Goal: Task Accomplishment & Management: Manage account settings

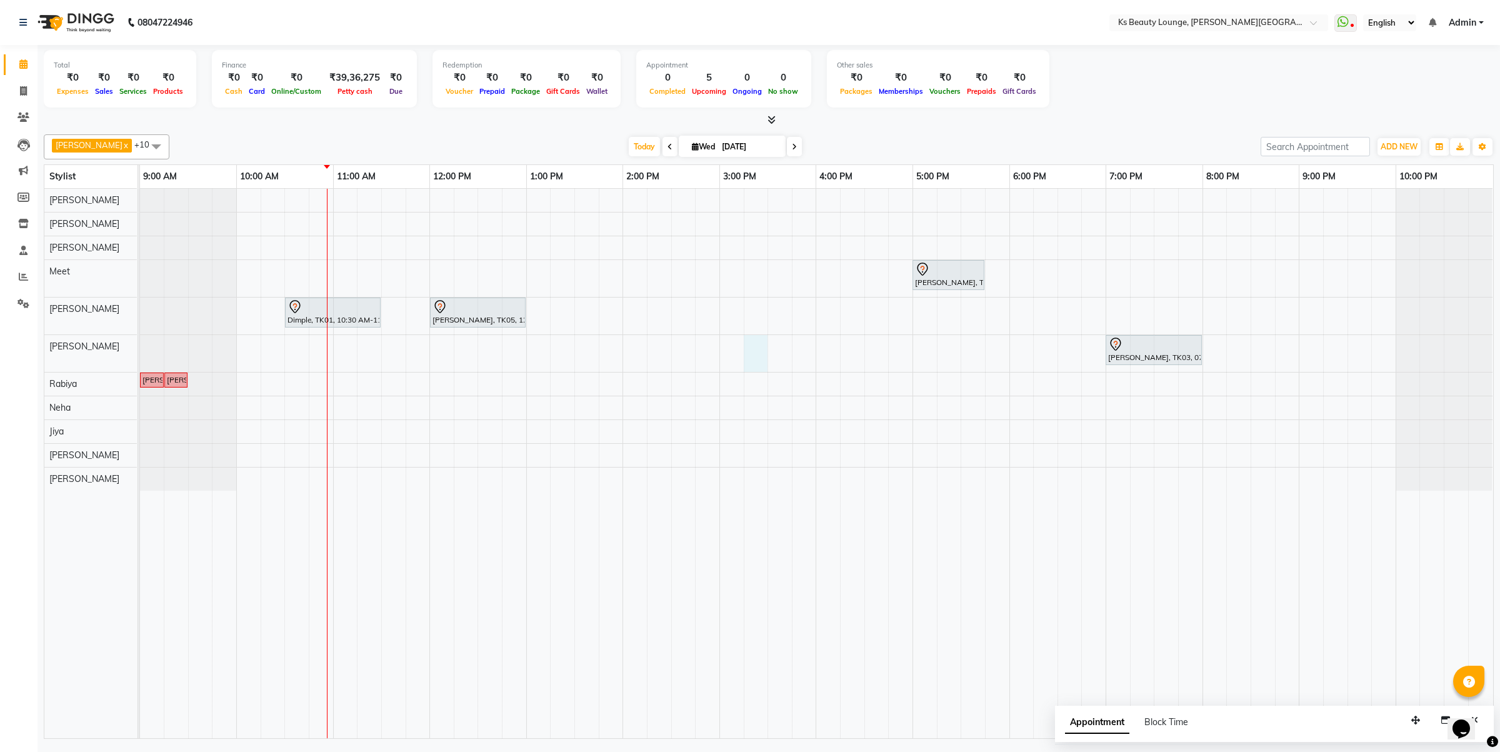
click at [764, 354] on div "Namrata, TK02, 05:00 PM-05:45 PM, Hair Styling - Wash And Blowdry (Mid-Back) Di…" at bounding box center [816, 463] width 1353 height 549
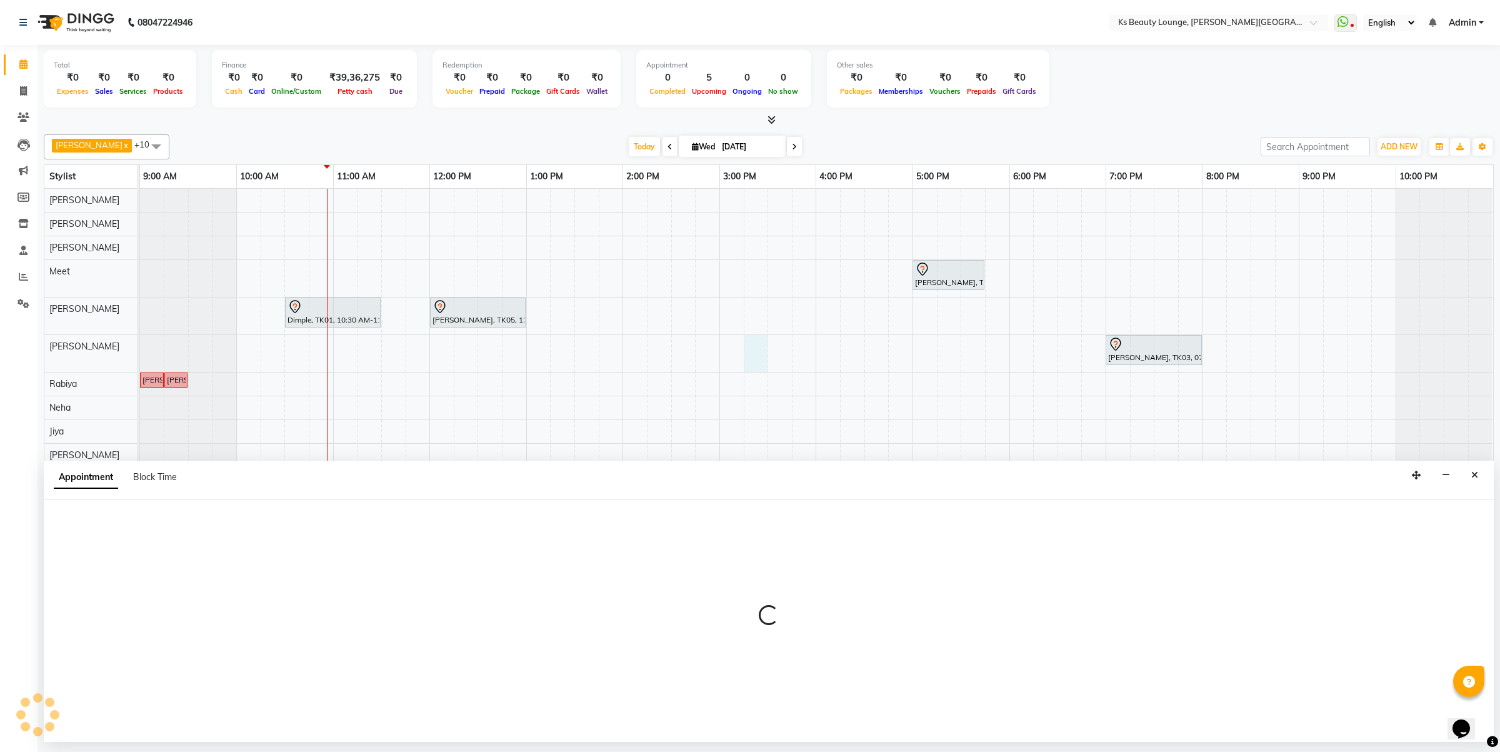
select select "63547"
select select "915"
select select "tentative"
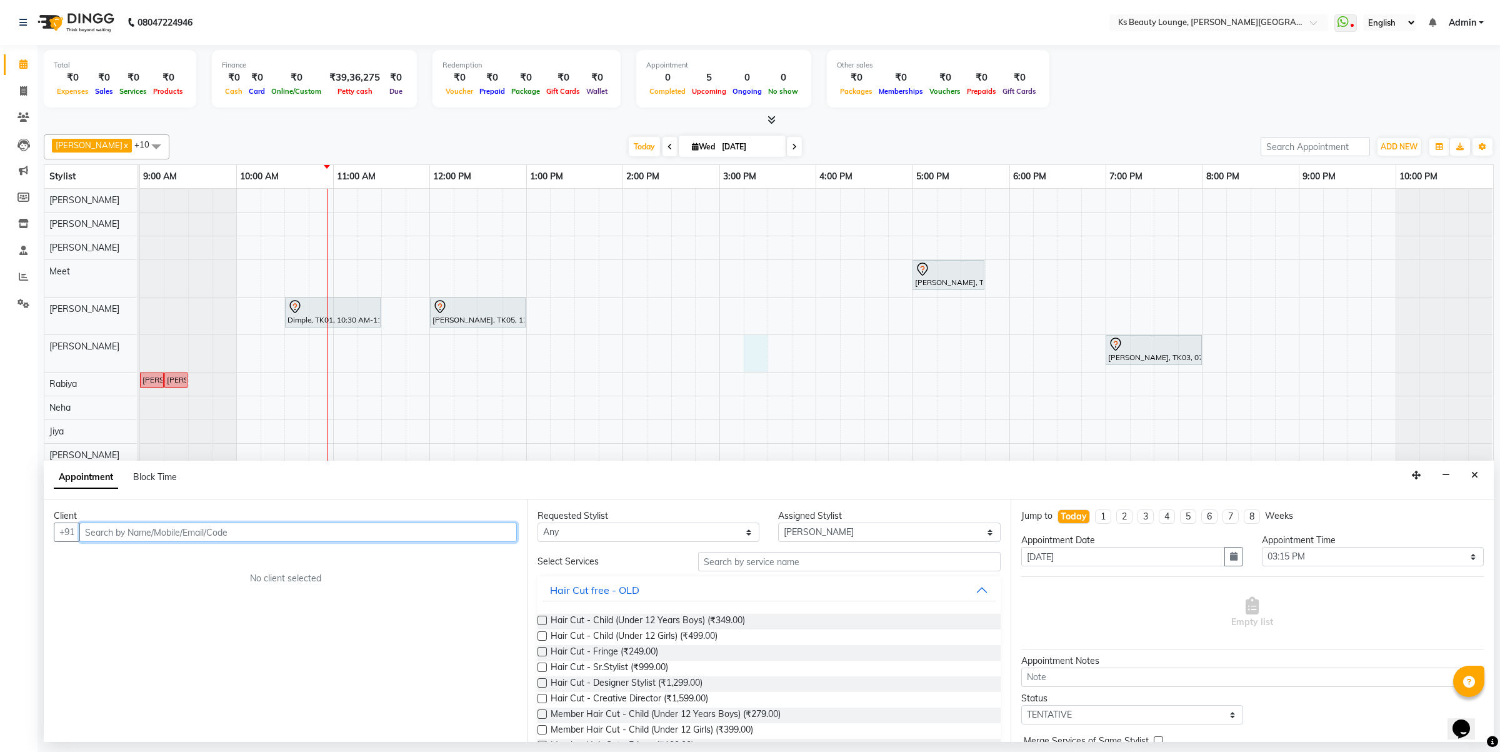
click at [226, 542] on input "text" at bounding box center [297, 531] width 437 height 19
type input "9322216133"
click at [488, 535] on span "Add Client" at bounding box center [491, 531] width 42 height 11
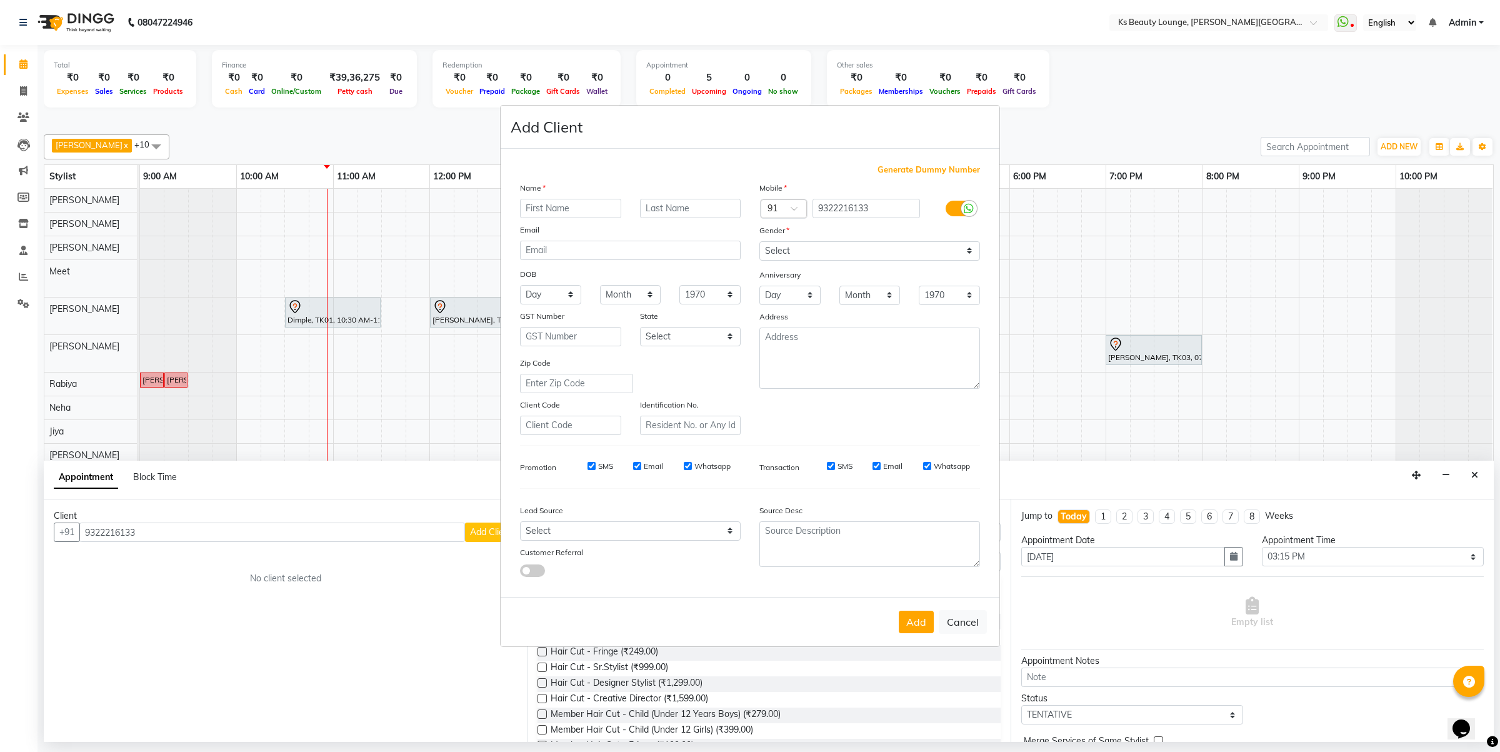
click at [567, 211] on input "text" at bounding box center [570, 208] width 101 height 19
type input "Heena"
type input "Shah"
click at [807, 254] on select "Select Male Female Other Prefer Not To Say" at bounding box center [869, 250] width 221 height 19
select select "female"
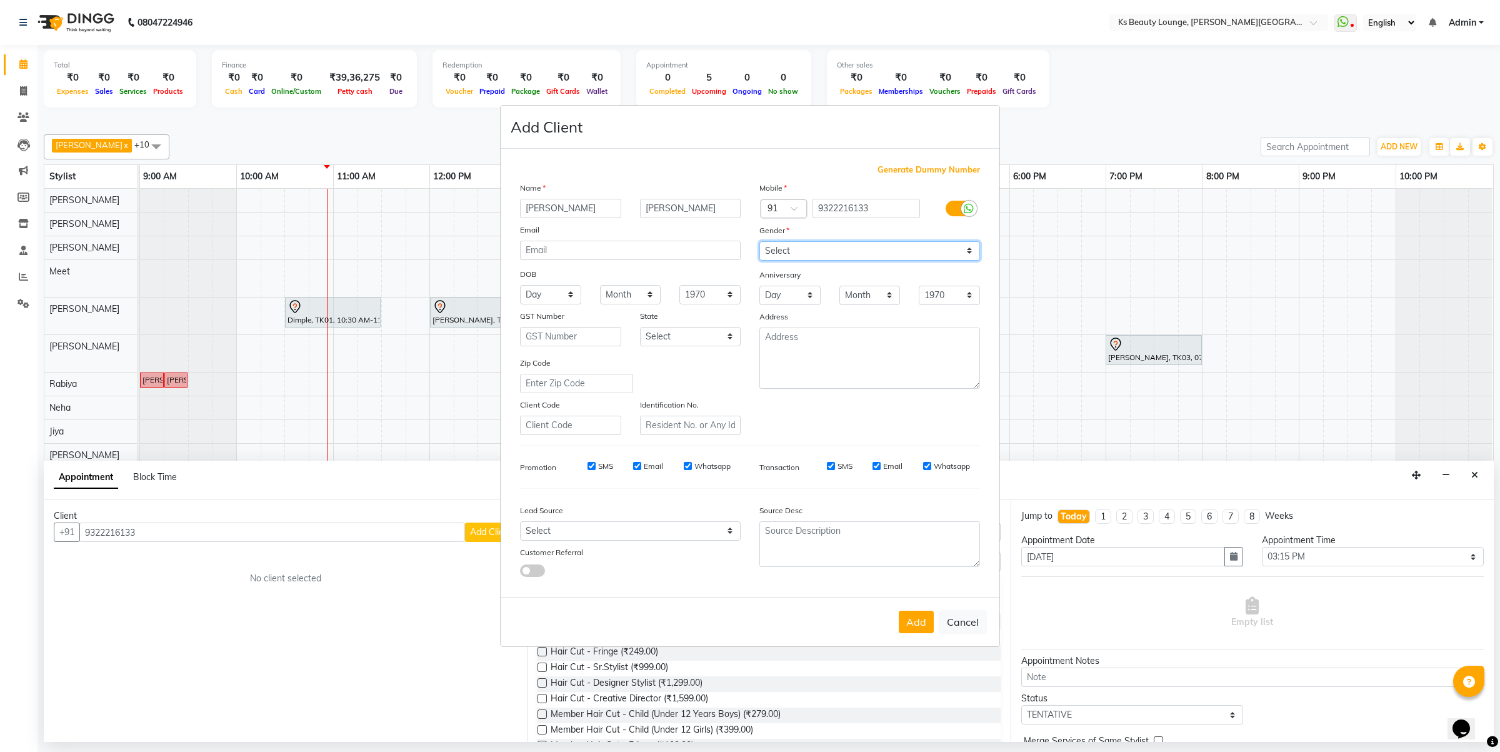
click at [759, 242] on select "Select Male Female Other Prefer Not To Say" at bounding box center [869, 250] width 221 height 19
click at [908, 622] on button "Add" at bounding box center [916, 622] width 35 height 22
select select
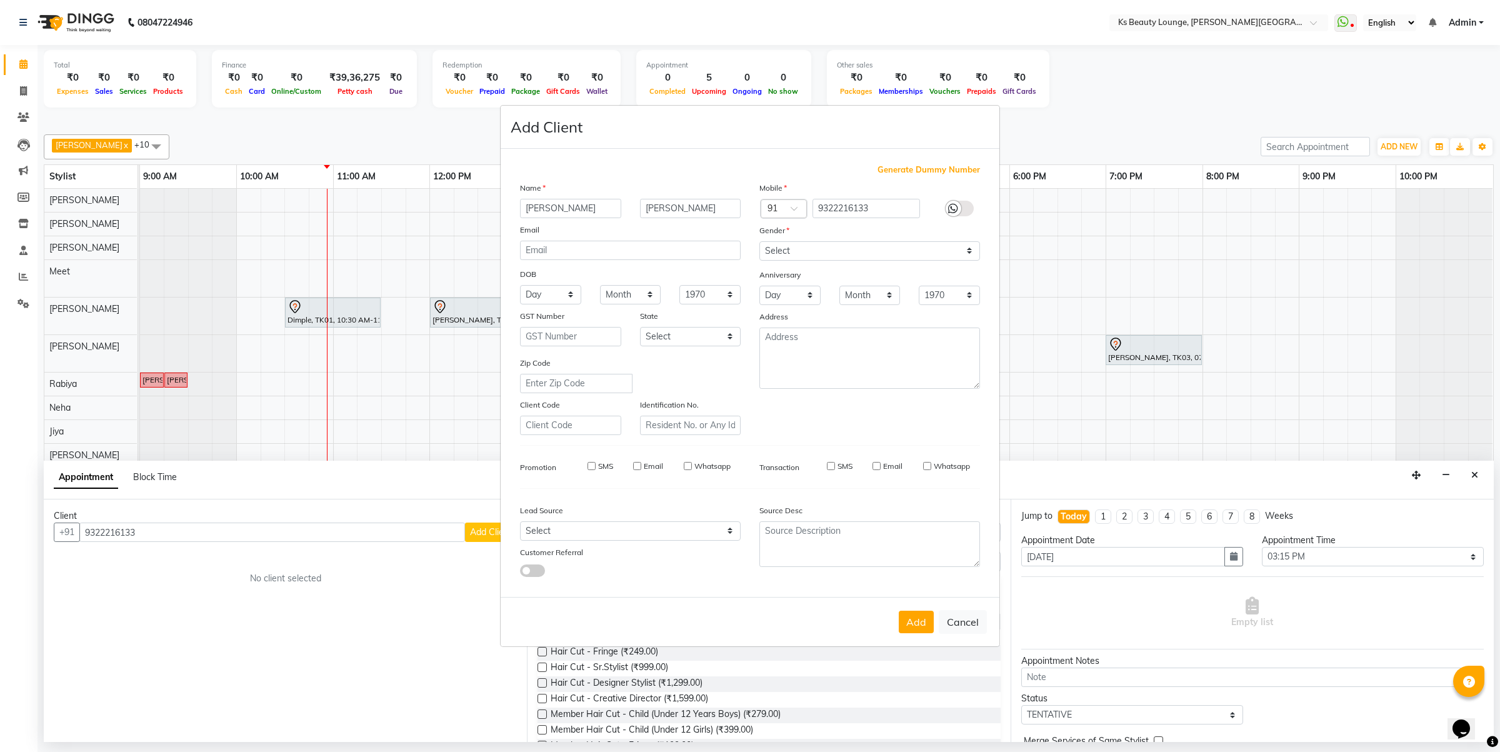
select select
checkbox input "false"
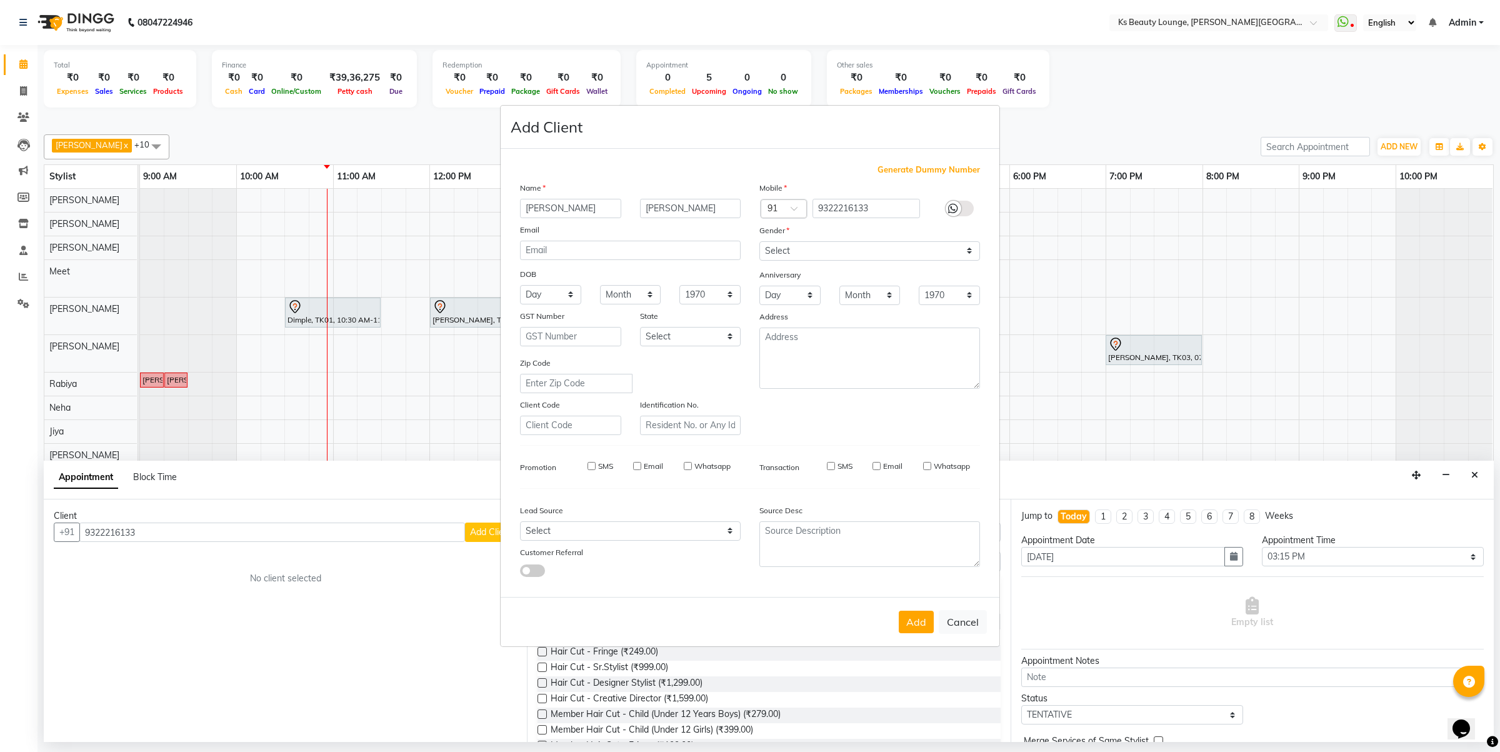
checkbox input "false"
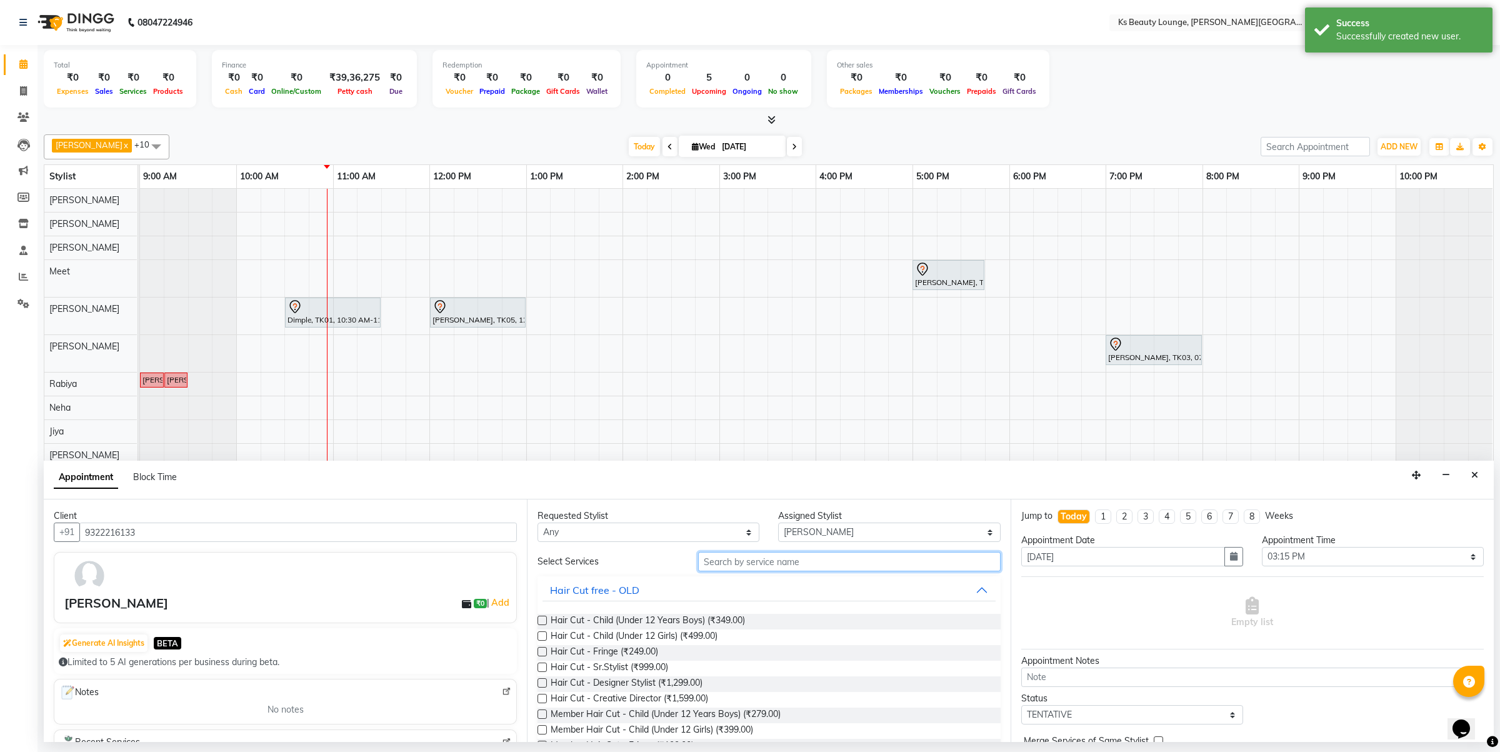
click at [779, 557] on input "text" at bounding box center [849, 561] width 302 height 19
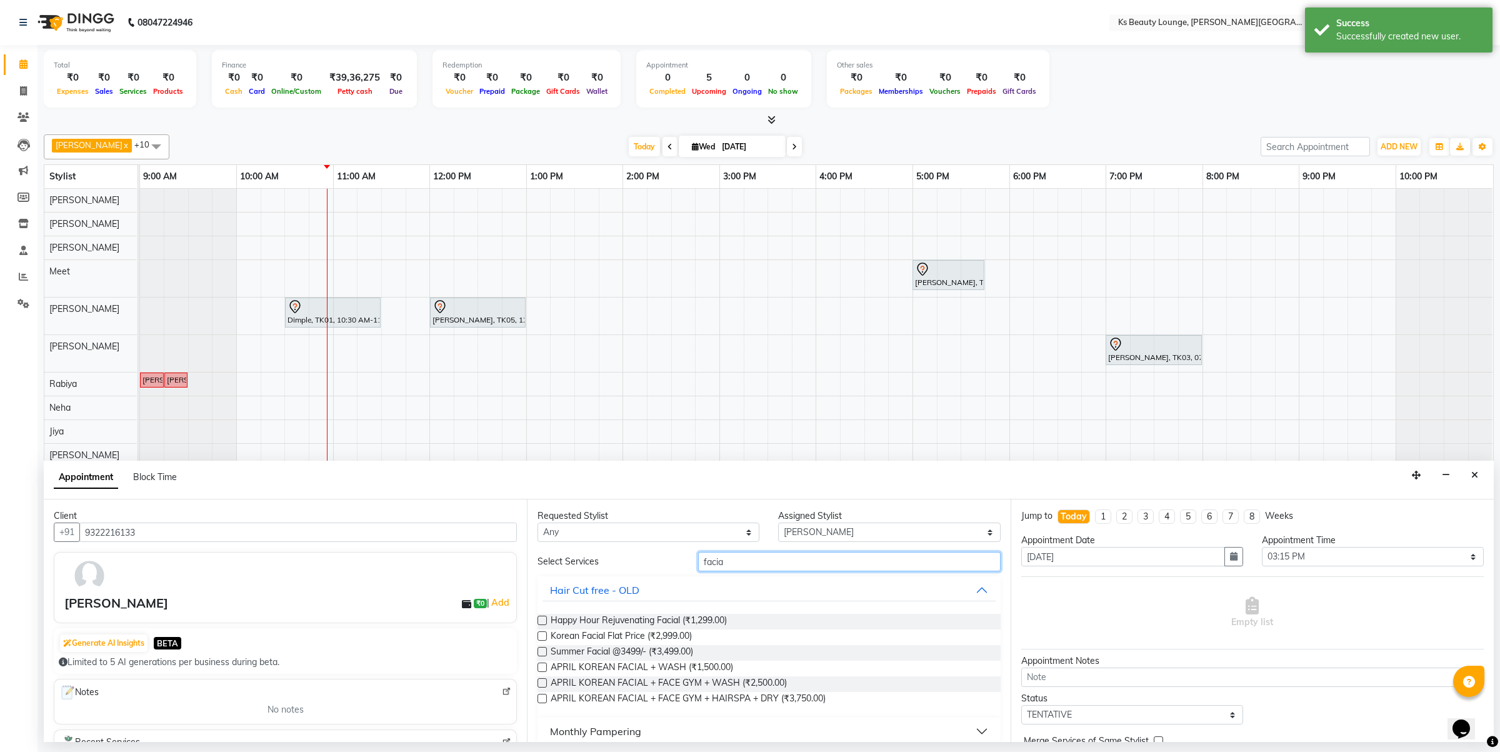
type input "facia"
click at [539, 634] on label at bounding box center [541, 635] width 9 height 9
click at [539, 634] on input "checkbox" at bounding box center [541, 637] width 8 height 8
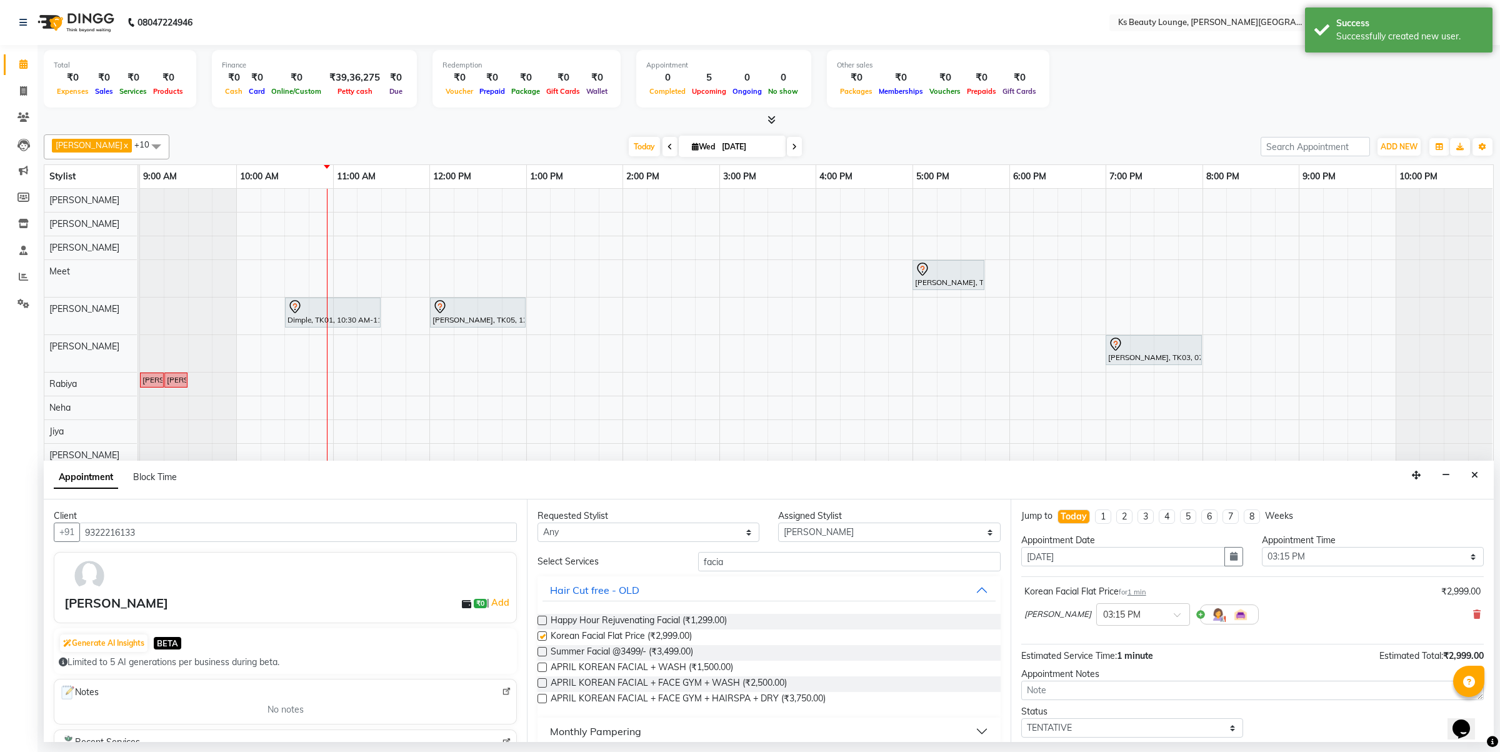
checkbox input "false"
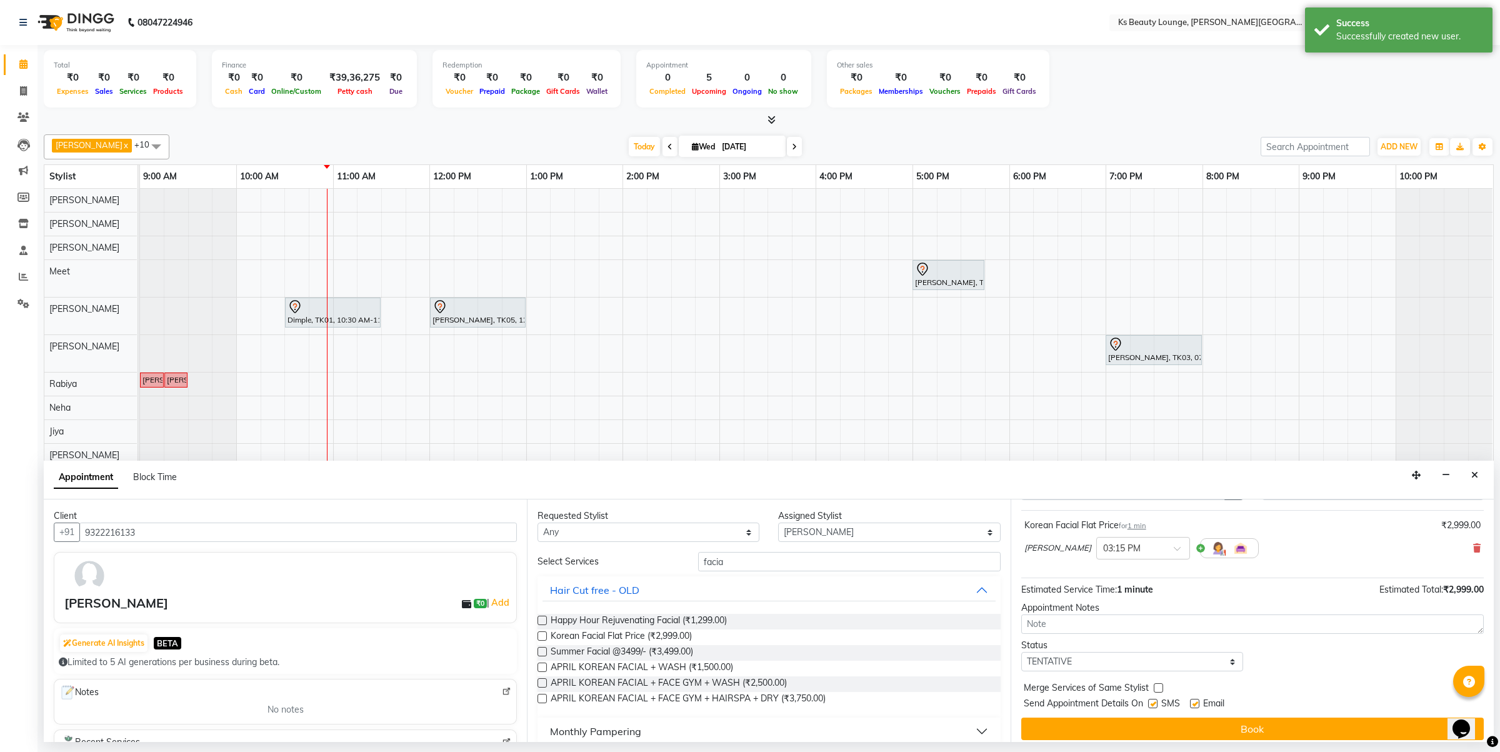
scroll to position [76, 0]
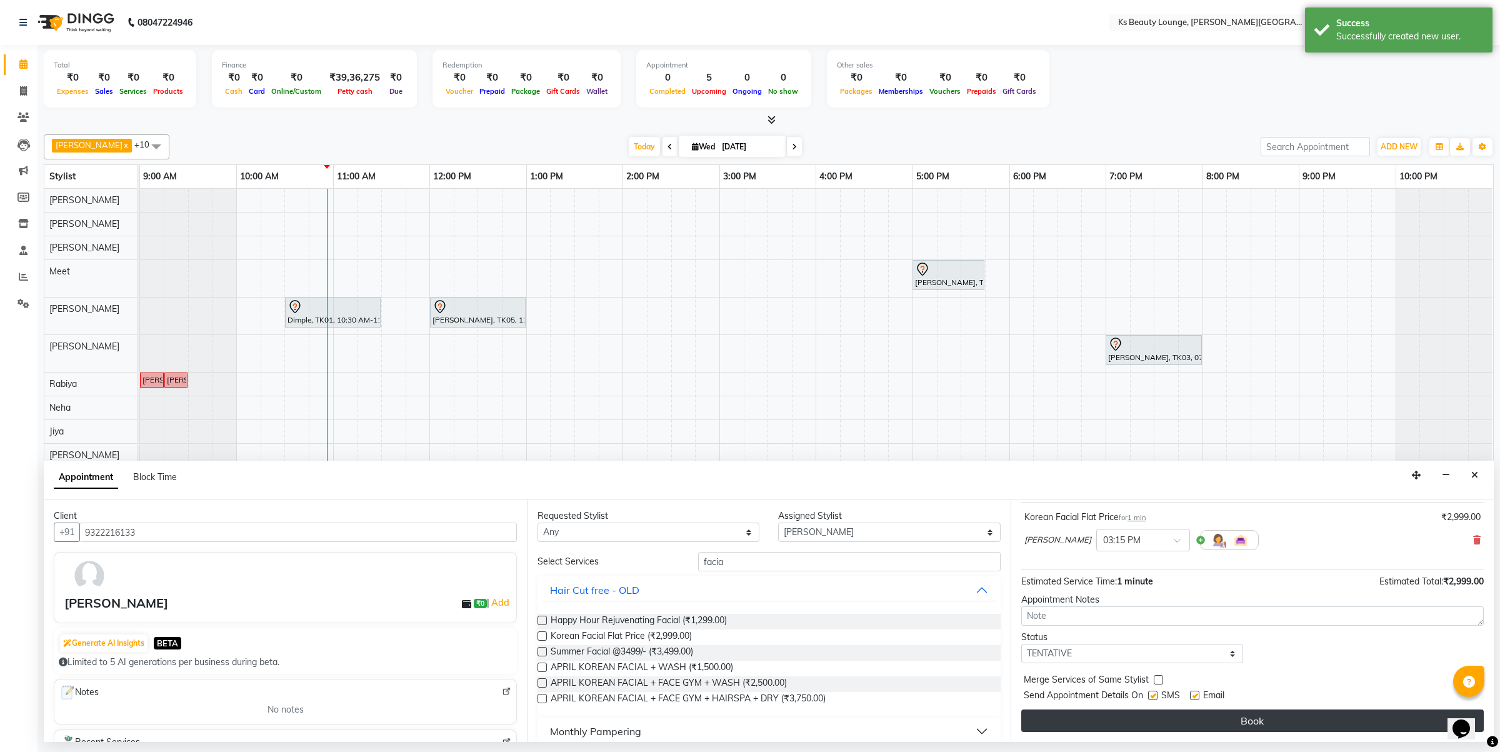
click at [1126, 717] on button "Book" at bounding box center [1252, 720] width 462 height 22
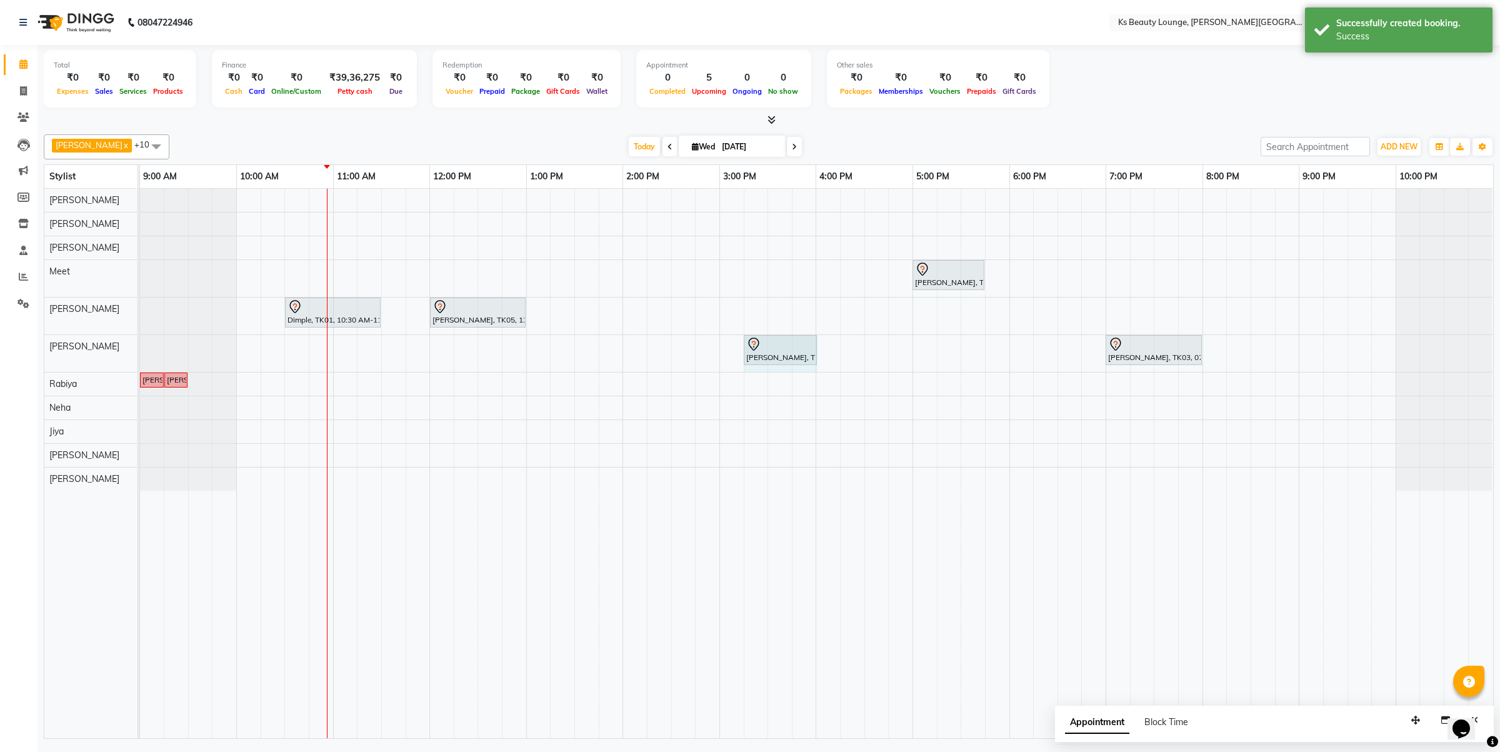
drag, startPoint x: 761, startPoint y: 347, endPoint x: 836, endPoint y: 346, distance: 75.6
click at [836, 346] on div "Namrata, TK02, 05:00 PM-05:45 PM, Hair Styling - Wash And Blowdry (Mid-Back) Di…" at bounding box center [816, 463] width 1353 height 549
click at [841, 355] on div "Namrata, TK02, 05:00 PM-05:45 PM, Hair Styling - Wash And Blowdry (Mid-Back) Di…" at bounding box center [816, 463] width 1353 height 549
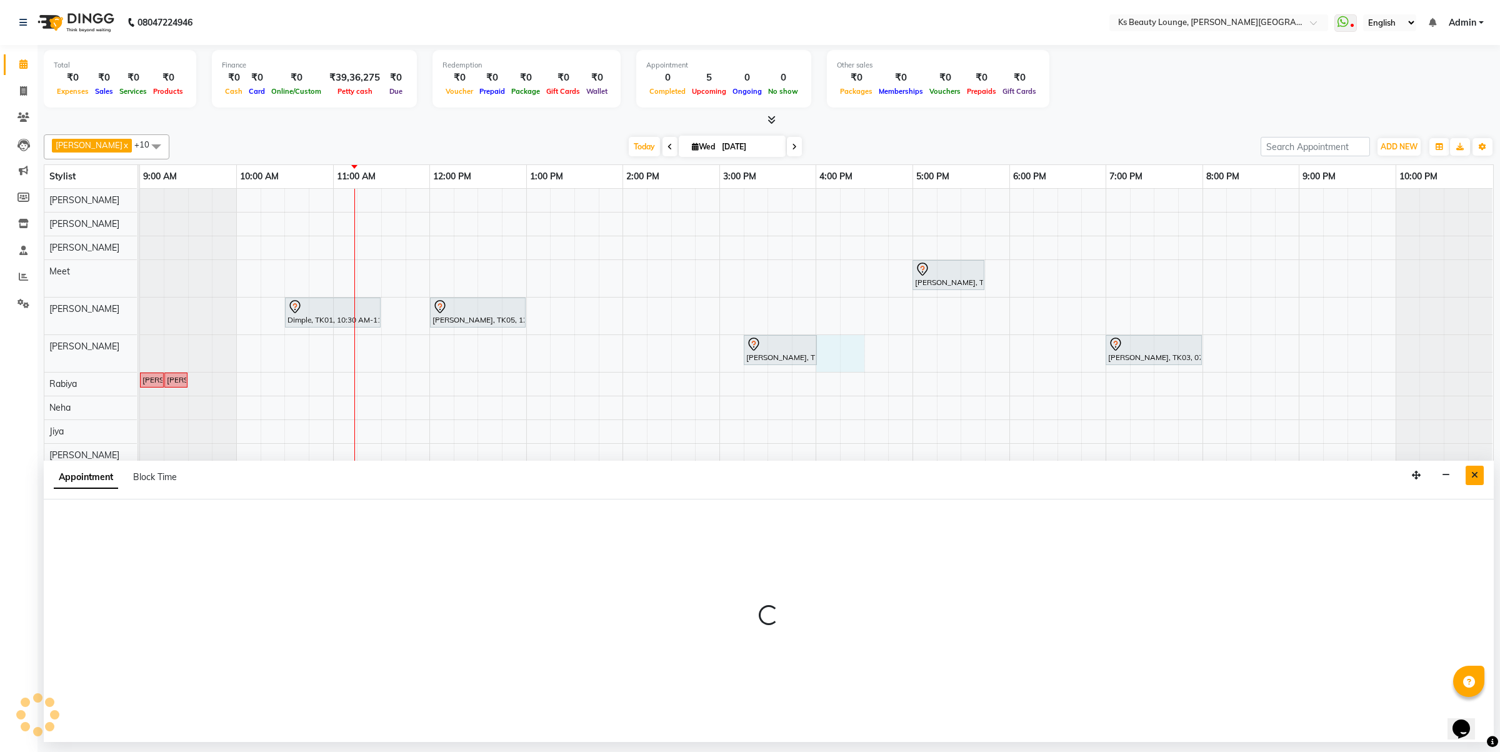
click at [1475, 484] on button "Close" at bounding box center [1475, 475] width 18 height 19
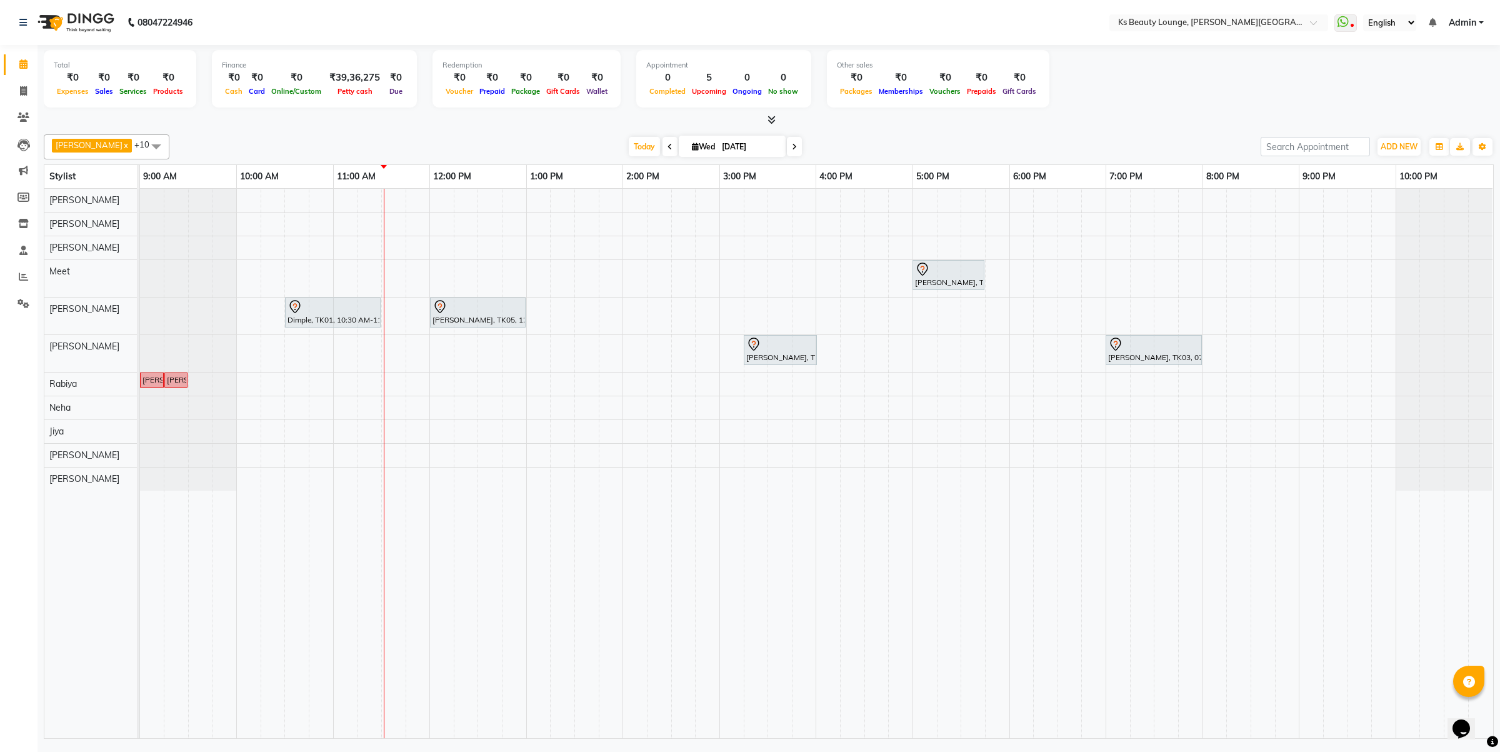
click at [667, 144] on icon at bounding box center [669, 146] width 5 height 7
type input "02-09-2025"
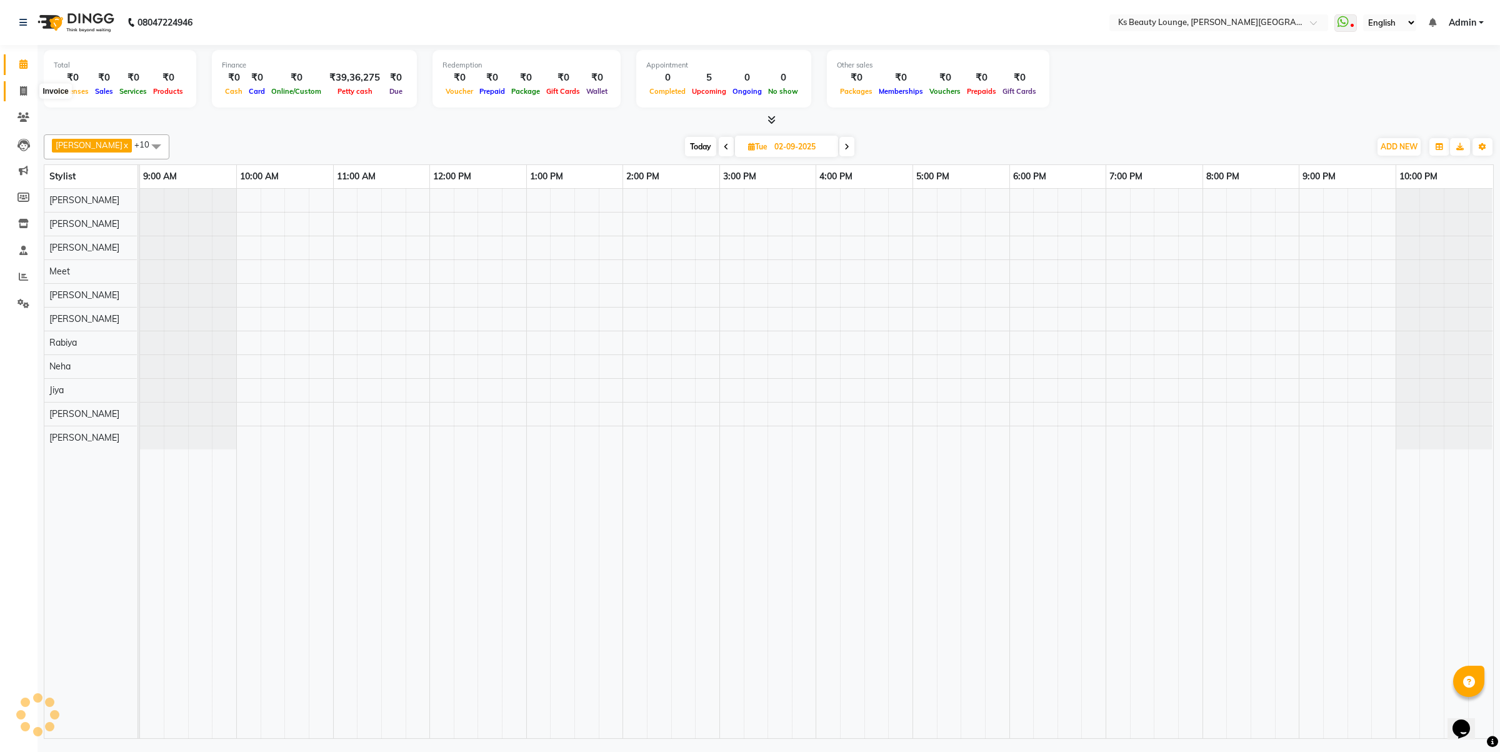
click at [20, 94] on icon at bounding box center [23, 90] width 7 height 9
select select "4411"
select select "service"
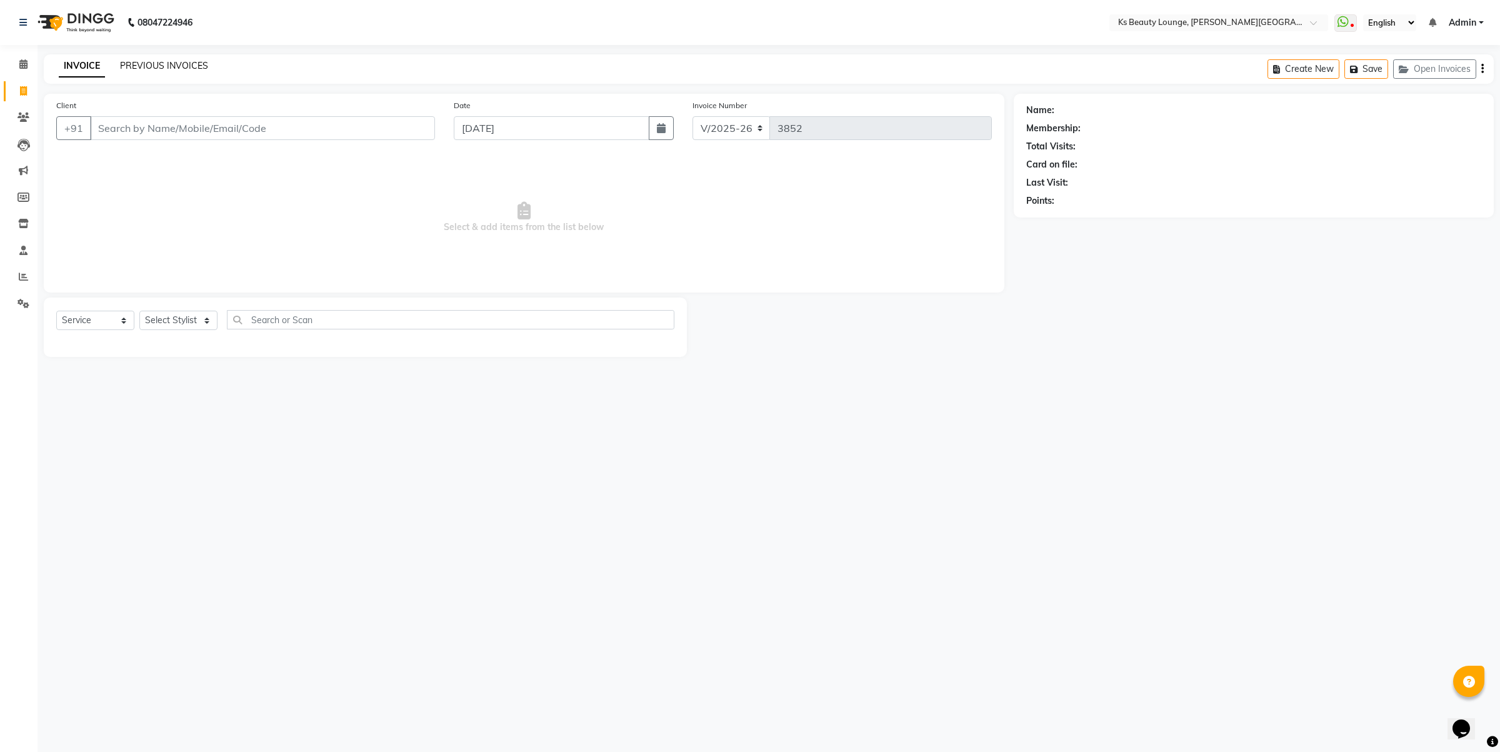
click at [147, 66] on link "PREVIOUS INVOICES" at bounding box center [164, 65] width 88 height 11
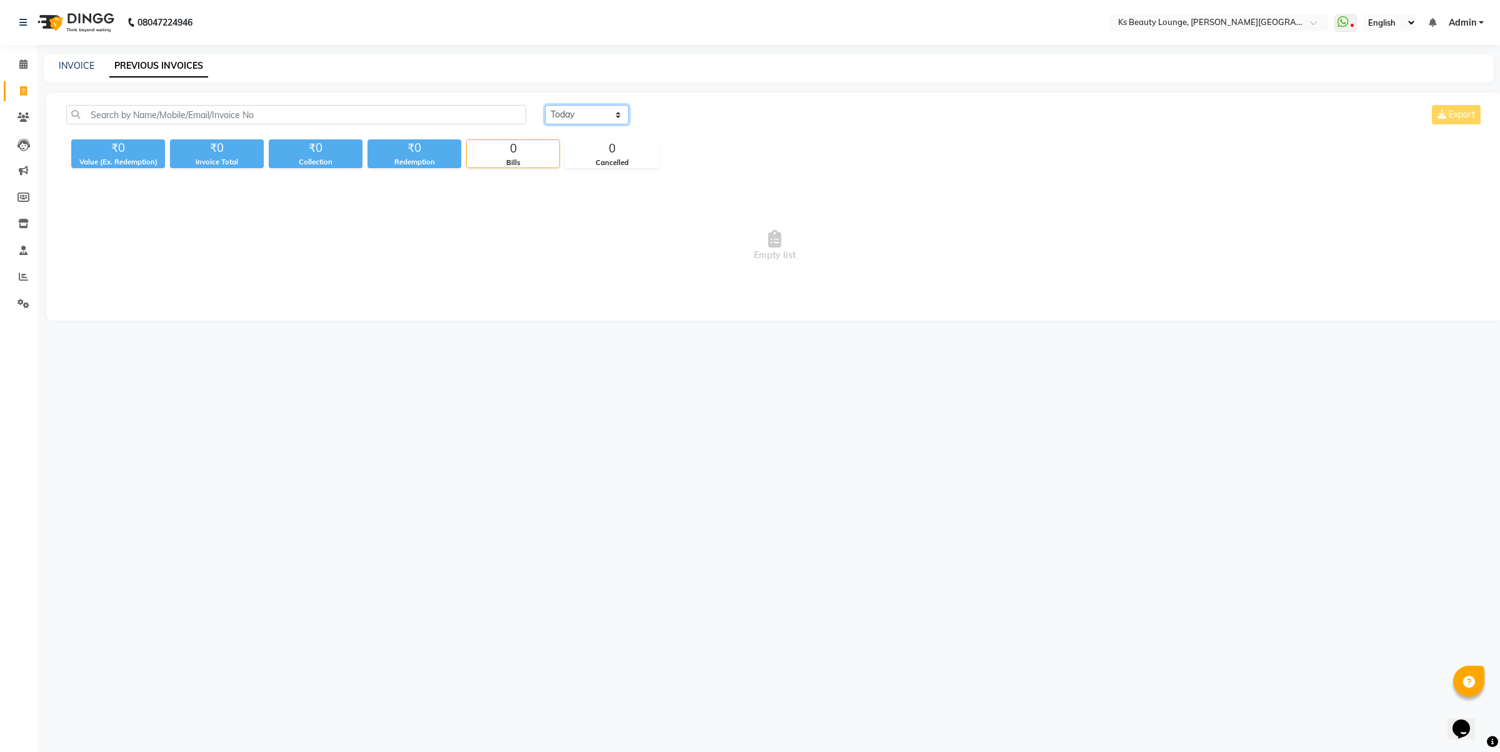
click at [592, 117] on select "Today Yesterday Custom Range" at bounding box center [587, 114] width 84 height 19
select select "yesterday"
click at [545, 105] on select "Today Yesterday Custom Range" at bounding box center [587, 114] width 84 height 19
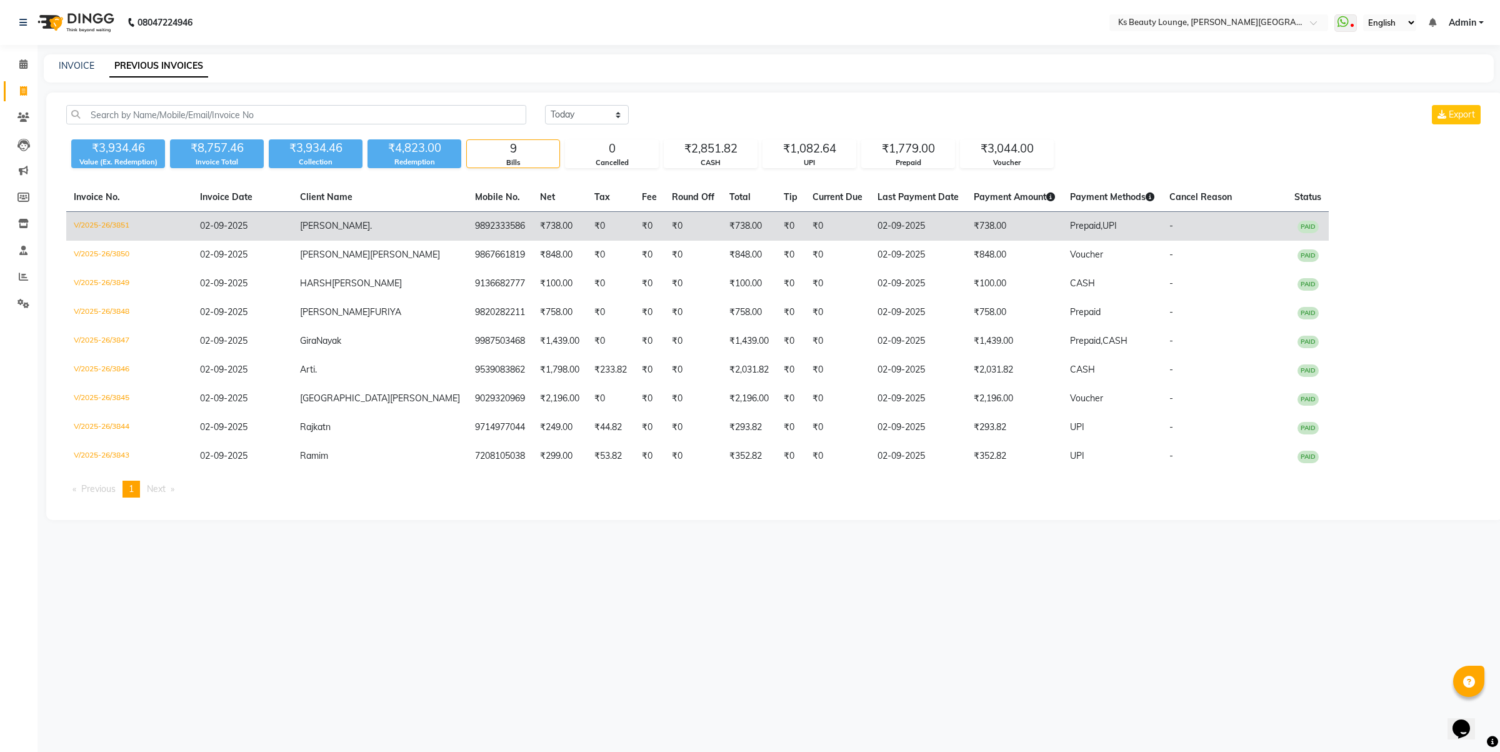
click at [532, 232] on td "₹738.00" at bounding box center [559, 226] width 54 height 29
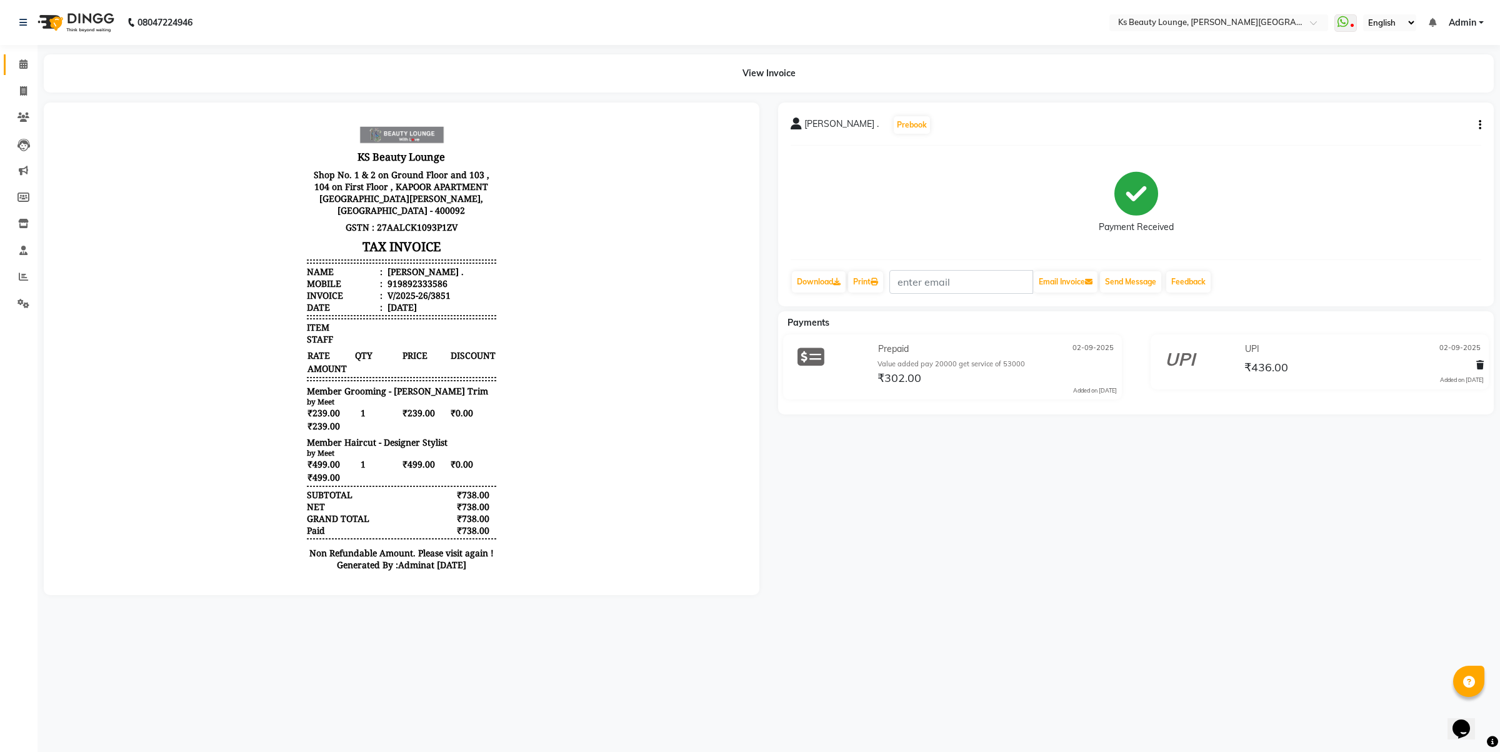
click at [7, 62] on link "Calendar" at bounding box center [19, 64] width 30 height 21
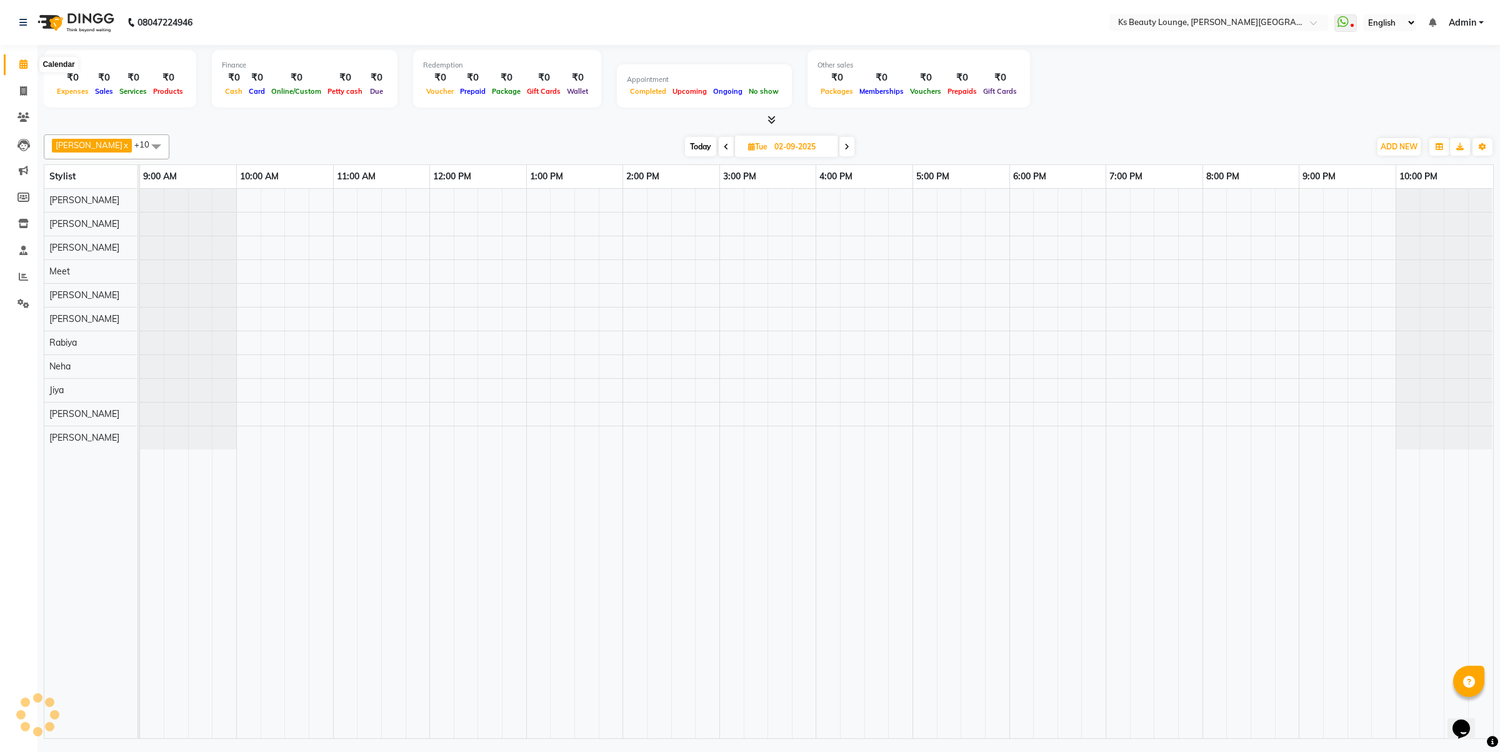
click at [23, 66] on icon at bounding box center [23, 63] width 8 height 9
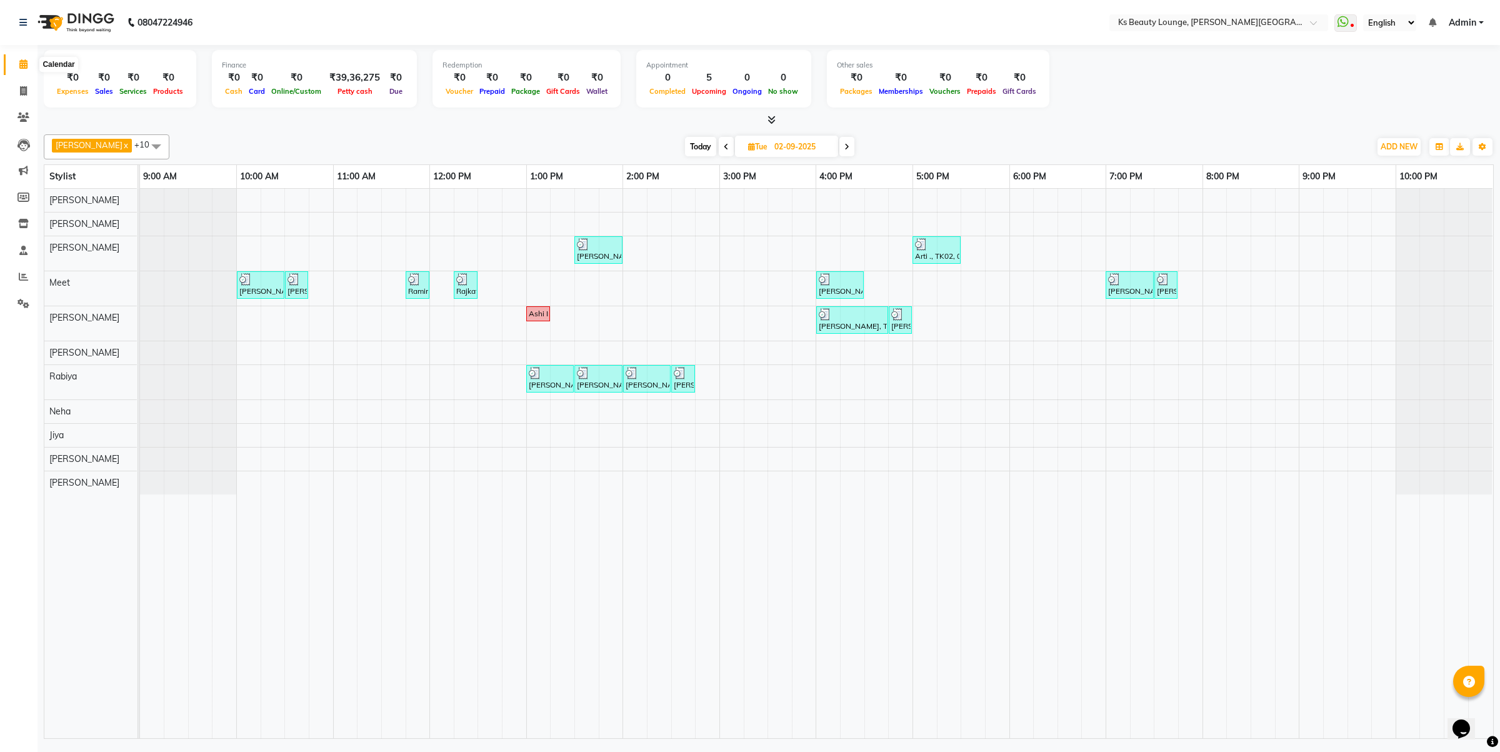
click at [29, 69] on span at bounding box center [23, 64] width 22 height 14
click at [24, 89] on icon at bounding box center [23, 90] width 7 height 9
select select "4411"
select select "service"
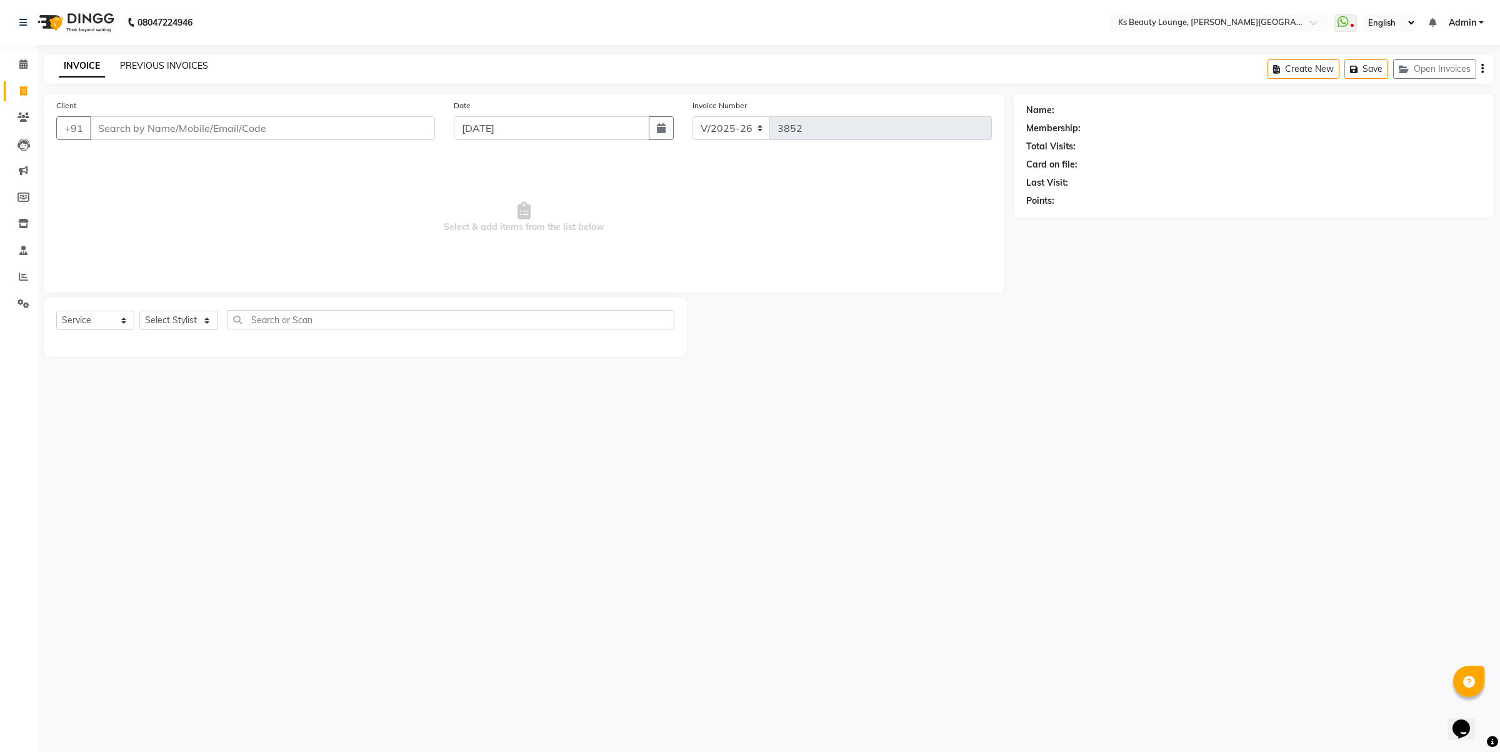
click at [158, 64] on link "PREVIOUS INVOICES" at bounding box center [164, 65] width 88 height 11
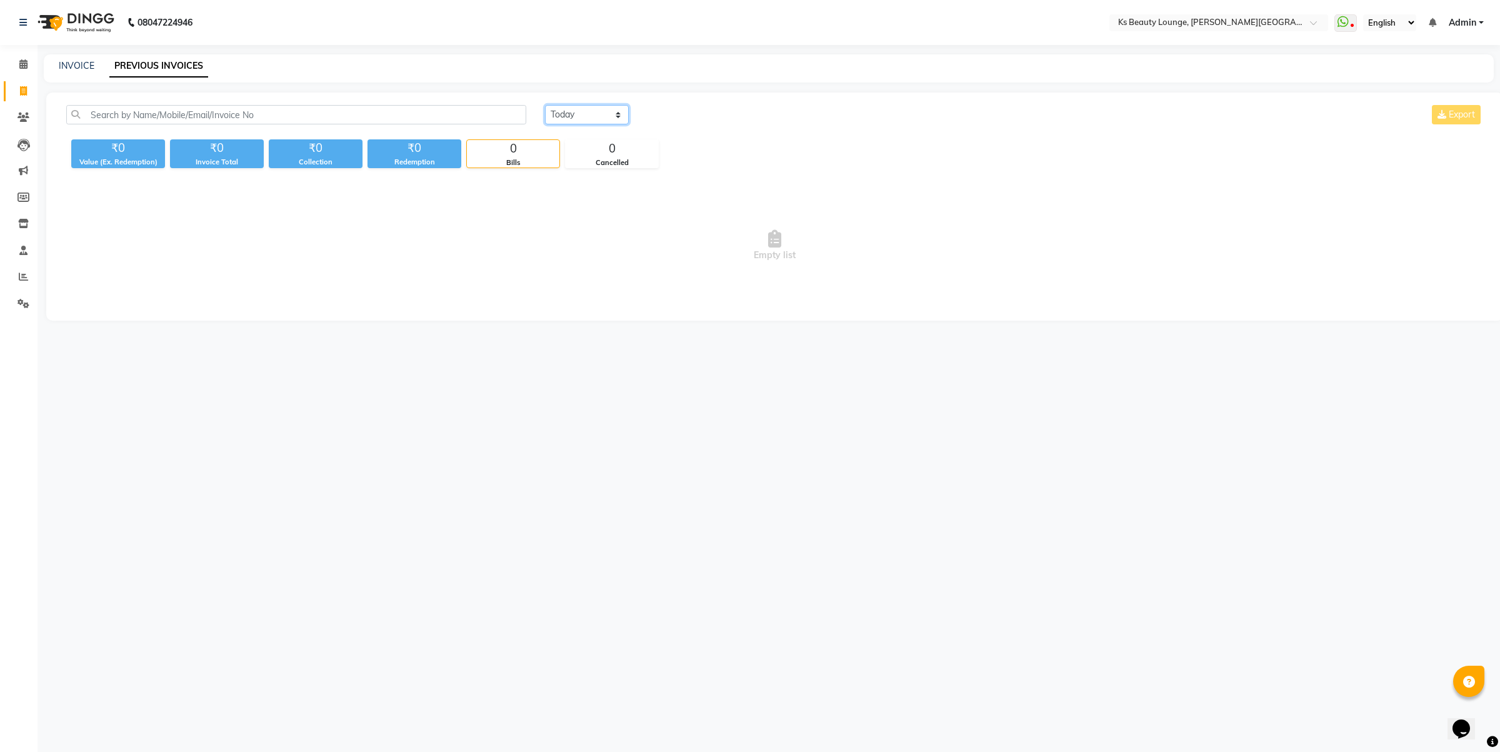
click at [566, 122] on select "Today Yesterday Custom Range" at bounding box center [587, 114] width 84 height 19
select select "range"
click at [545, 105] on select "Today Yesterday Custom Range" at bounding box center [587, 114] width 84 height 19
click at [679, 117] on input "03-09-2025" at bounding box center [688, 114] width 87 height 17
select select "9"
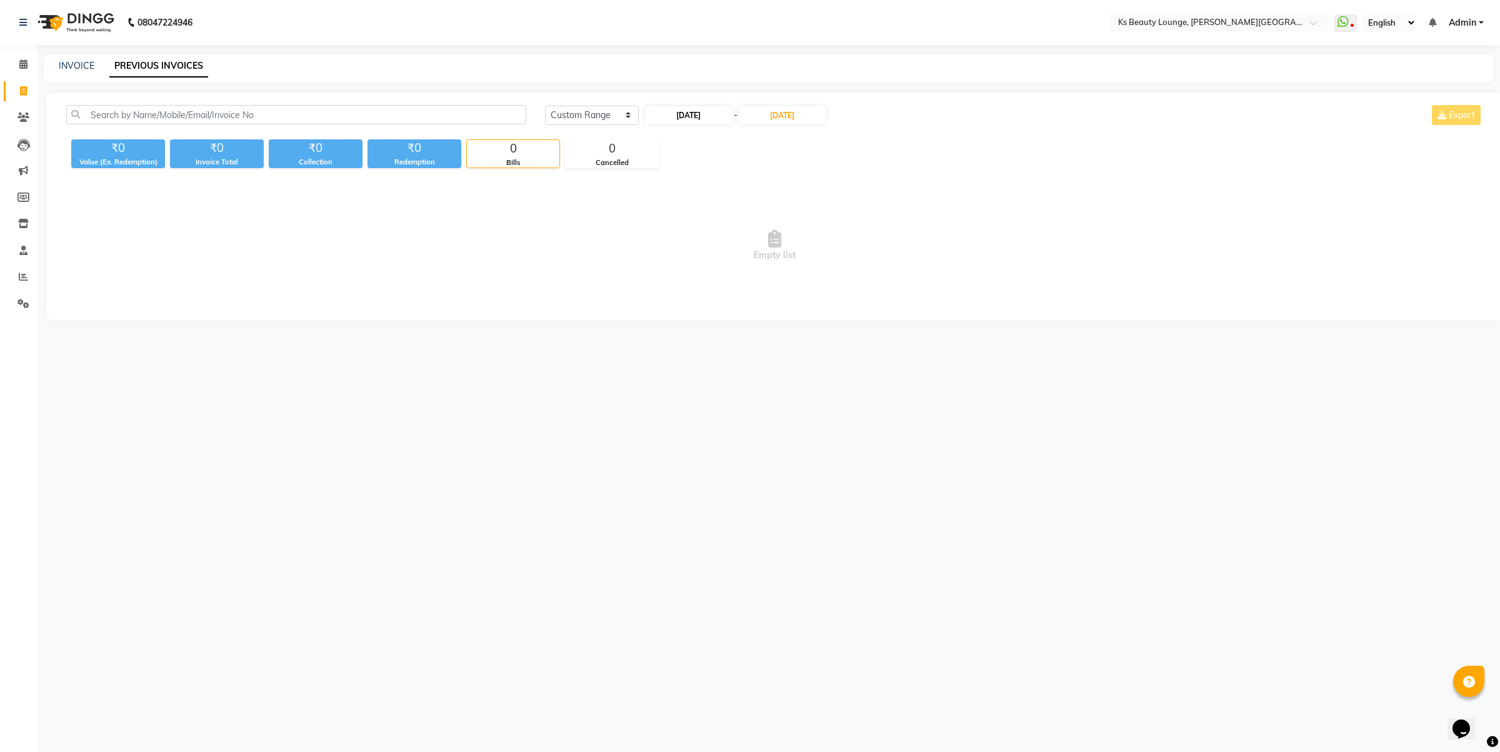
select select "2025"
click at [661, 178] on div "1" at bounding box center [658, 179] width 20 height 20
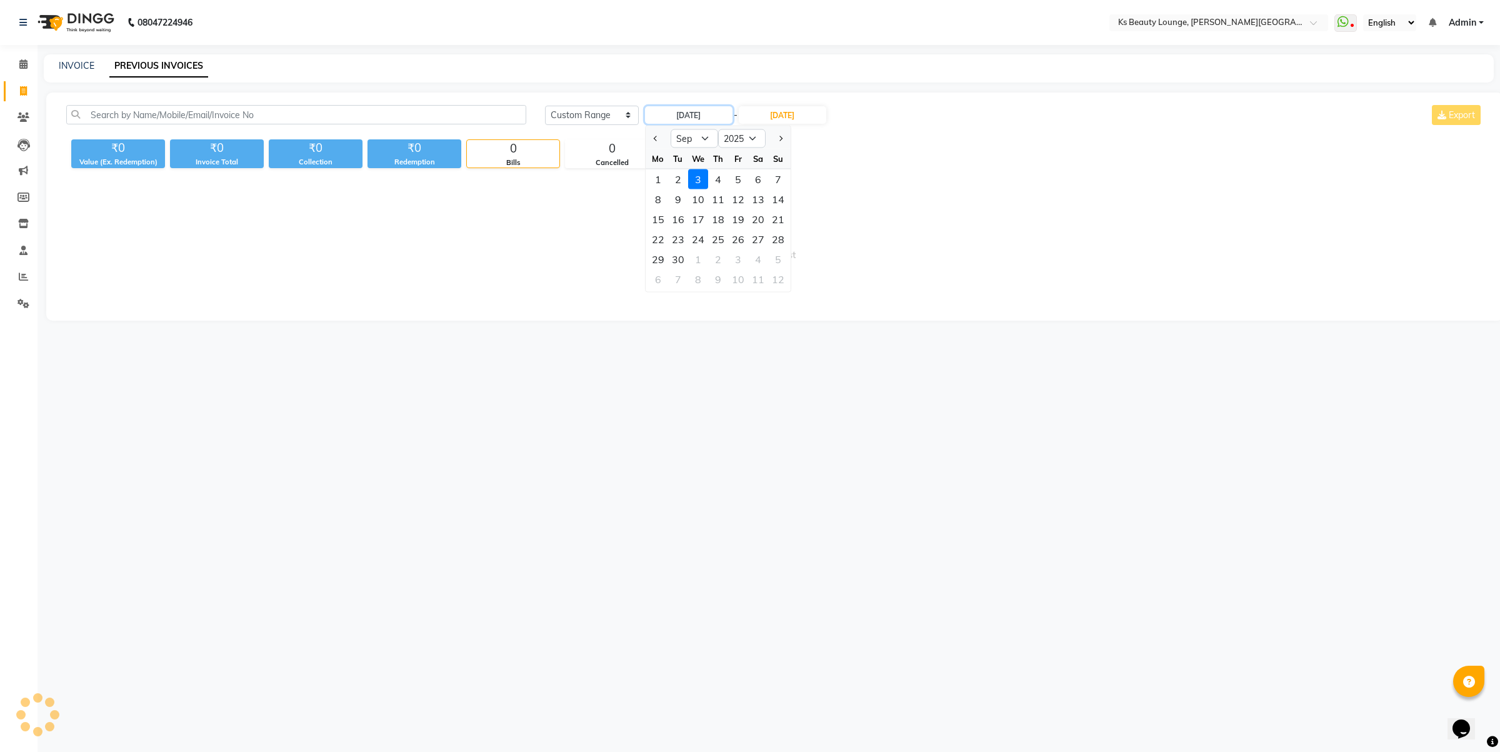
type input "[DATE]"
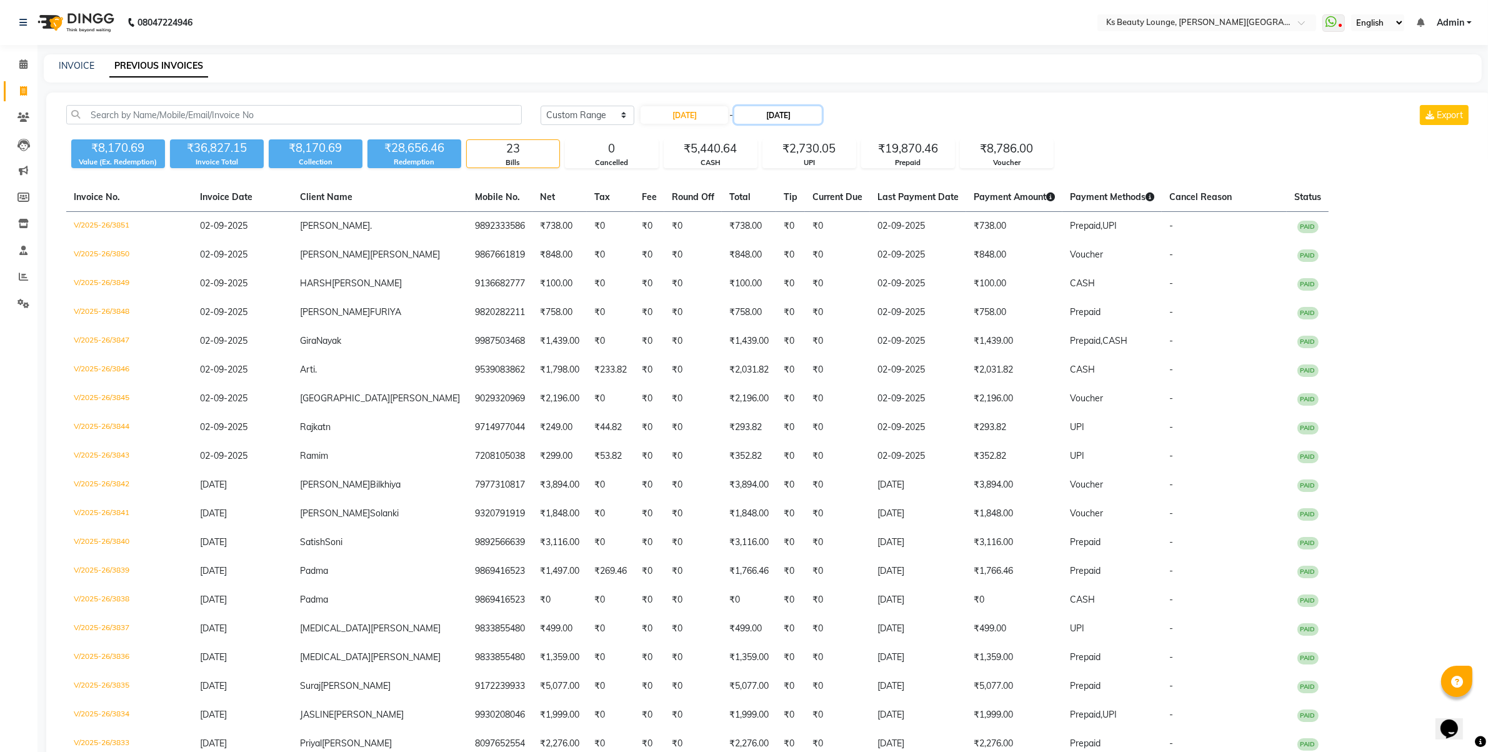
click at [777, 114] on input "03-09-2025" at bounding box center [777, 114] width 87 height 17
click at [747, 172] on div "1" at bounding box center [752, 179] width 20 height 20
type input "[DATE]"
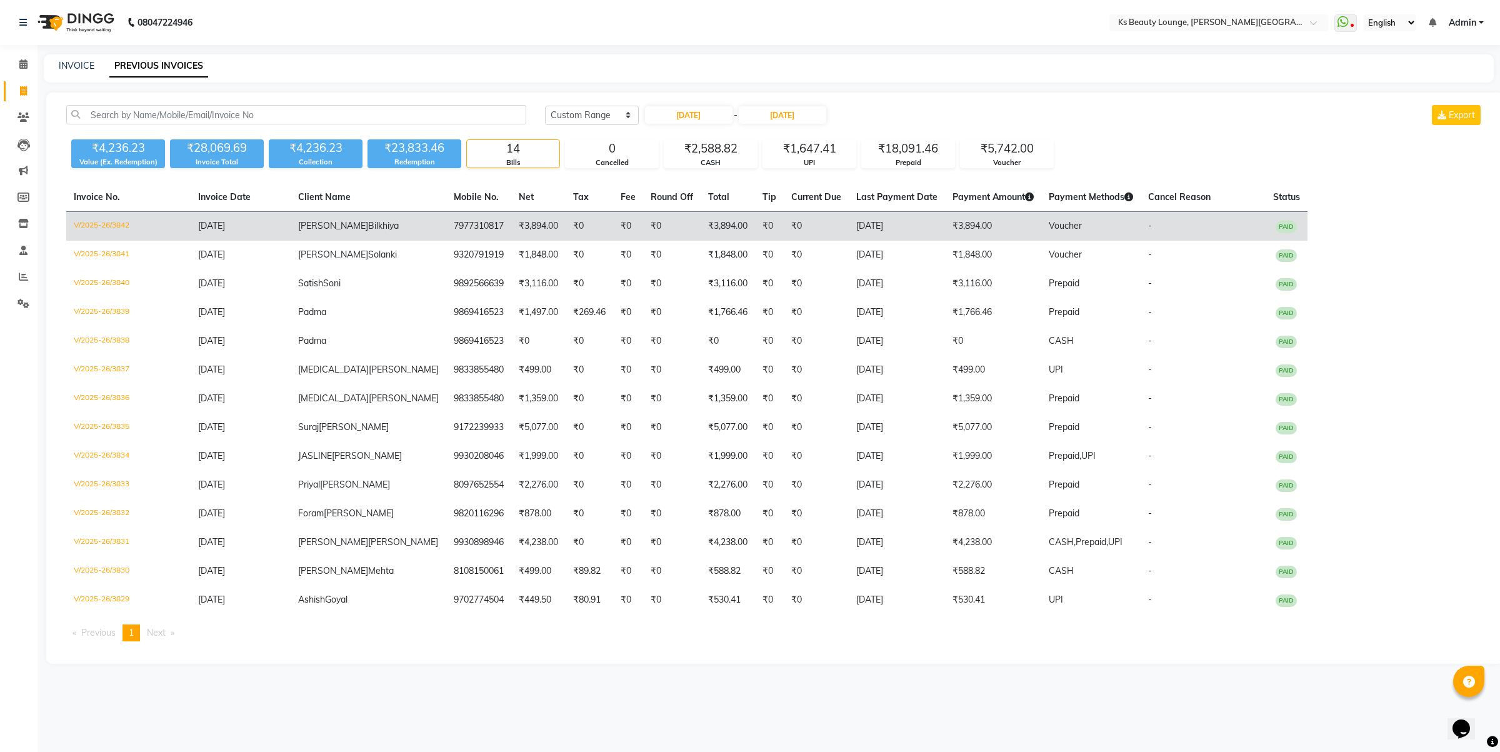
click at [511, 230] on td "₹3,894.00" at bounding box center [538, 226] width 54 height 29
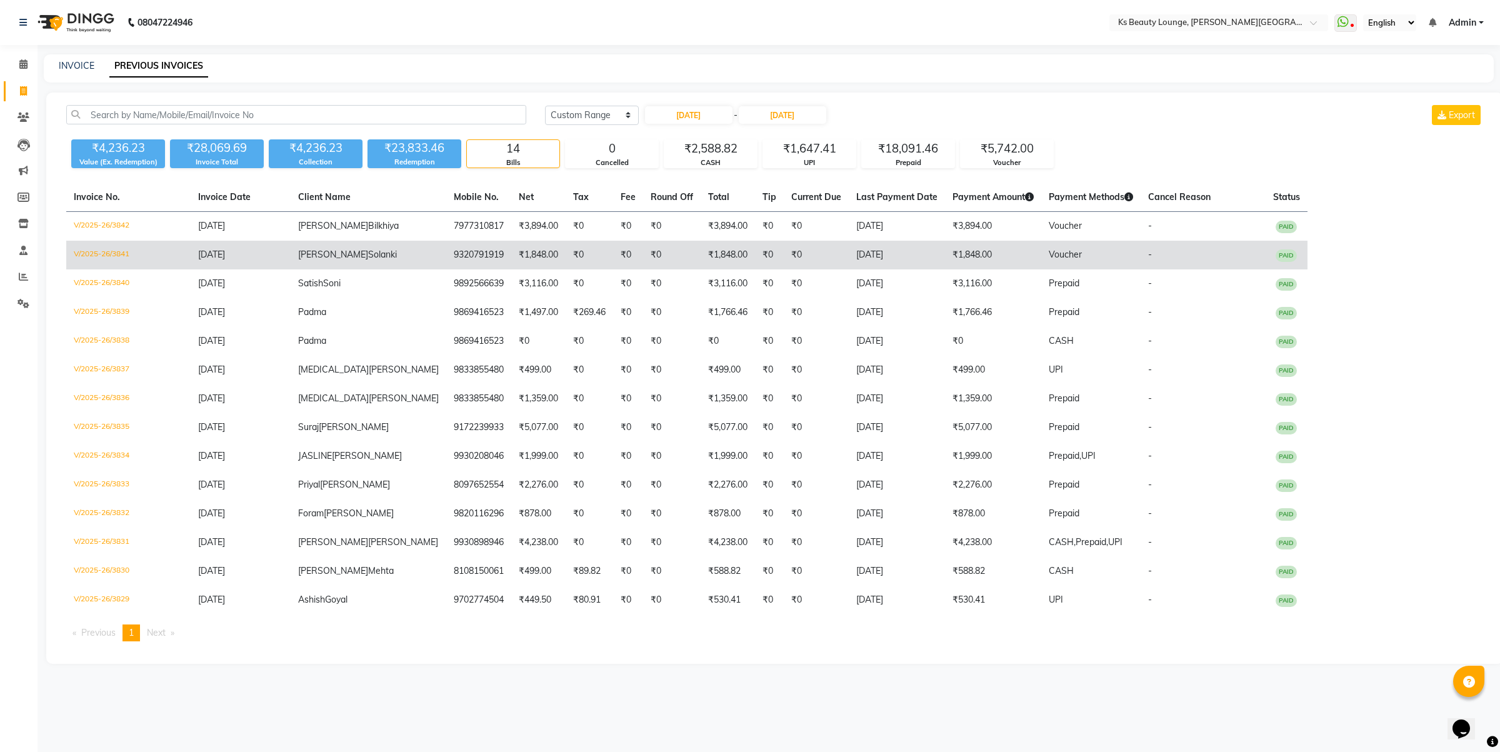
click at [233, 261] on td "[DATE]" at bounding box center [241, 255] width 100 height 29
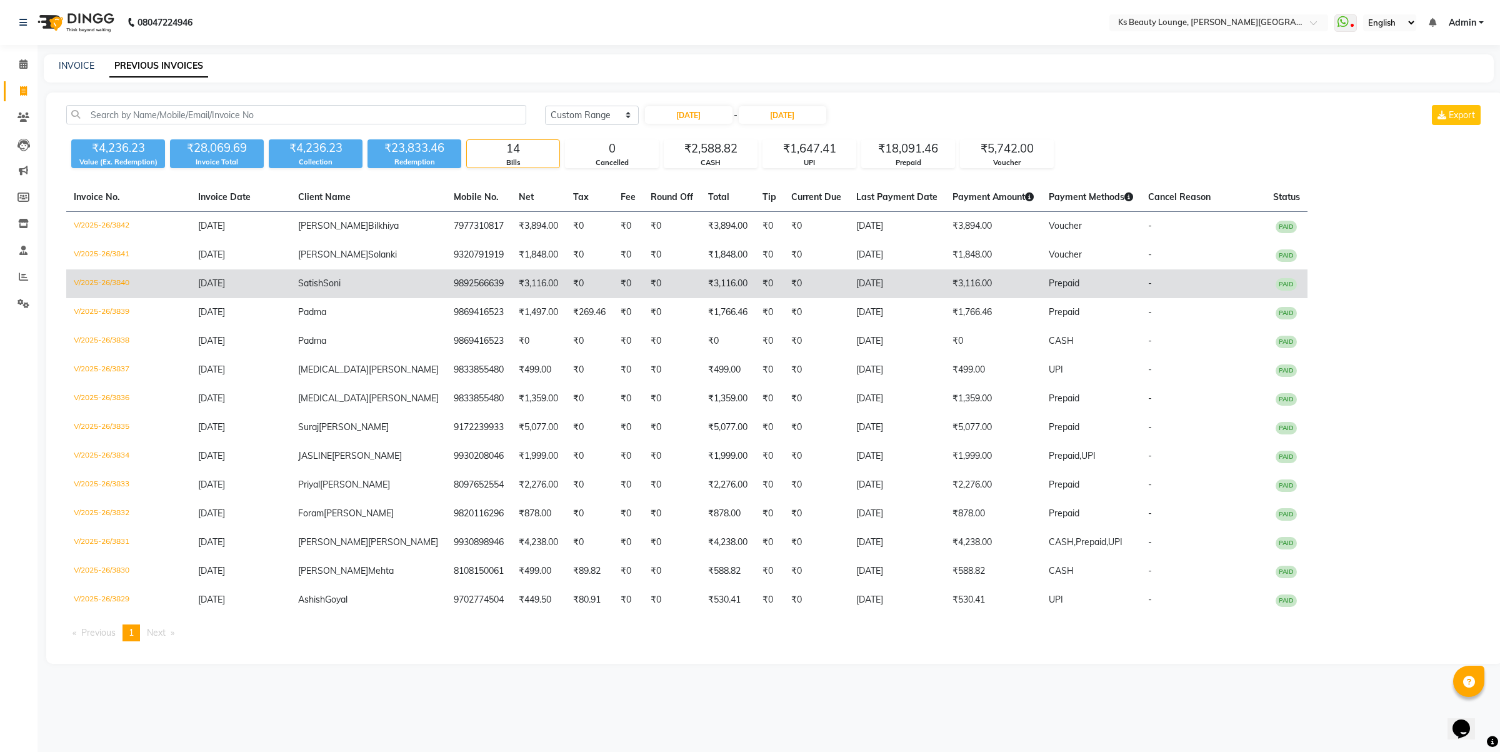
click at [369, 286] on td "Satish Soni" at bounding box center [369, 283] width 156 height 29
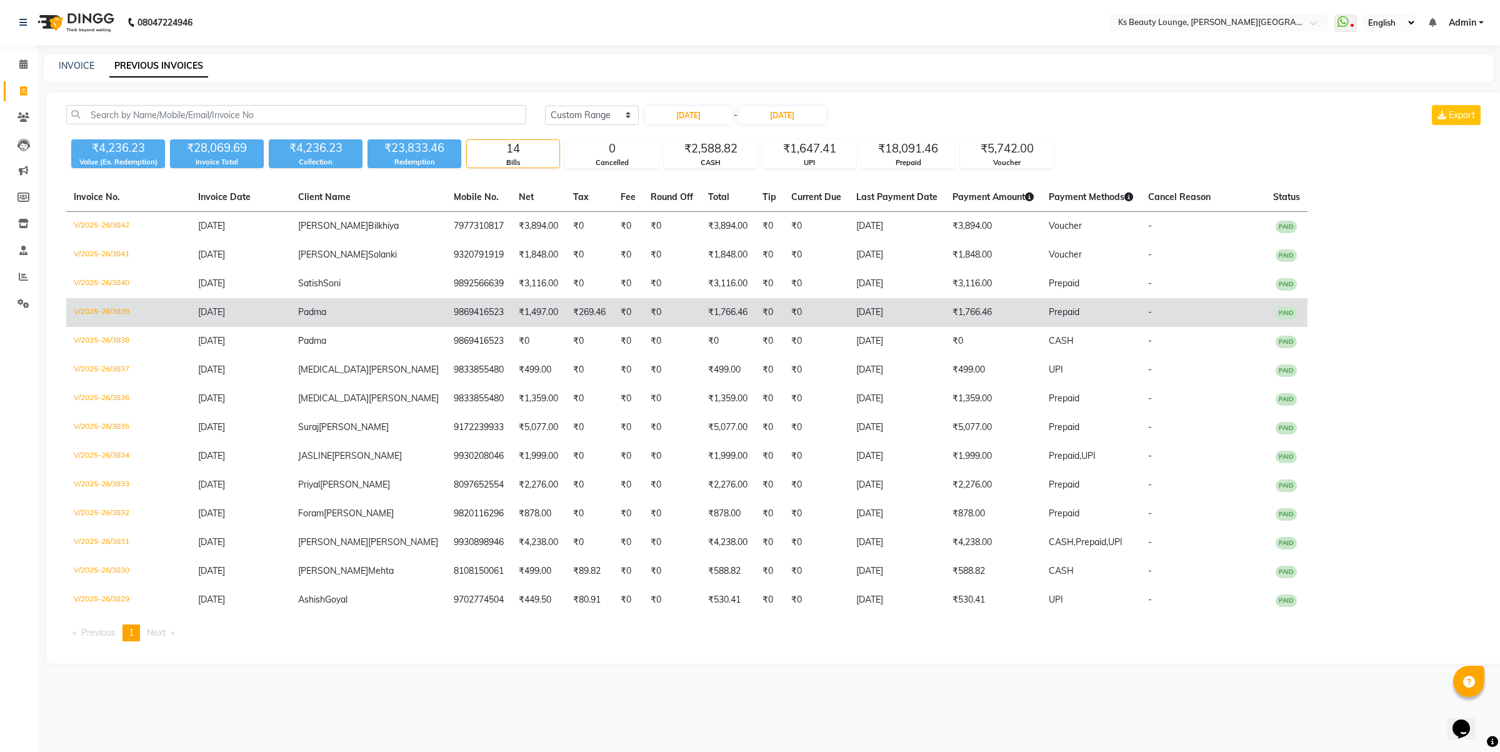
click at [446, 316] on td "9869416523" at bounding box center [478, 312] width 65 height 29
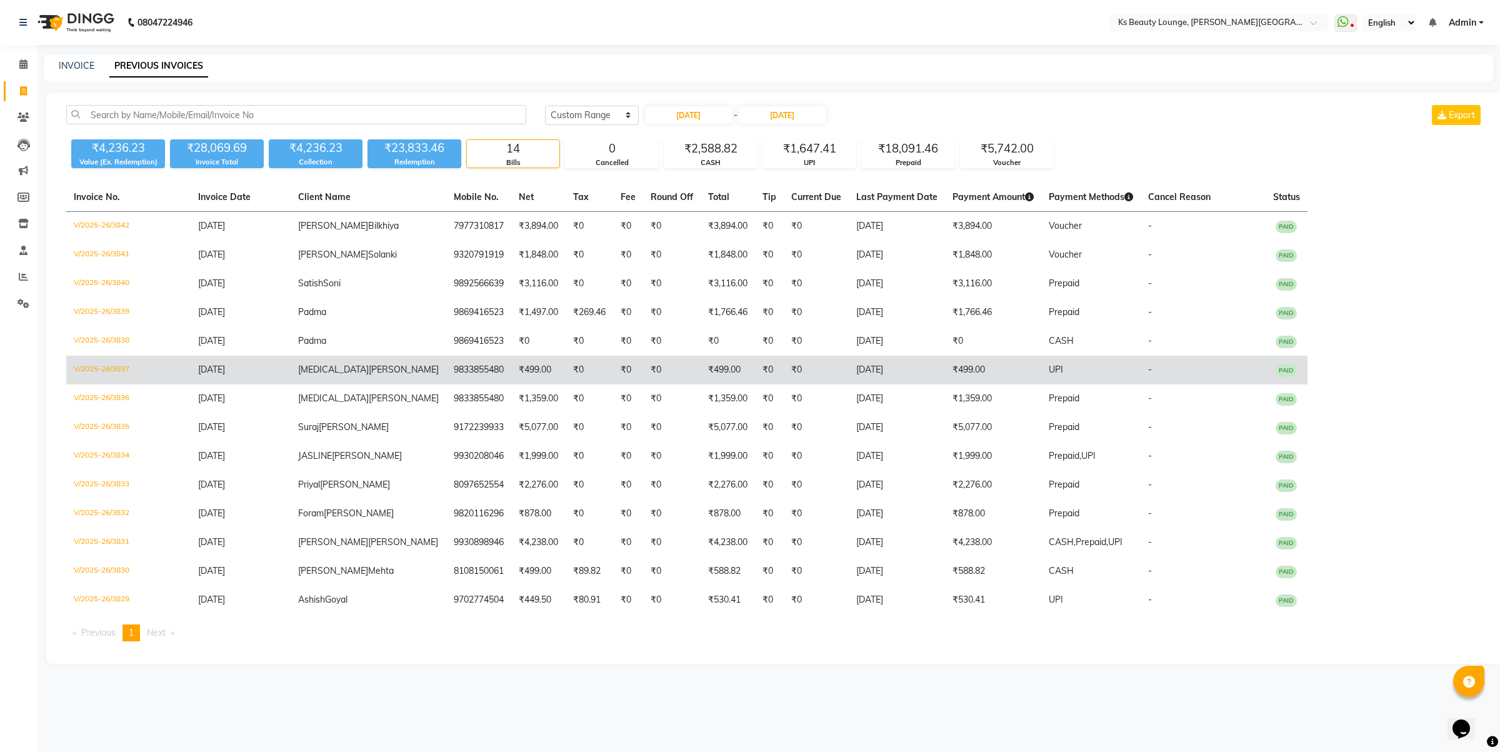
click at [446, 369] on td "9833855480" at bounding box center [478, 370] width 65 height 29
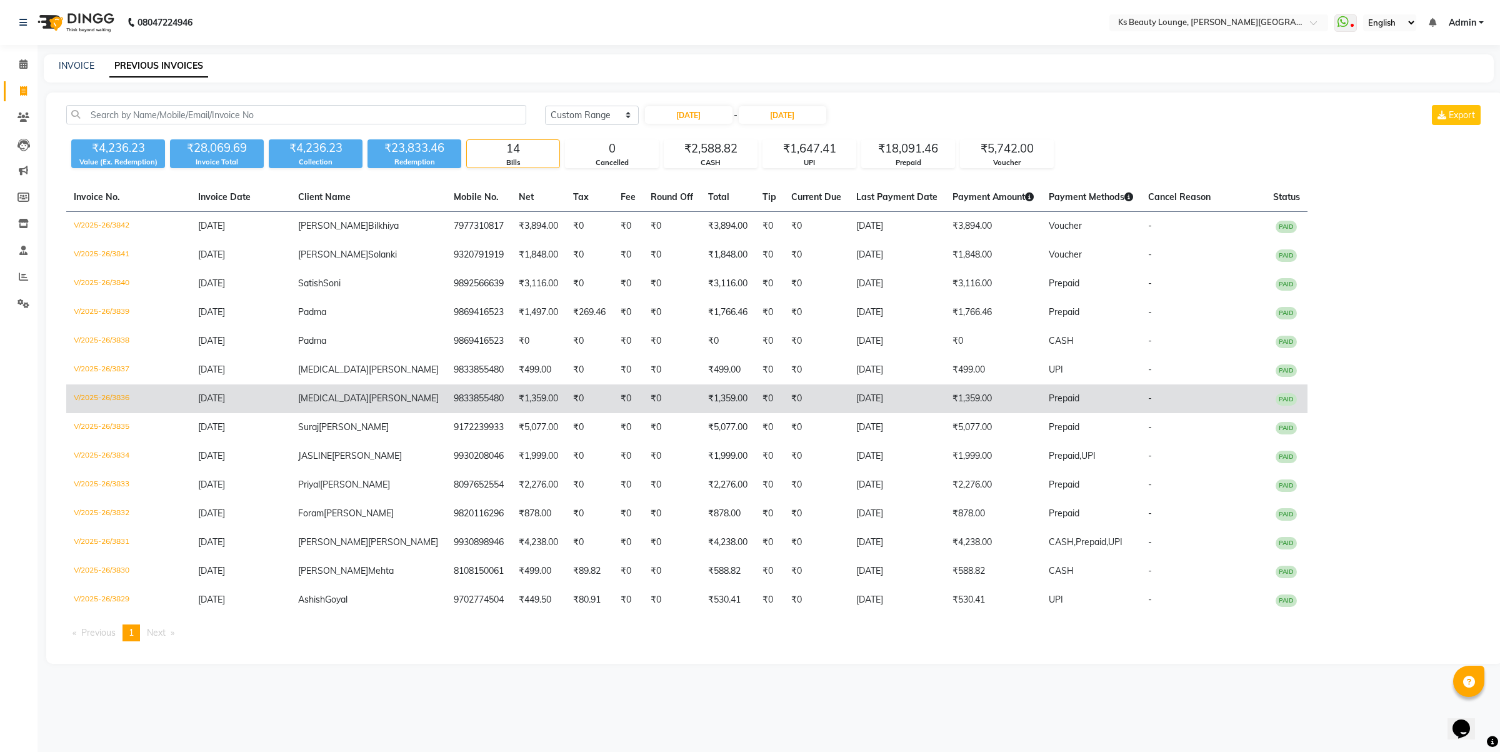
click at [352, 396] on td "Nikita Thakkar" at bounding box center [369, 398] width 156 height 29
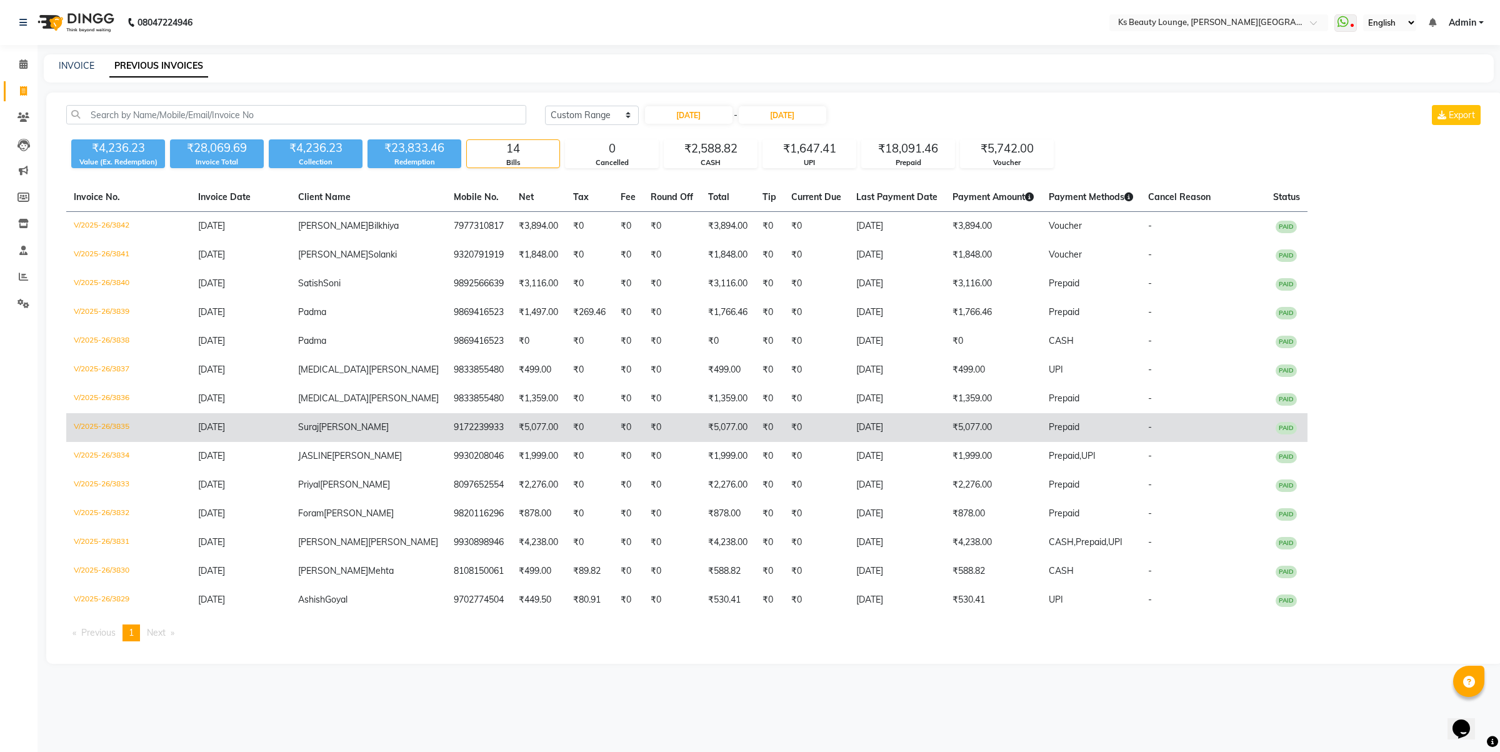
click at [511, 435] on td "₹5,077.00" at bounding box center [538, 427] width 54 height 29
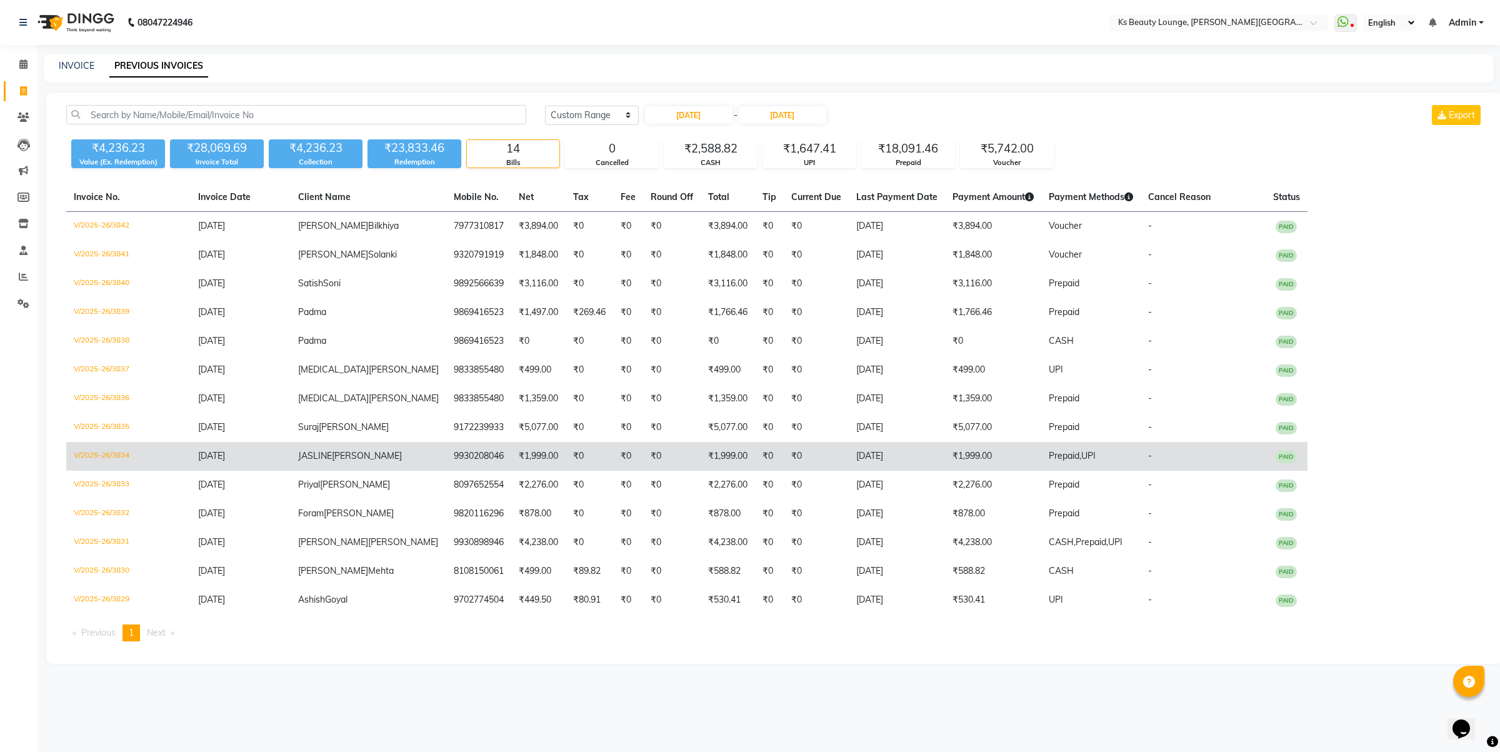
click at [446, 444] on td "9930208046" at bounding box center [478, 456] width 65 height 29
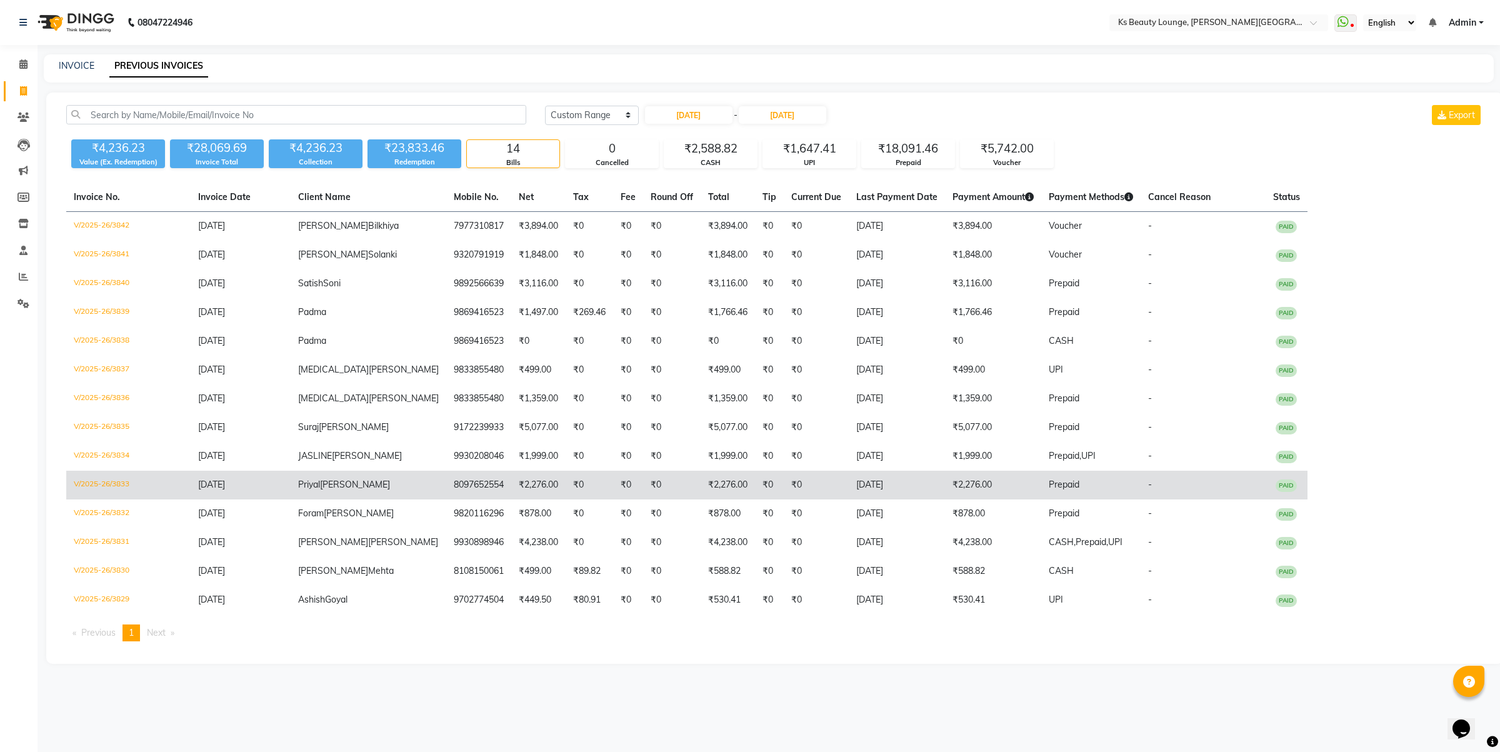
click at [449, 485] on td "8097652554" at bounding box center [478, 485] width 65 height 29
click at [329, 492] on td "Priyal Shah" at bounding box center [369, 485] width 156 height 29
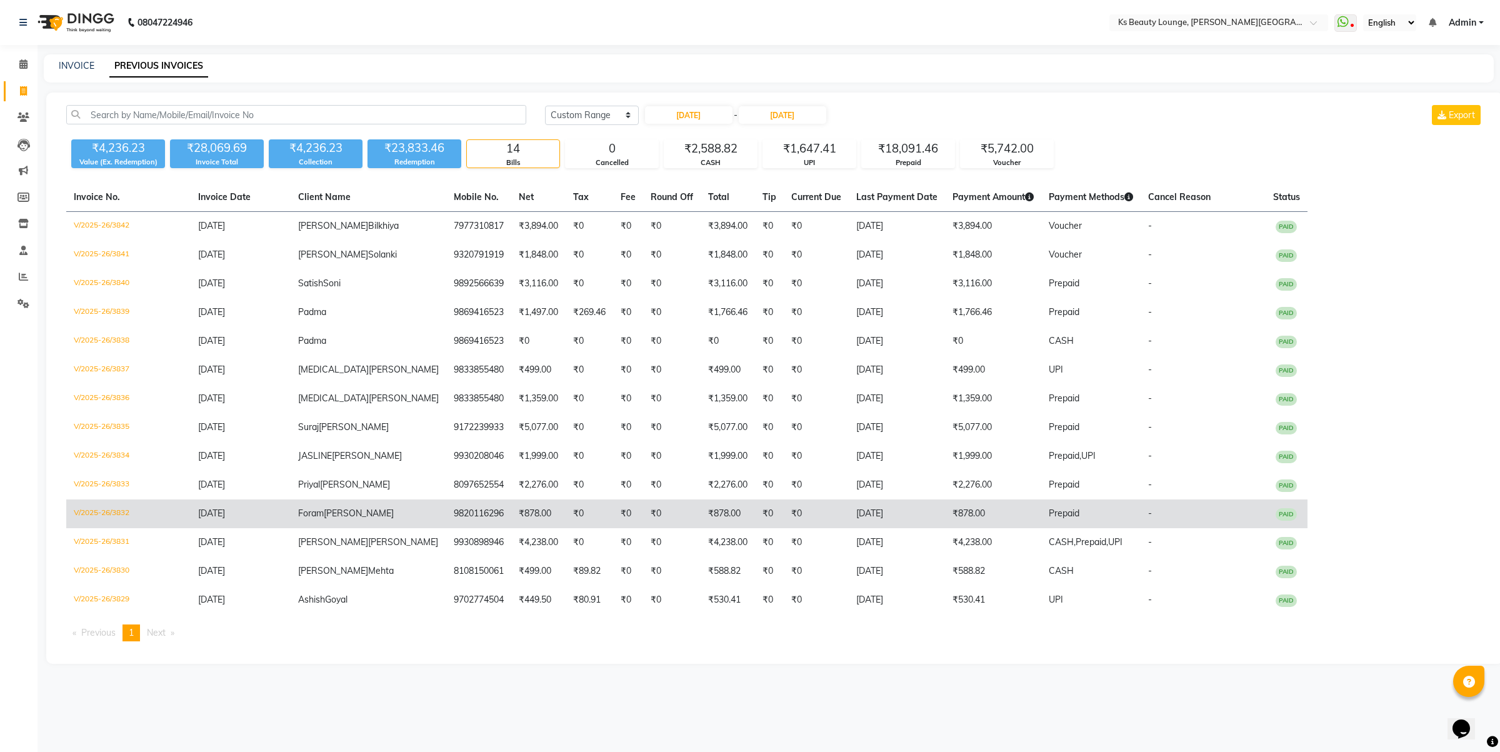
click at [342, 510] on span "Chitalia" at bounding box center [359, 512] width 70 height 11
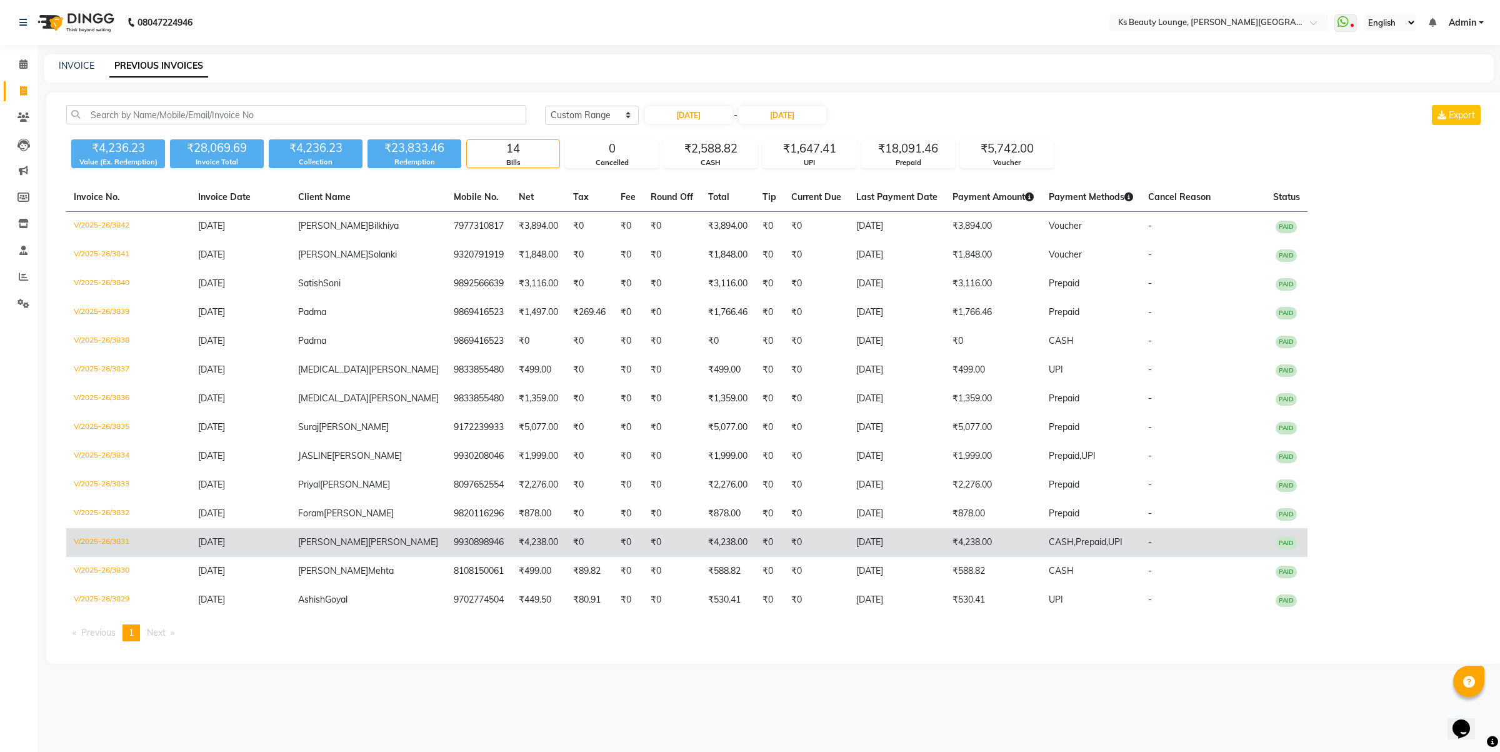
click at [450, 544] on td "9930898946" at bounding box center [478, 542] width 65 height 29
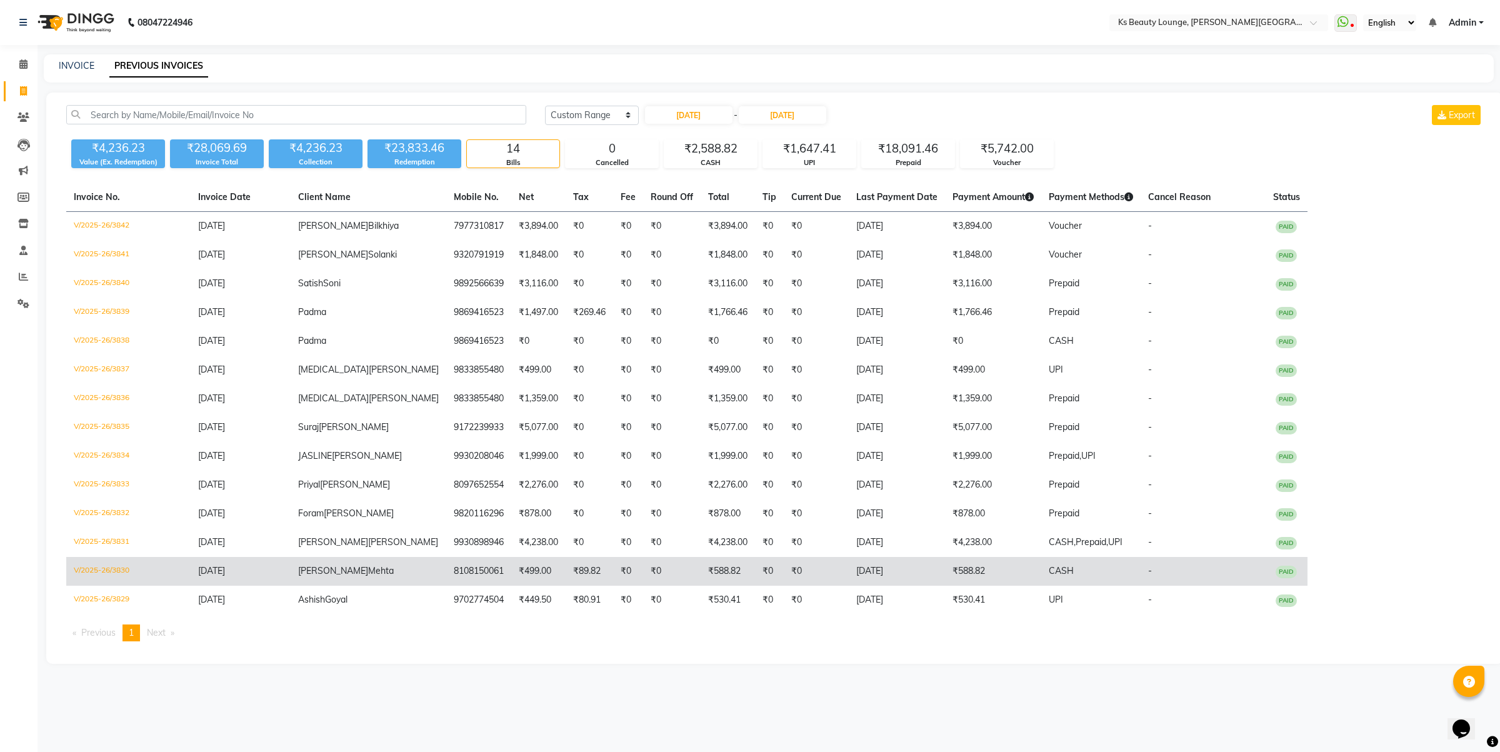
click at [349, 569] on td "Shlok Mehta" at bounding box center [369, 571] width 156 height 29
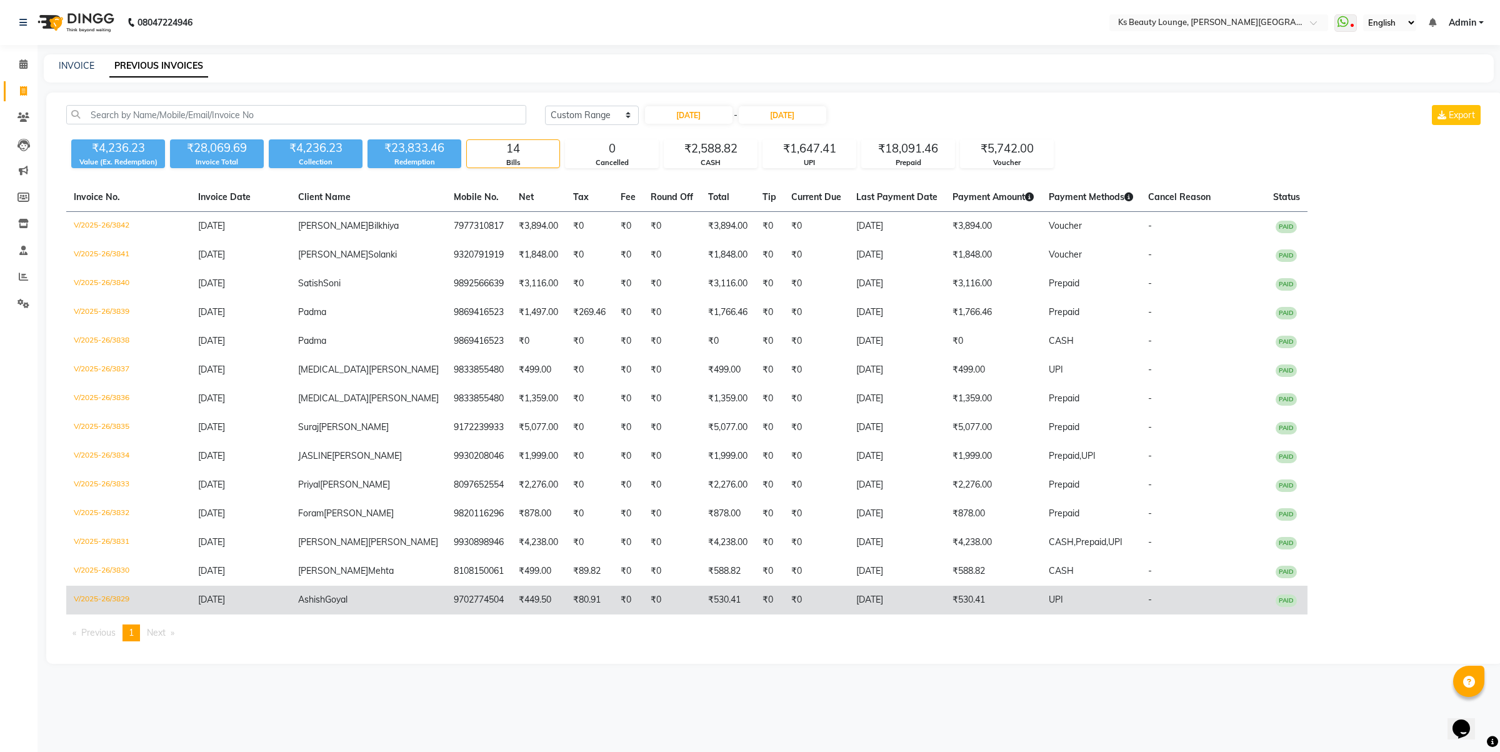
click at [446, 591] on td "9702774504" at bounding box center [478, 600] width 65 height 29
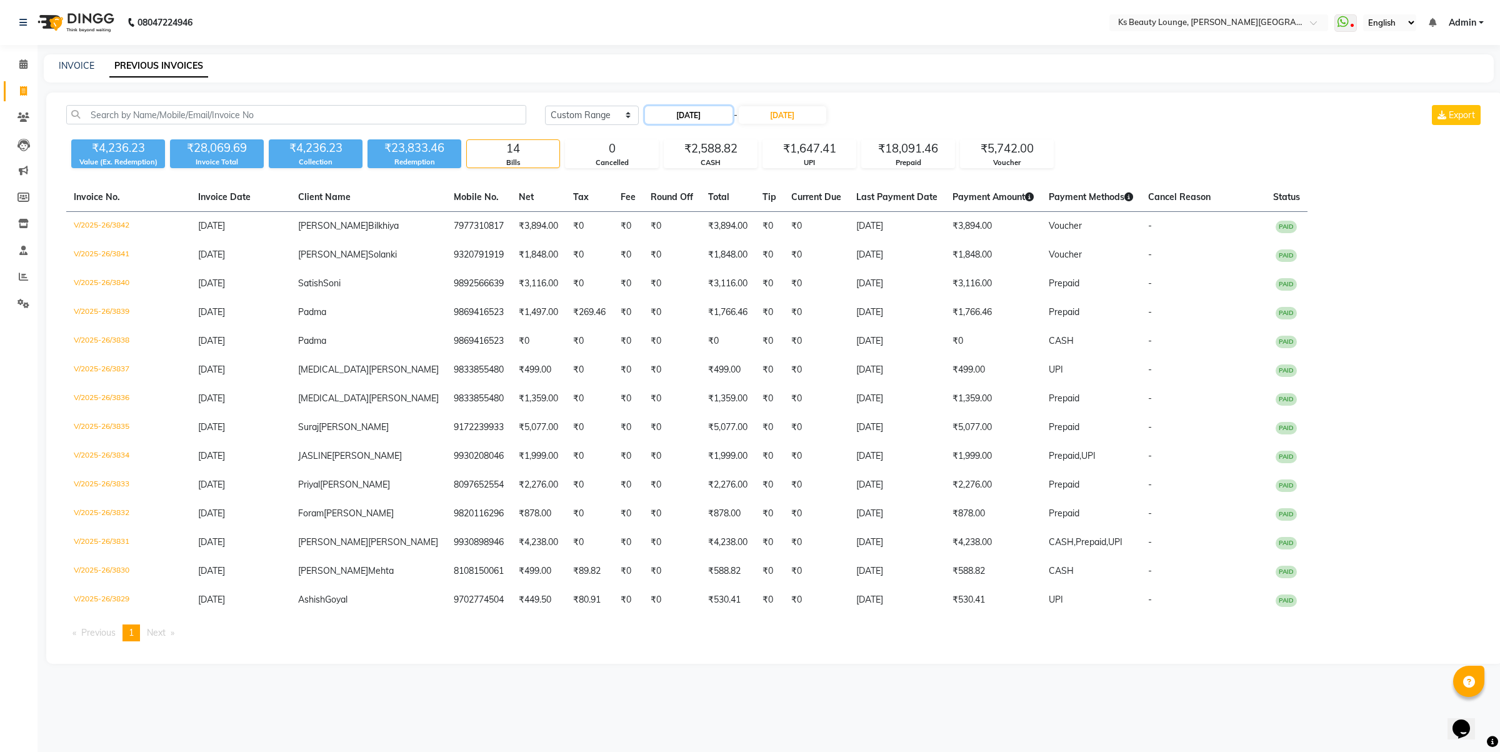
click at [685, 109] on input "[DATE]" at bounding box center [688, 114] width 87 height 17
select select "9"
select select "2025"
click at [677, 174] on div "2" at bounding box center [678, 179] width 20 height 20
type input "02-09-2025"
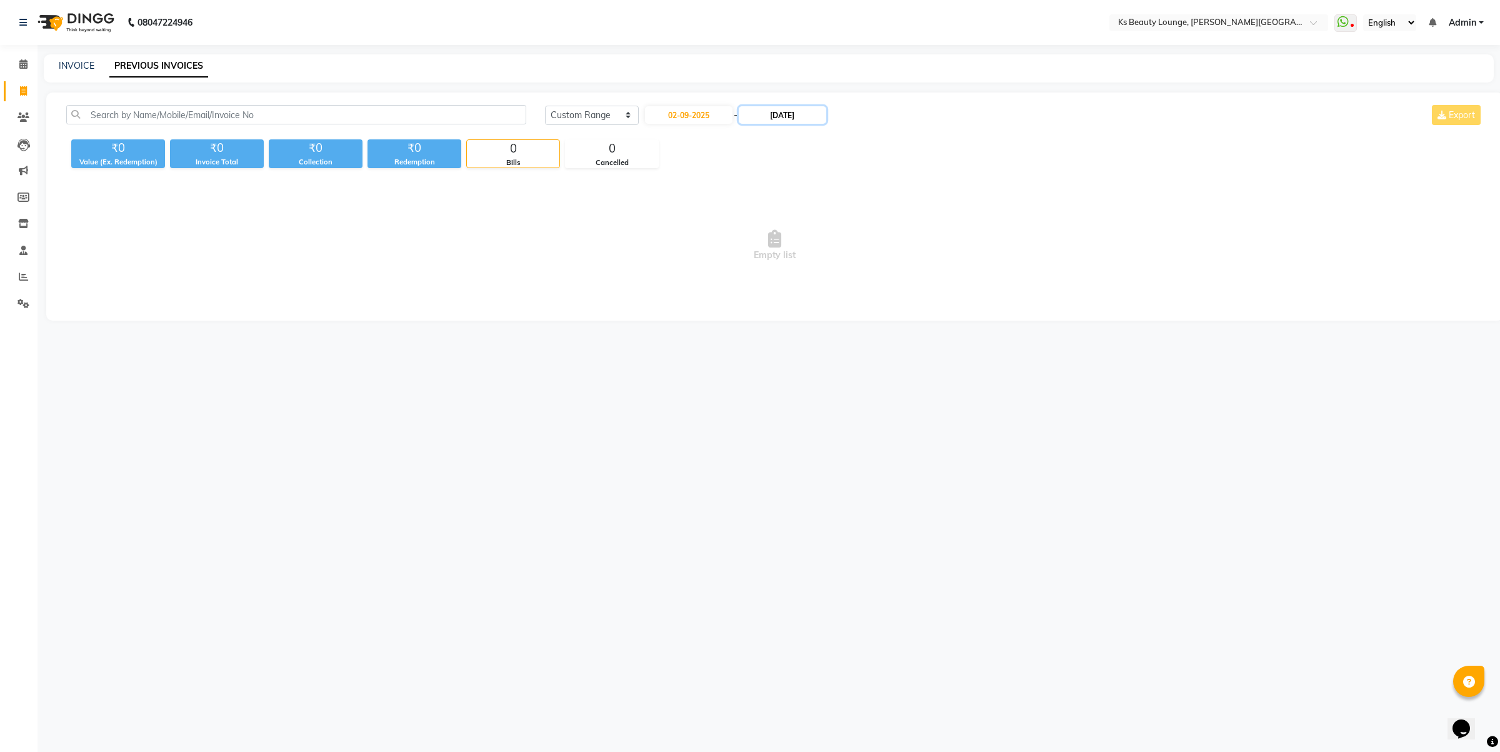
click at [803, 122] on input "[DATE]" at bounding box center [782, 114] width 87 height 17
click at [772, 182] on div "2" at bounding box center [776, 179] width 20 height 20
type input "02-09-2025"
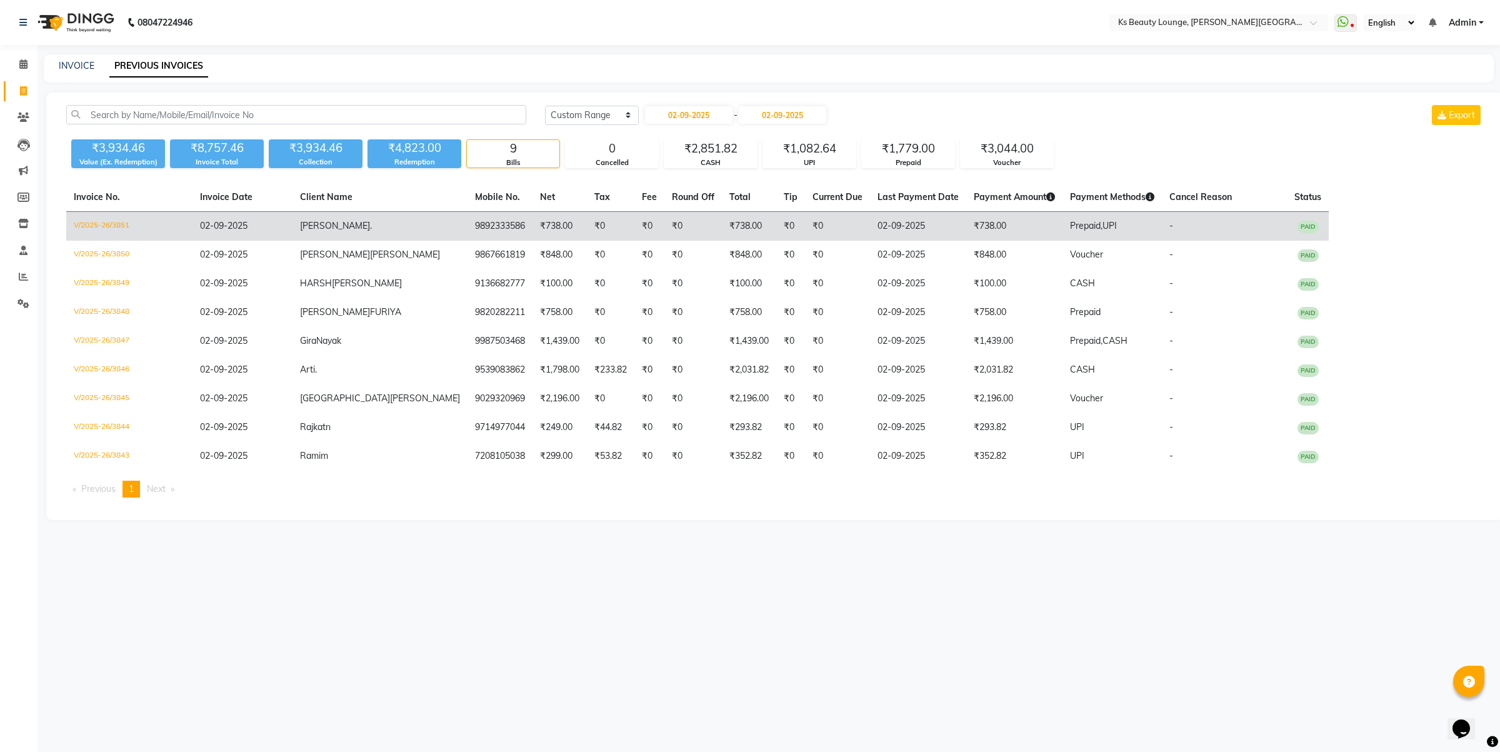
click at [532, 227] on td "₹738.00" at bounding box center [559, 226] width 54 height 29
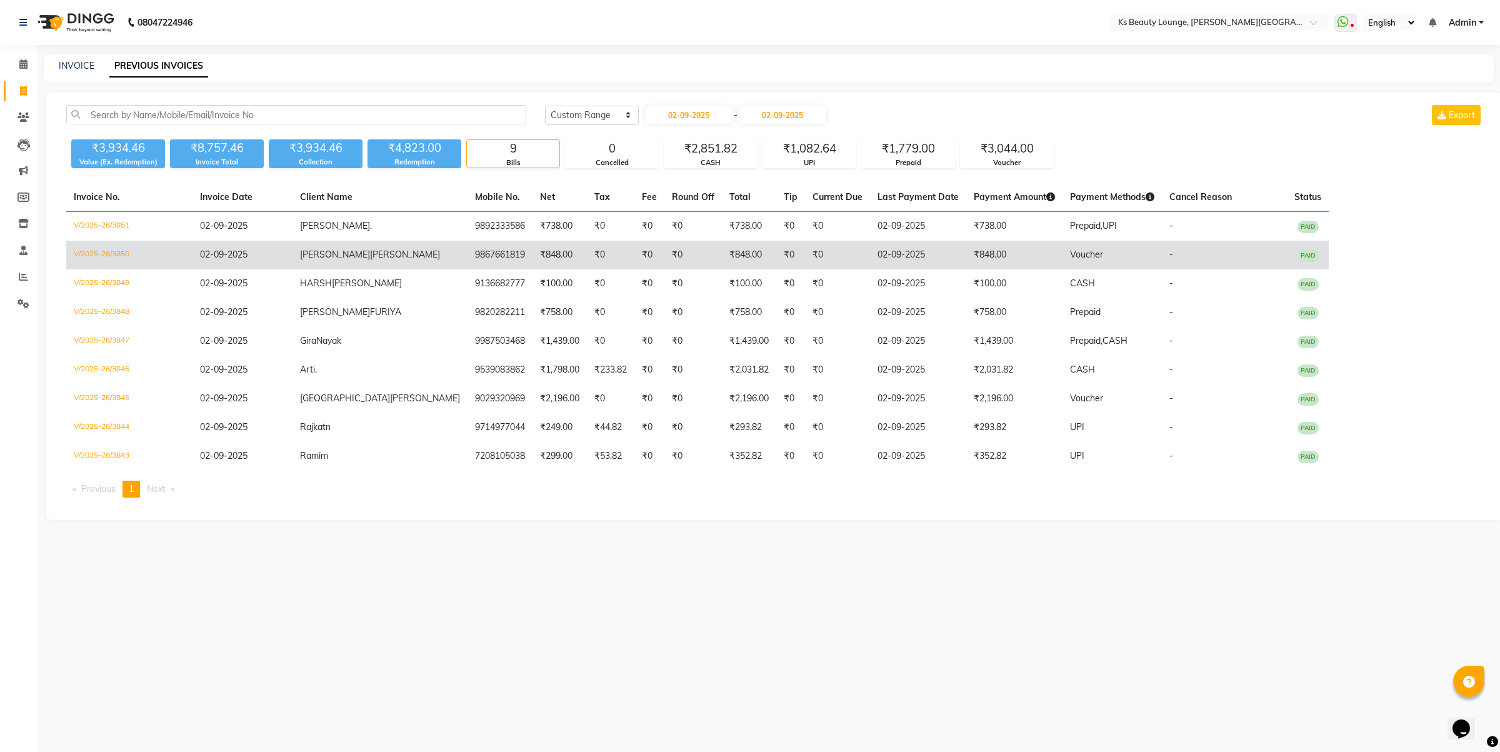
click at [467, 257] on td "9867661819" at bounding box center [499, 255] width 65 height 29
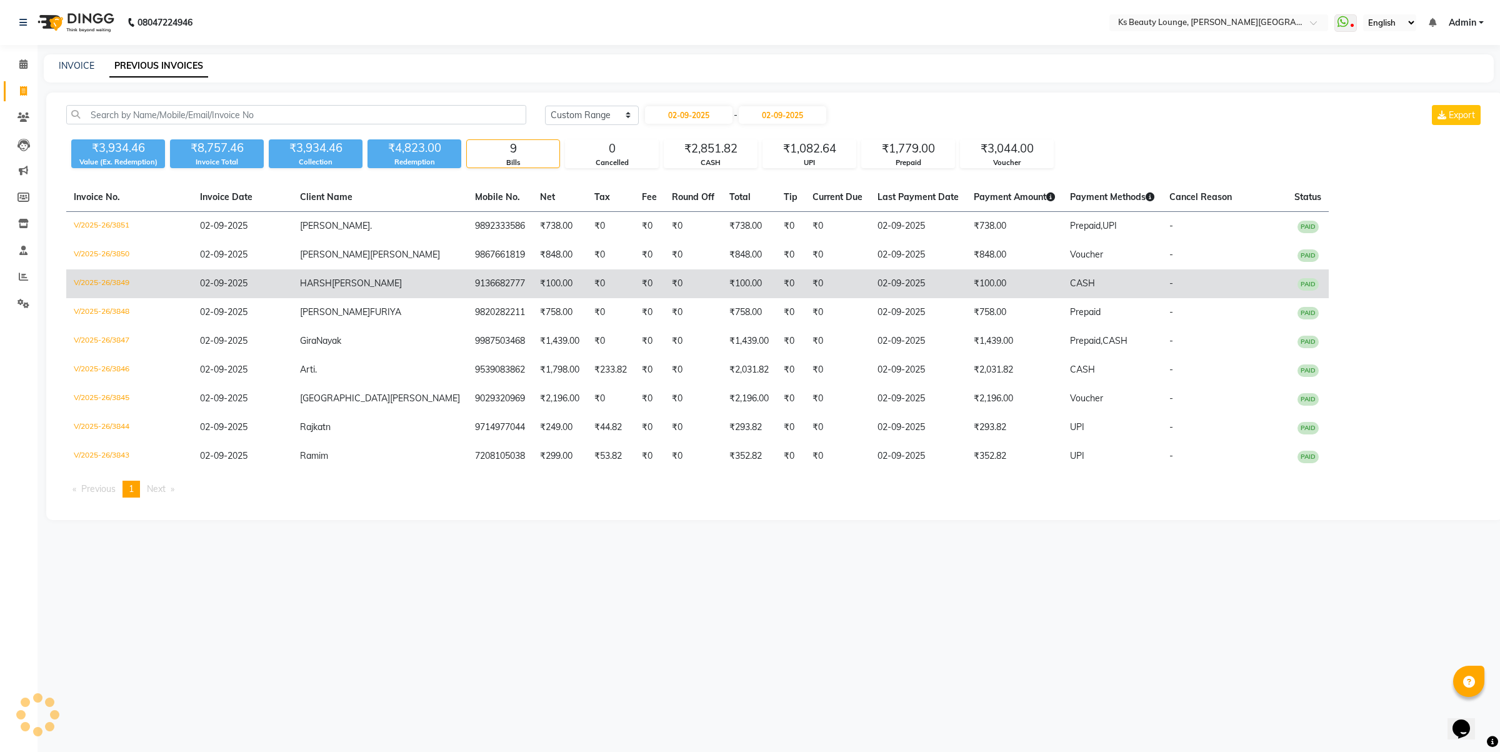
click at [247, 296] on td "02-09-2025" at bounding box center [242, 283] width 100 height 29
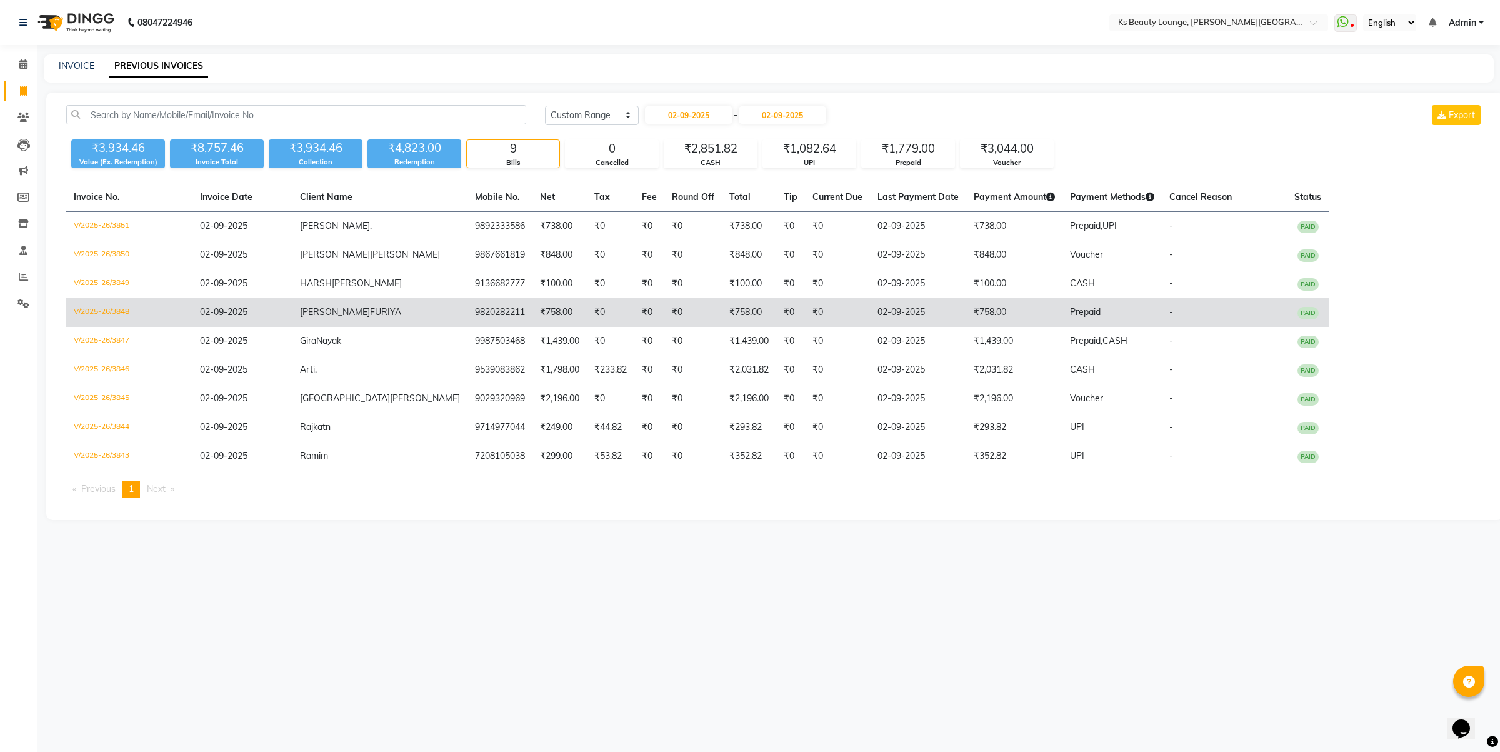
click at [370, 311] on span "FURIYA" at bounding box center [385, 311] width 31 height 11
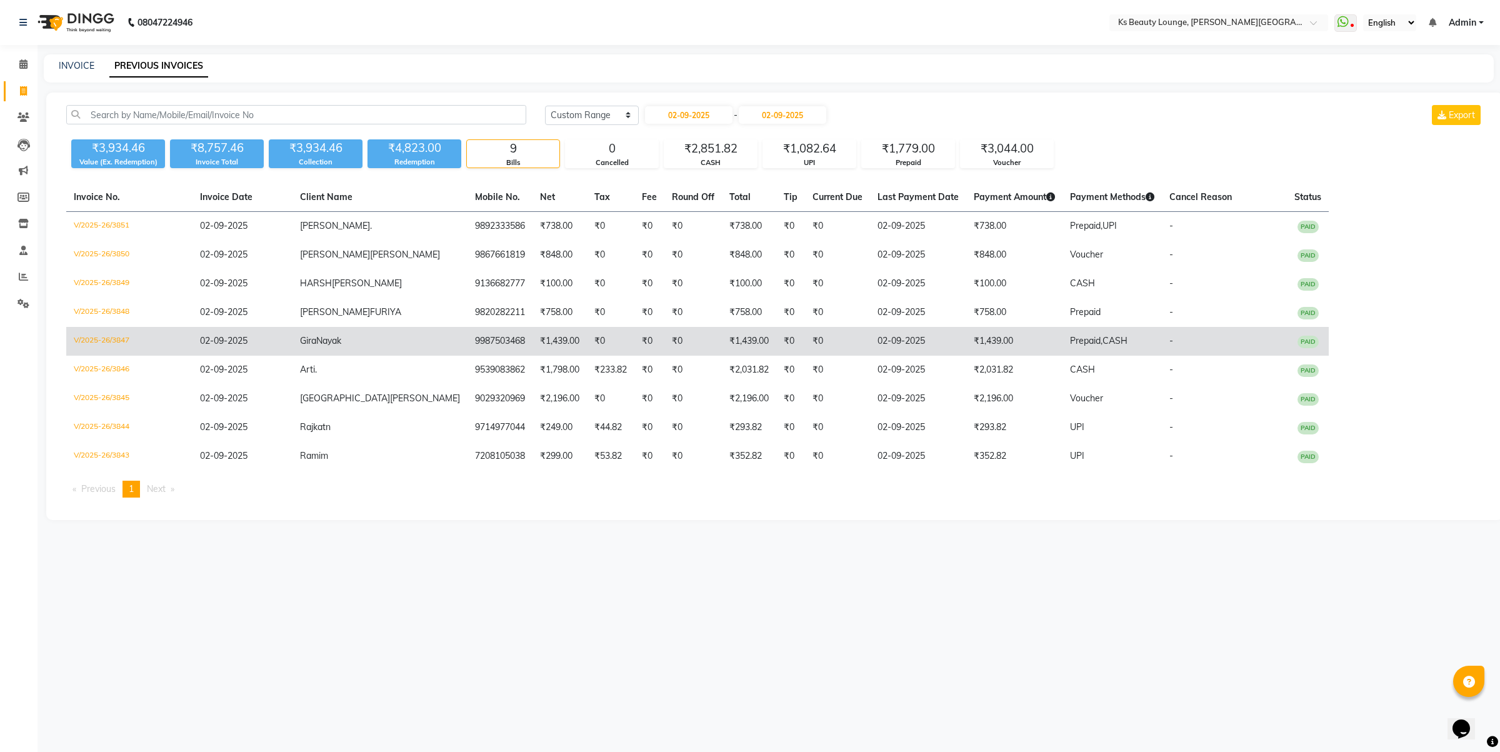
click at [319, 346] on td "Gira Nayak" at bounding box center [379, 341] width 175 height 29
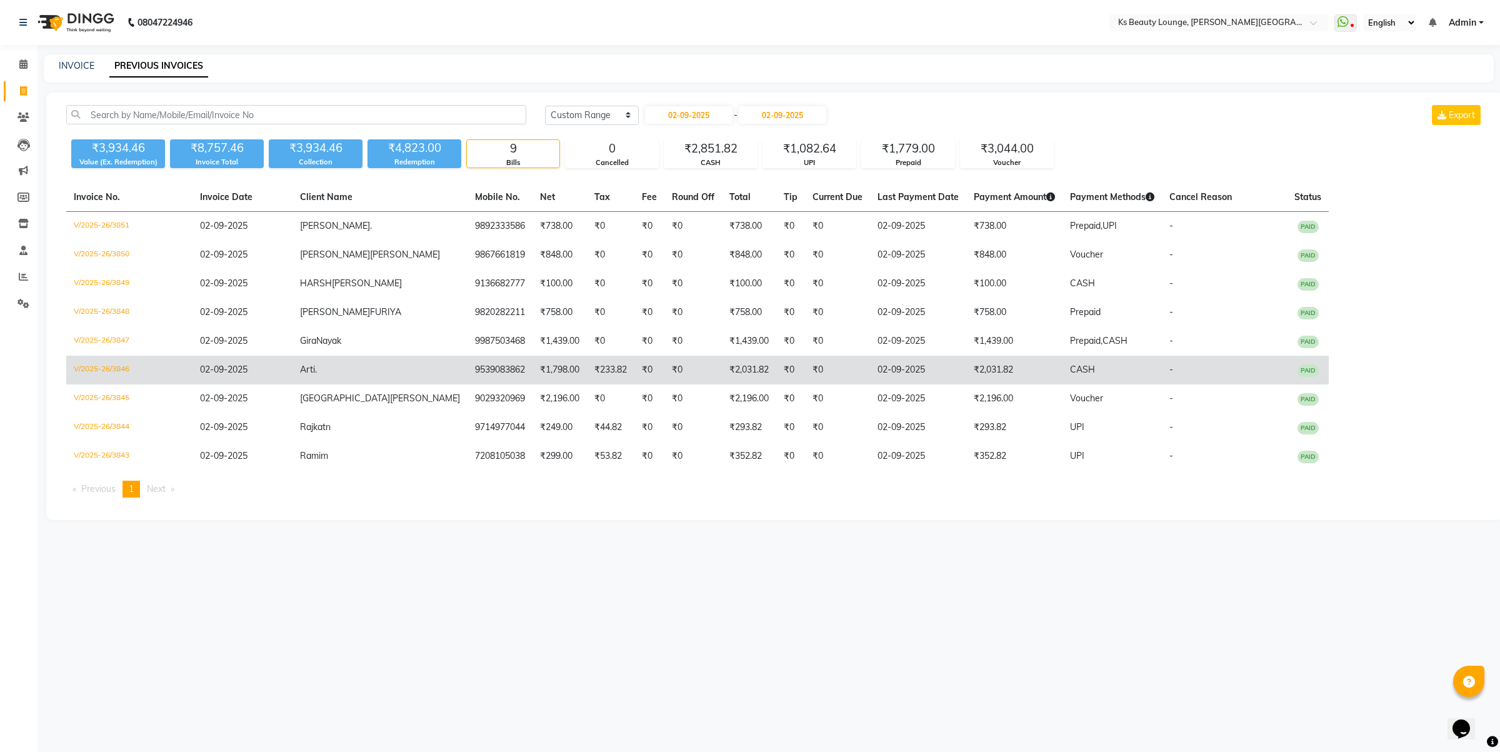
click at [467, 372] on td "9539083862" at bounding box center [499, 370] width 65 height 29
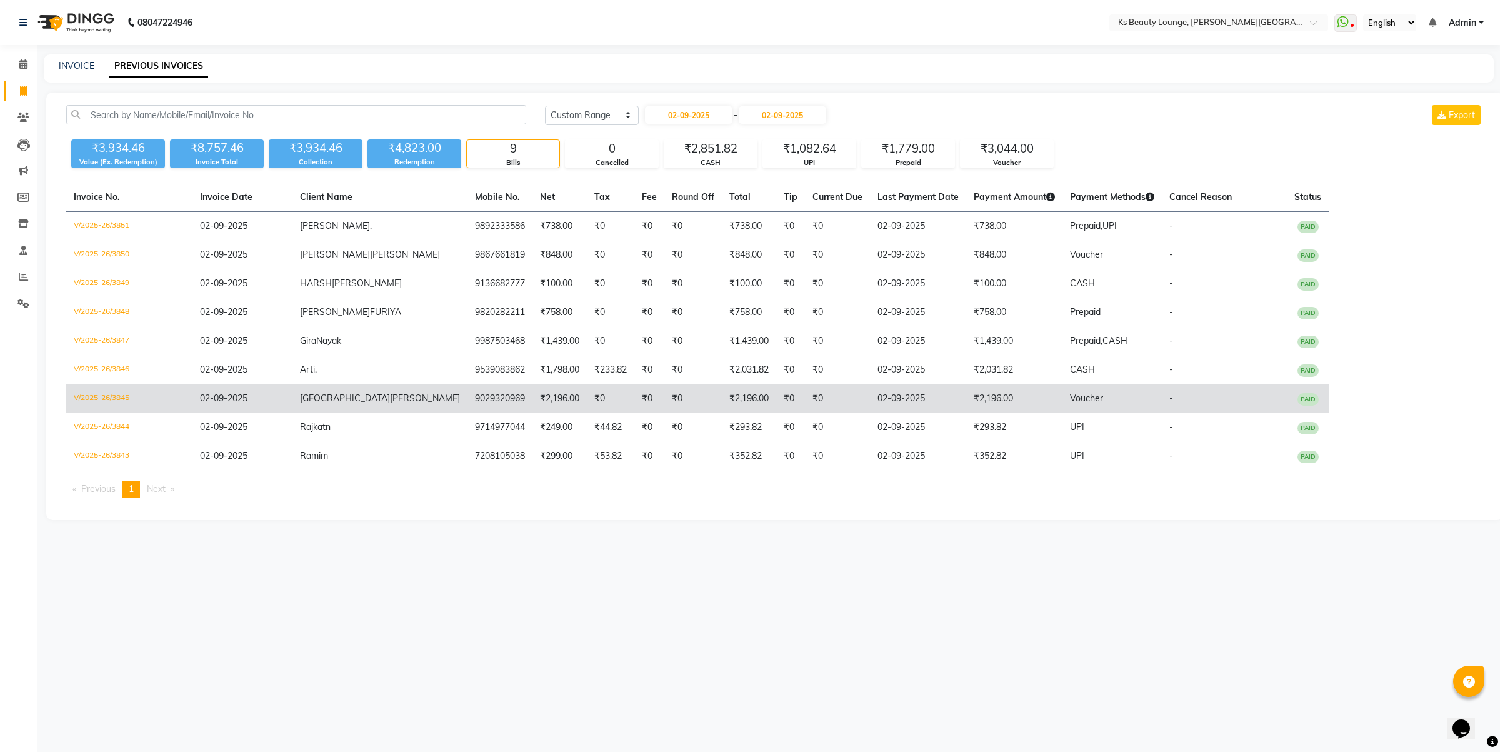
click at [316, 407] on td "Chandni Doshi" at bounding box center [379, 398] width 175 height 29
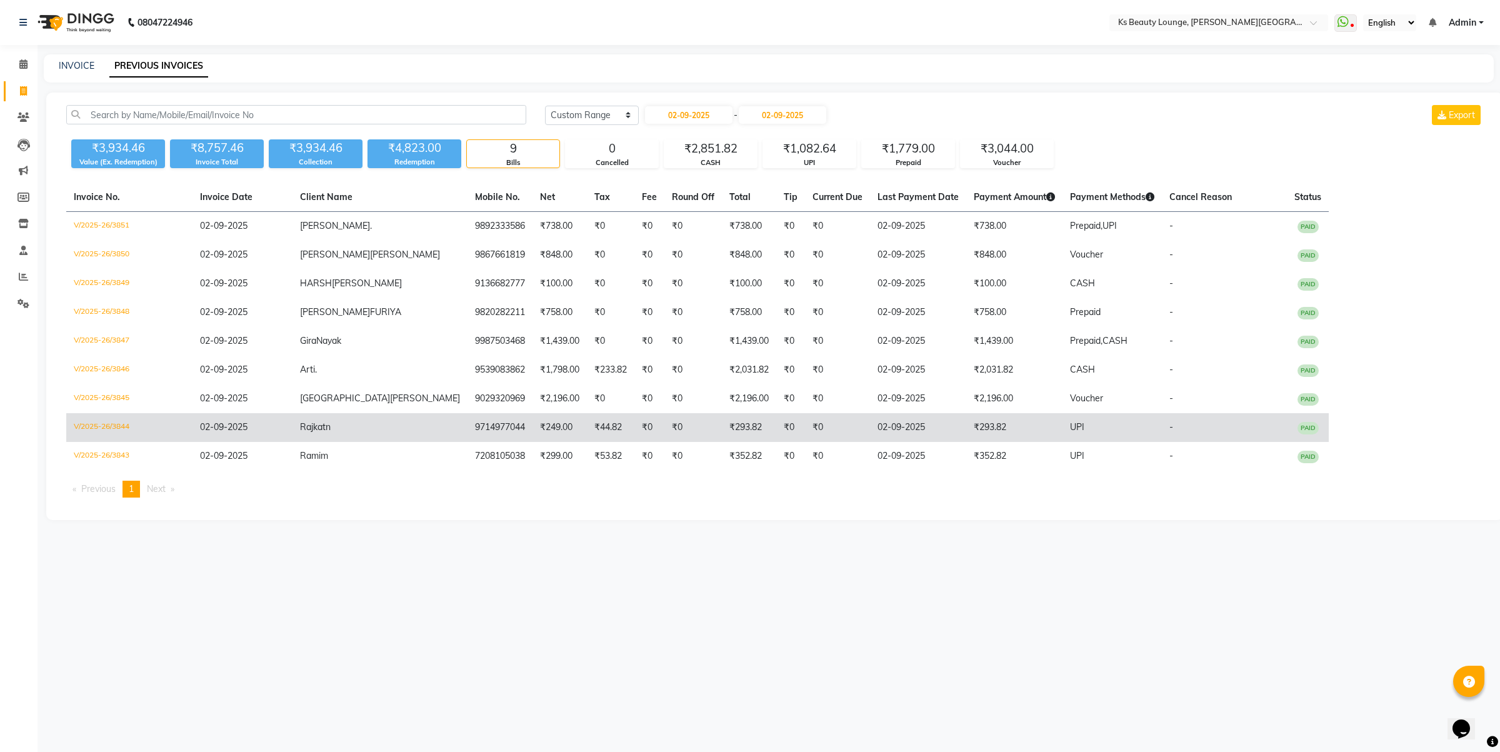
click at [332, 428] on td "Rajkatn" at bounding box center [379, 427] width 175 height 29
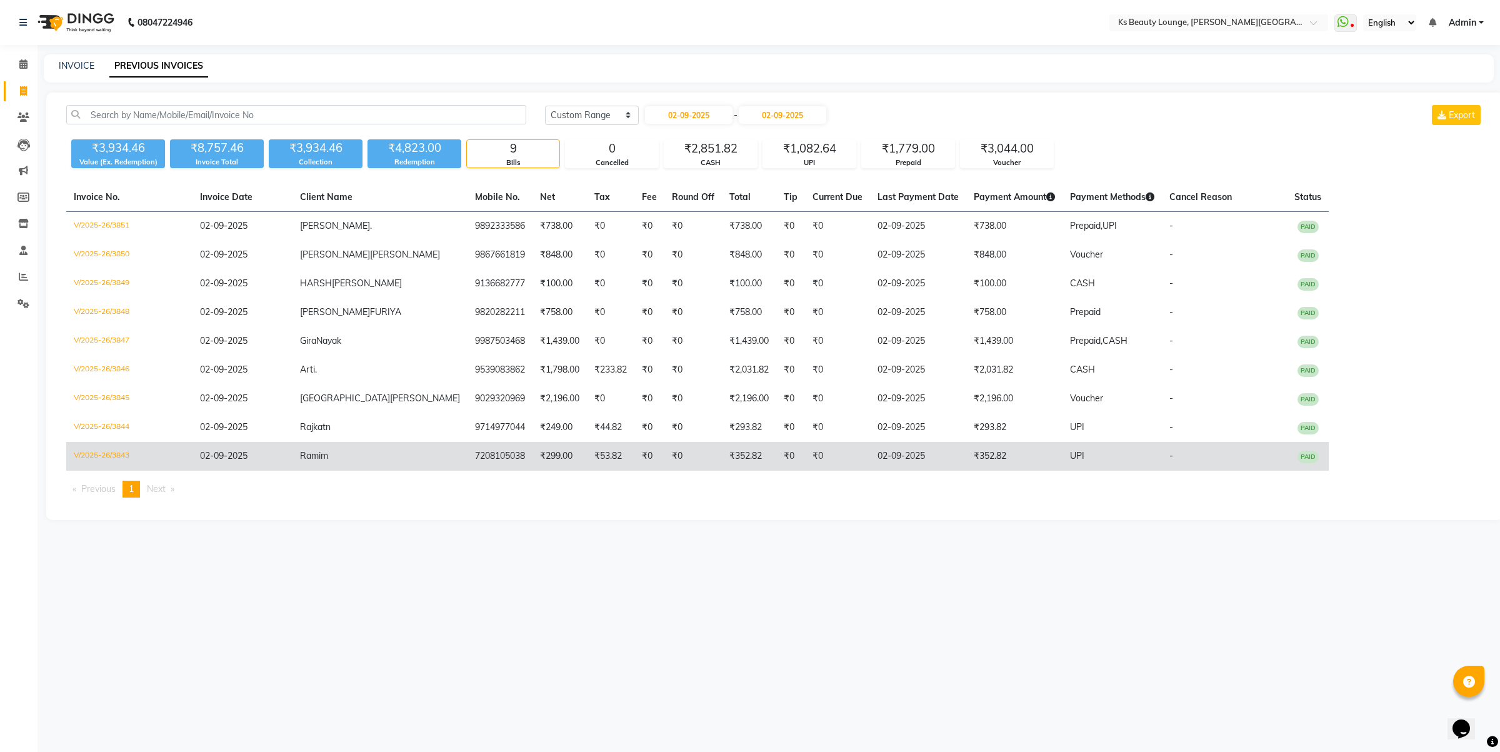
click at [467, 454] on td "7208105038" at bounding box center [499, 456] width 65 height 29
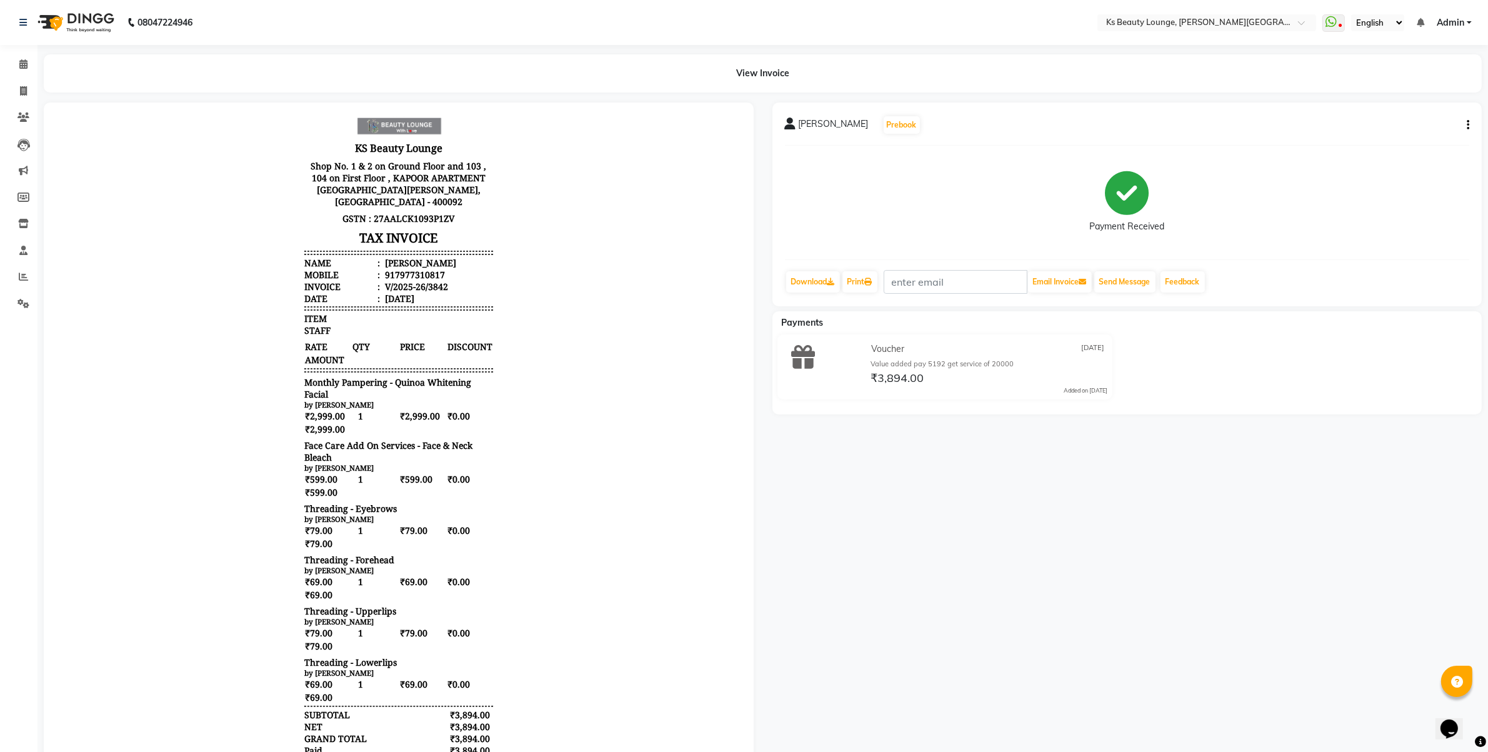
scroll to position [102, 0]
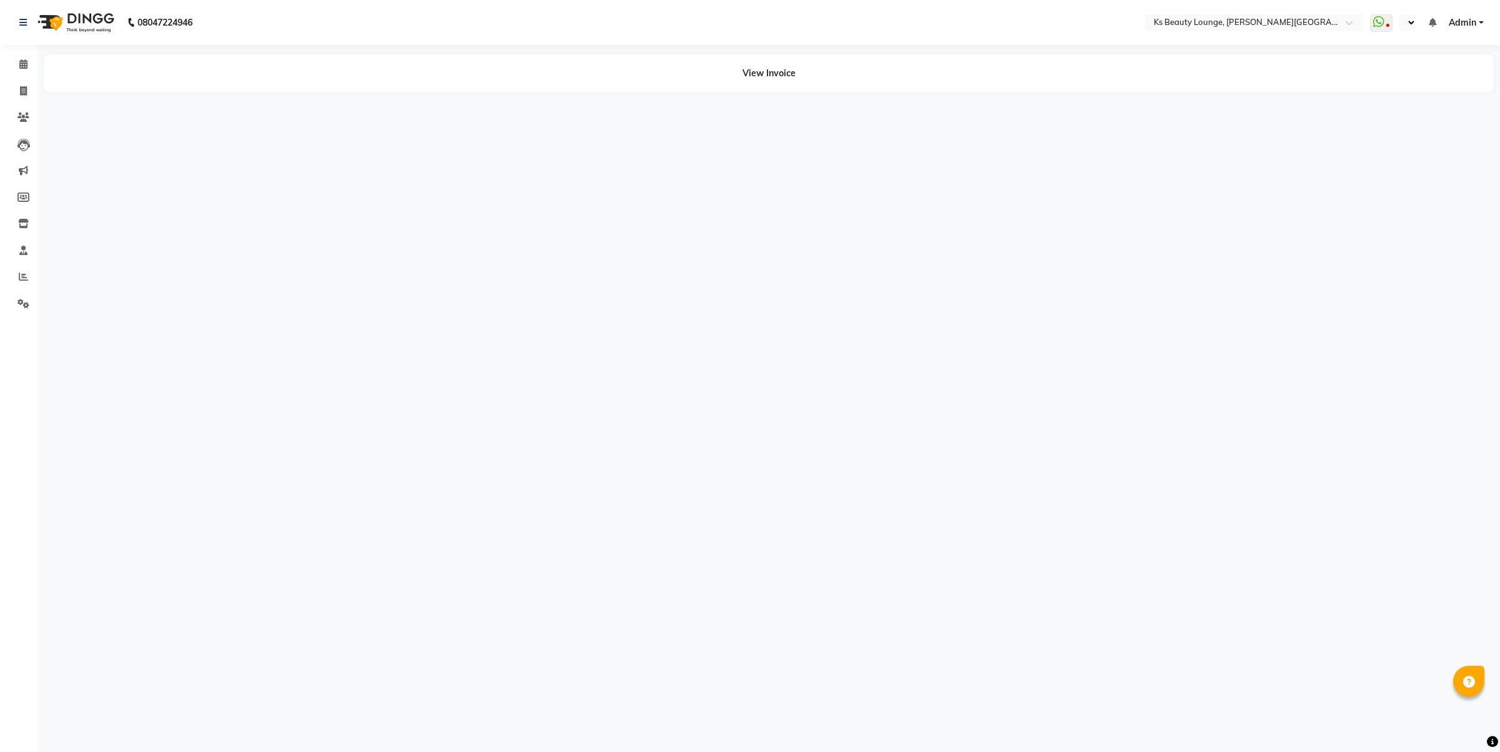
select select "en"
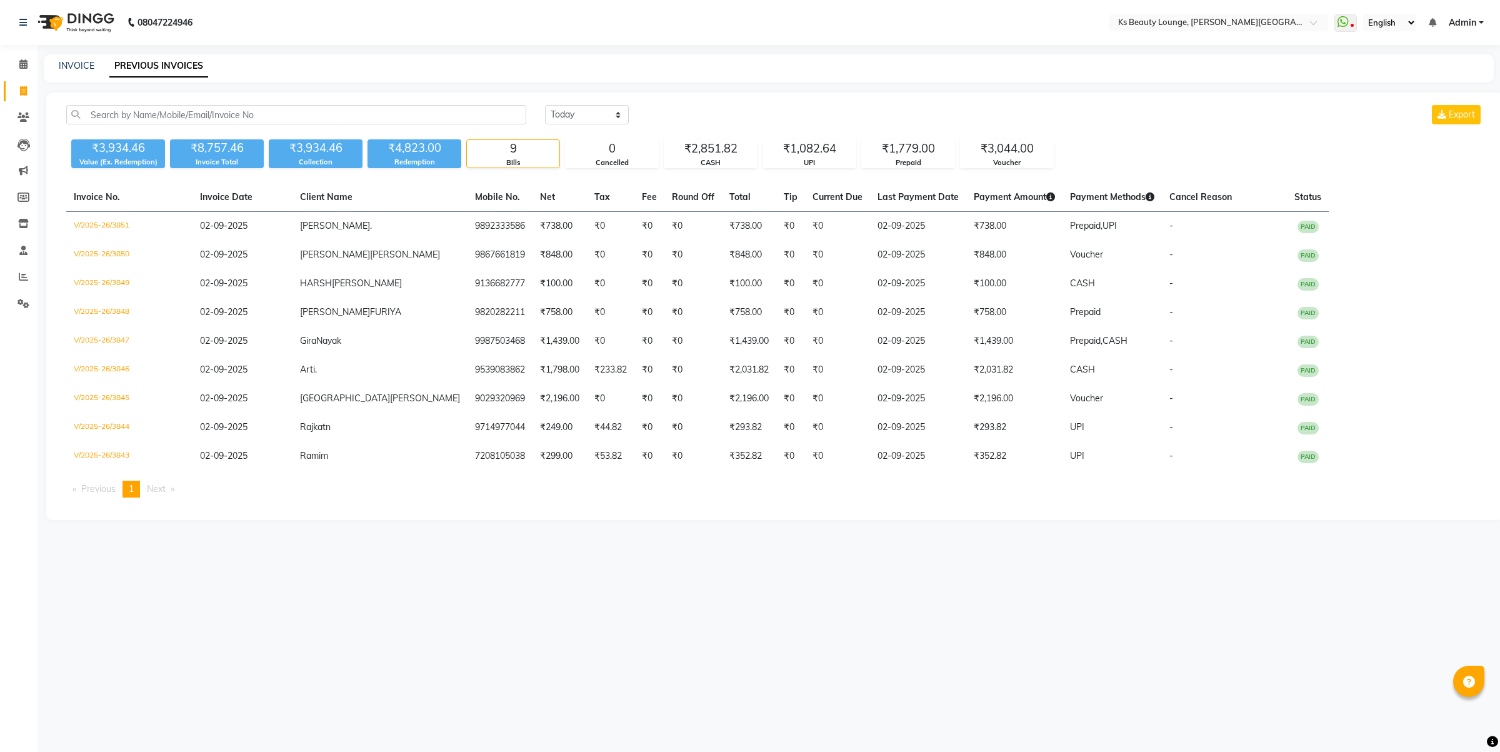
select select "[DATE]"
click at [22, 61] on icon at bounding box center [23, 63] width 8 height 9
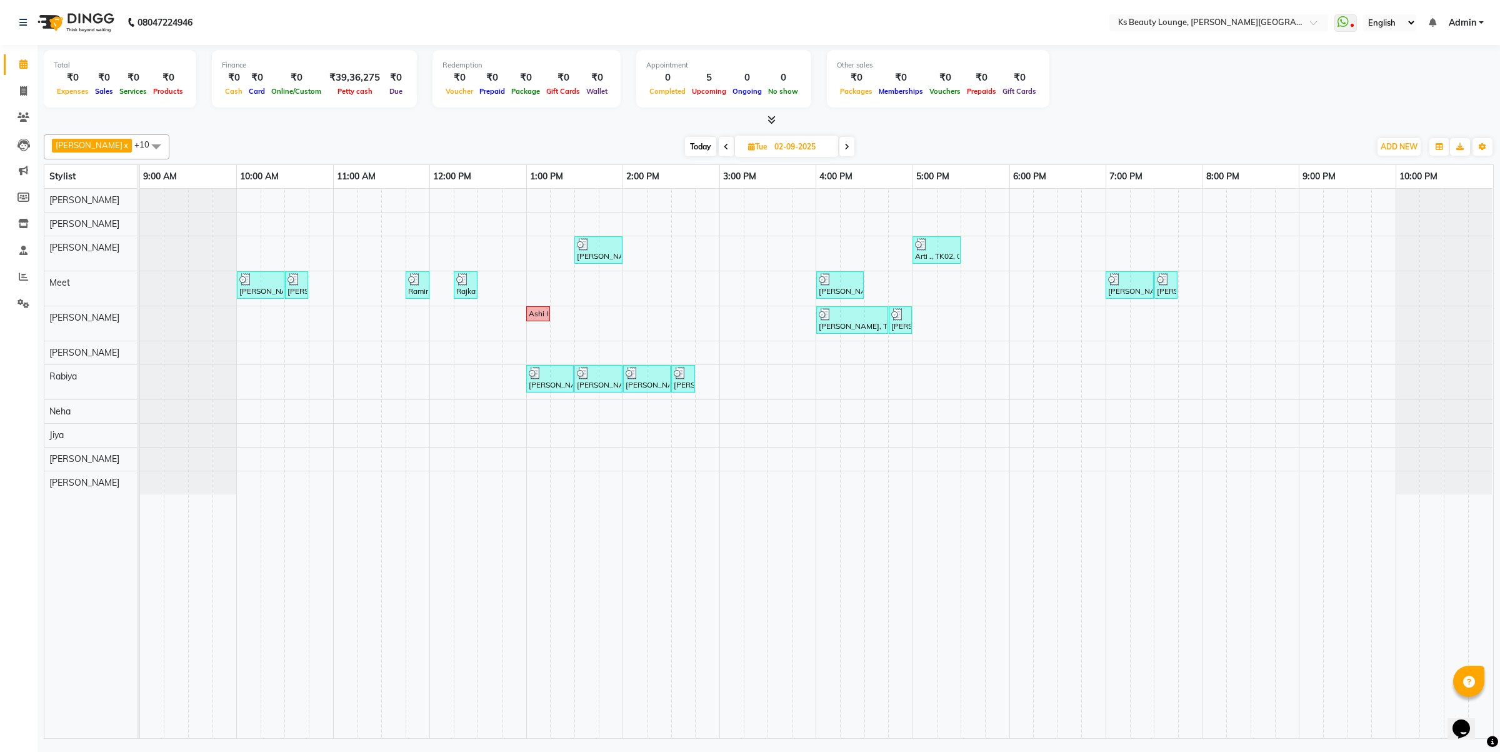
click at [839, 144] on span at bounding box center [846, 146] width 15 height 19
type input "[DATE]"
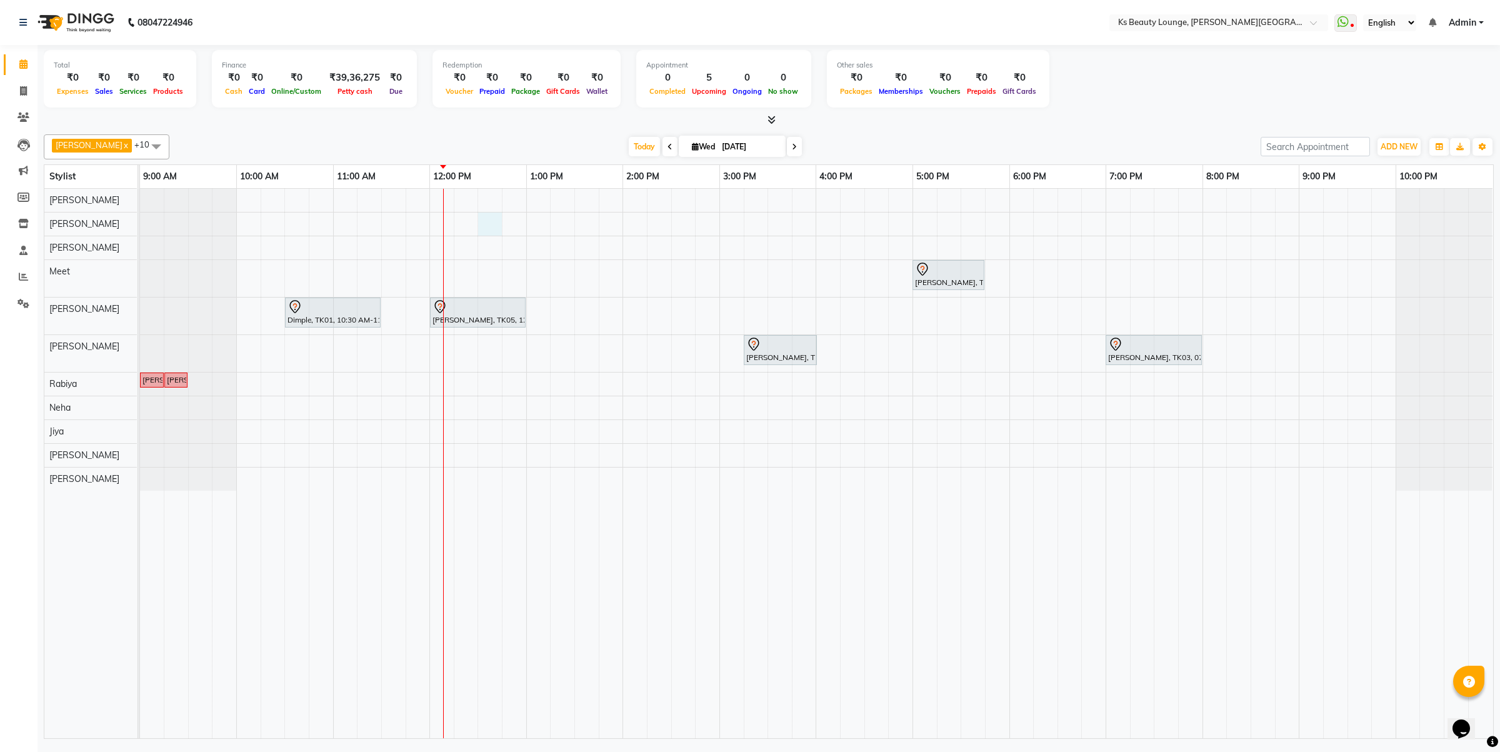
click at [487, 230] on div "[PERSON_NAME], TK02, 05:00 PM-05:45 PM, Hair Styling - Wash And Blowdry (Mid-Ba…" at bounding box center [816, 463] width 1353 height 549
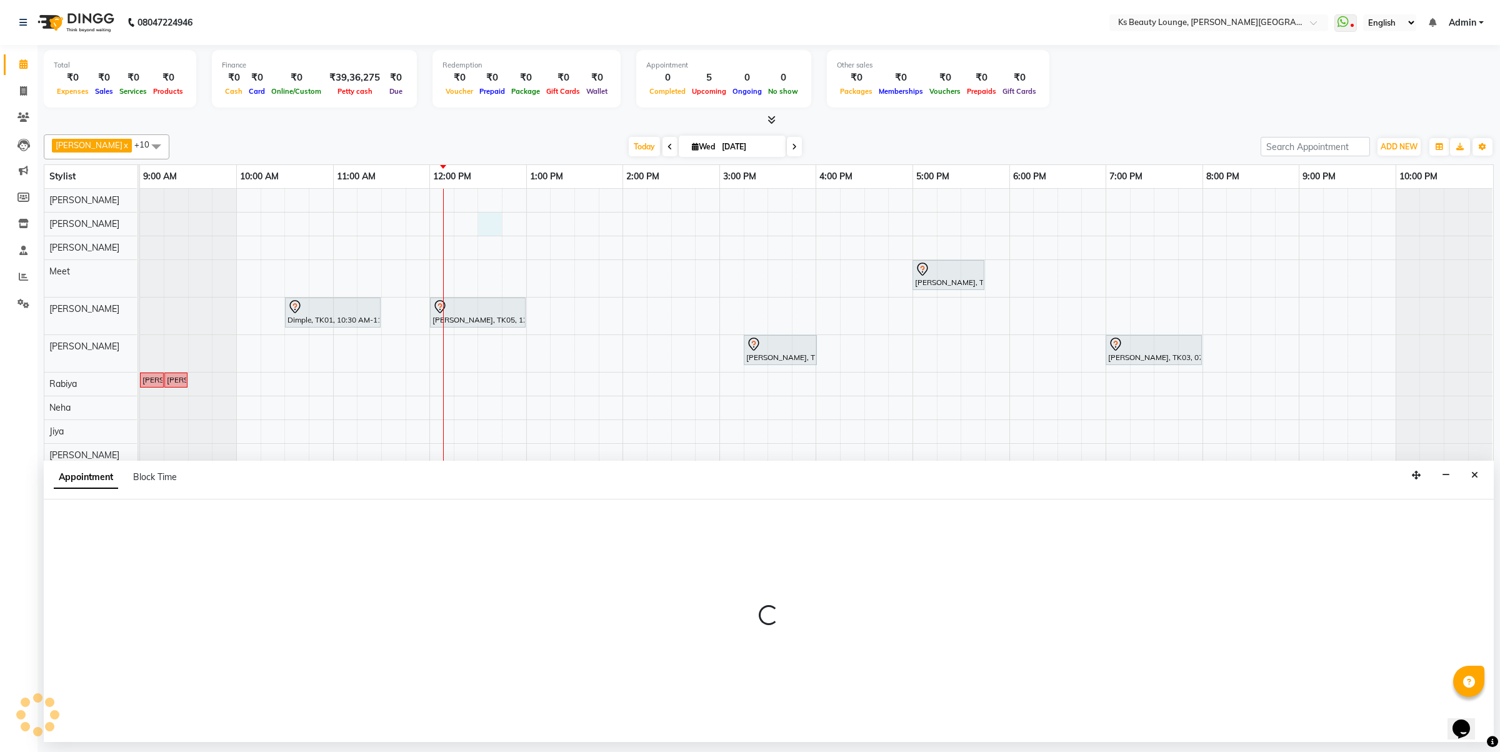
select select "58074"
select select "tentative"
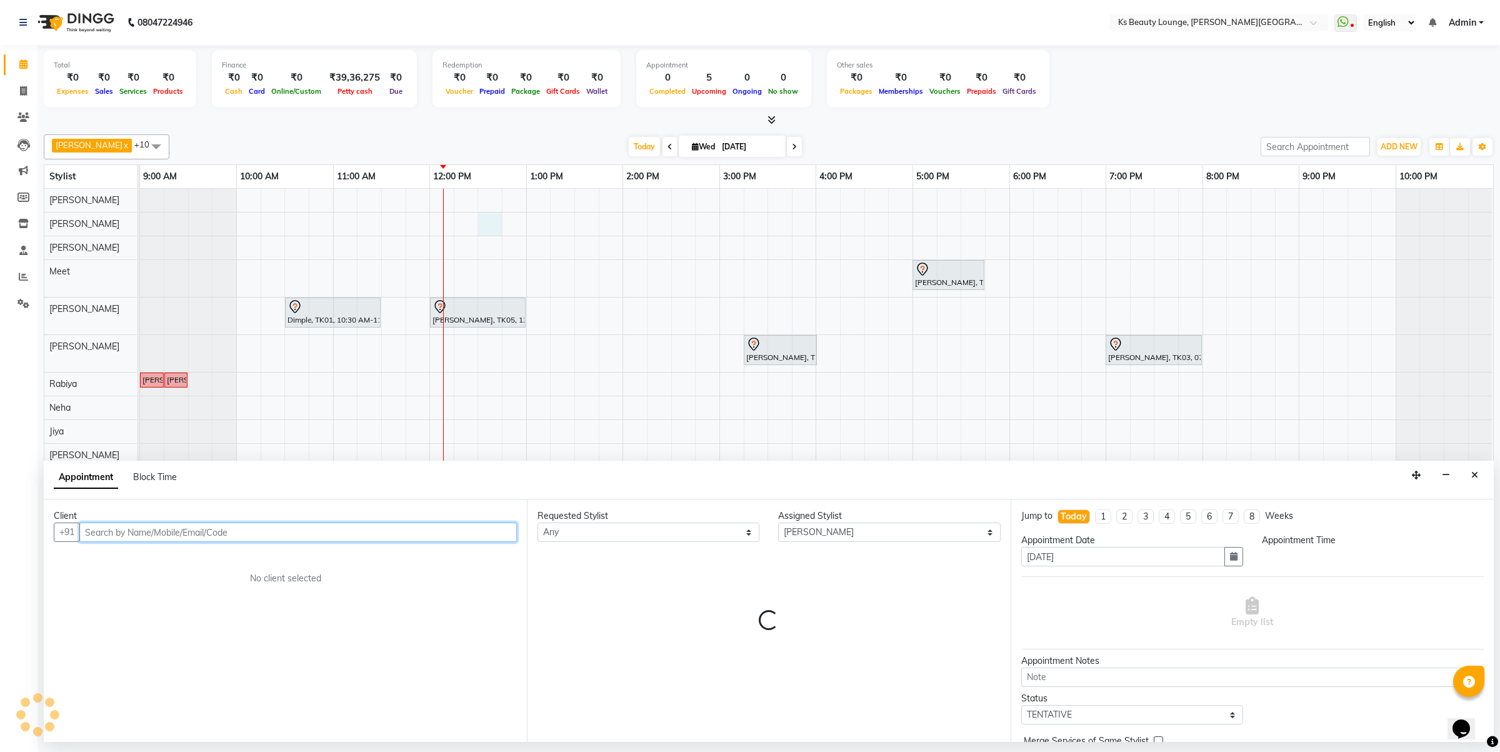
select select "750"
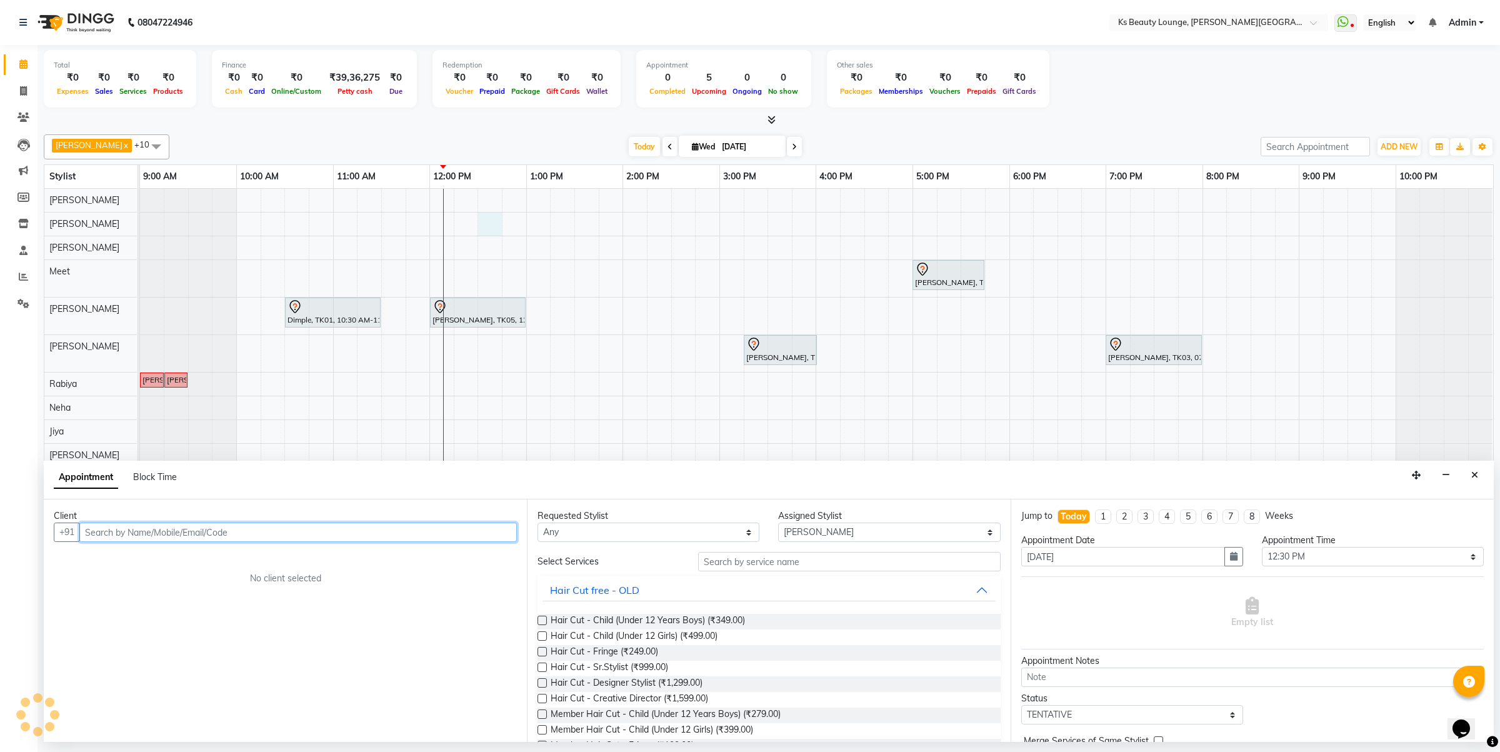
click at [187, 529] on input "text" at bounding box center [297, 531] width 437 height 19
click at [211, 561] on ngb-highlight "98701759 19" at bounding box center [211, 558] width 65 height 12
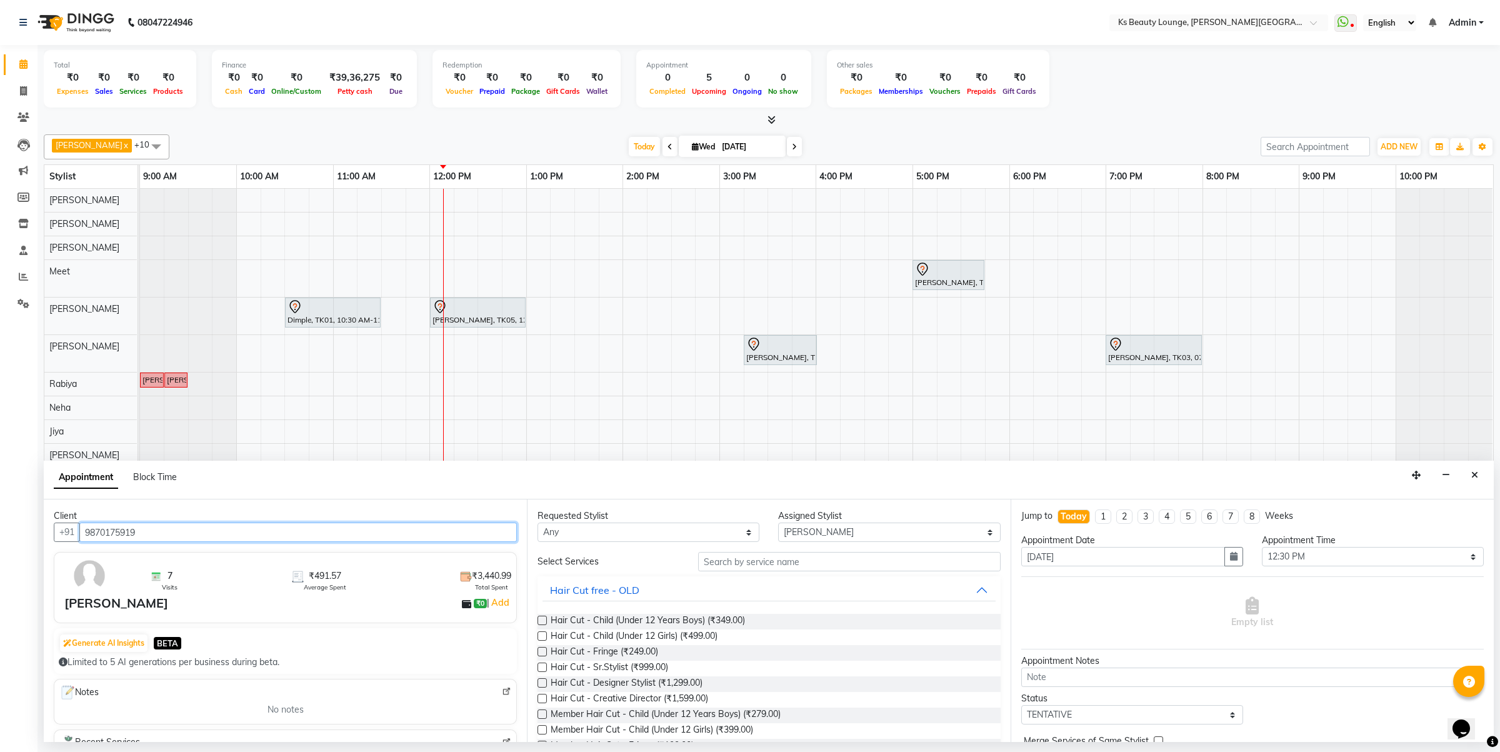
type input "9870175919"
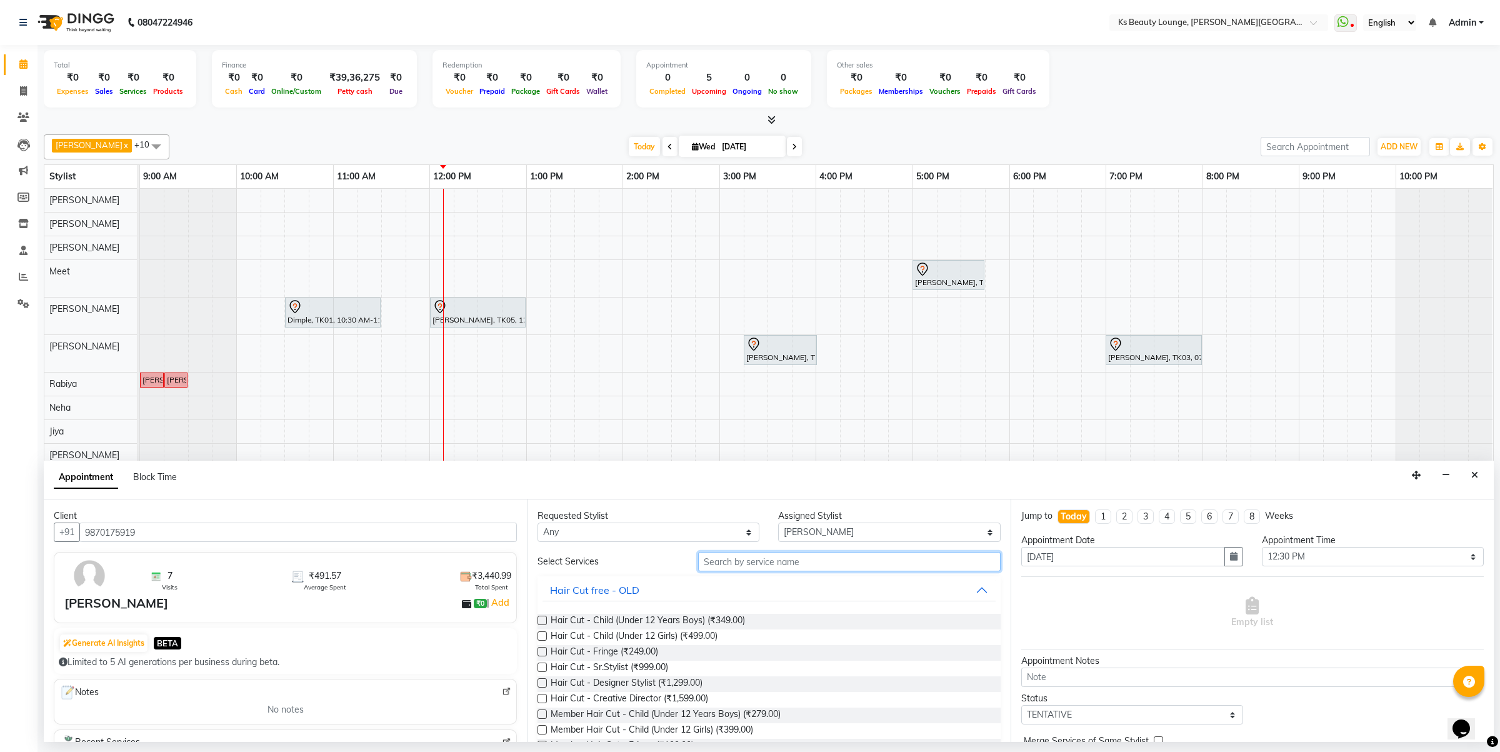
click at [714, 564] on input "text" at bounding box center [849, 561] width 302 height 19
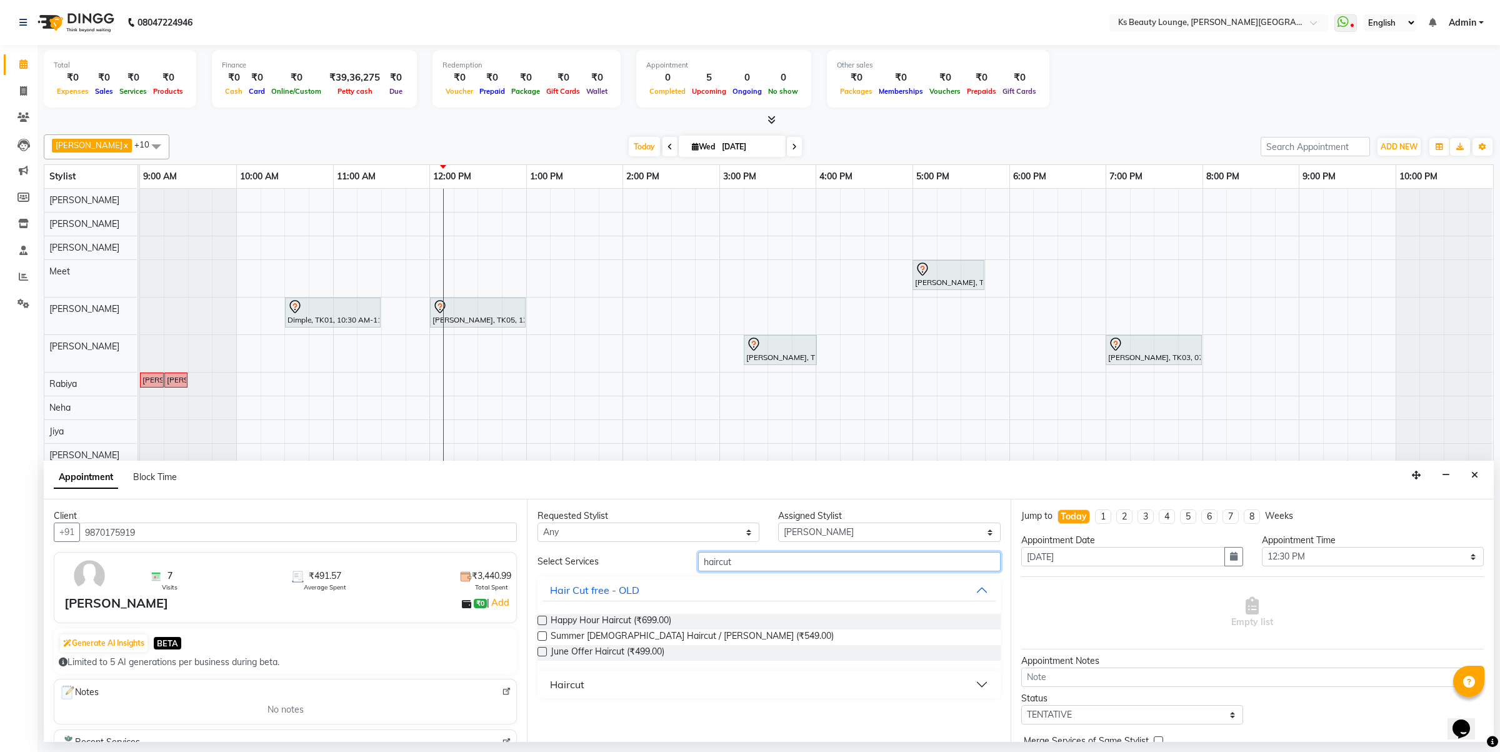
type input "haircut"
click at [638, 680] on button "Haircut" at bounding box center [768, 684] width 452 height 22
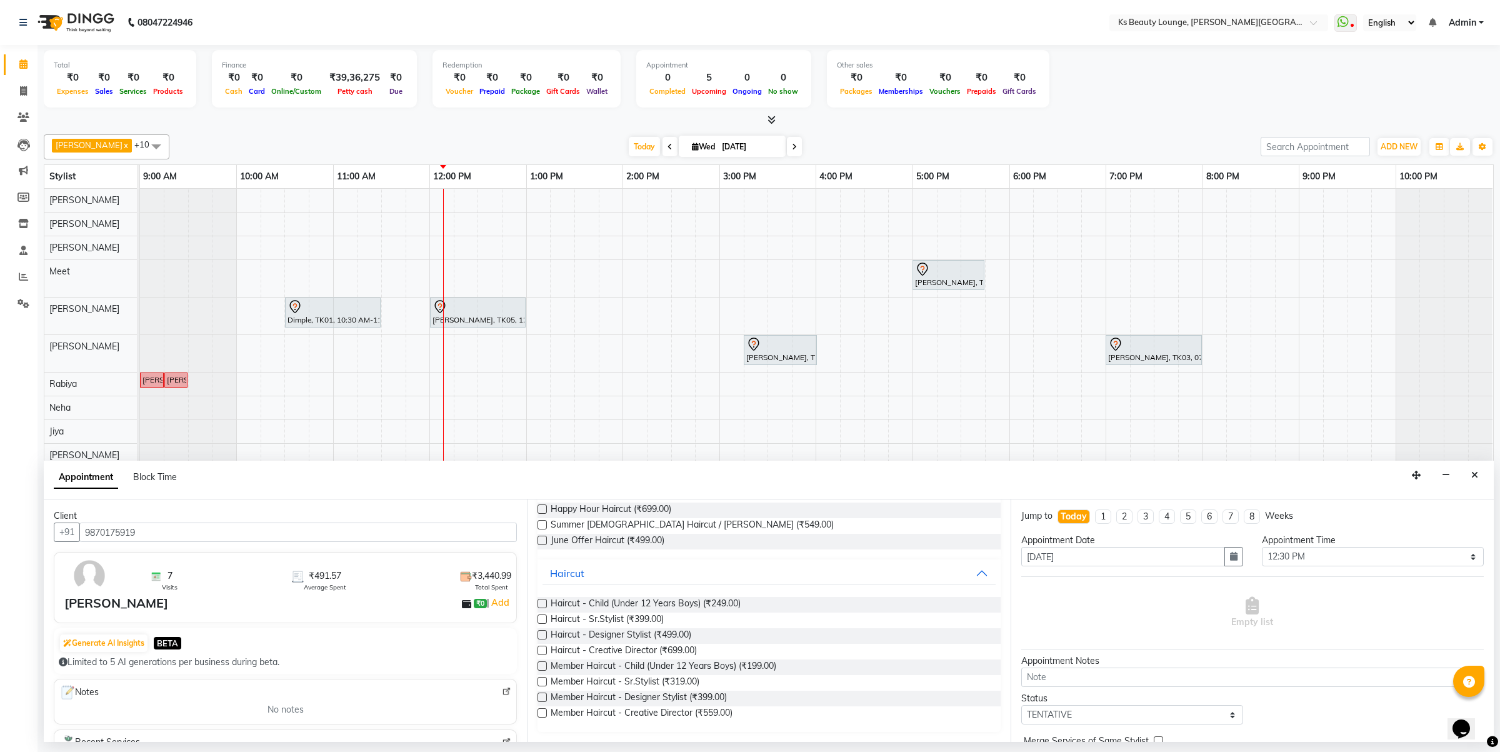
click at [542, 633] on label at bounding box center [541, 634] width 9 height 9
click at [542, 633] on input "checkbox" at bounding box center [541, 636] width 8 height 8
checkbox input "false"
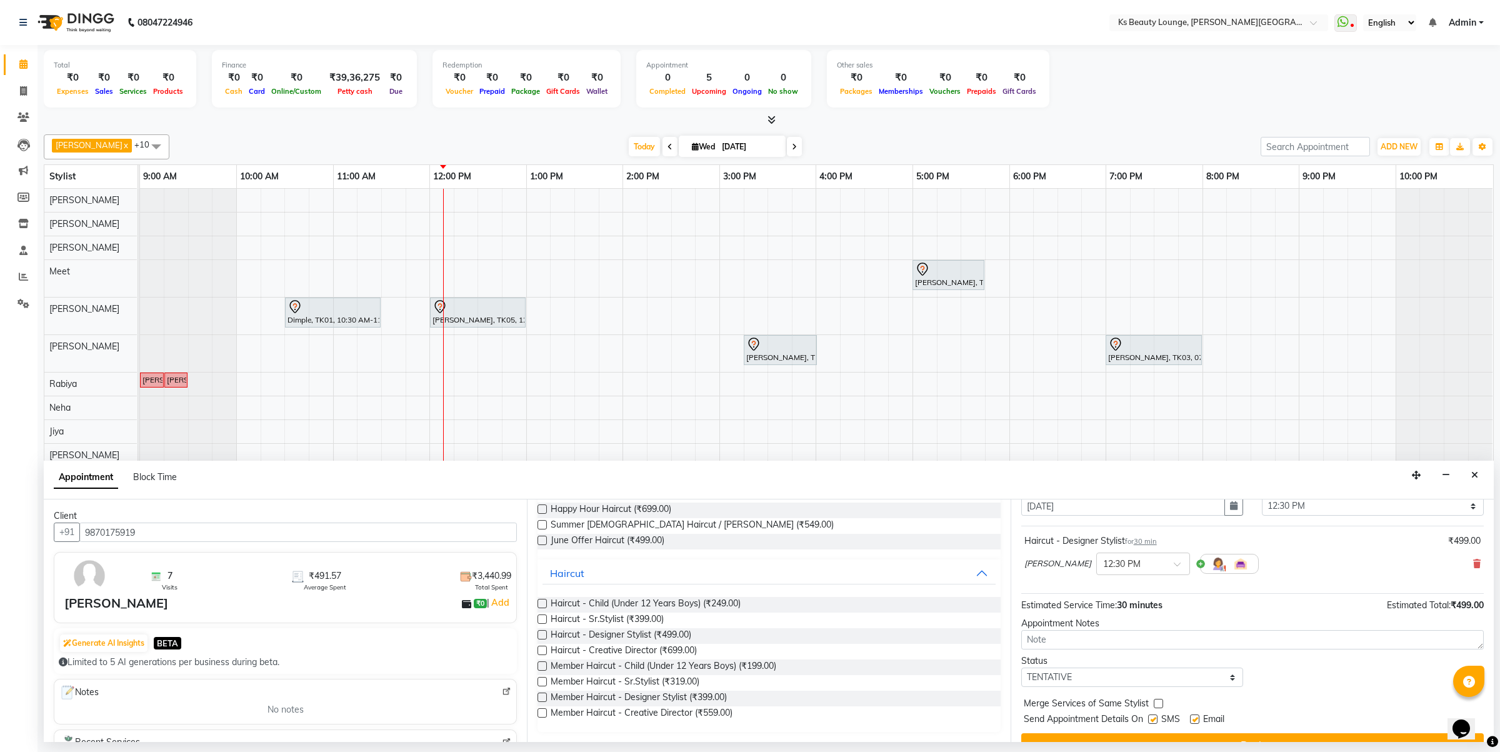
scroll to position [76, 0]
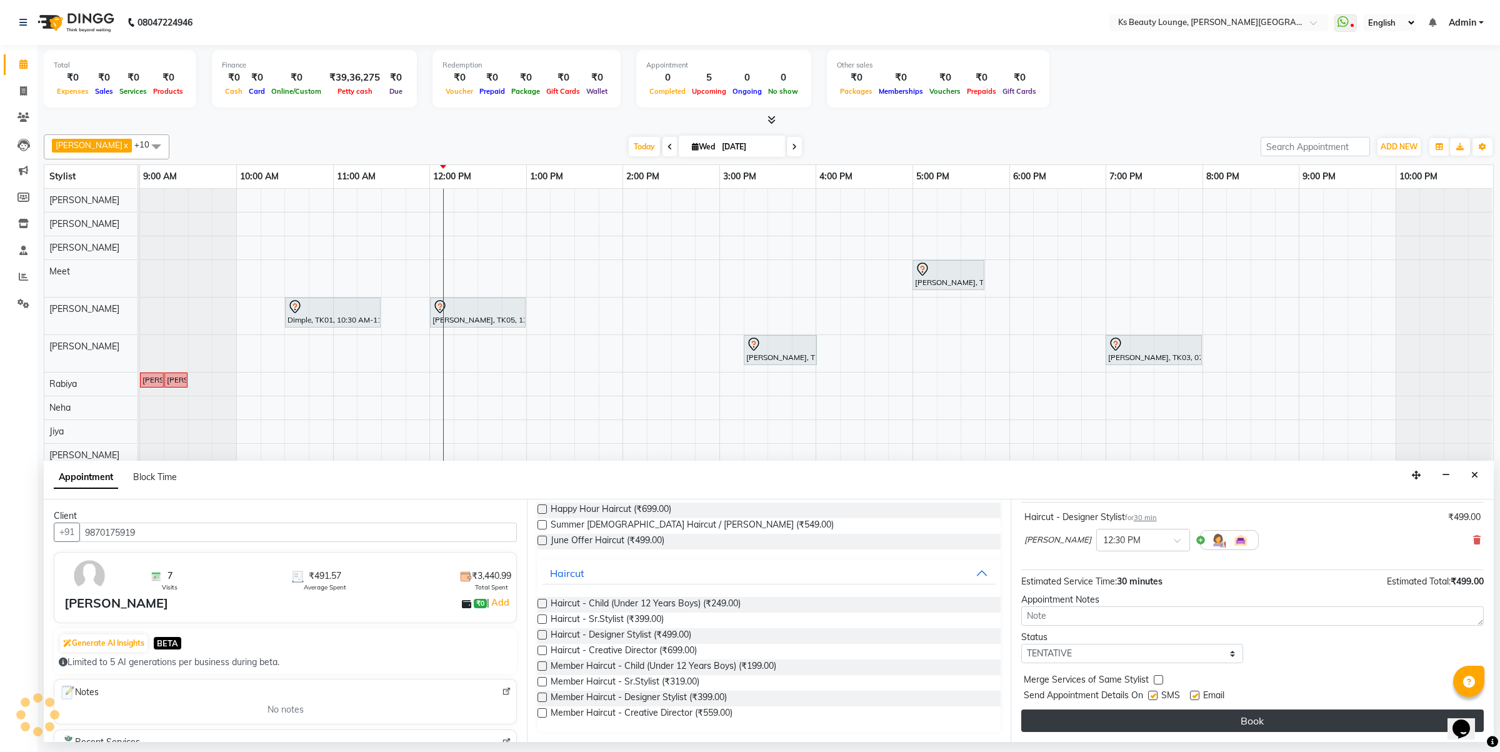
click at [1123, 716] on button "Book" at bounding box center [1252, 720] width 462 height 22
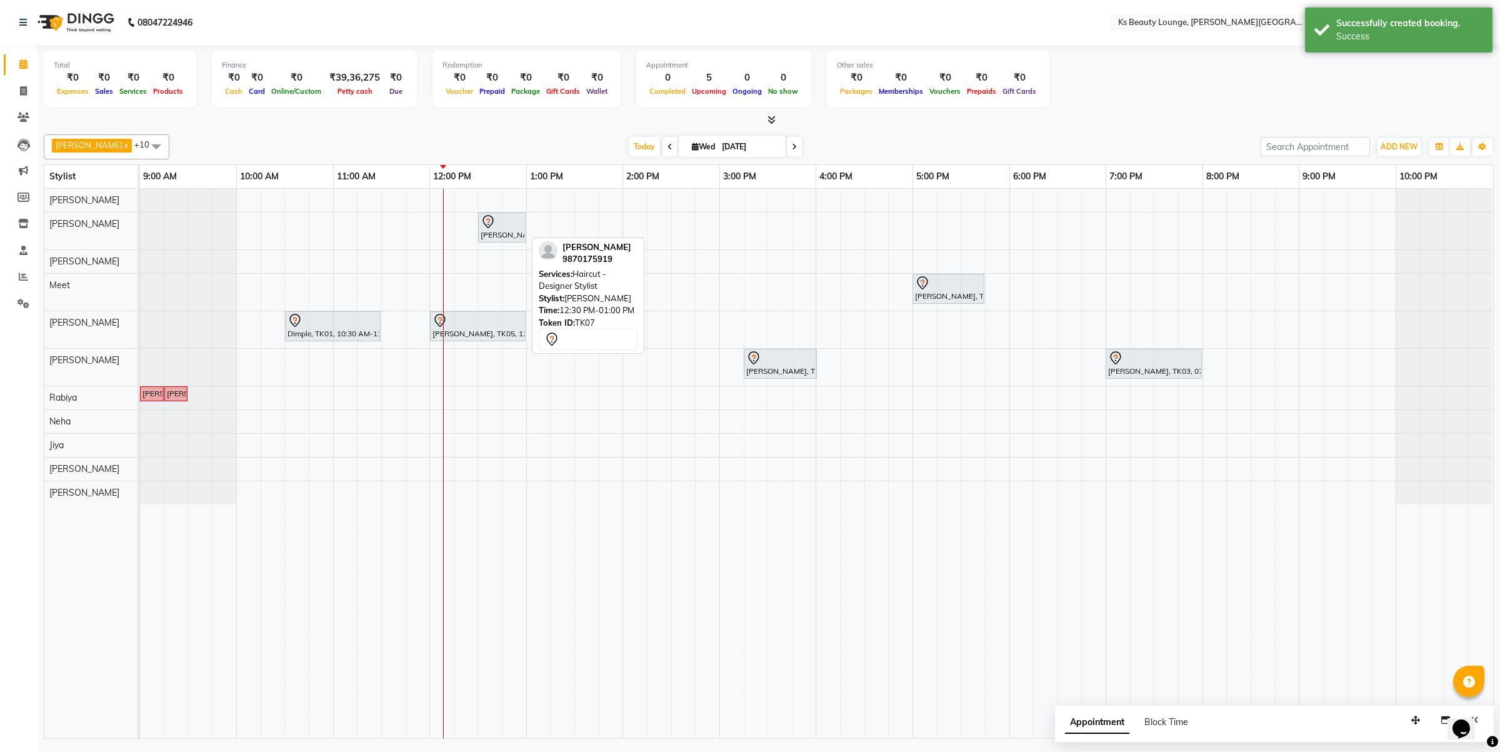
click at [521, 226] on div at bounding box center [502, 221] width 42 height 15
select select "7"
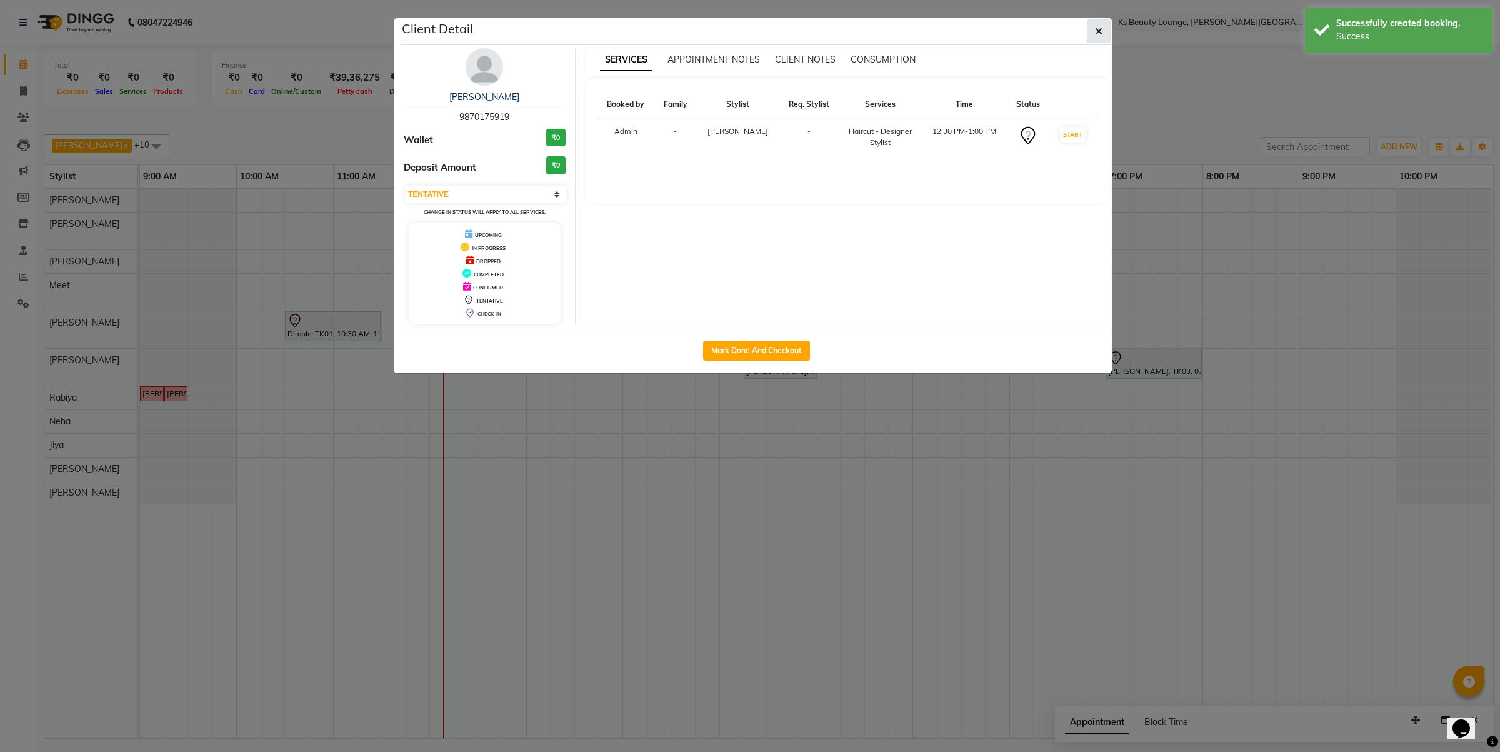
click at [1097, 38] on button "button" at bounding box center [1099, 31] width 24 height 24
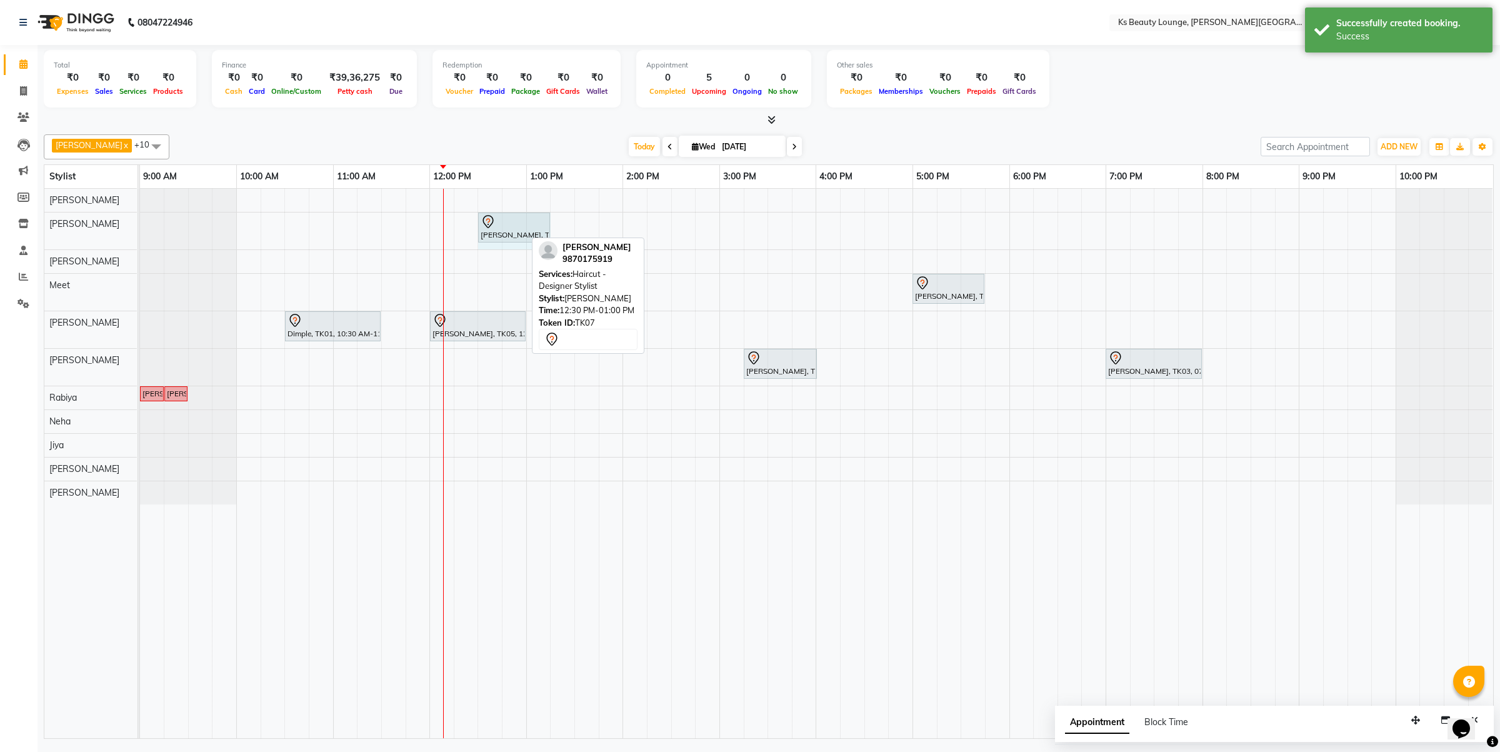
drag, startPoint x: 522, startPoint y: 226, endPoint x: 532, endPoint y: 229, distance: 9.7
click at [140, 229] on div "Amol Ingole, TK07, 12:30 PM-01:00 PM, Haircut - Designer Stylist Amol Ingole, T…" at bounding box center [140, 230] width 0 height 37
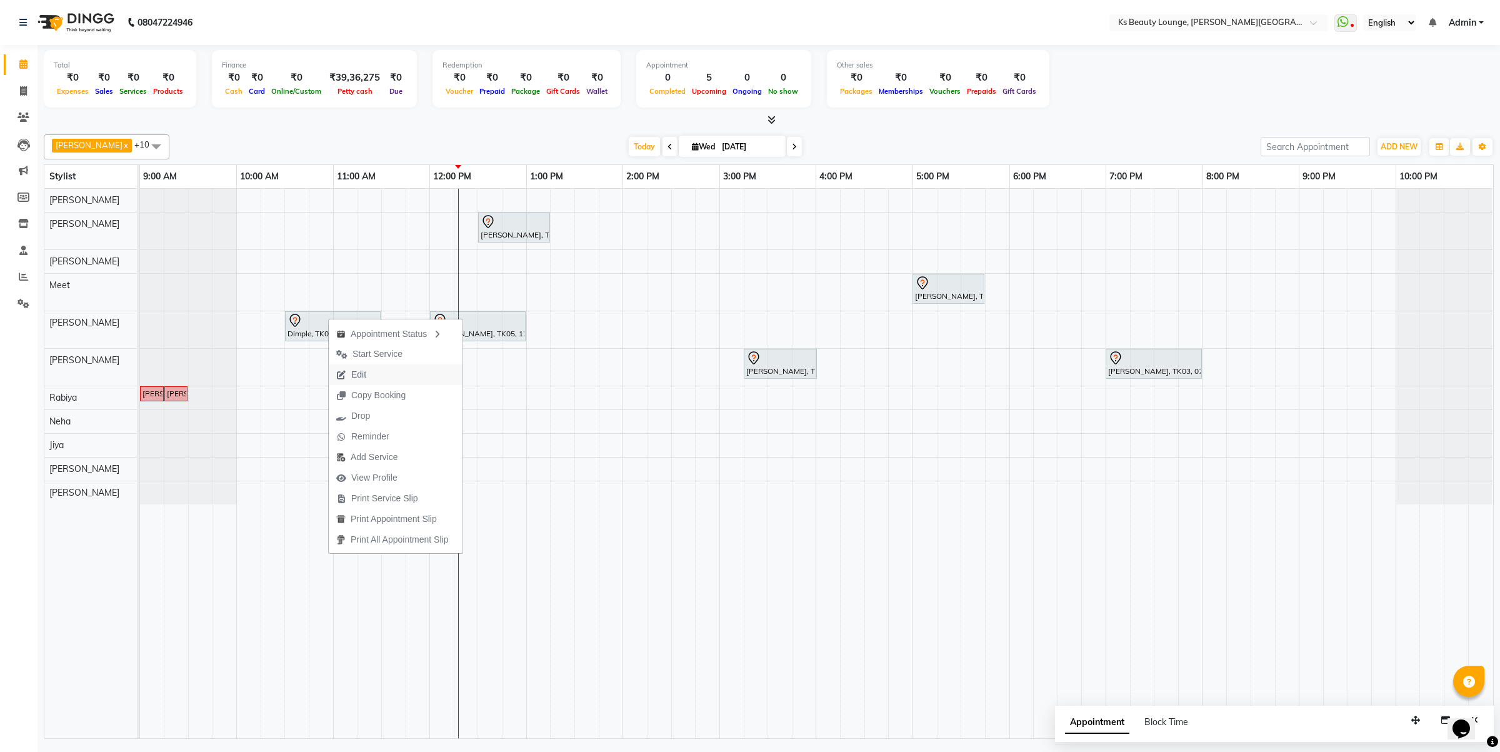
click at [389, 371] on button "Edit" at bounding box center [396, 374] width 134 height 21
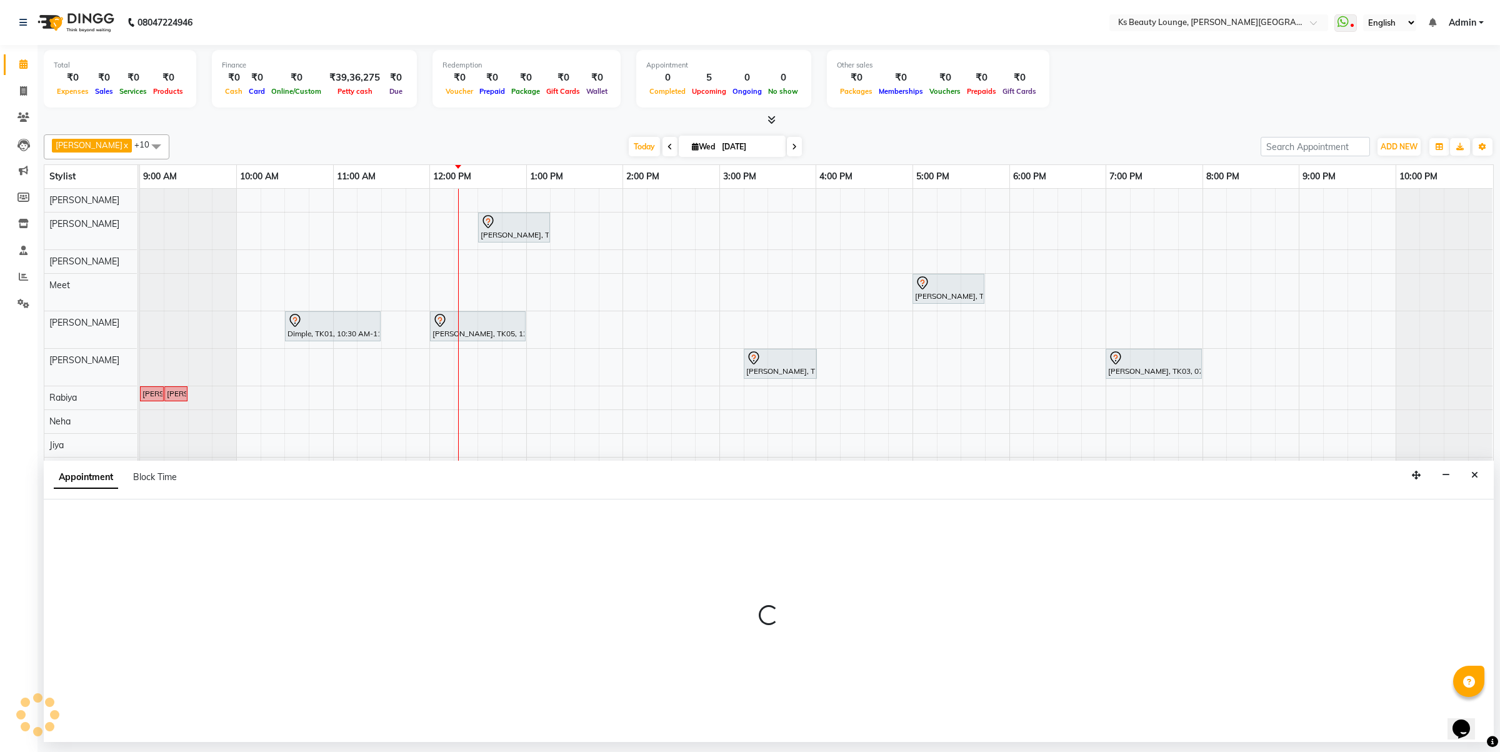
select select "tentative"
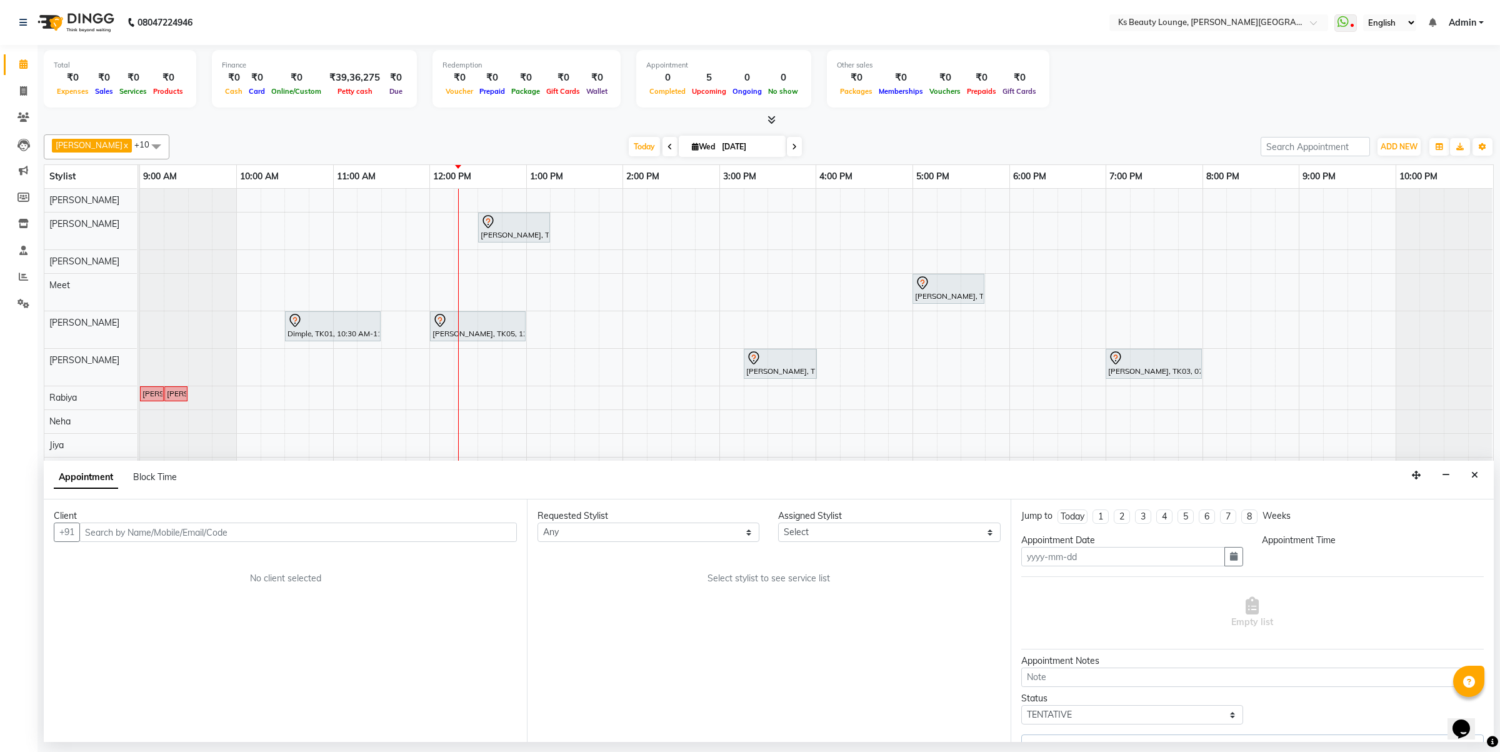
type input "03-09-2025"
select select "58504"
select select "630"
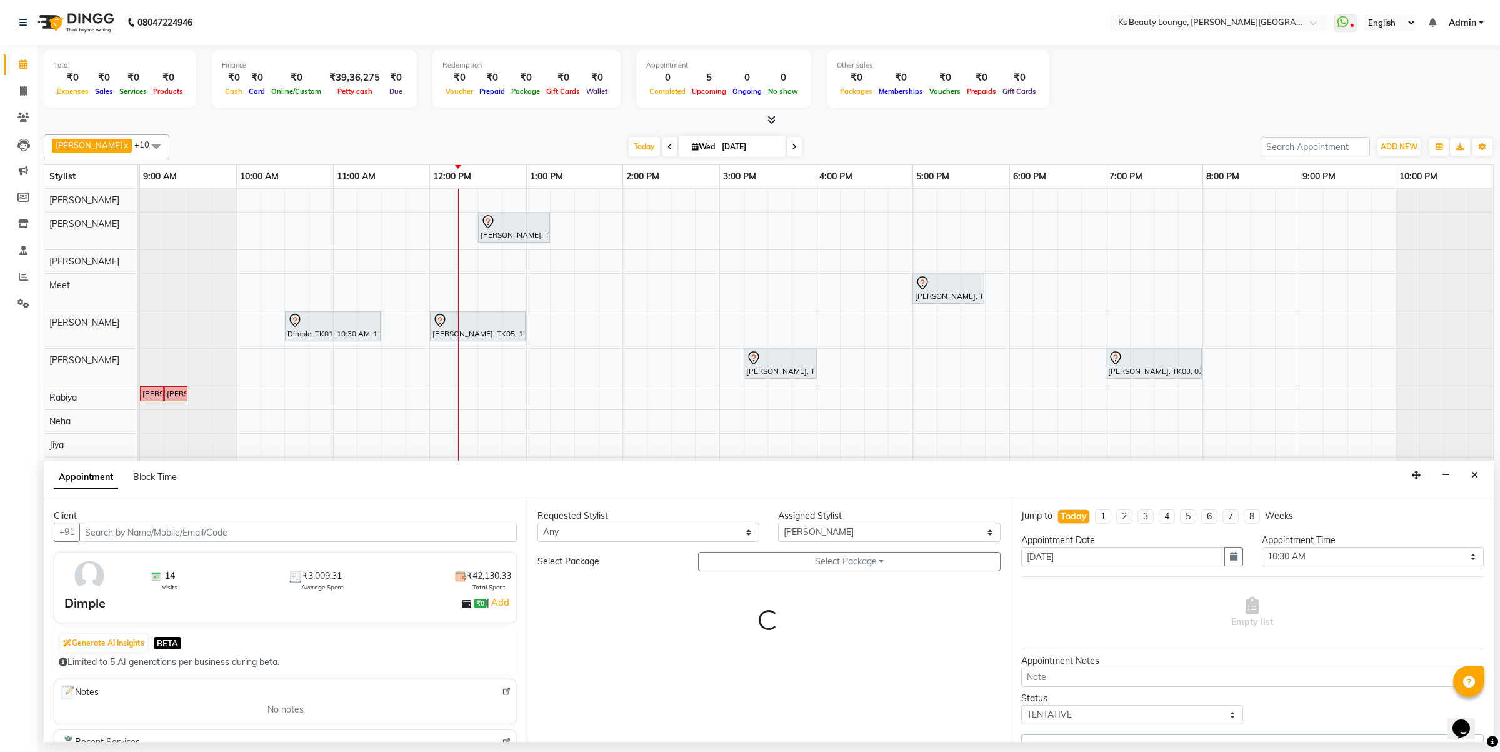
select select "1892"
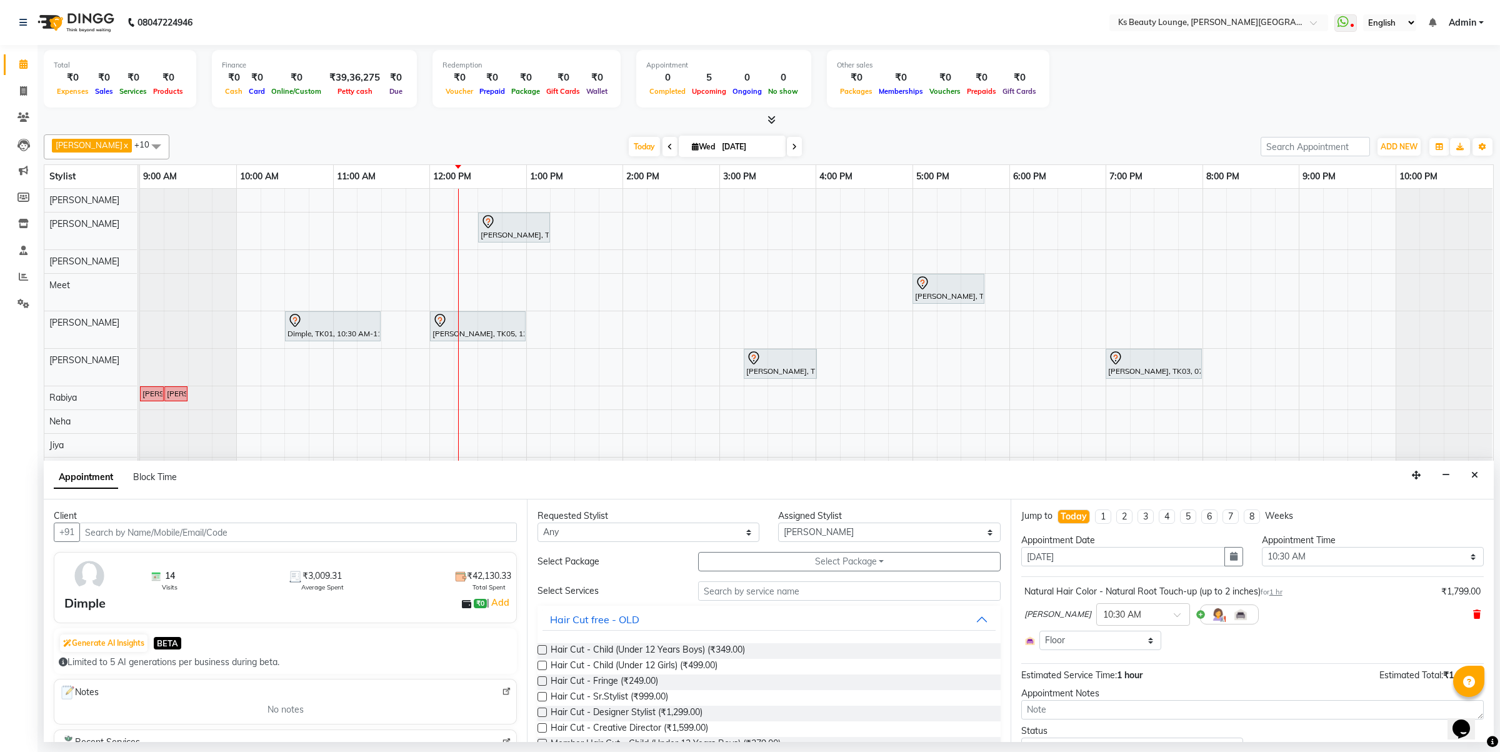
click at [1473, 614] on icon at bounding box center [1476, 614] width 7 height 9
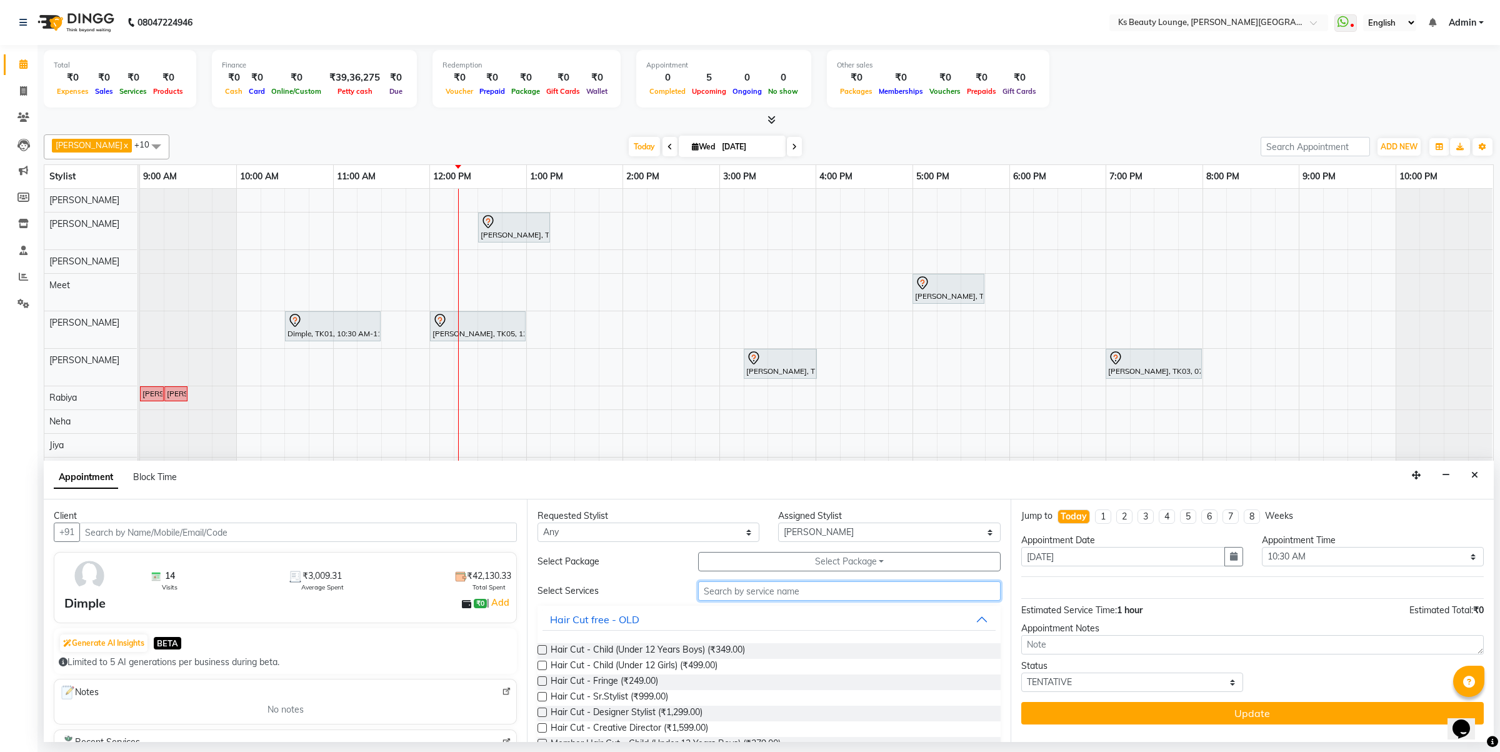
click at [823, 591] on input "text" at bounding box center [849, 590] width 302 height 19
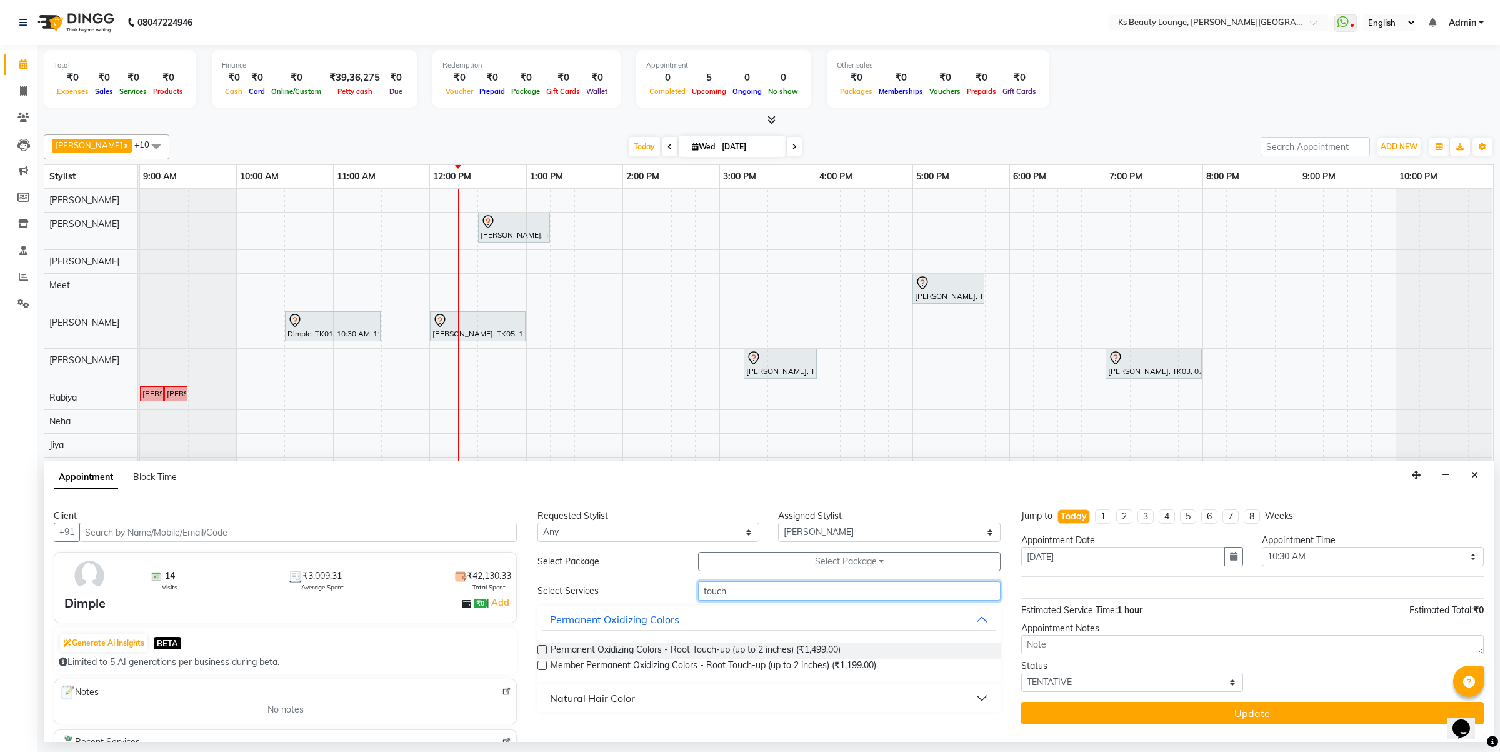
type input "touch"
click at [594, 702] on div "Natural Hair Color" at bounding box center [592, 698] width 85 height 15
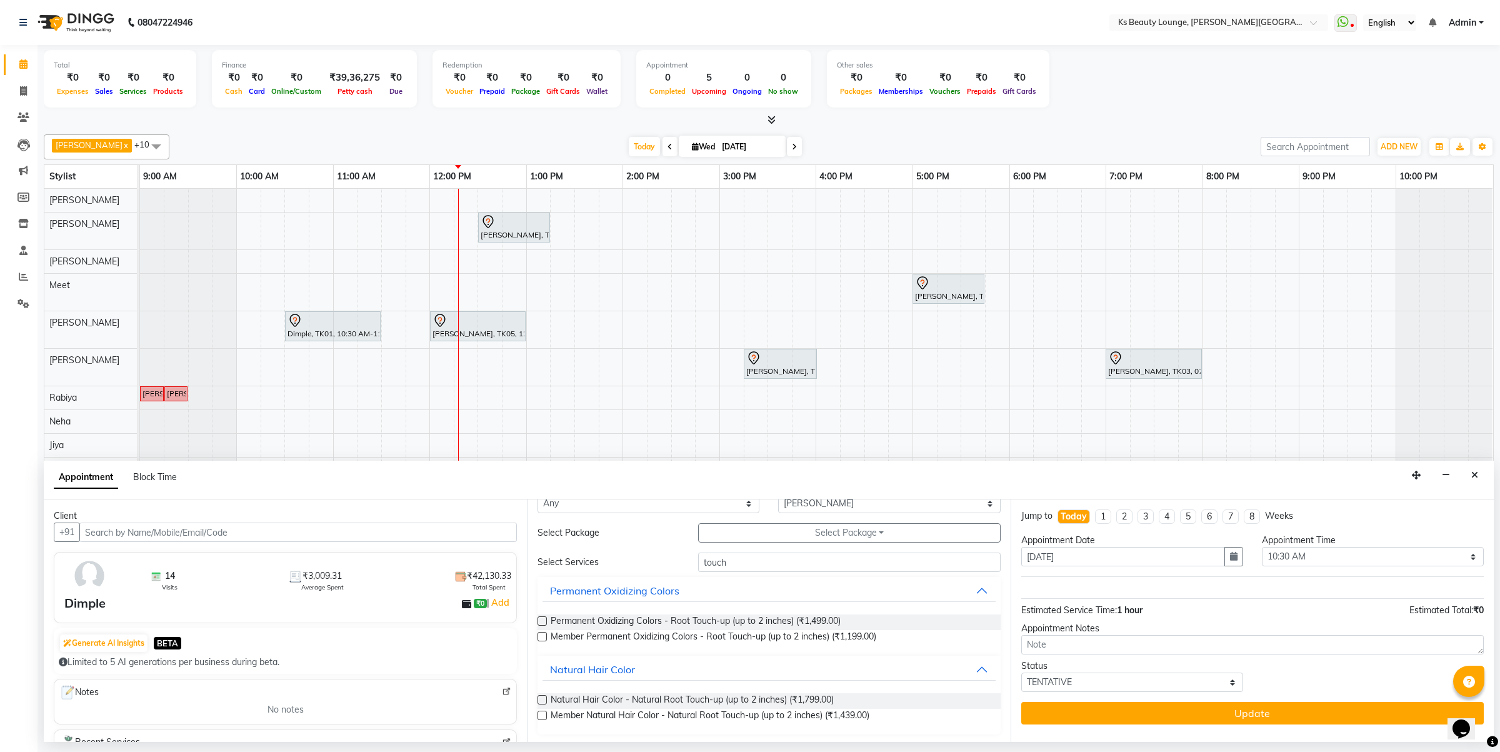
click at [544, 714] on label at bounding box center [541, 715] width 9 height 9
click at [544, 714] on input "checkbox" at bounding box center [541, 716] width 8 height 8
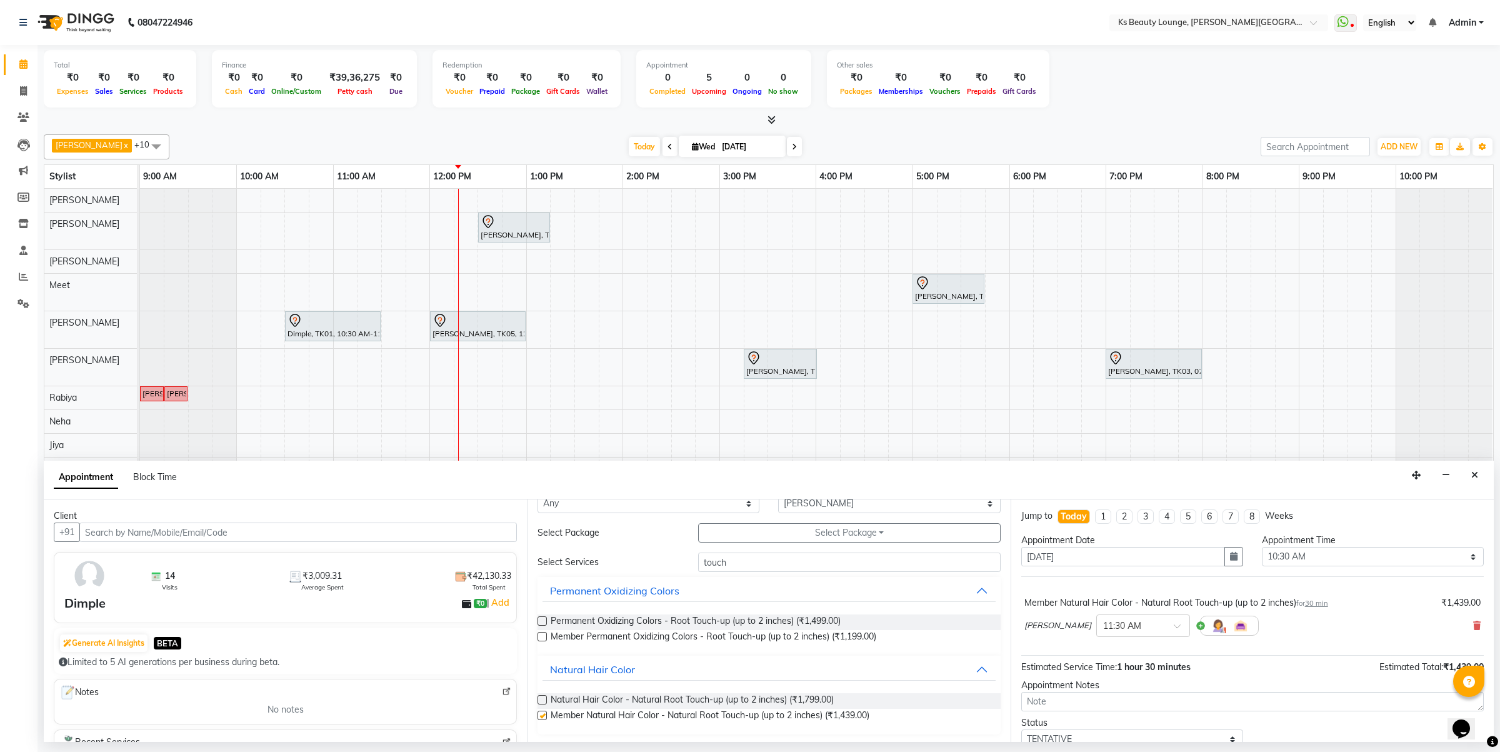
checkbox input "false"
drag, startPoint x: 725, startPoint y: 550, endPoint x: 695, endPoint y: 567, distance: 34.7
click at [695, 567] on div "Requested Stylist Any Ali Shaikh Ayesha Bhim Sharma Farheen Heena Khan Jibi Jiy…" at bounding box center [768, 620] width 483 height 242
drag, startPoint x: 736, startPoint y: 570, endPoint x: 682, endPoint y: 575, distance: 54.0
click at [682, 575] on div "Select Services touch Permanent Oxidizing Colors Permanent Oxidizing Colors - R…" at bounding box center [768, 643] width 462 height 182
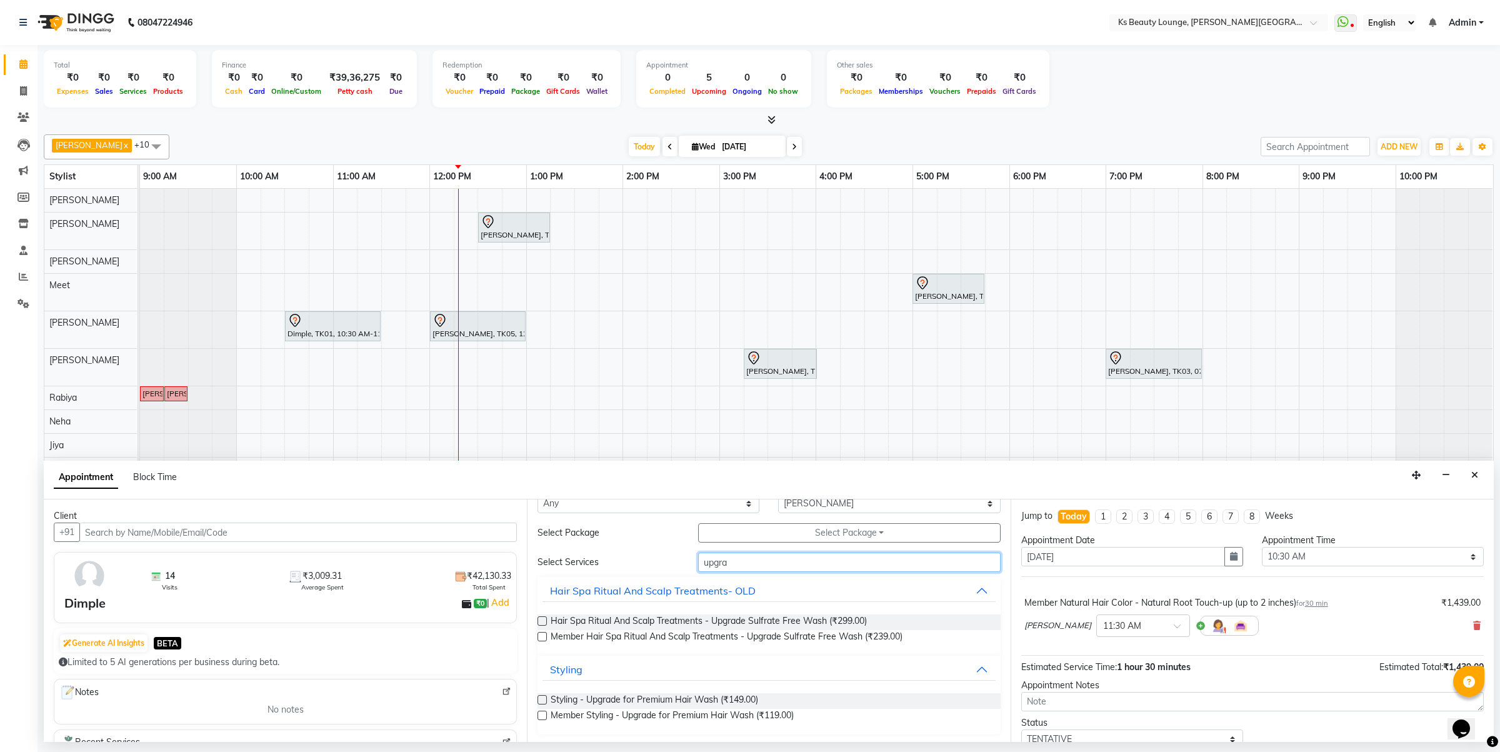
type input "upgra"
click at [541, 636] on label at bounding box center [541, 636] width 9 height 9
click at [541, 636] on input "checkbox" at bounding box center [541, 638] width 8 height 8
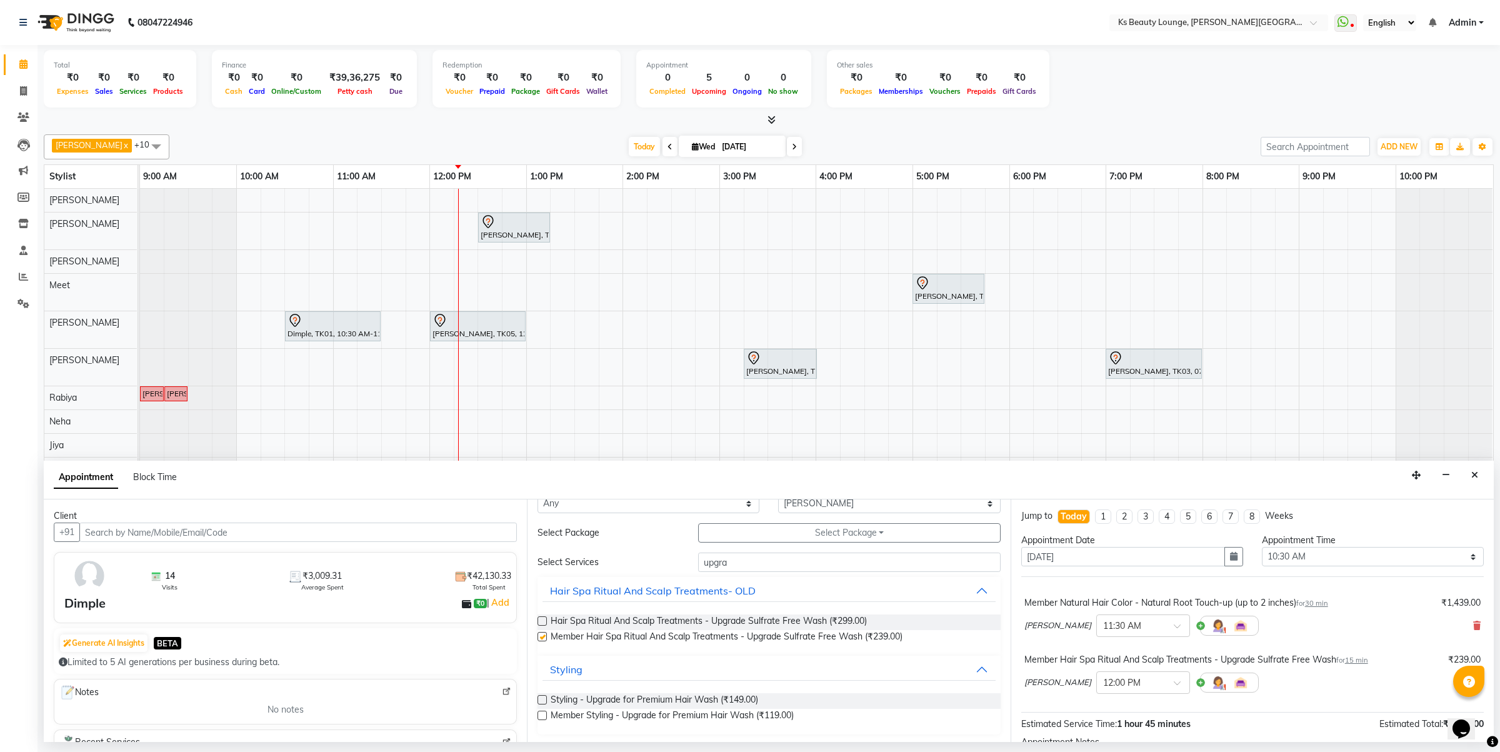
checkbox input "false"
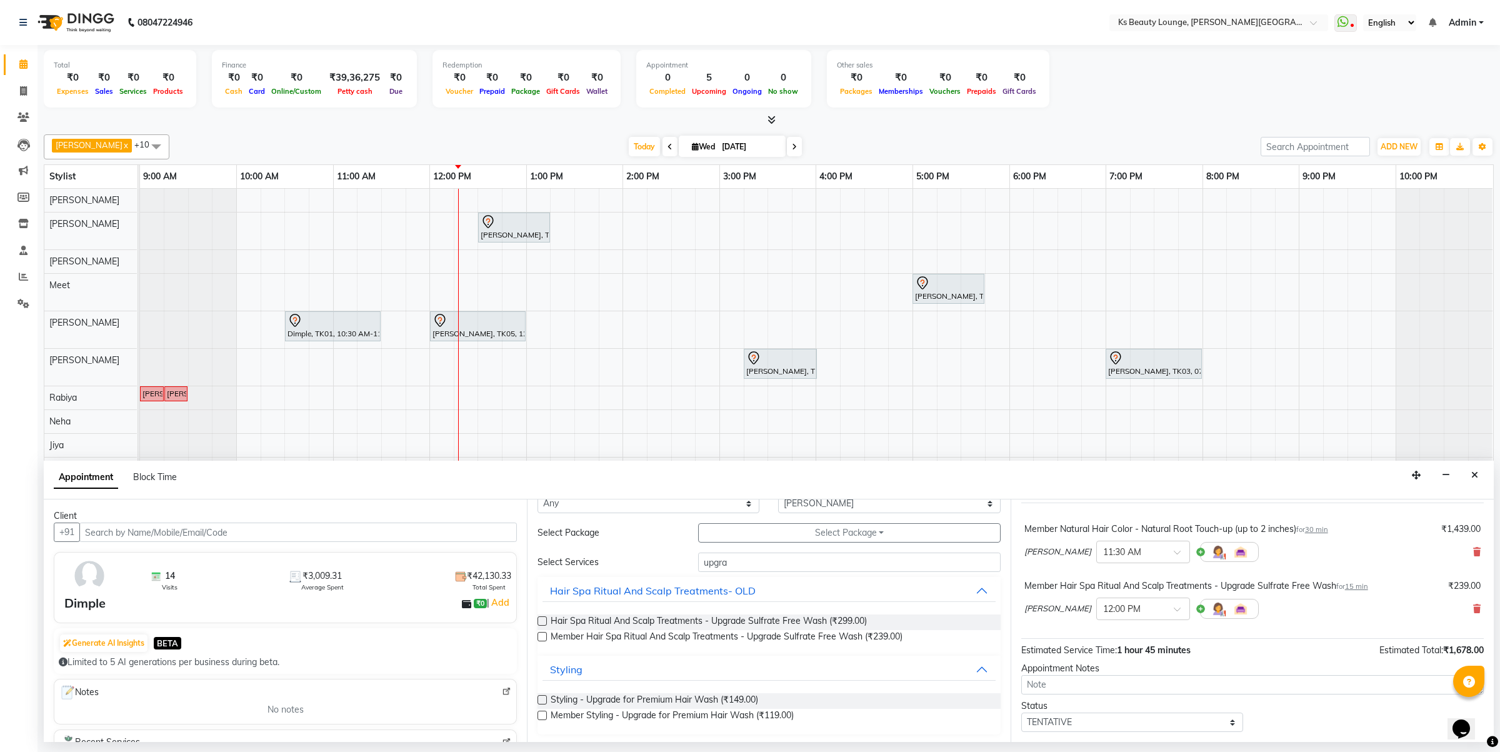
scroll to position [107, 0]
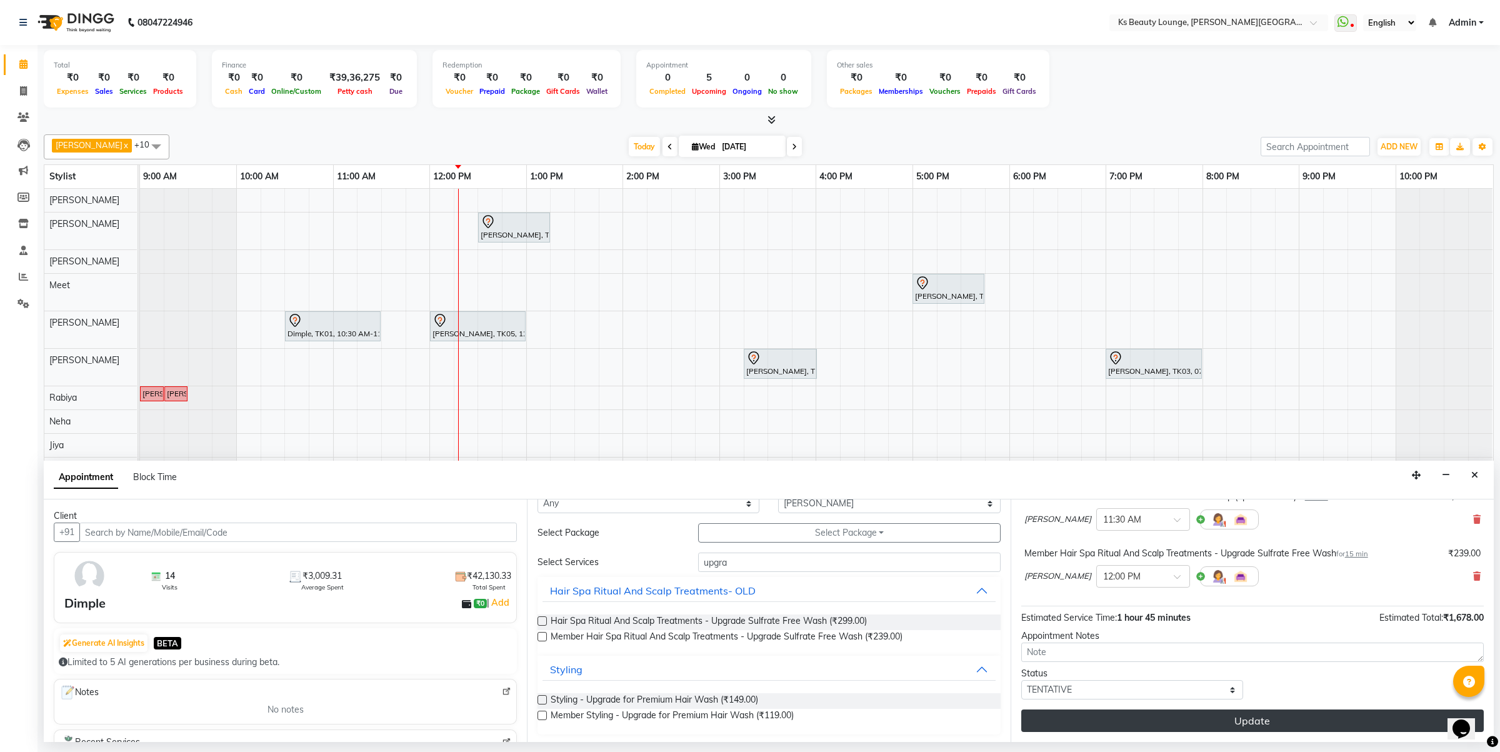
click at [1110, 723] on button "Update" at bounding box center [1252, 720] width 462 height 22
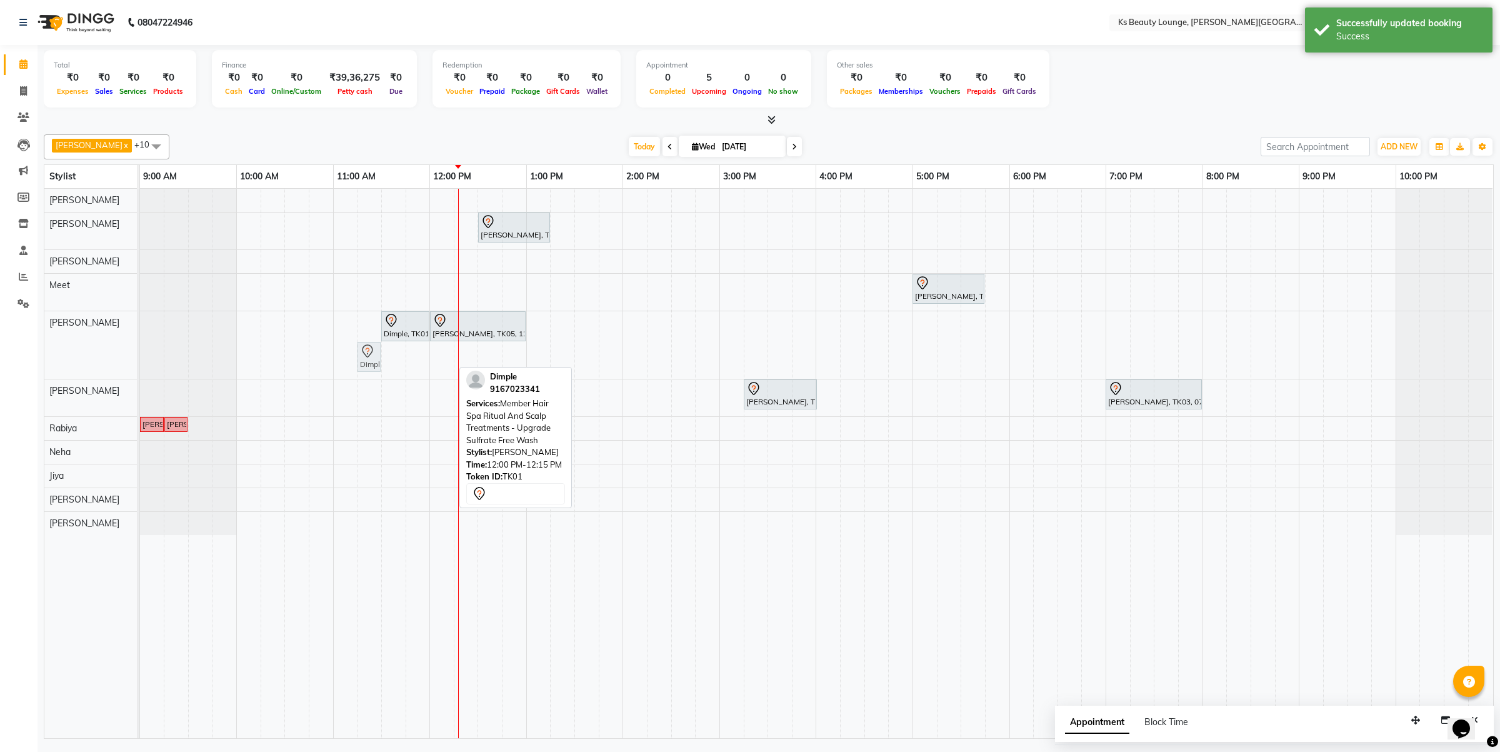
drag, startPoint x: 436, startPoint y: 358, endPoint x: 354, endPoint y: 321, distance: 90.0
click at [354, 321] on div "Amol Ingole, TK07, 12:30 PM-01:15 PM, Haircut - Designer Stylist Namrata, TK02,…" at bounding box center [816, 463] width 1353 height 549
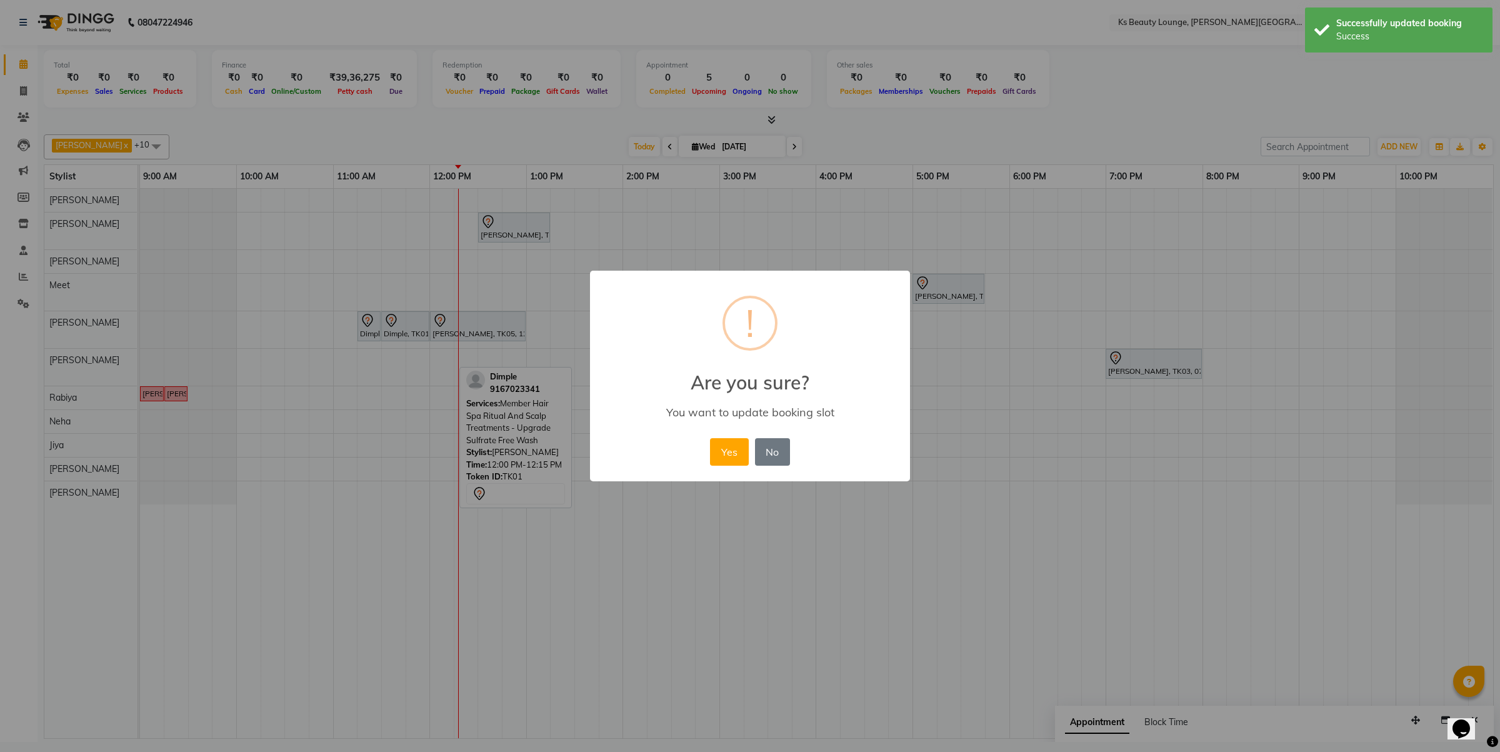
click at [707, 451] on div "Yes No No" at bounding box center [750, 452] width 86 height 34
click at [724, 450] on button "Yes" at bounding box center [729, 451] width 38 height 27
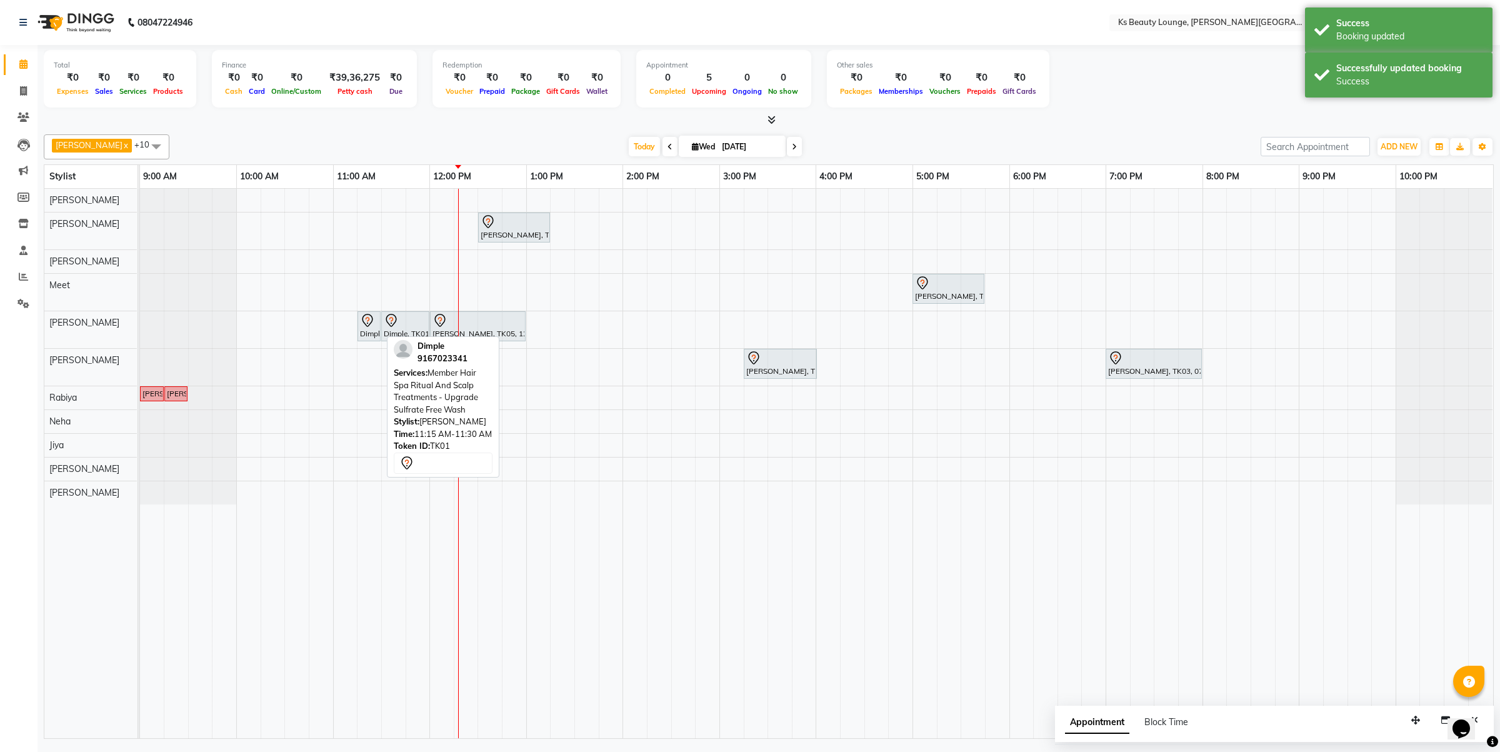
click at [364, 327] on icon at bounding box center [367, 320] width 15 height 15
click at [367, 325] on icon at bounding box center [367, 320] width 15 height 15
select select "7"
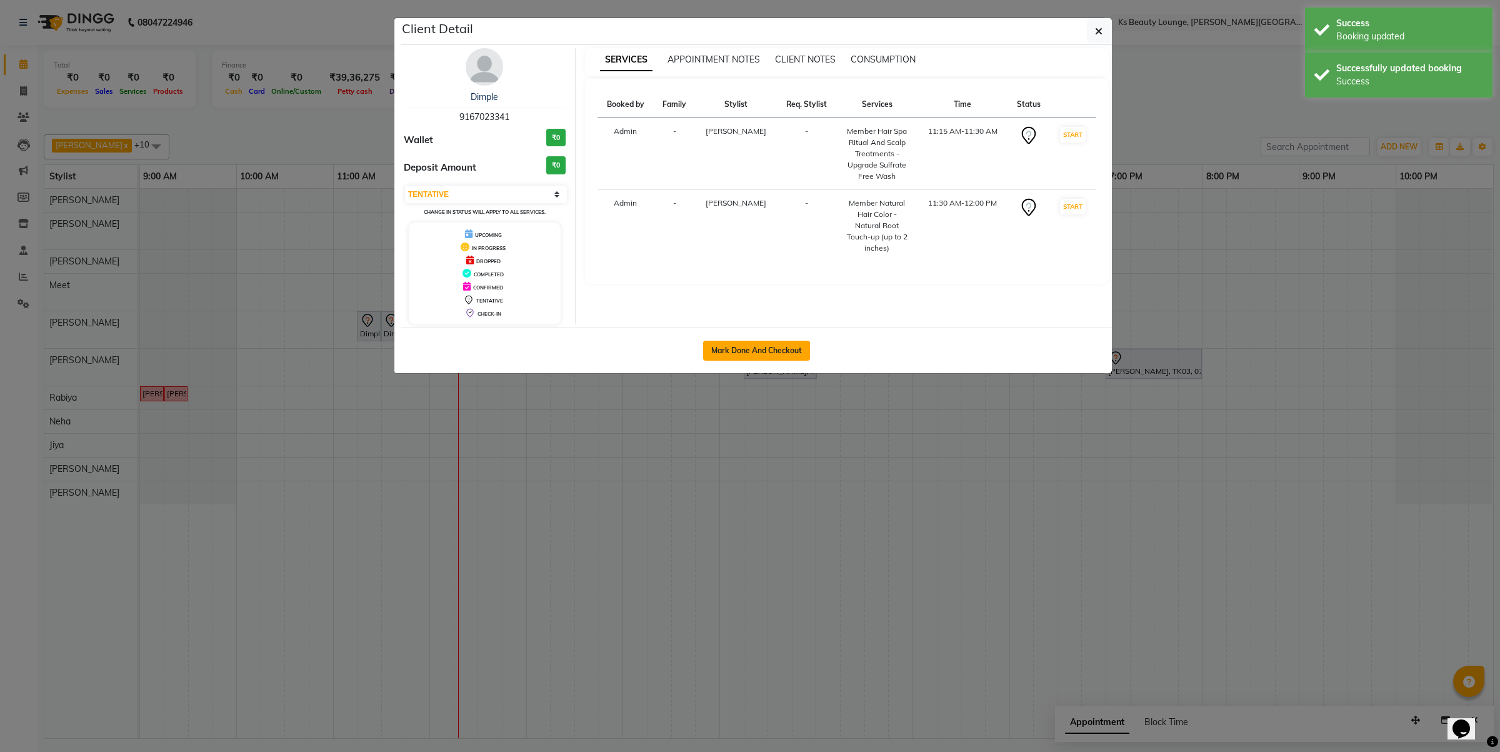
click at [717, 356] on button "Mark Done And Checkout" at bounding box center [756, 351] width 107 height 20
select select "4411"
select select "service"
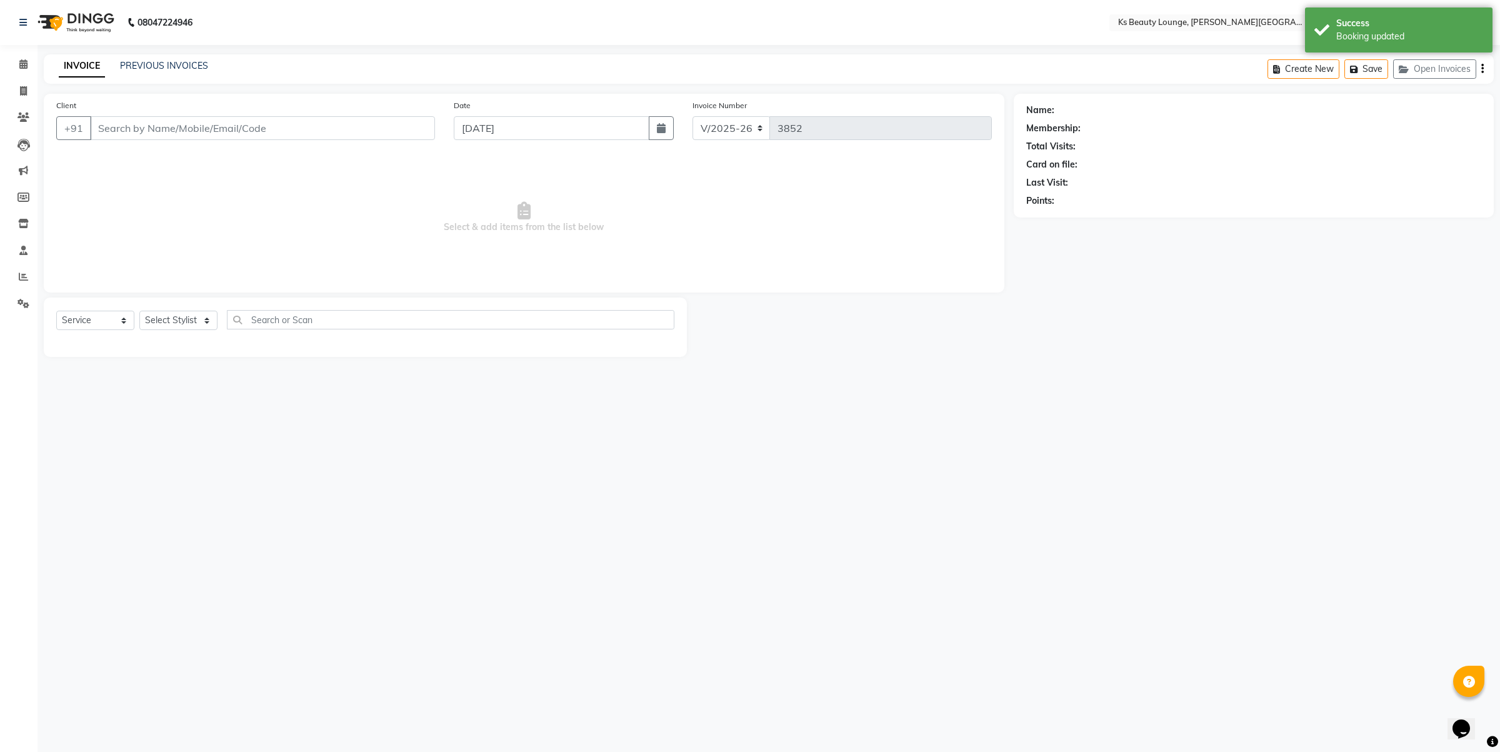
type input "9167023341"
select select "58504"
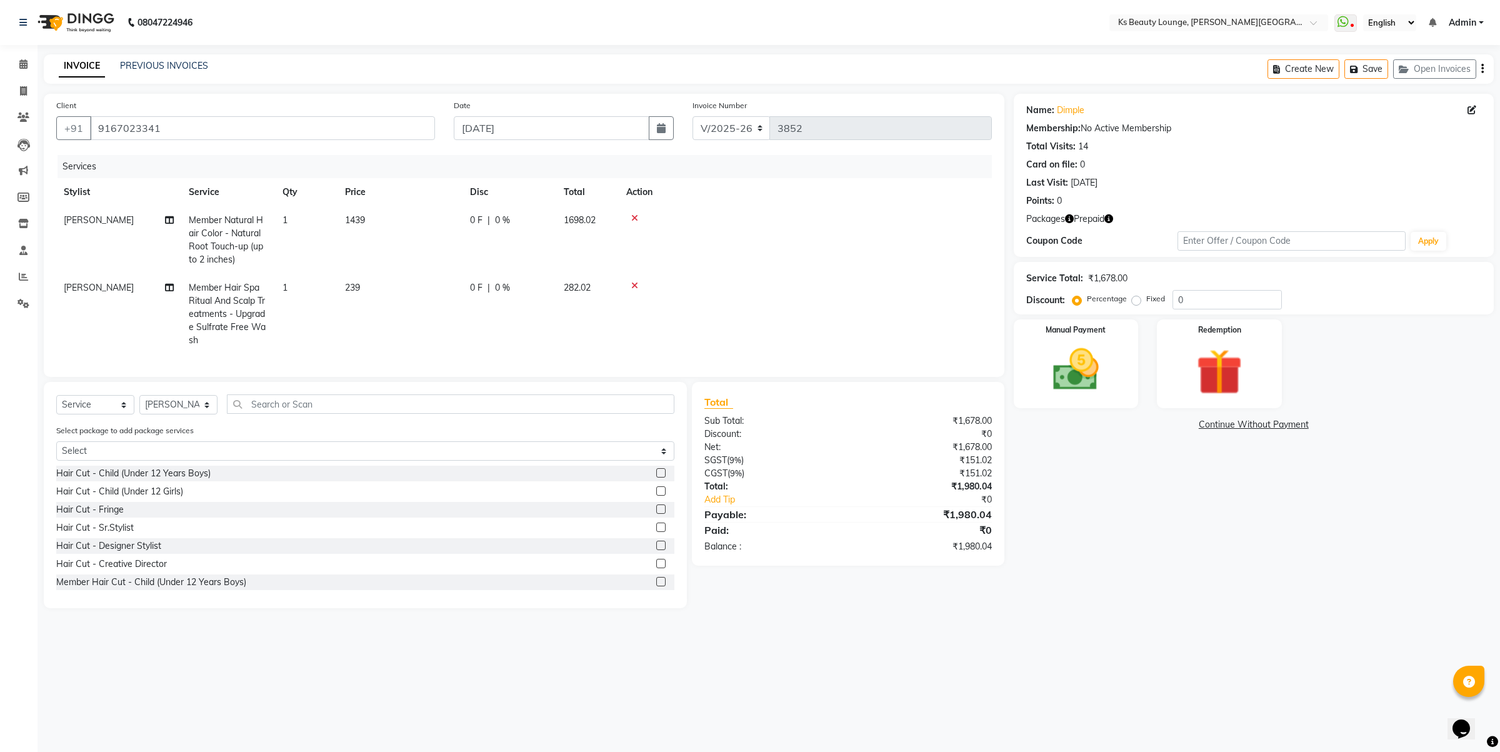
click at [1479, 69] on div "Create New Save Open Invoices" at bounding box center [1380, 68] width 226 height 29
click at [1482, 69] on icon "button" at bounding box center [1482, 69] width 2 height 1
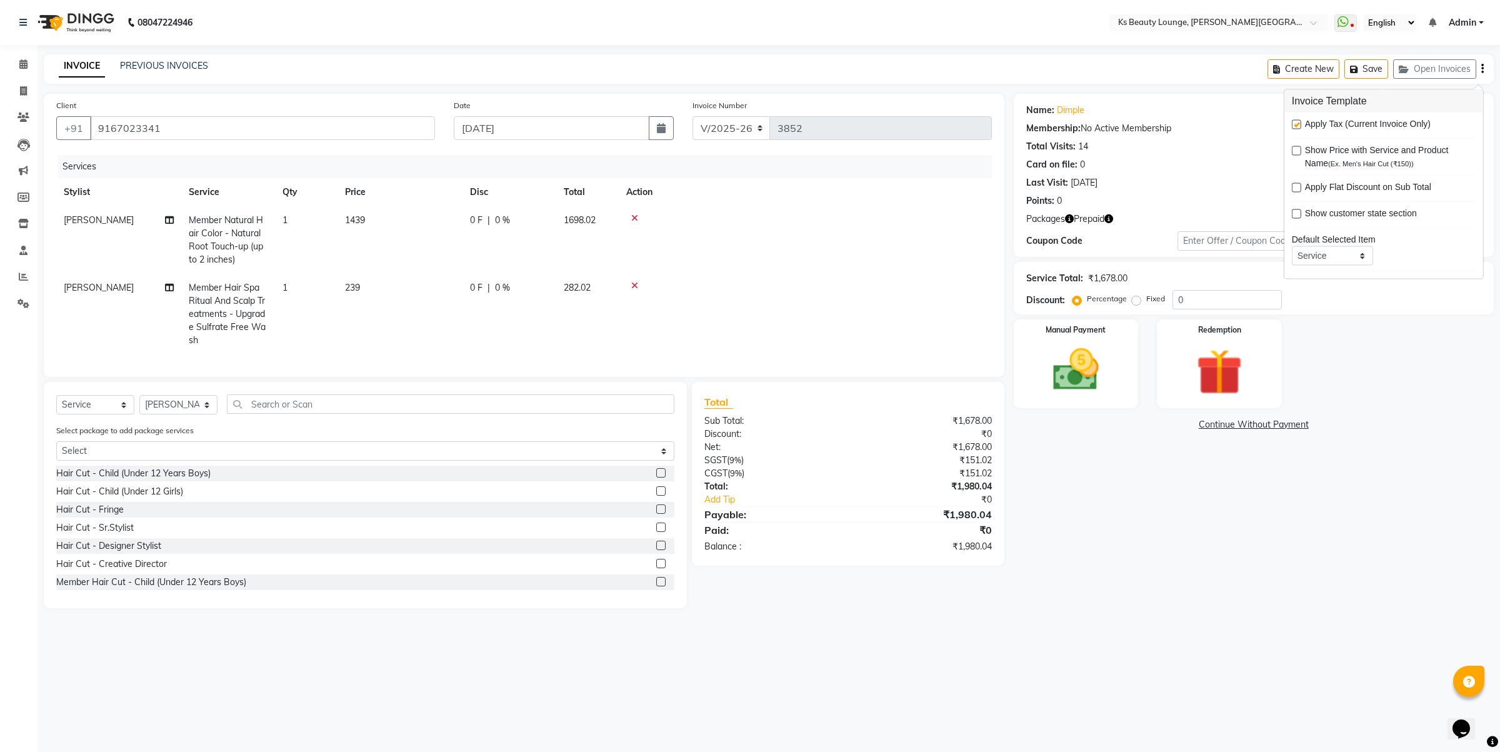
click at [1295, 124] on label at bounding box center [1296, 124] width 9 height 9
click at [1295, 124] on input "checkbox" at bounding box center [1296, 125] width 8 height 8
checkbox input "false"
click at [1204, 381] on img at bounding box center [1219, 371] width 77 height 59
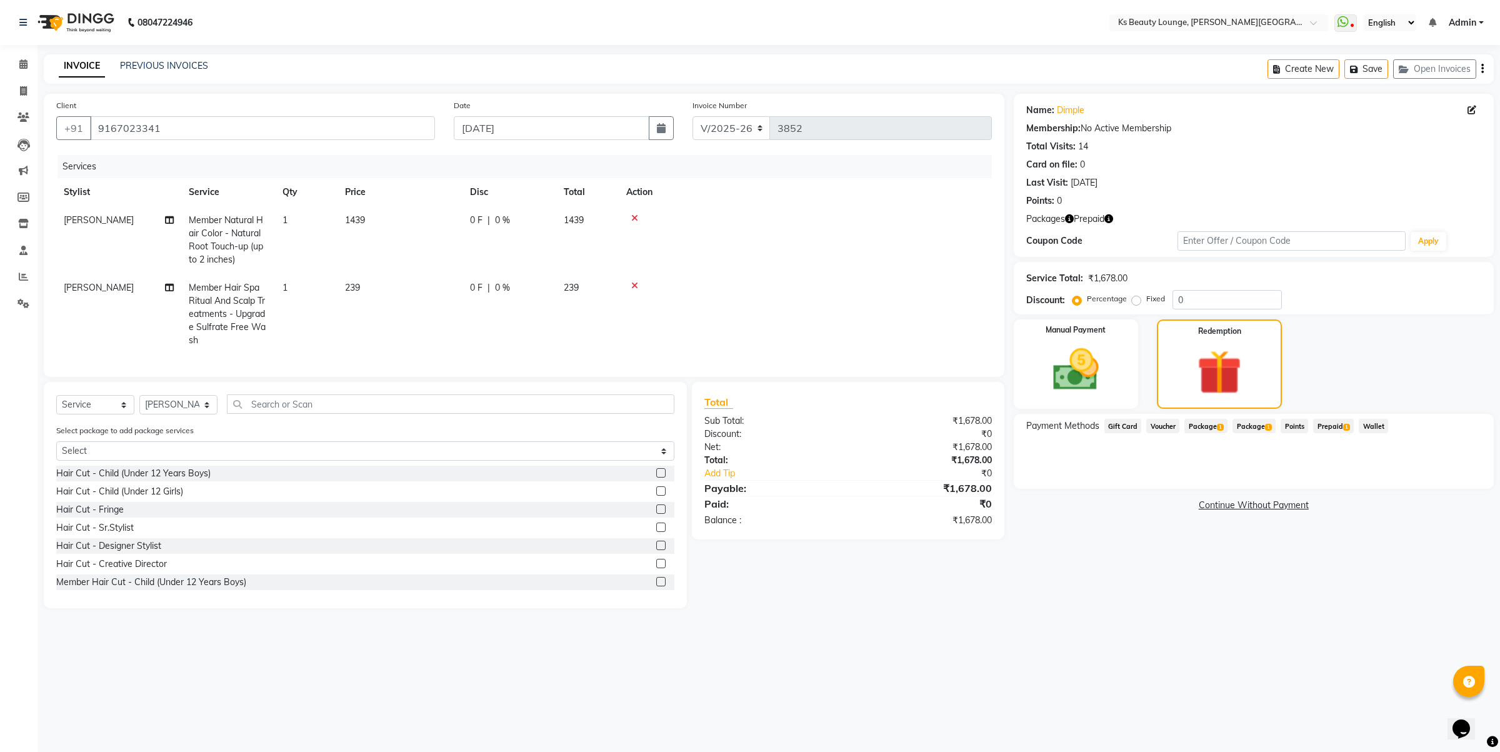
click at [1341, 427] on span "Prepaid 1" at bounding box center [1333, 426] width 41 height 14
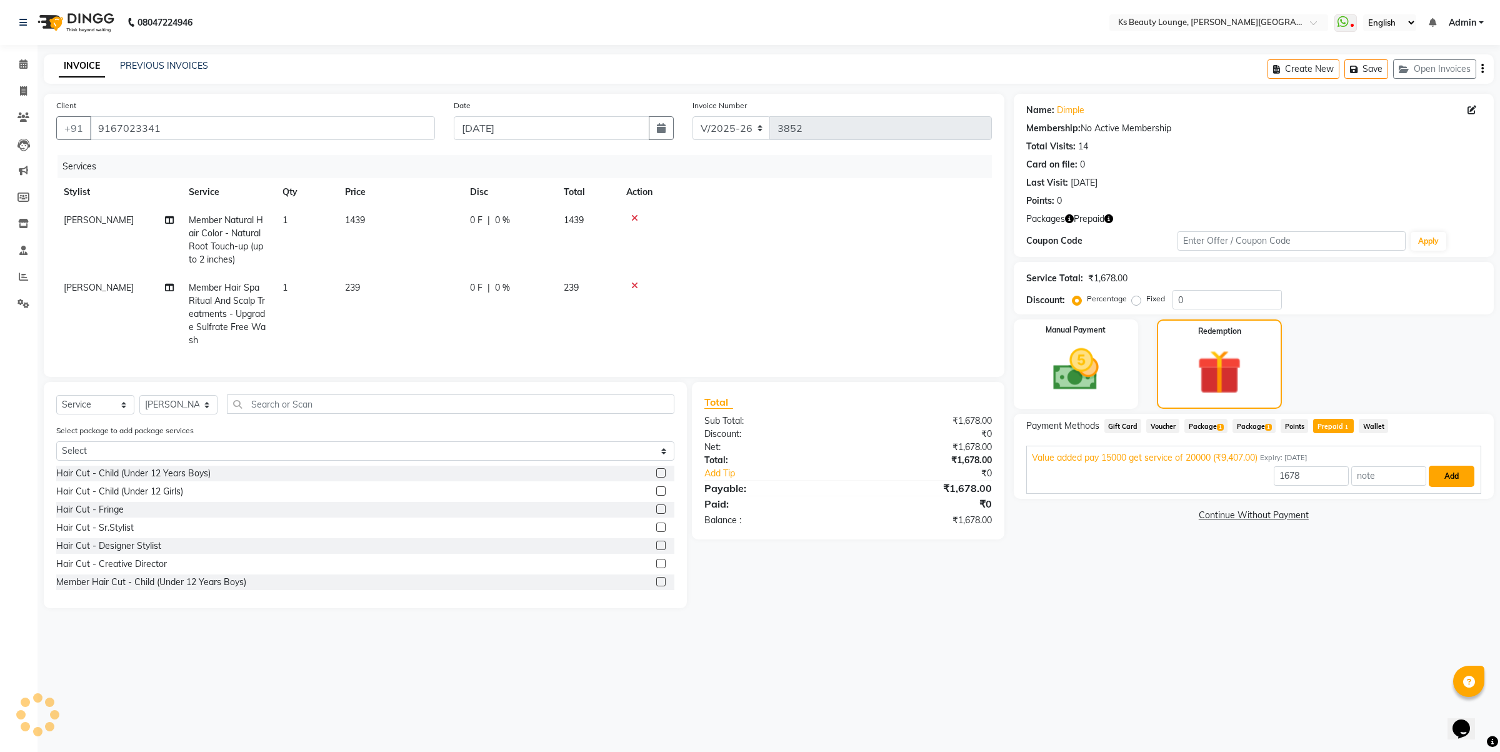
click at [1447, 477] on button "Add" at bounding box center [1452, 476] width 46 height 21
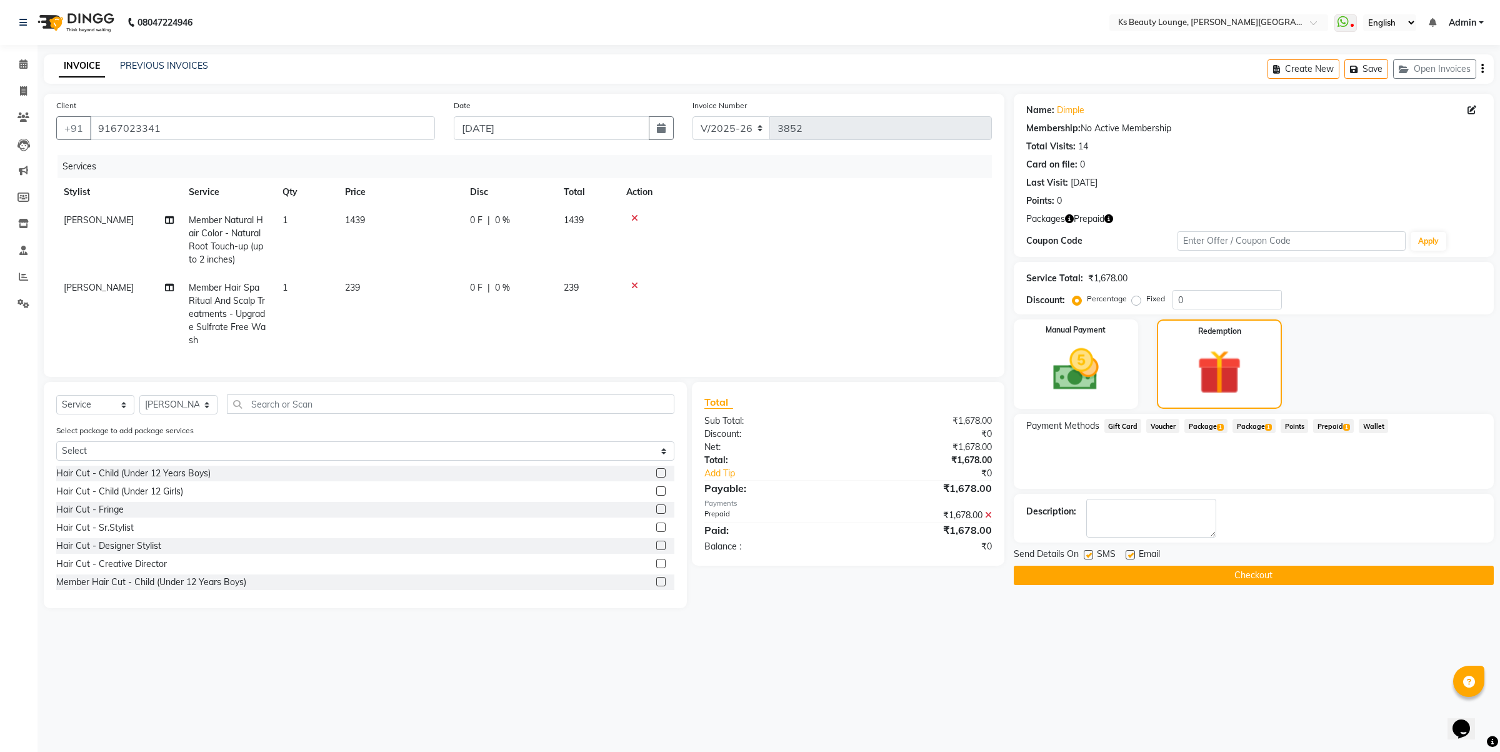
click at [1314, 578] on button "Checkout" at bounding box center [1254, 575] width 480 height 19
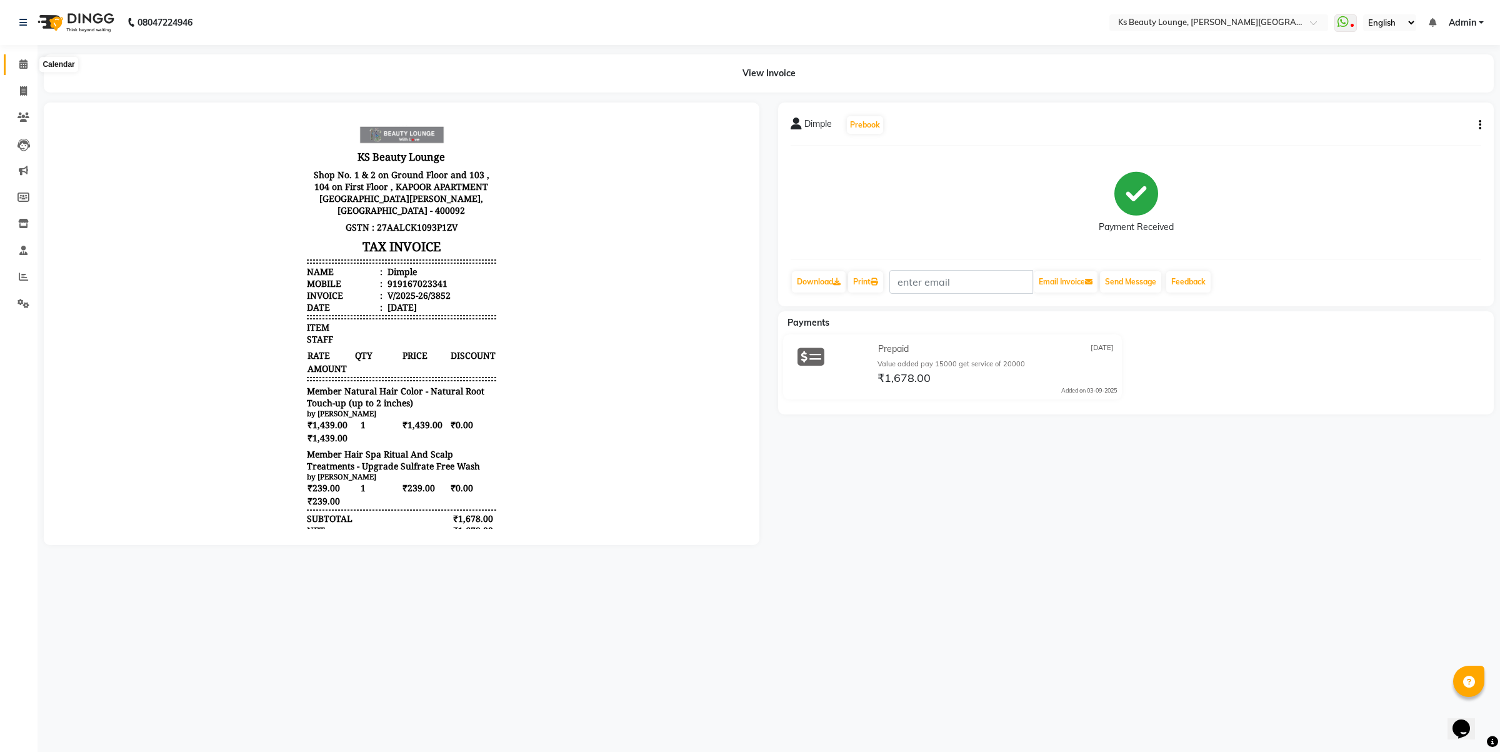
click at [23, 62] on icon at bounding box center [23, 63] width 8 height 9
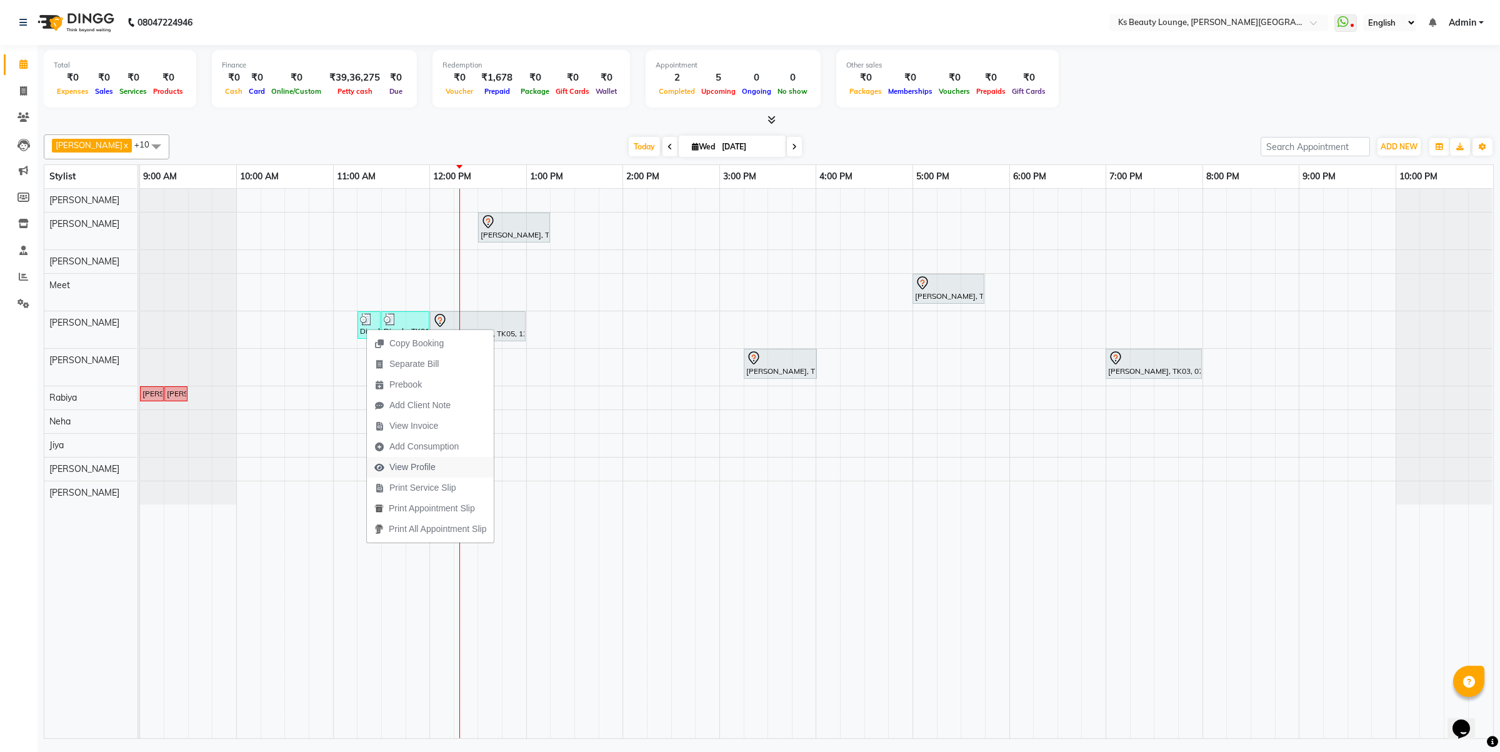
click at [420, 464] on span "View Profile" at bounding box center [412, 467] width 46 height 13
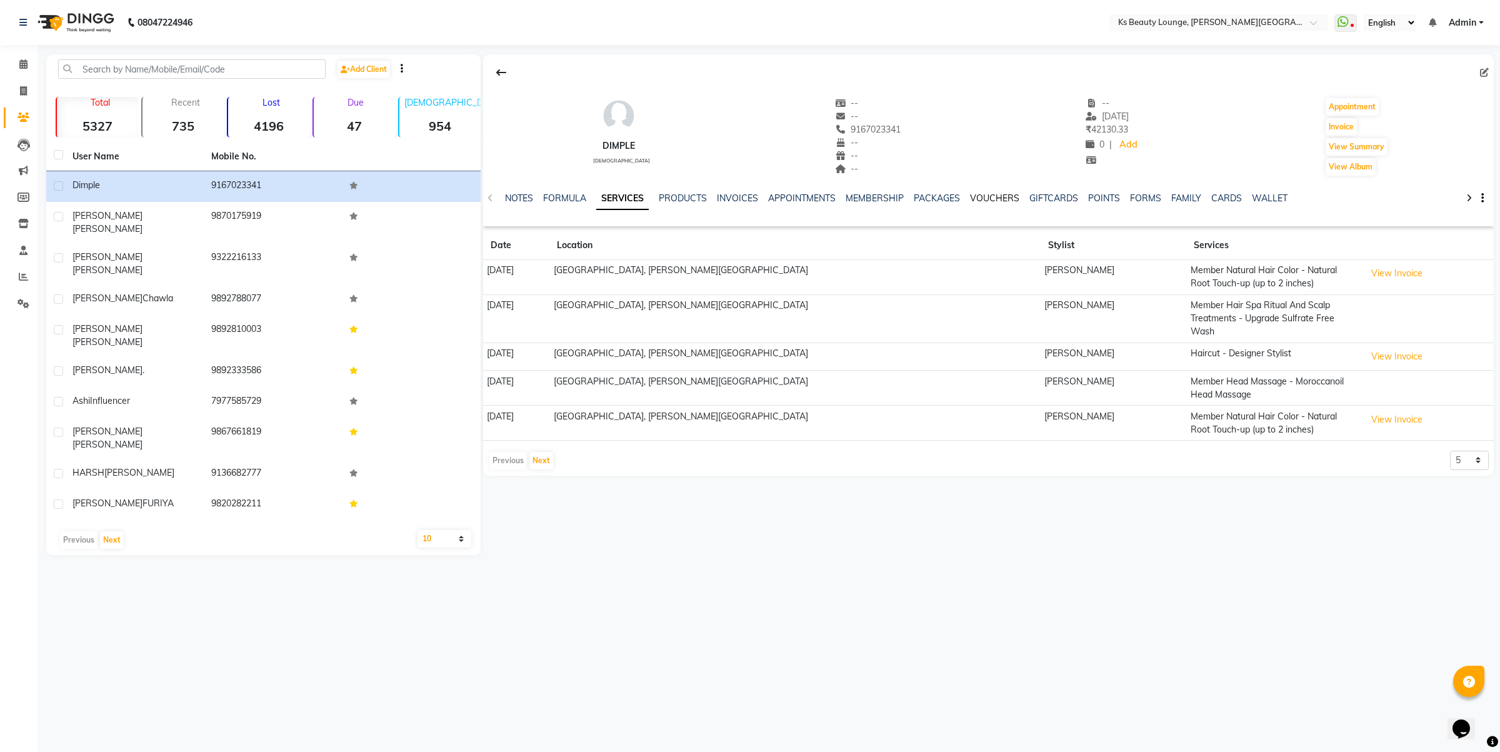
click at [997, 197] on link "VOUCHERS" at bounding box center [994, 197] width 49 height 11
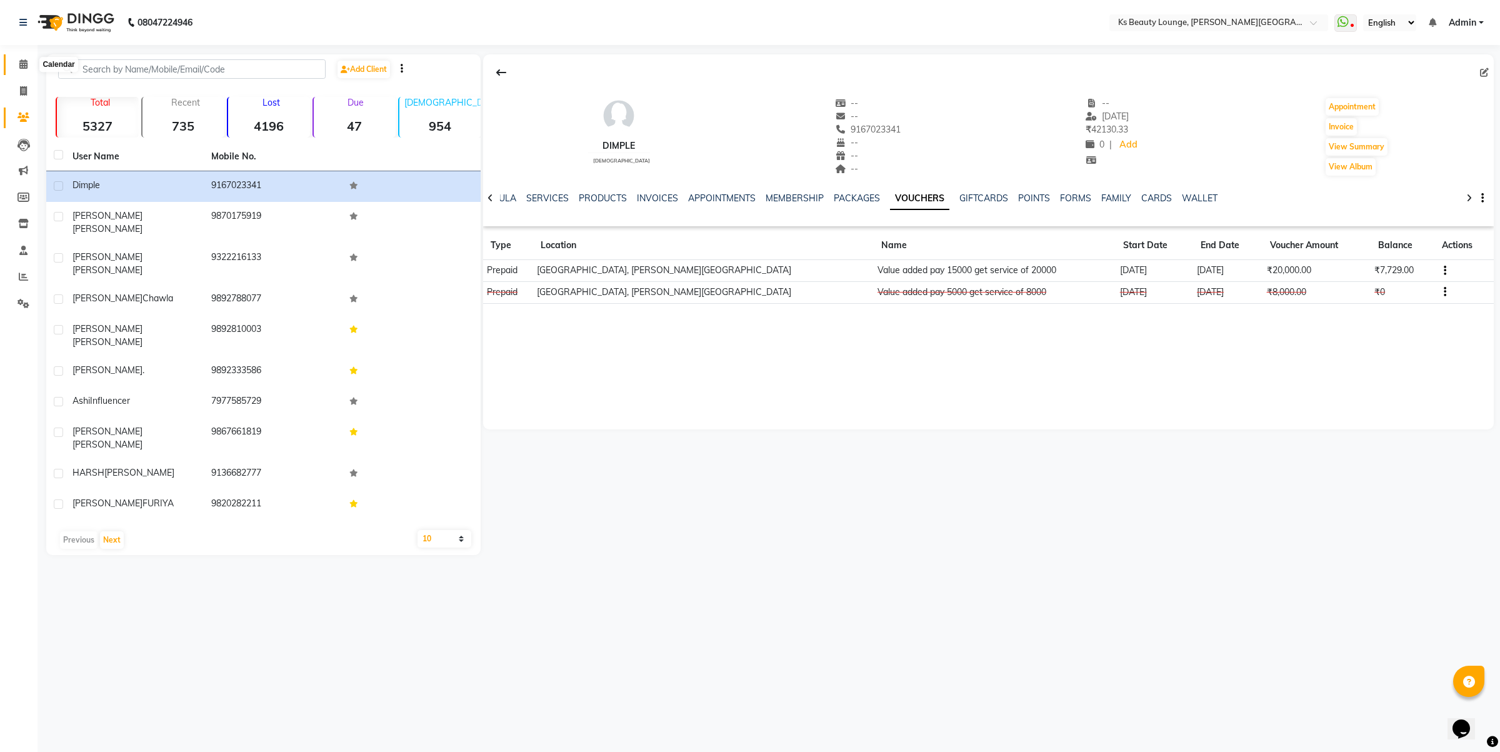
click at [17, 62] on span at bounding box center [23, 64] width 22 height 14
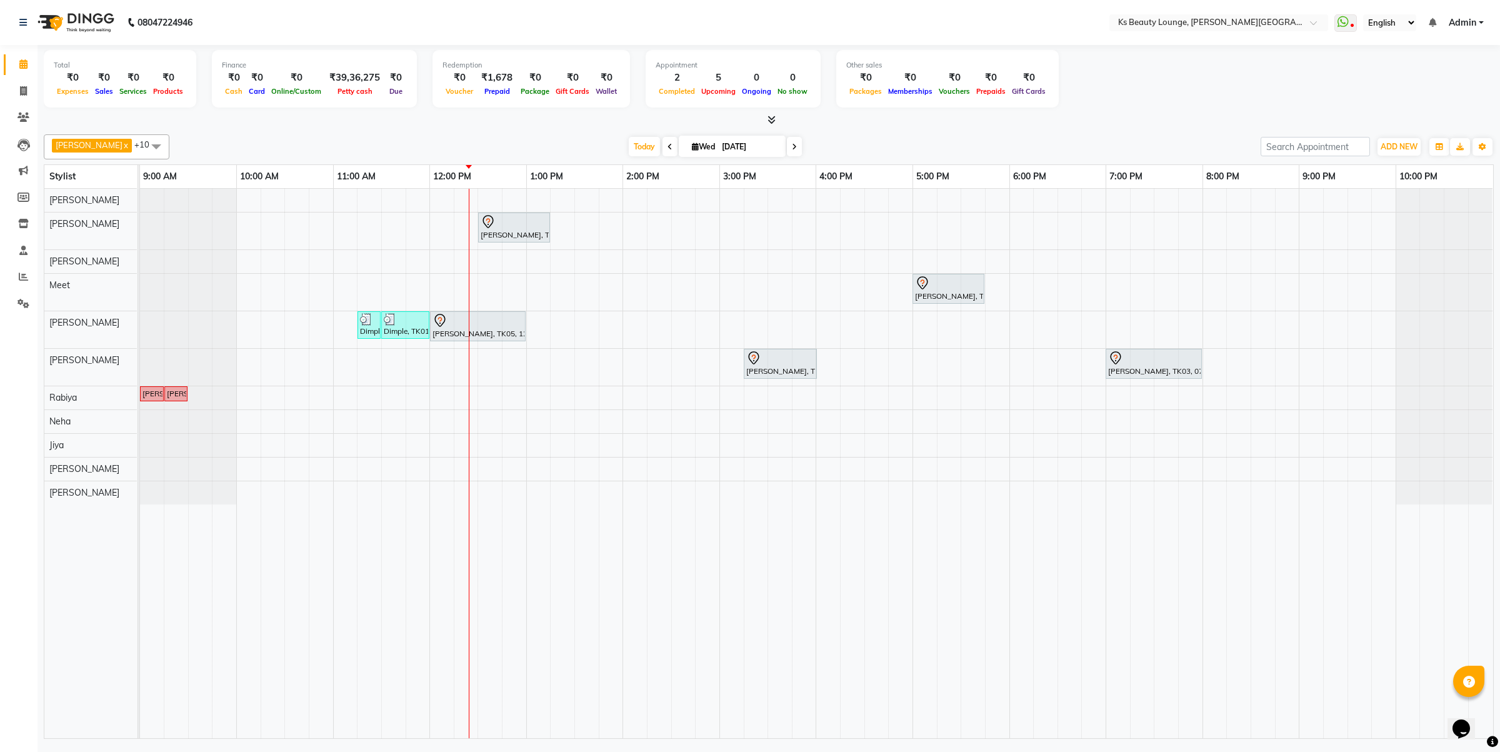
click at [792, 144] on icon at bounding box center [794, 146] width 5 height 7
type input "04-09-2025"
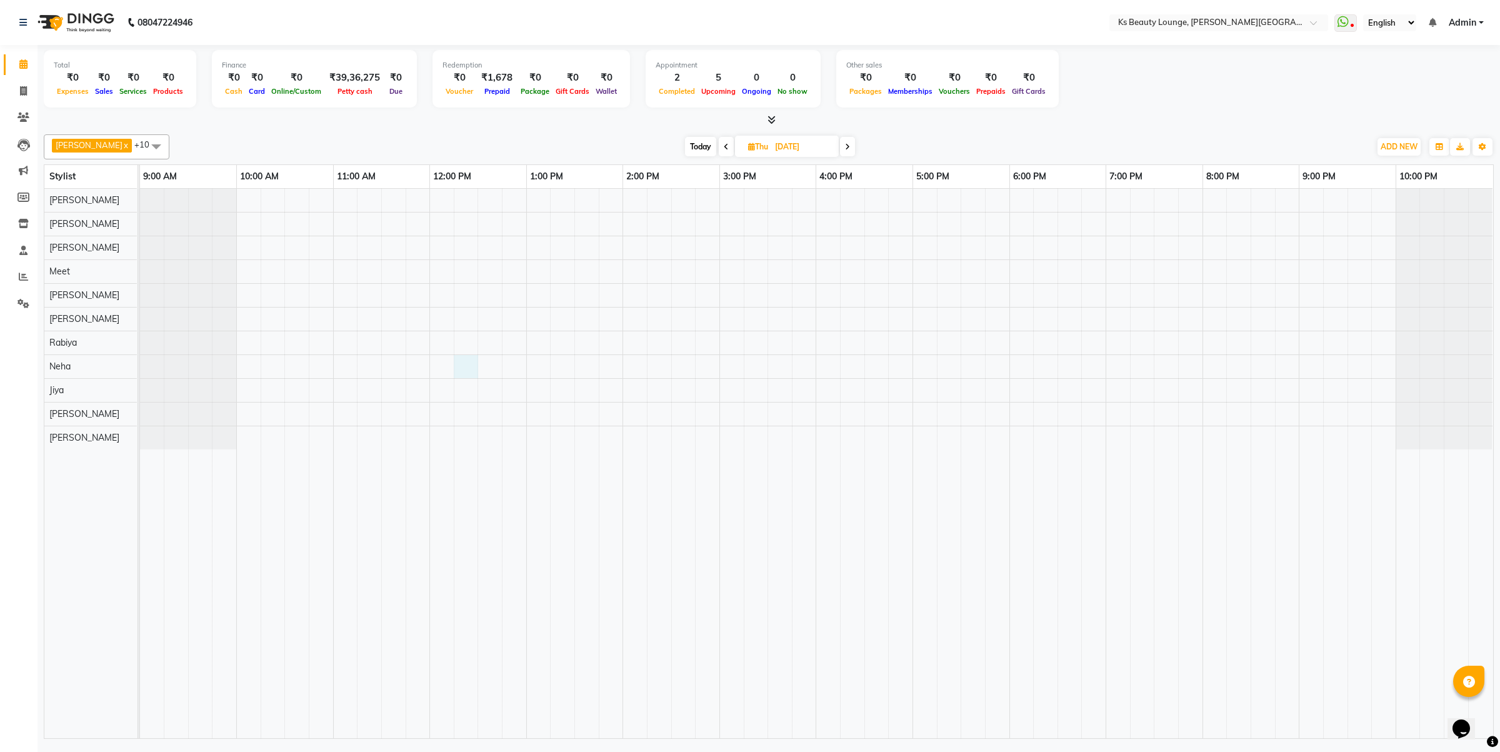
click at [476, 372] on div at bounding box center [816, 463] width 1353 height 549
select select "83662"
select select "735"
select select "tentative"
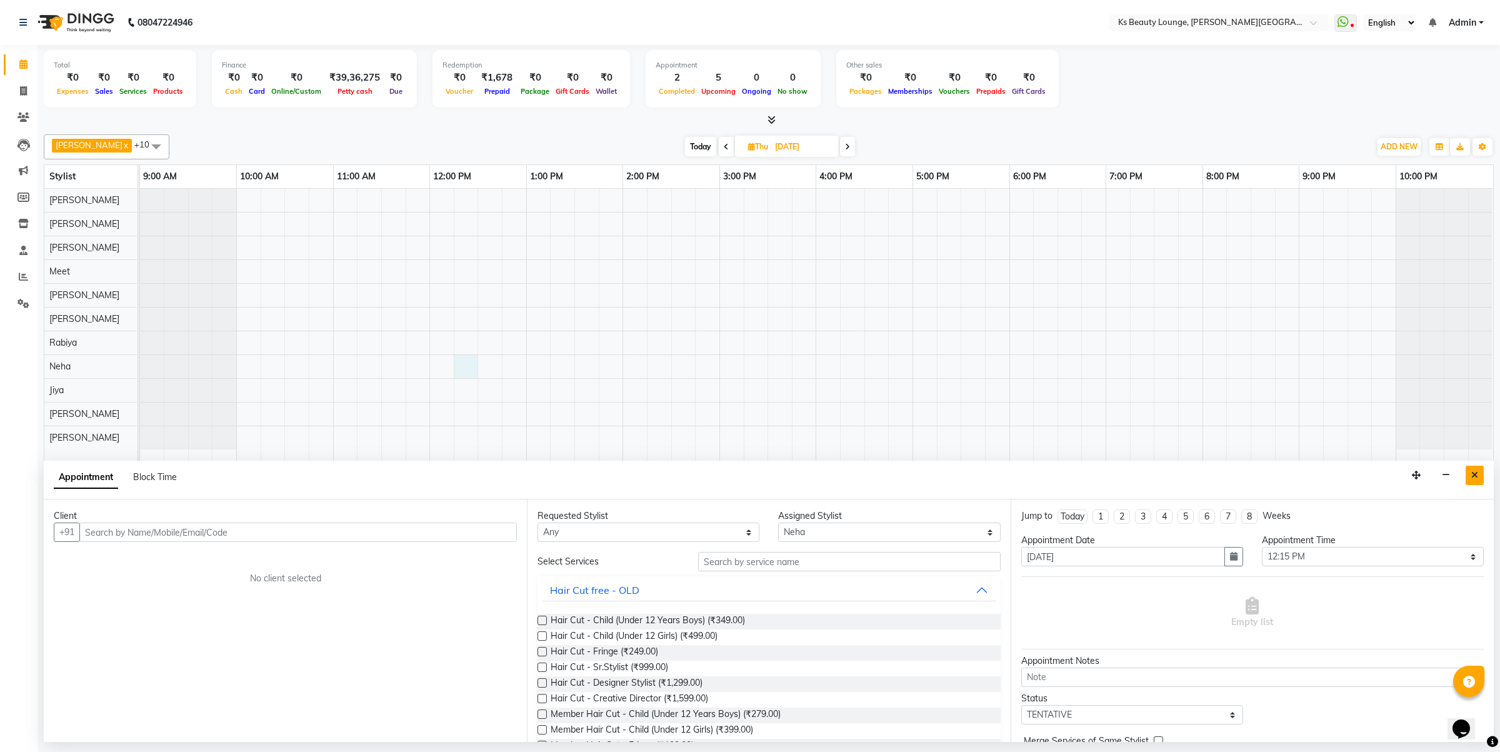
click at [1469, 476] on button "Close" at bounding box center [1475, 475] width 18 height 19
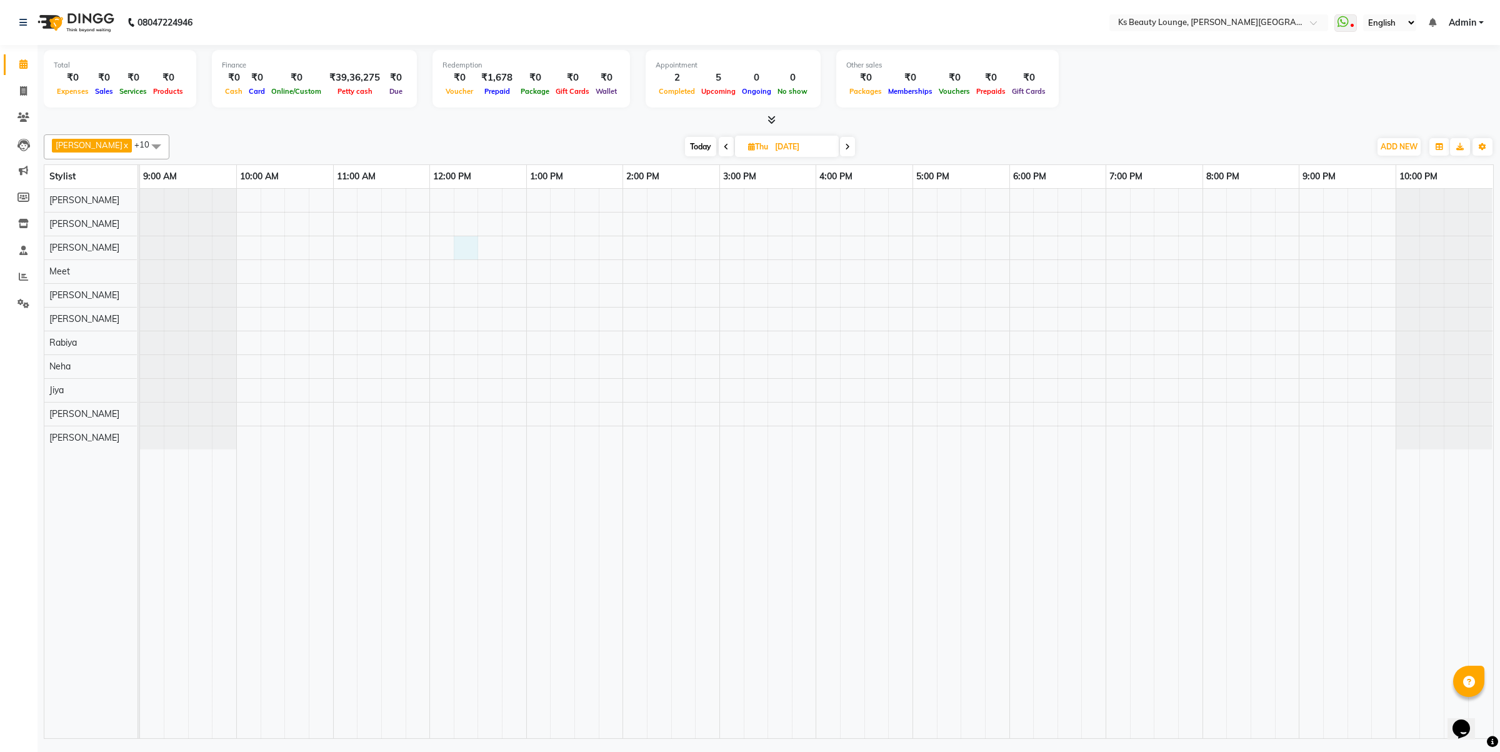
click at [472, 251] on div at bounding box center [816, 463] width 1353 height 549
select select "61598"
select select "735"
select select "tentative"
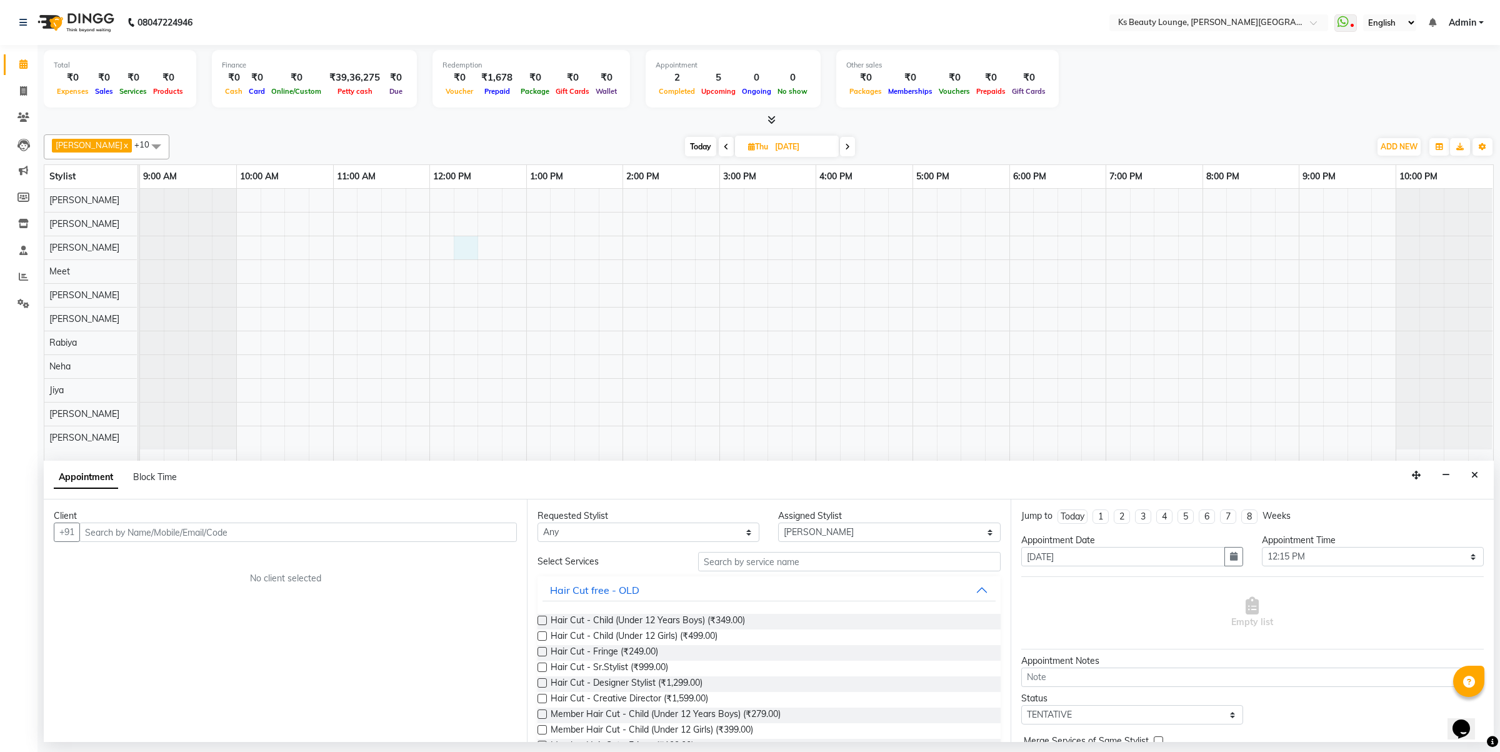
click at [204, 531] on input "text" at bounding box center [297, 531] width 437 height 19
click at [157, 554] on span "Bhamini Mehta" at bounding box center [136, 558] width 81 height 12
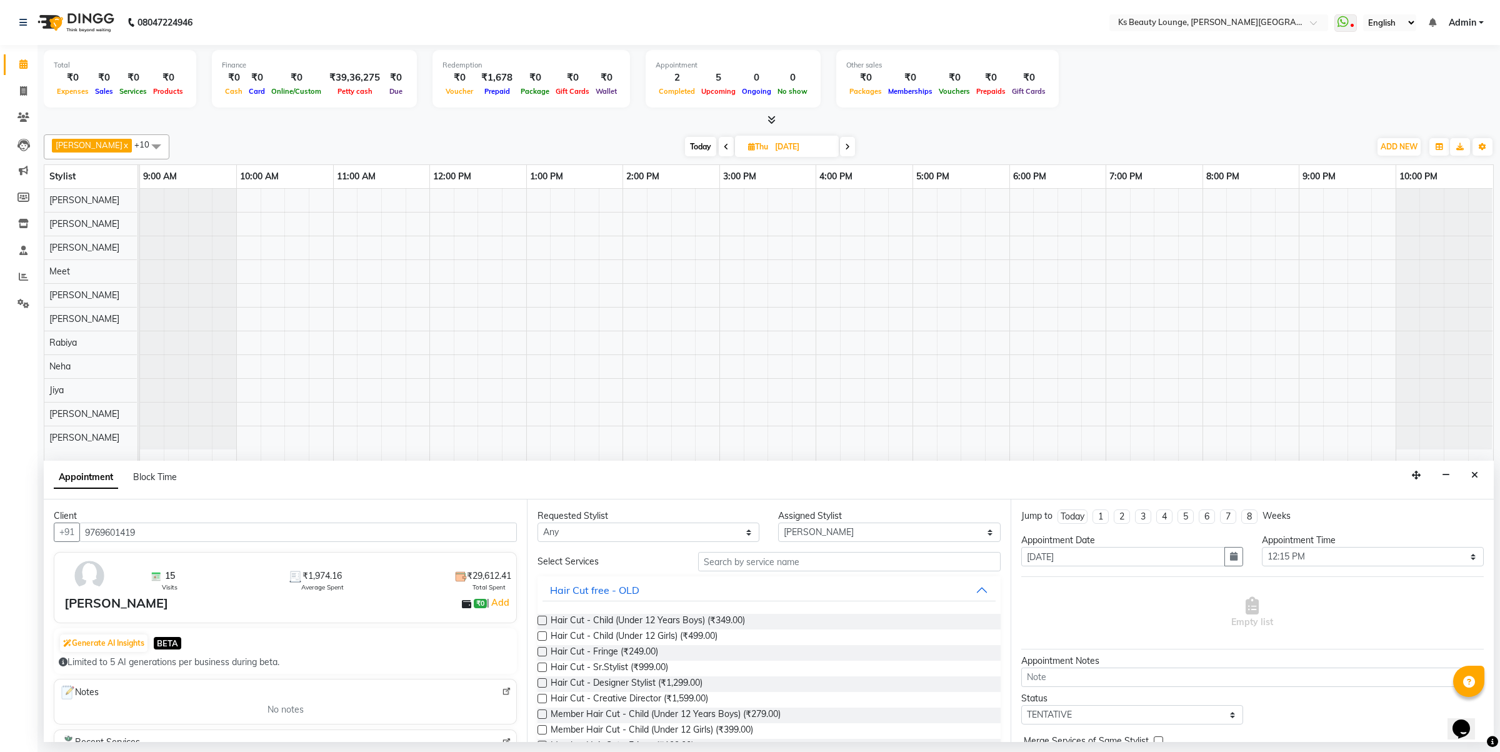
type input "9769601419"
click at [747, 556] on input "text" at bounding box center [849, 561] width 302 height 19
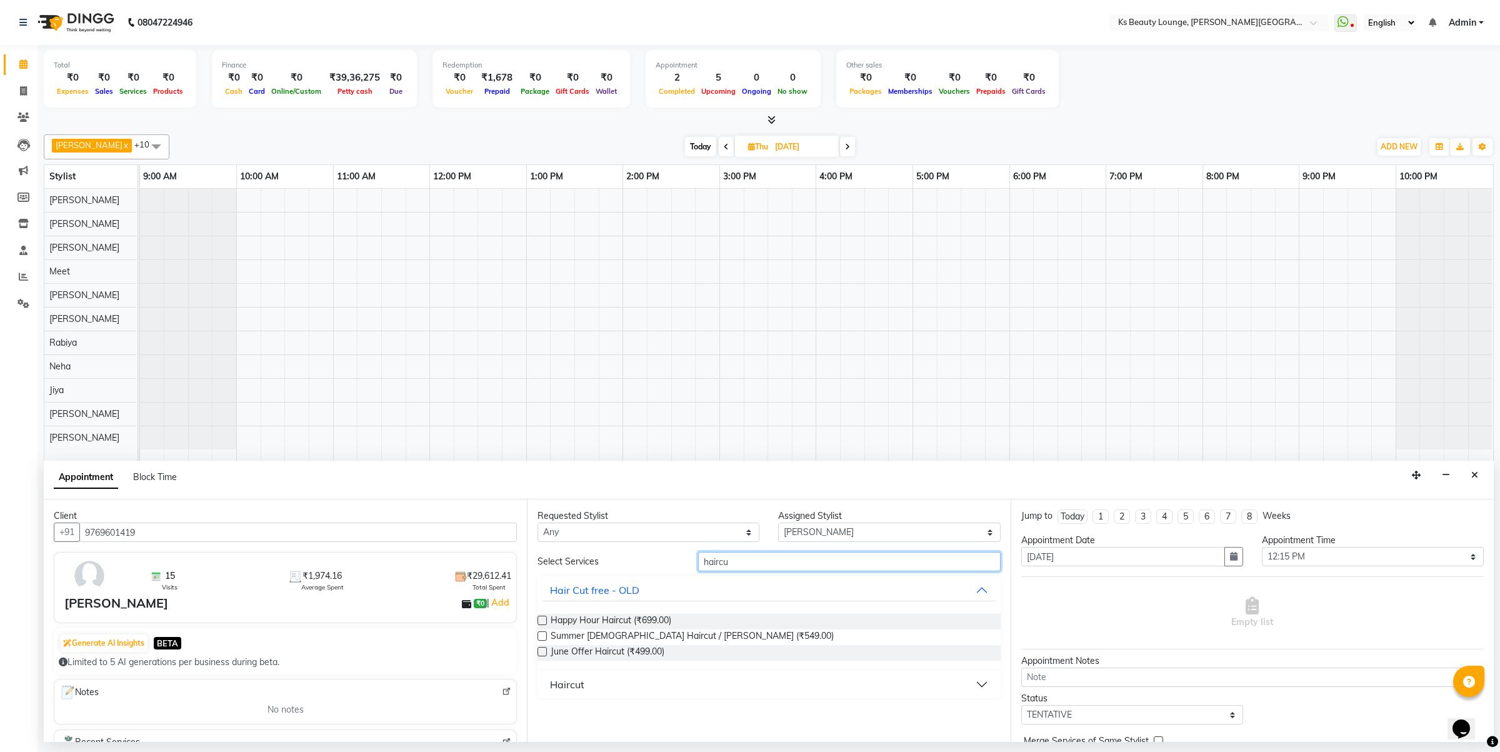
type input "haircu"
click at [613, 683] on button "Haircut" at bounding box center [768, 684] width 452 height 22
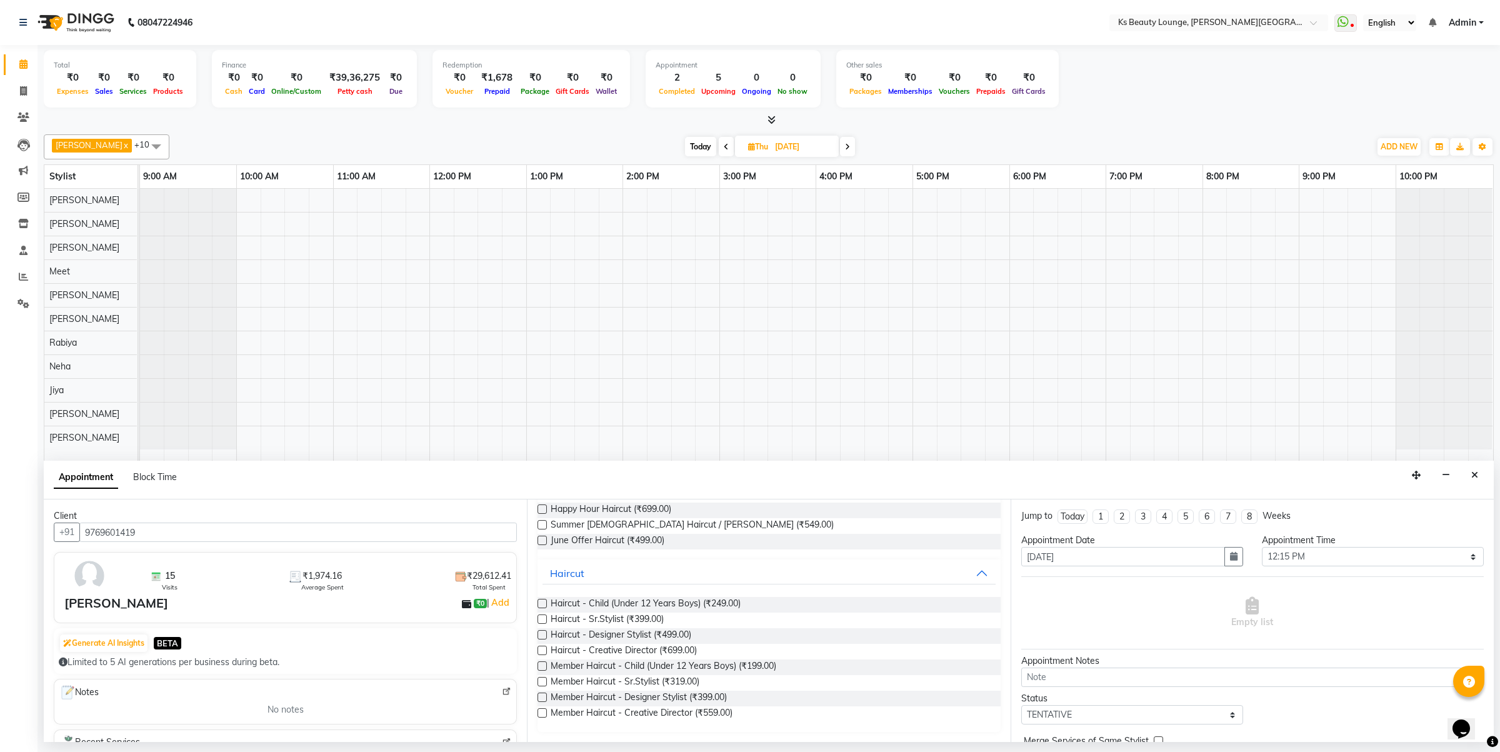
click at [541, 694] on label at bounding box center [541, 696] width 9 height 9
click at [541, 694] on input "checkbox" at bounding box center [541, 698] width 8 height 8
checkbox input "false"
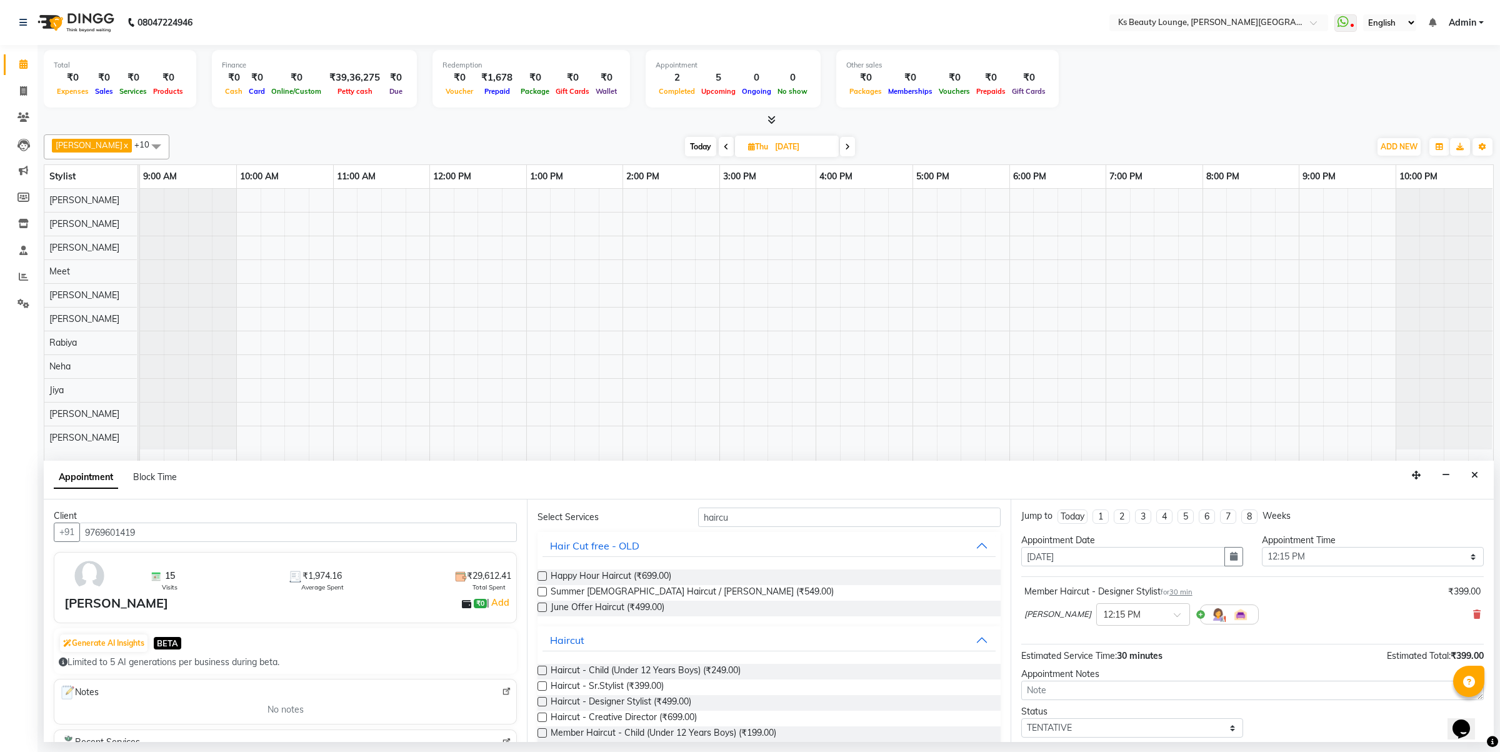
scroll to position [0, 0]
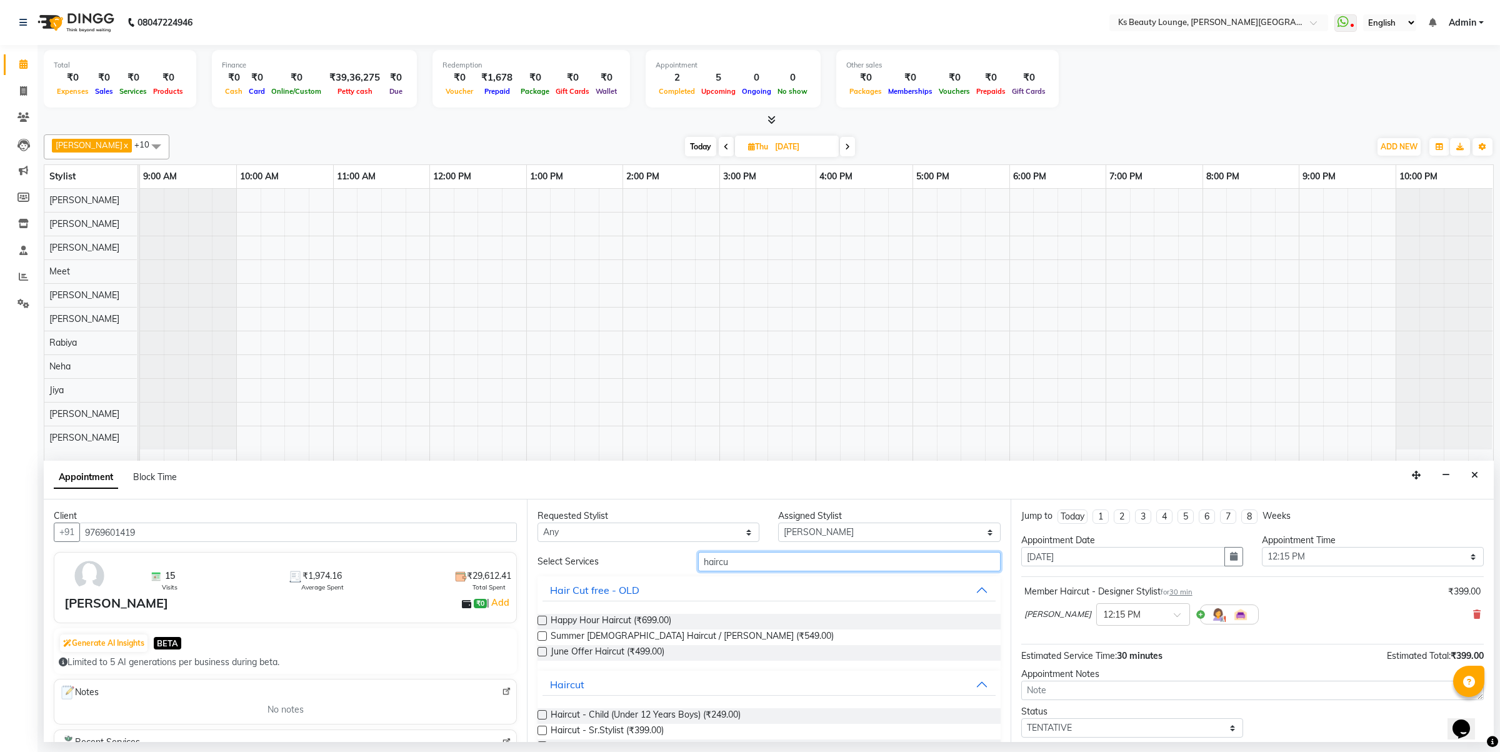
click at [771, 564] on input "haircu" at bounding box center [849, 561] width 302 height 19
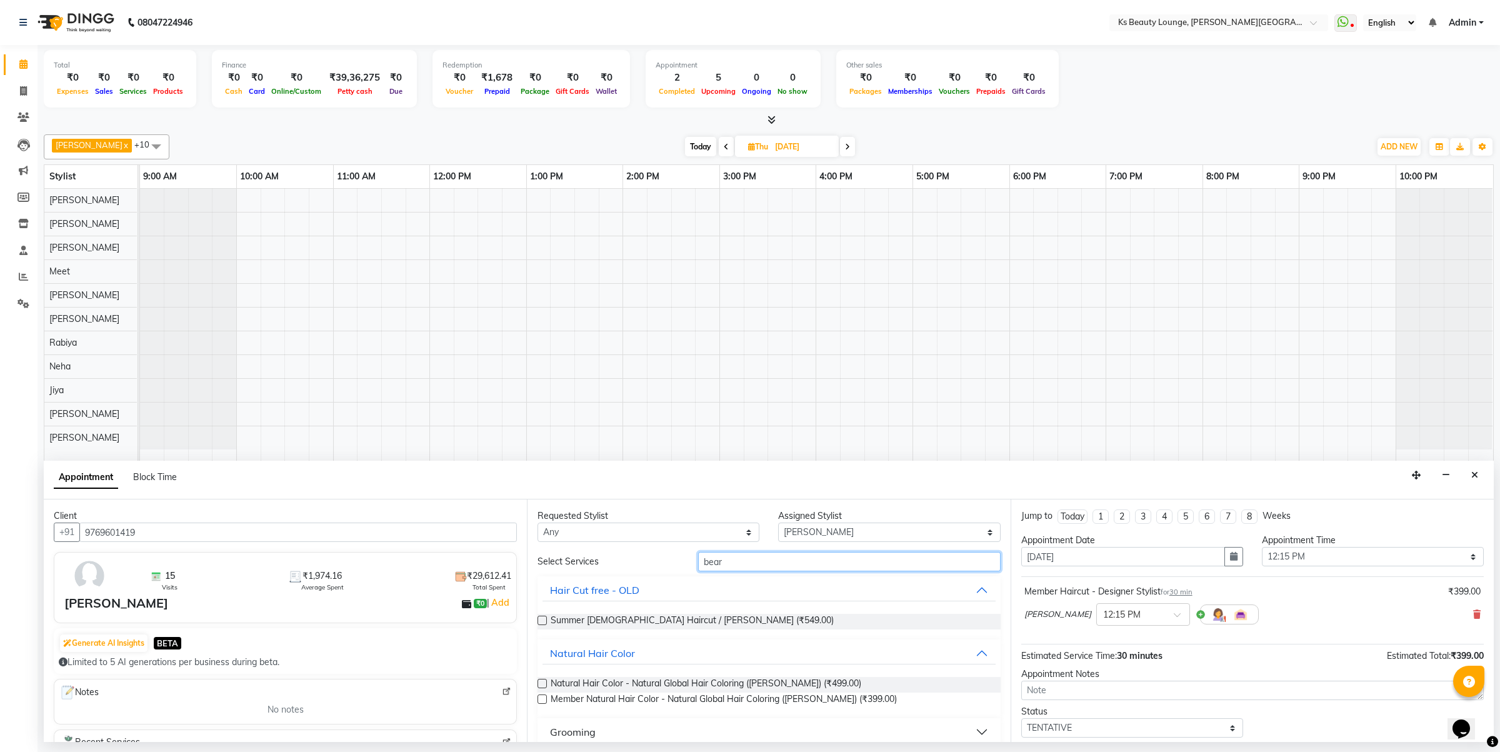
type input "bear"
click at [572, 736] on div "Grooming" at bounding box center [573, 731] width 46 height 15
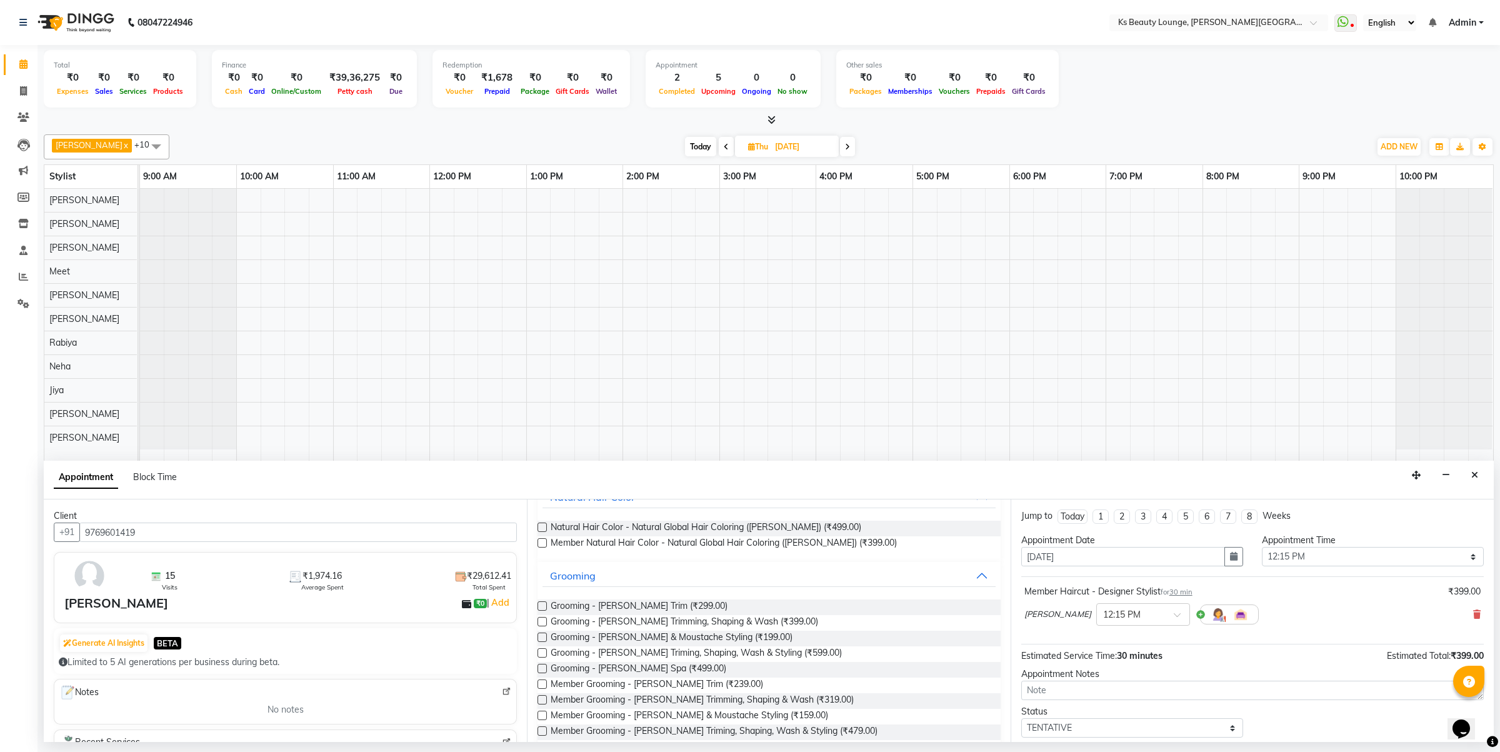
click at [541, 604] on label at bounding box center [541, 605] width 9 height 9
click at [541, 604] on input "checkbox" at bounding box center [541, 607] width 8 height 8
checkbox input "false"
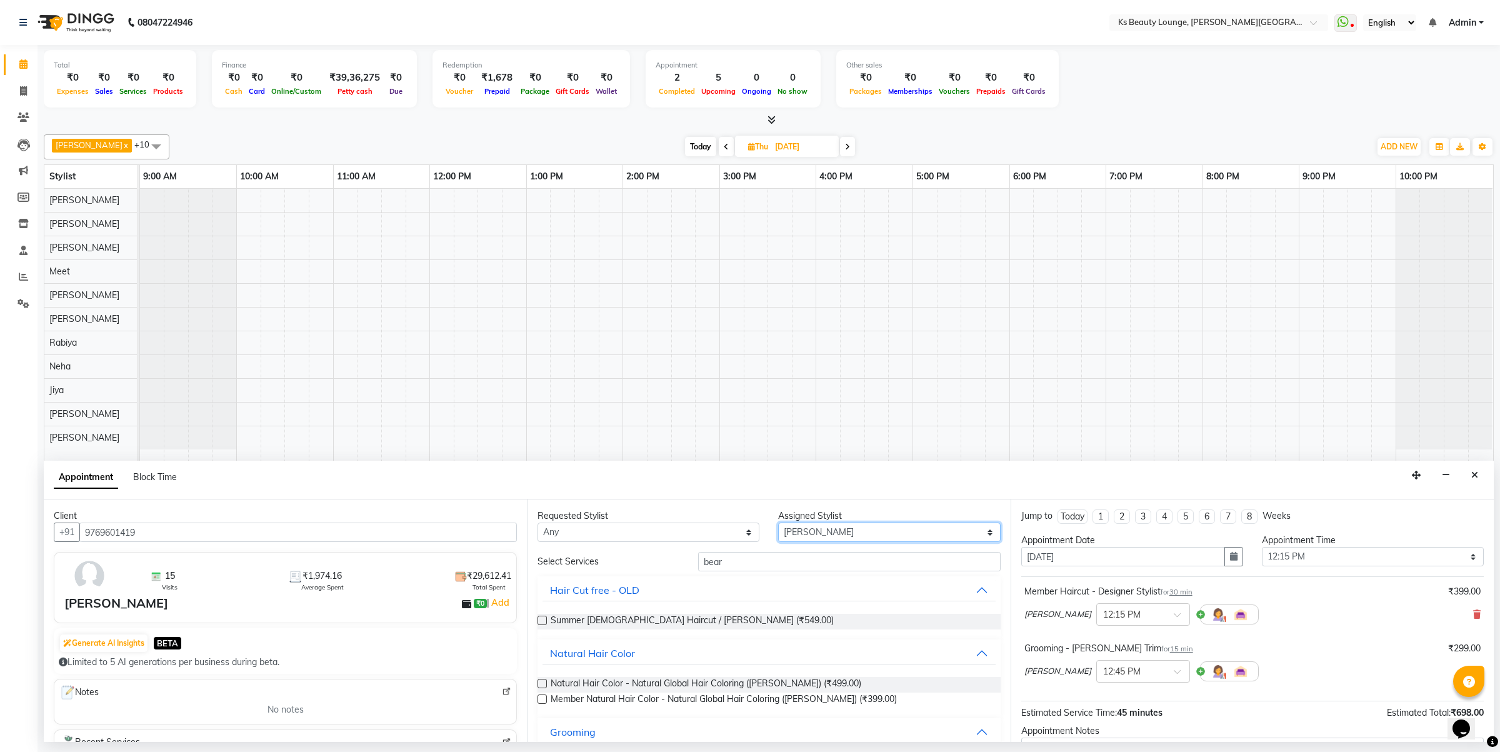
click at [817, 526] on select "Select Ali Shaikh Ayesha Bhim Sharma Farheen Heena Khan Jibi Jiya Kavilash Meet…" at bounding box center [889, 531] width 222 height 19
select select "79670"
click at [778, 523] on select "Select Ali Shaikh Ayesha Bhim Sharma Farheen Heena Khan Jibi Jiya Kavilash Meet…" at bounding box center [889, 531] width 222 height 19
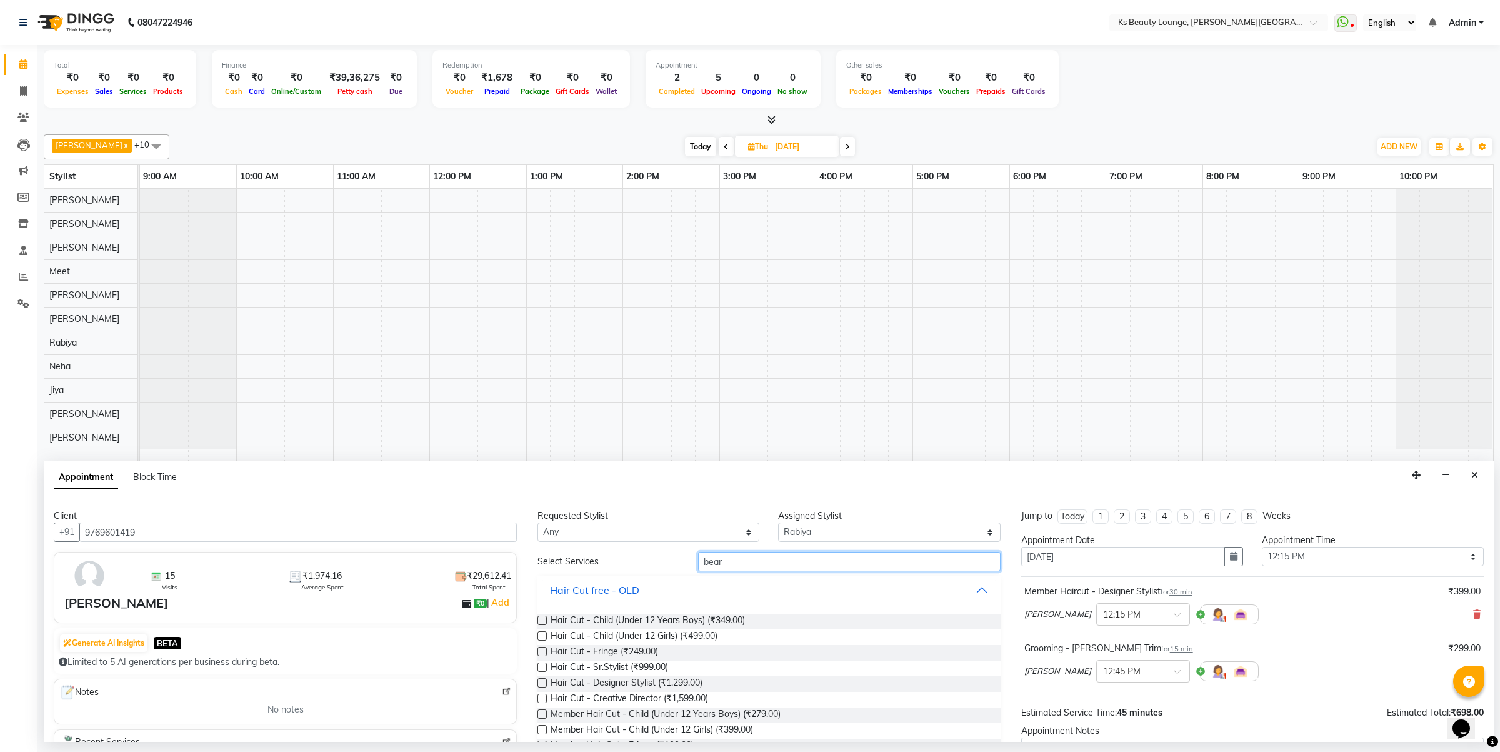
click at [789, 564] on input "bear" at bounding box center [849, 561] width 302 height 19
type input "facia"
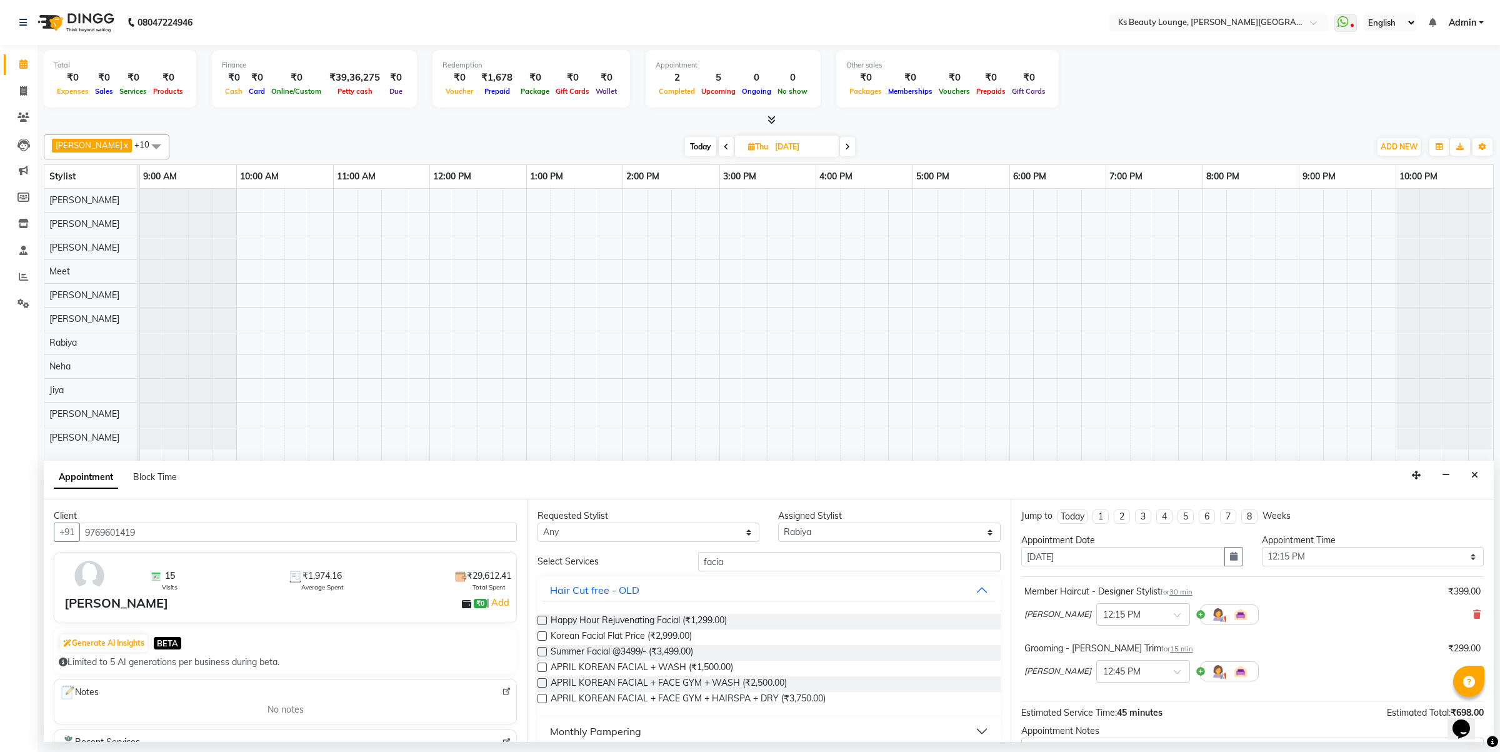
click at [544, 635] on label at bounding box center [541, 635] width 9 height 9
click at [544, 635] on input "checkbox" at bounding box center [541, 637] width 8 height 8
checkbox input "false"
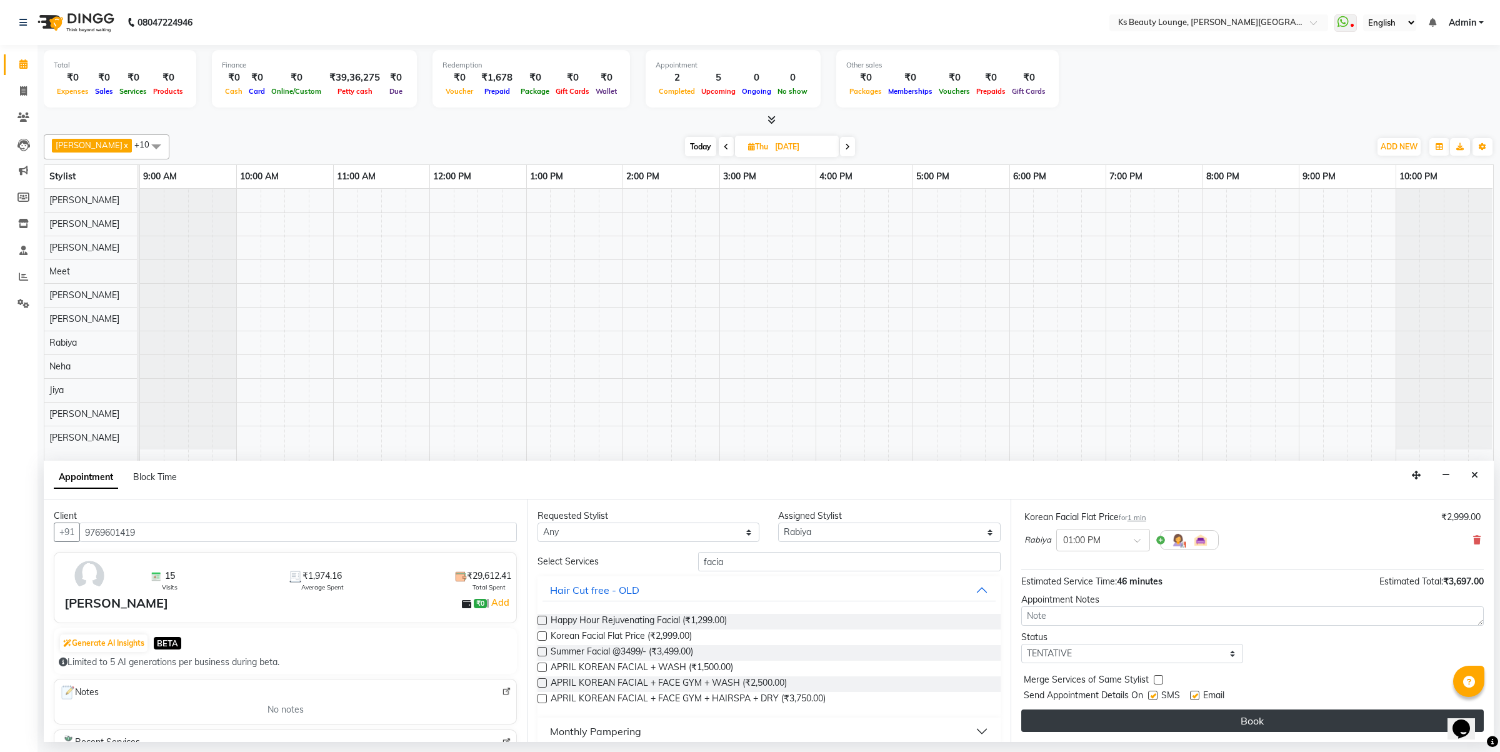
click at [1114, 717] on button "Book" at bounding box center [1252, 720] width 462 height 22
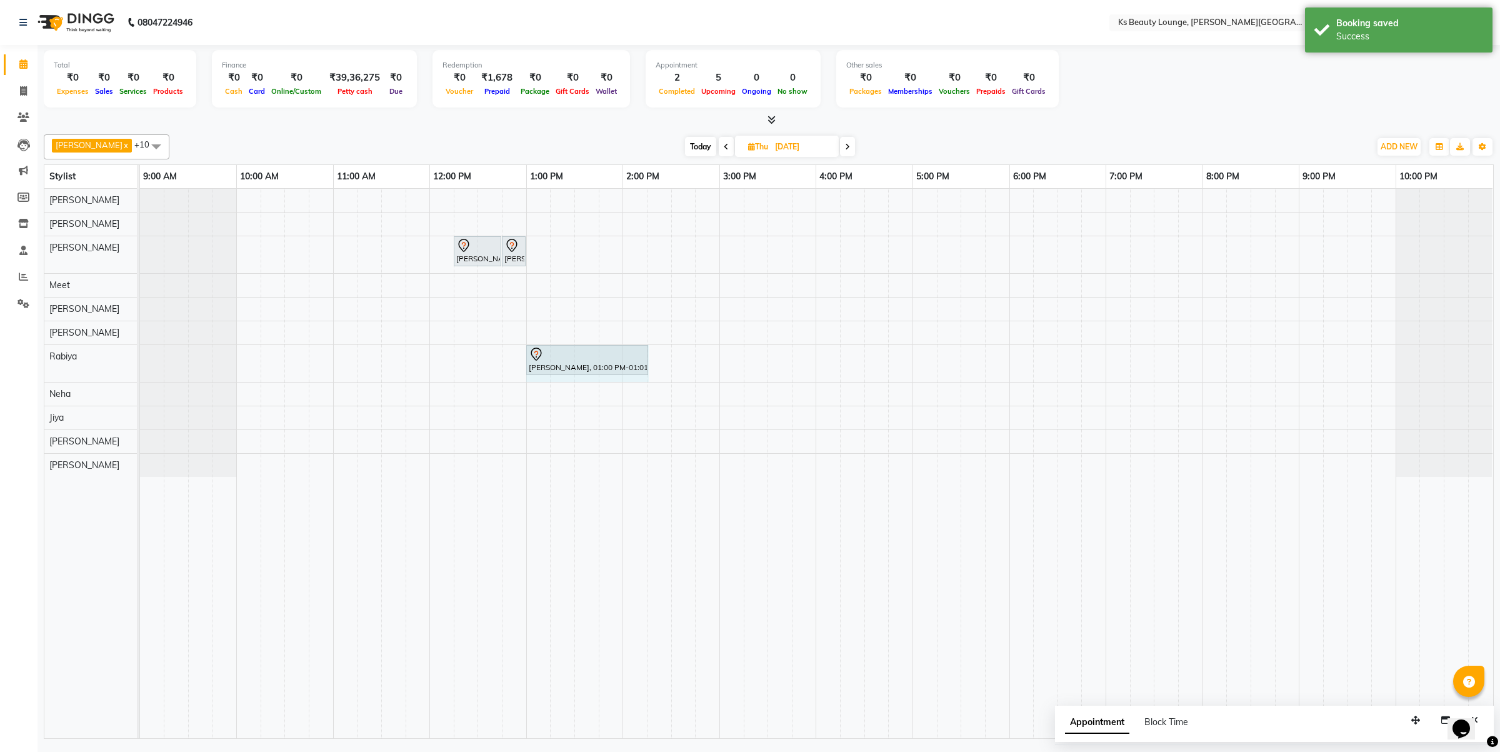
drag, startPoint x: 542, startPoint y: 356, endPoint x: 649, endPoint y: 364, distance: 106.6
click at [140, 364] on div "Bhamini Mehta, 01:00 PM-01:01 PM, Korean Facial Flat Price Bhamini Mehta, 01:00…" at bounding box center [140, 363] width 0 height 37
click at [688, 144] on span "Today" at bounding box center [700, 146] width 31 height 19
type input "03-09-2025"
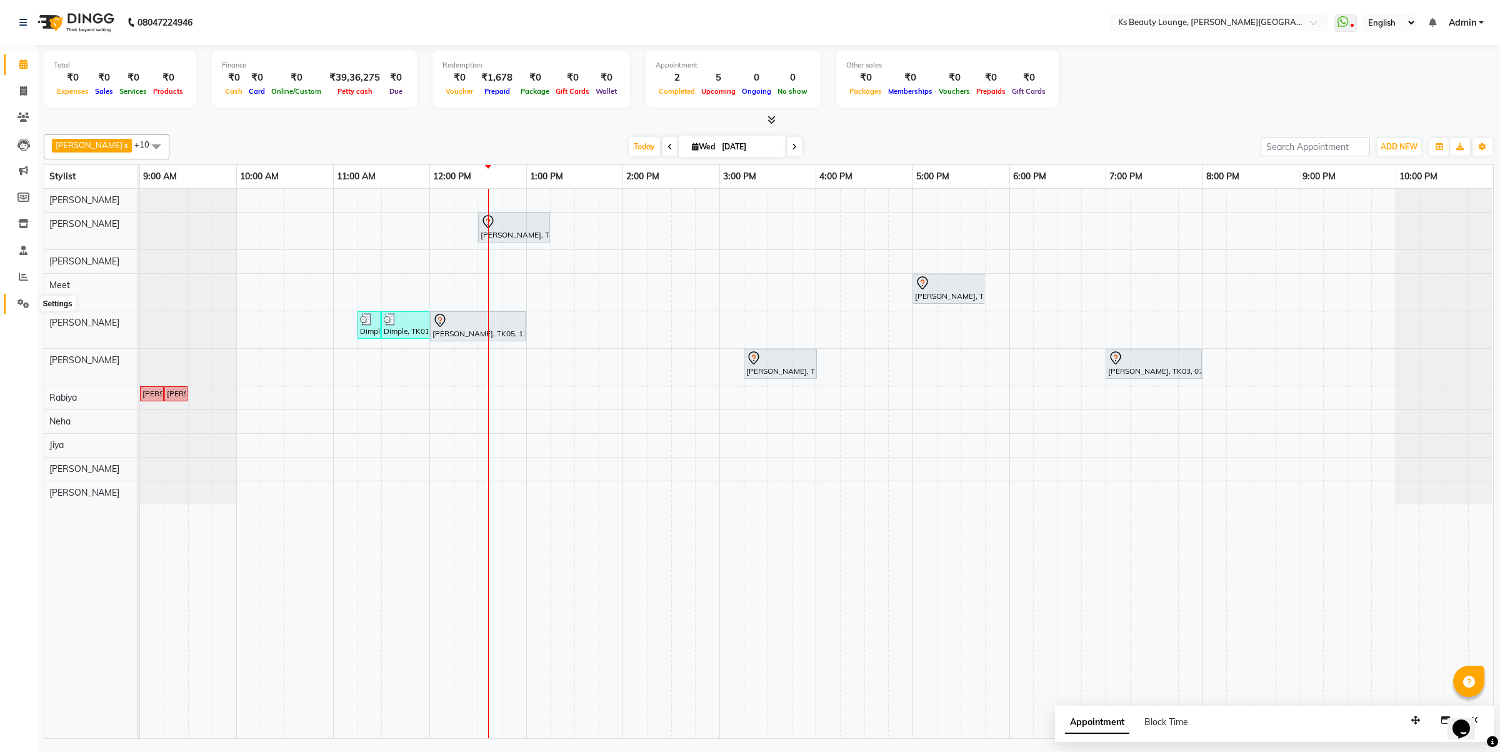
click at [21, 301] on icon at bounding box center [23, 303] width 12 height 9
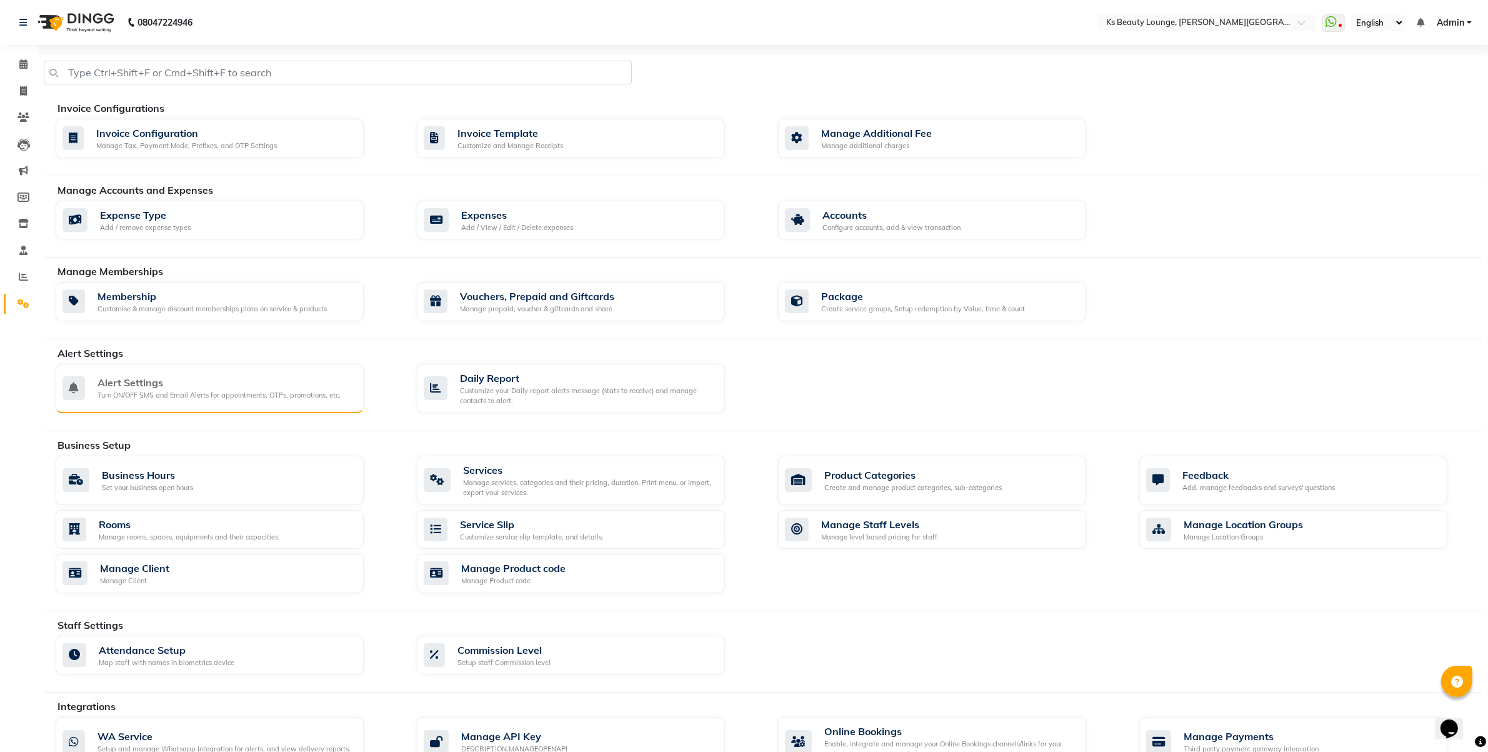
click at [189, 388] on div "Alert Settings" at bounding box center [218, 382] width 243 height 15
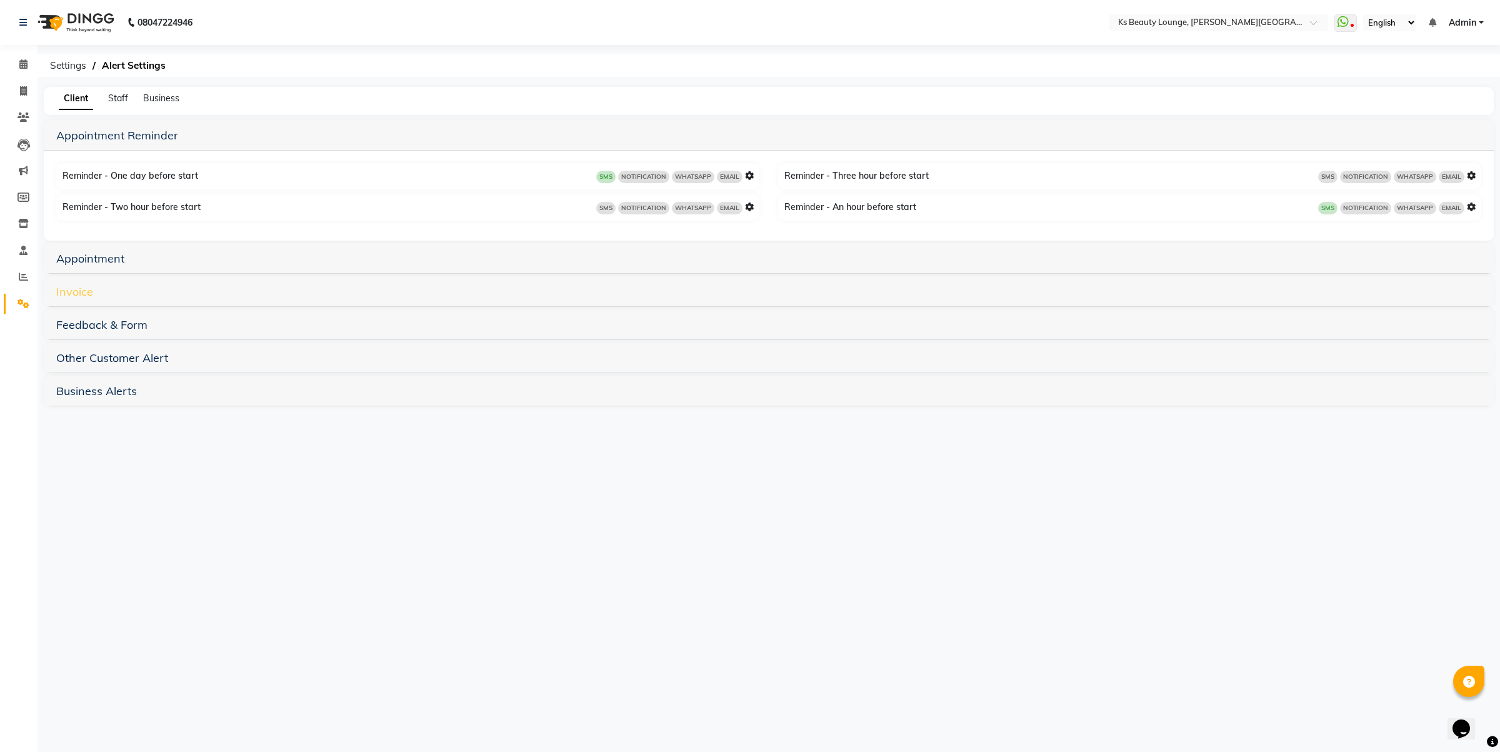
click at [79, 291] on link "Invoice" at bounding box center [74, 291] width 37 height 14
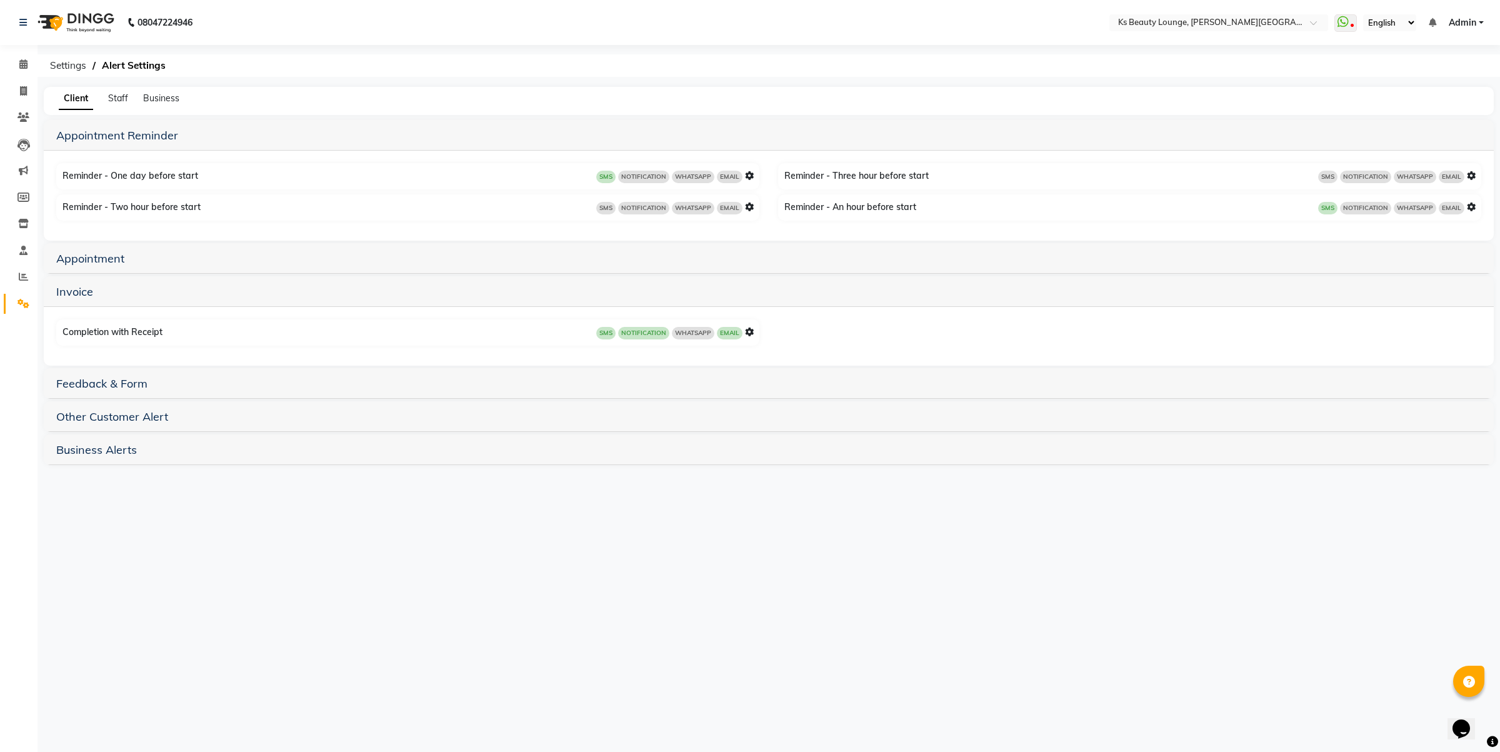
click at [751, 327] on icon at bounding box center [749, 331] width 9 height 9
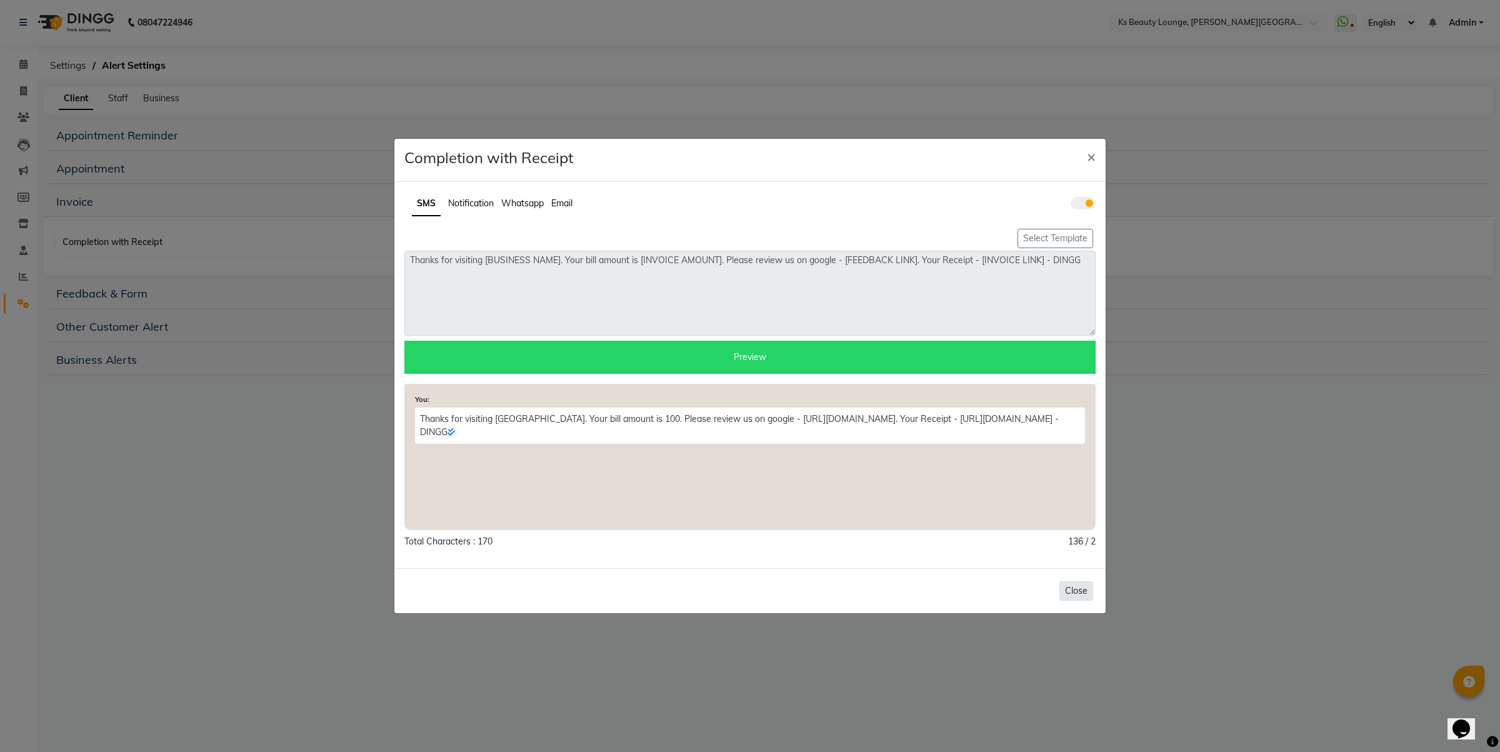
click at [1089, 589] on button "Close" at bounding box center [1076, 590] width 34 height 19
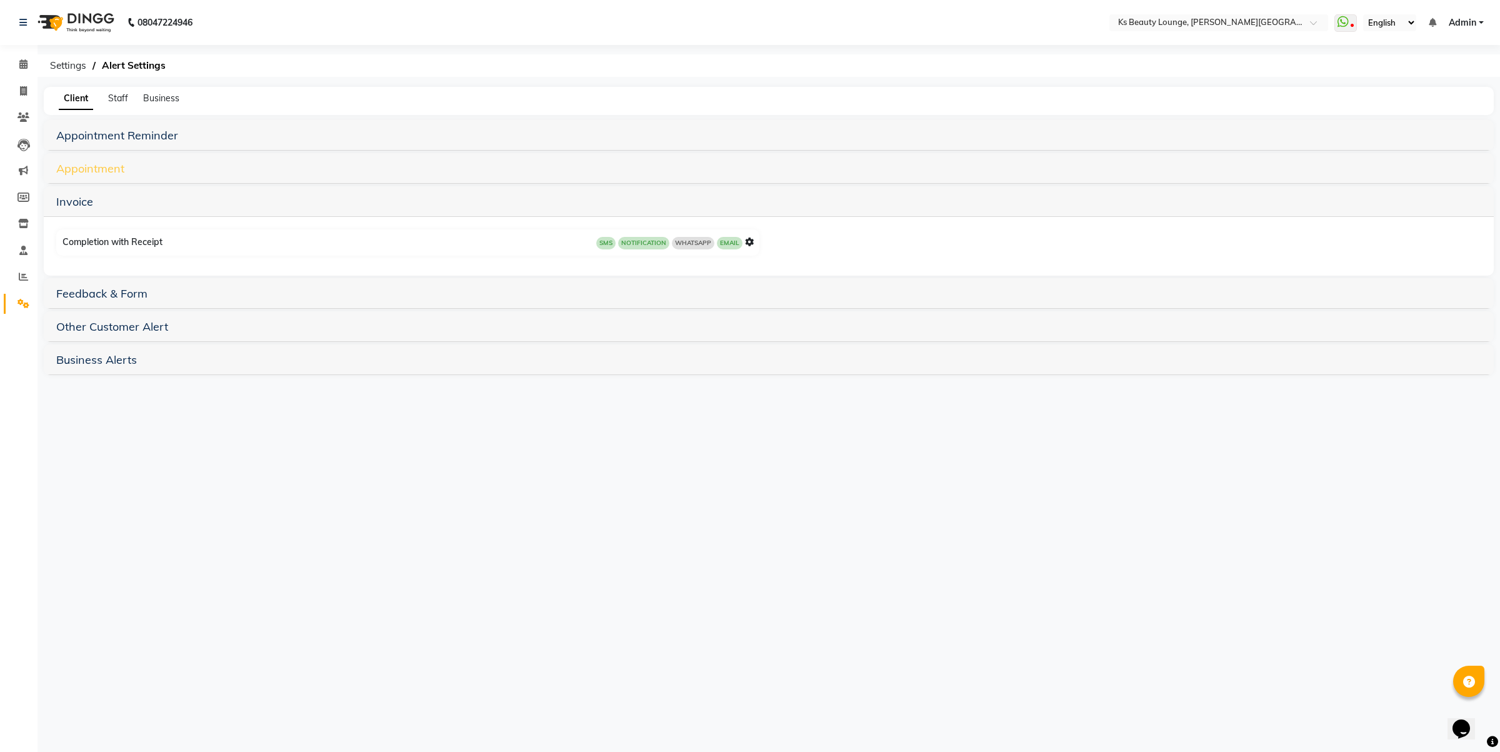
click at [81, 167] on link "Appointment" at bounding box center [90, 168] width 68 height 14
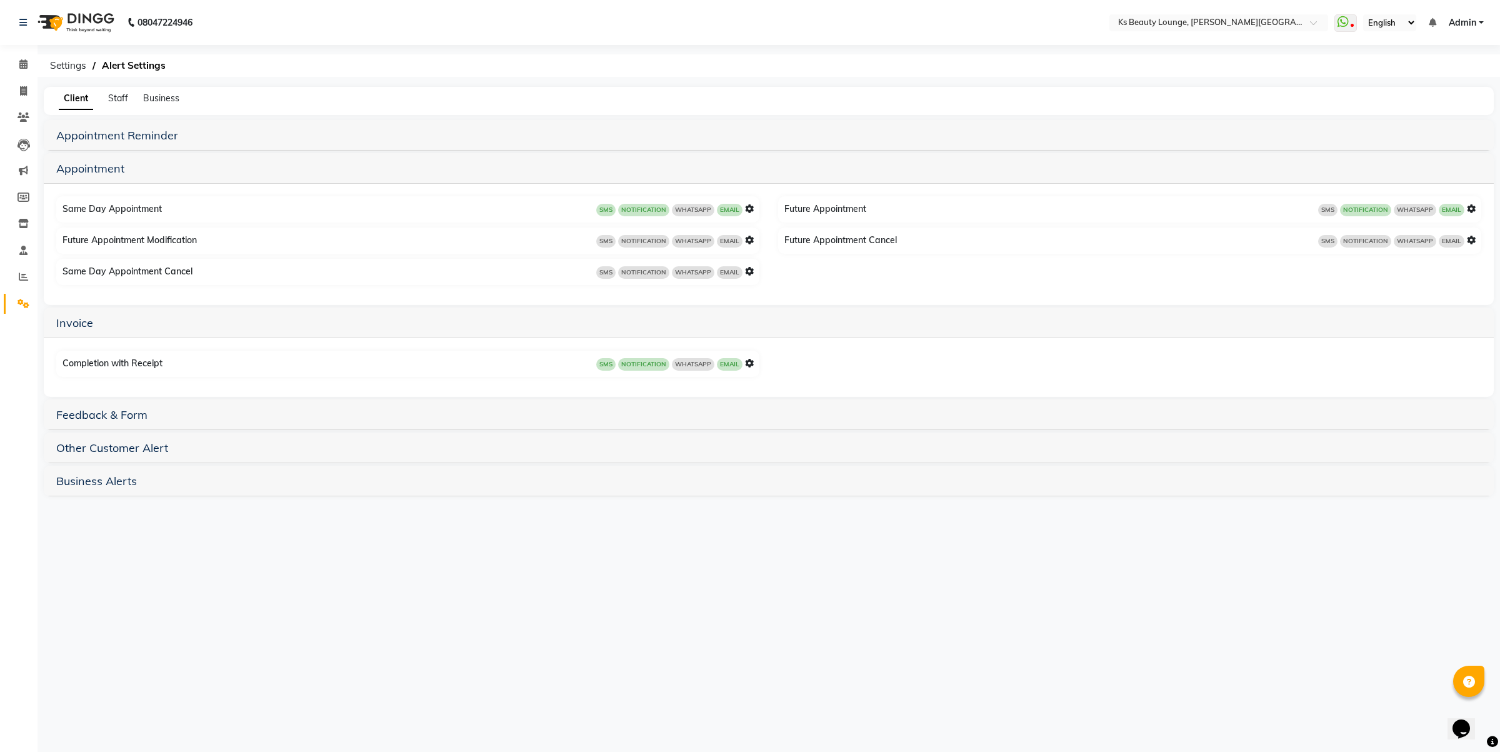
click at [1472, 208] on icon at bounding box center [1471, 208] width 9 height 9
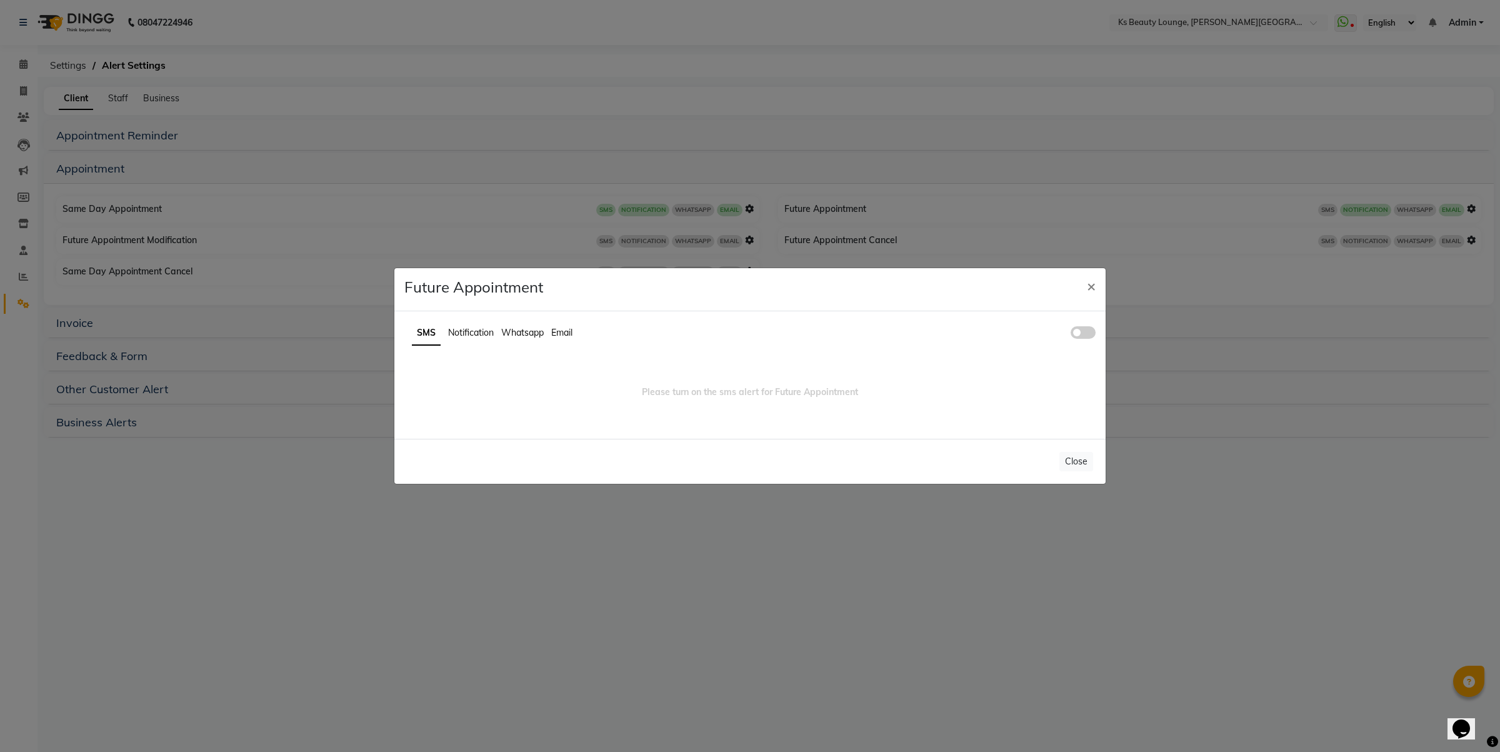
click at [1084, 333] on span at bounding box center [1083, 332] width 25 height 12
click at [1071, 334] on input "checkbox" at bounding box center [1071, 334] width 0 height 0
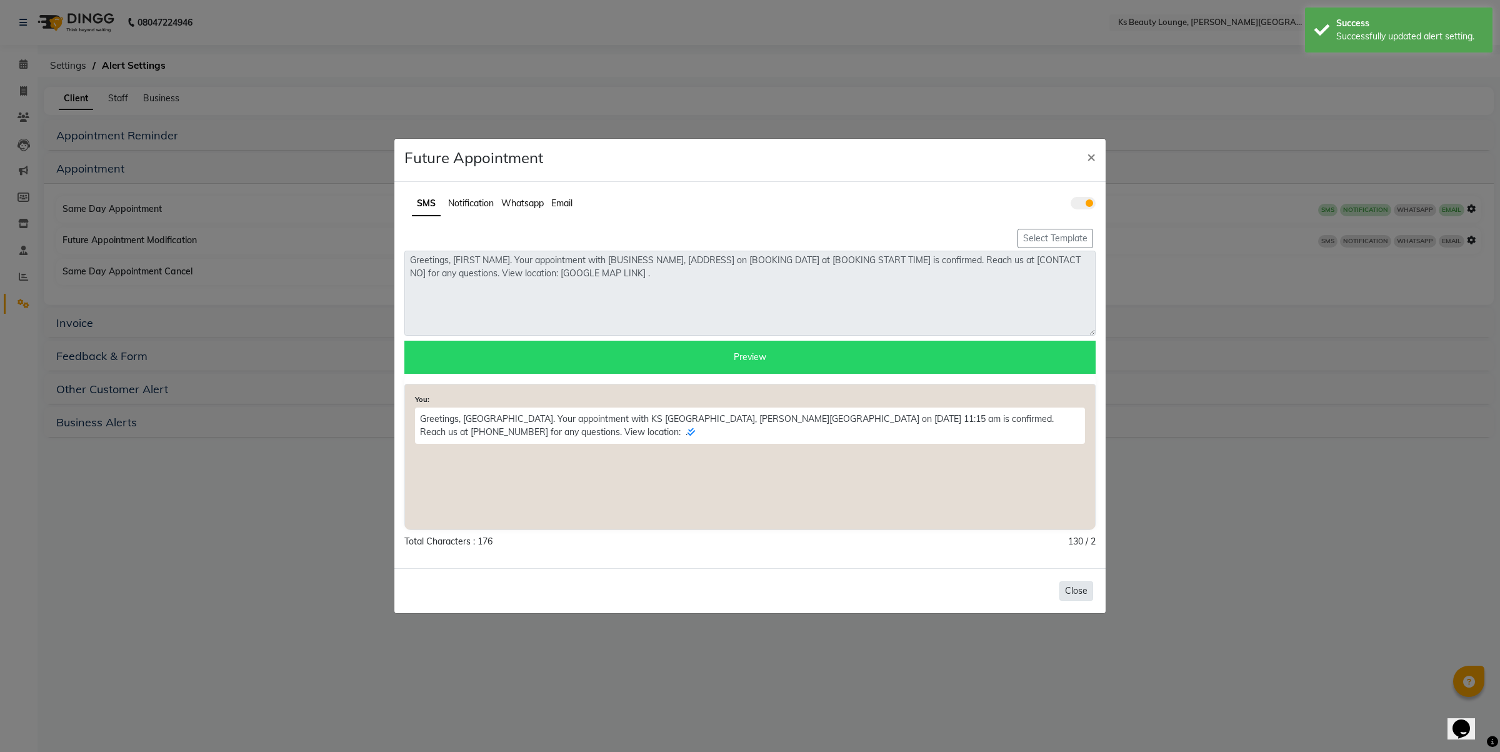
click at [1072, 584] on button "Close" at bounding box center [1076, 590] width 34 height 19
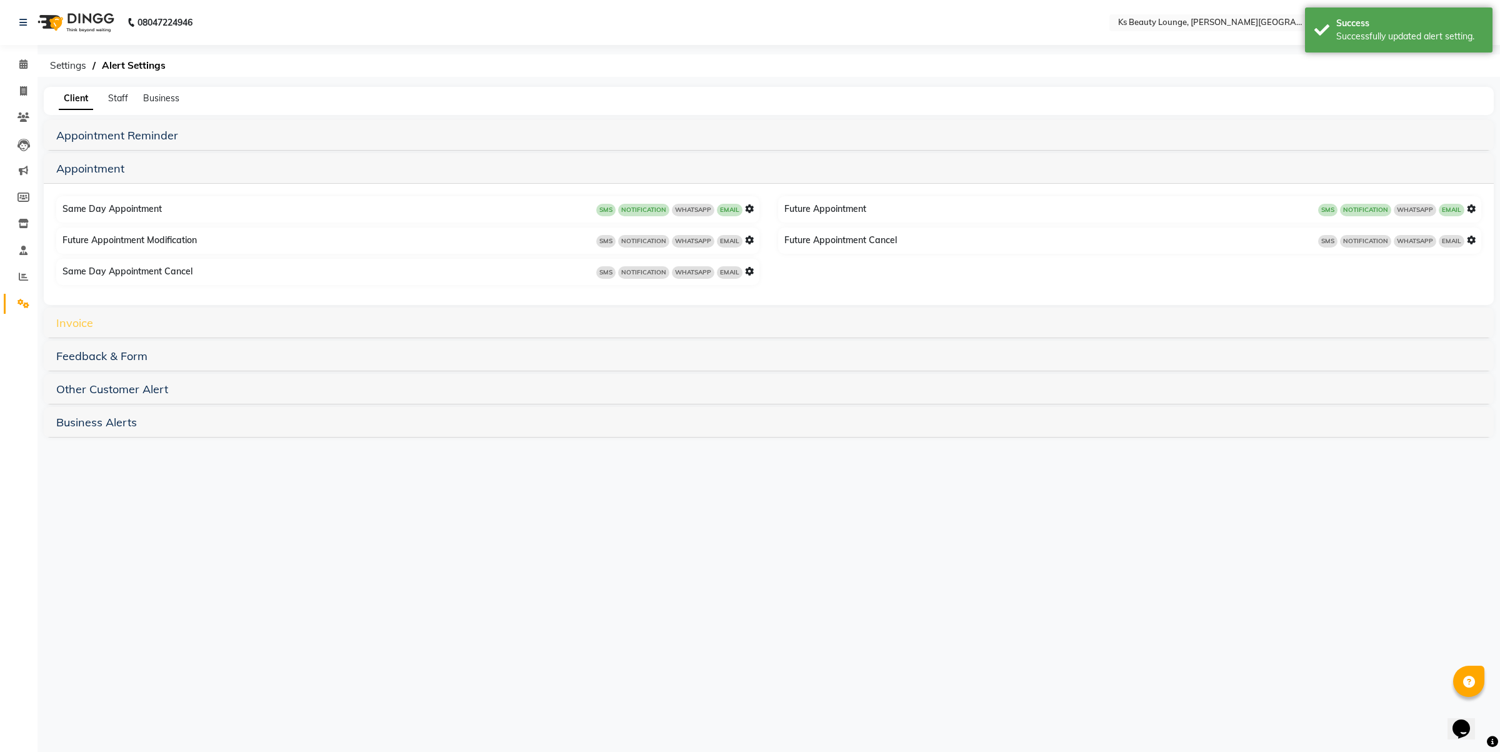
click at [78, 322] on link "Invoice" at bounding box center [74, 323] width 37 height 14
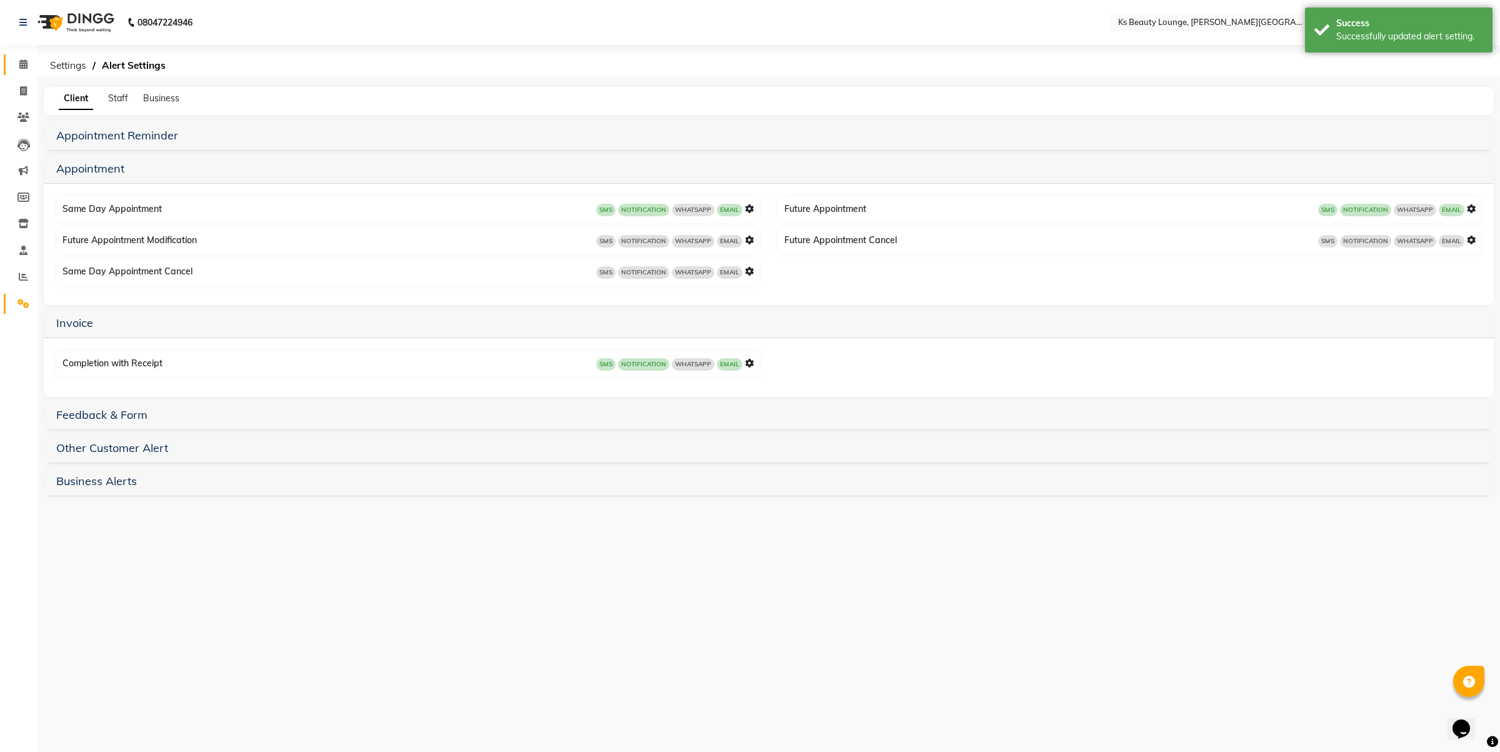
click at [23, 66] on icon at bounding box center [23, 63] width 8 height 9
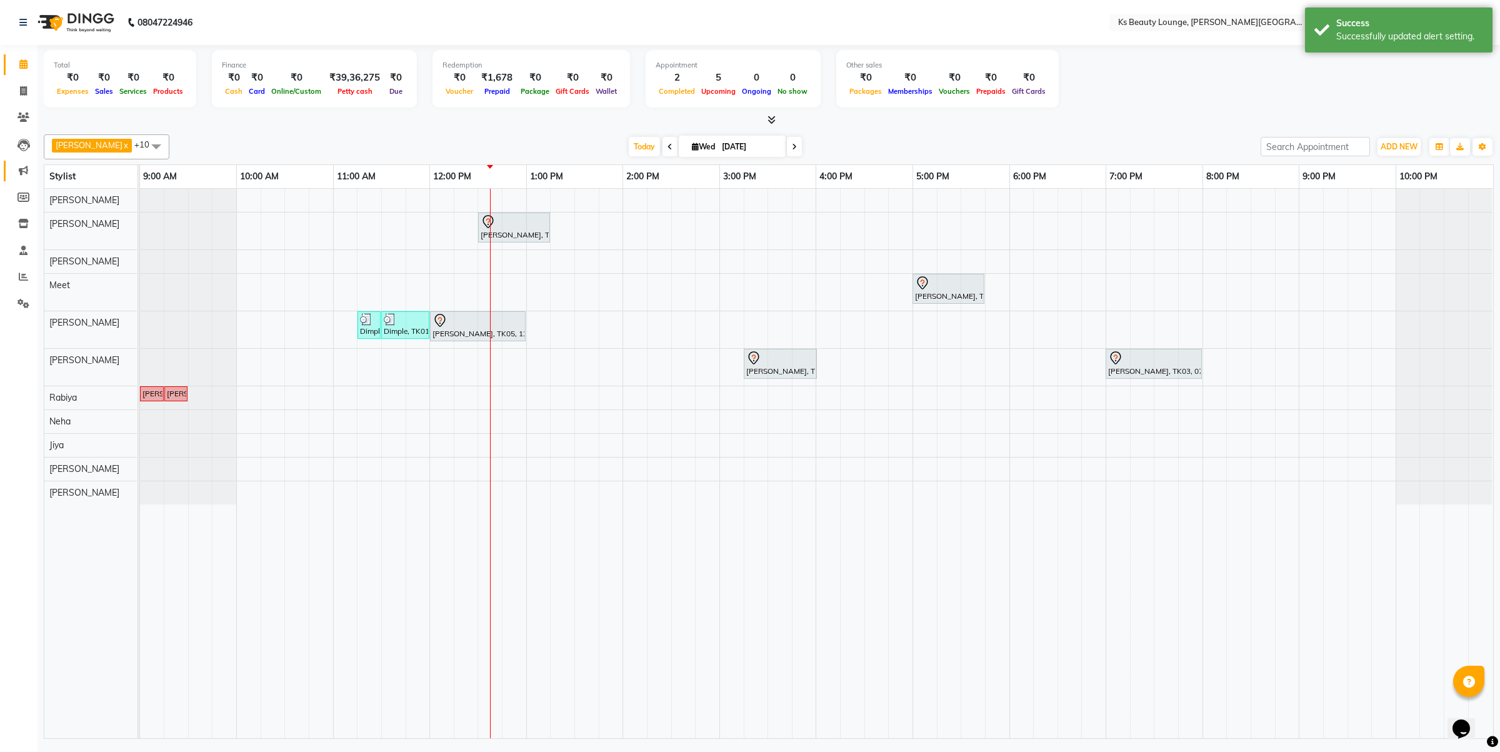
click at [16, 162] on link "Marketing" at bounding box center [19, 171] width 30 height 21
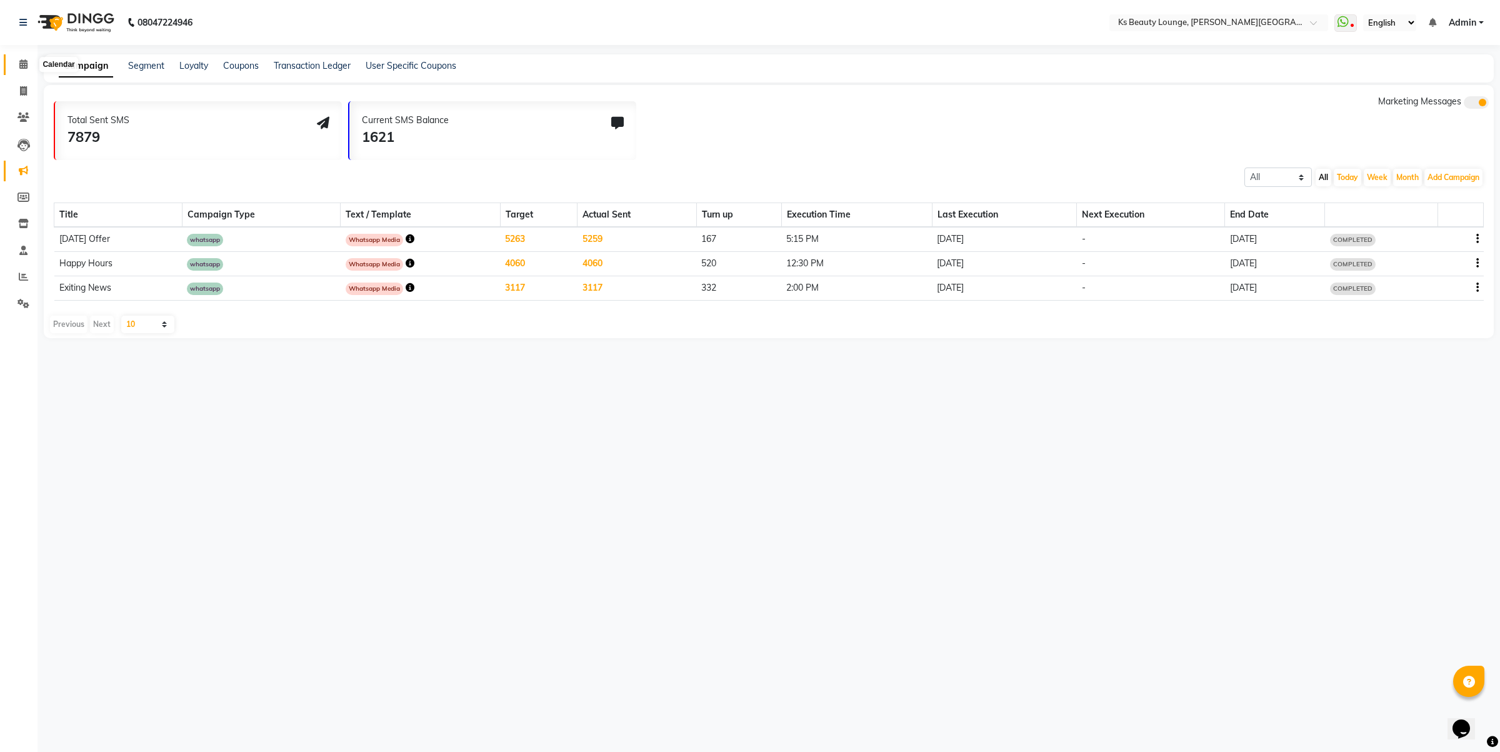
click at [17, 64] on span at bounding box center [23, 64] width 22 height 14
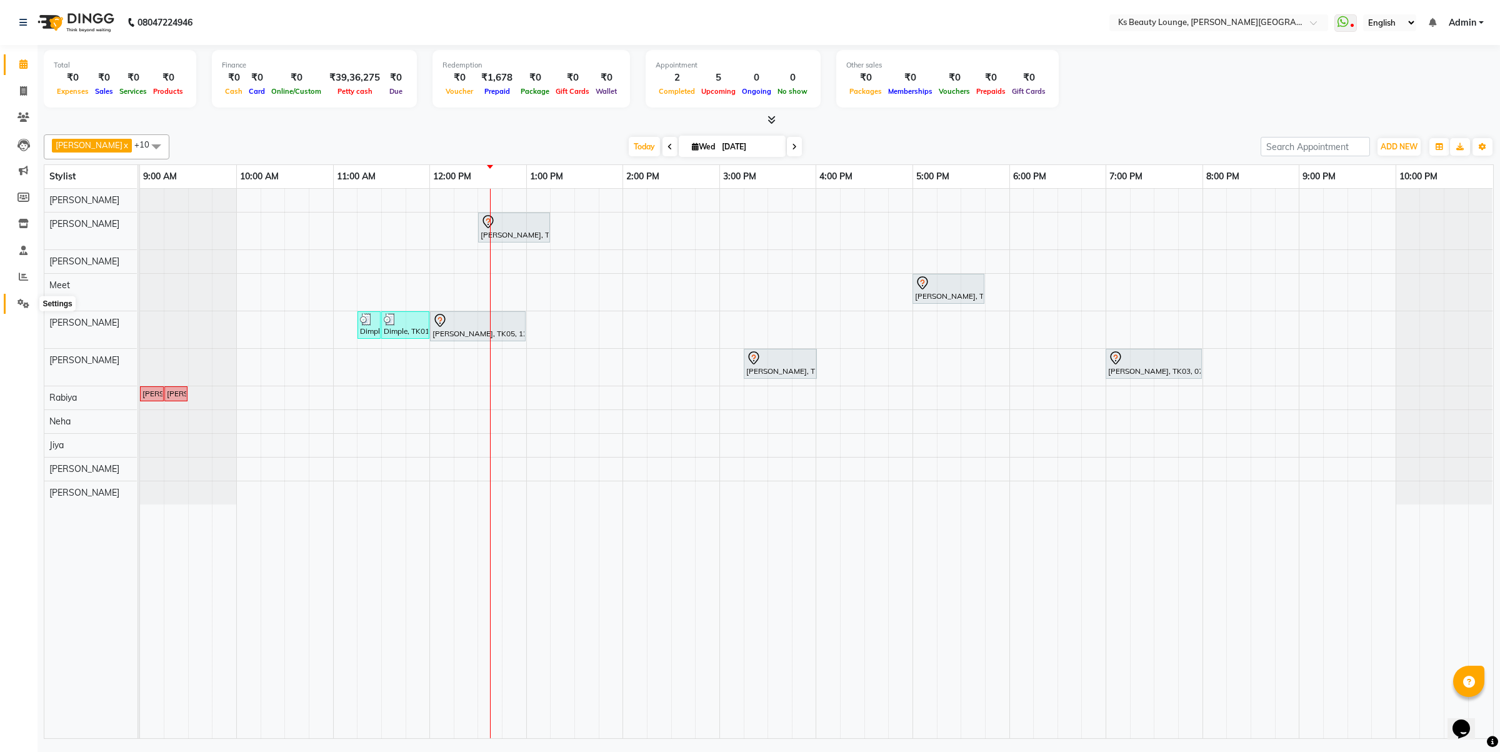
click at [17, 297] on span at bounding box center [23, 304] width 22 height 14
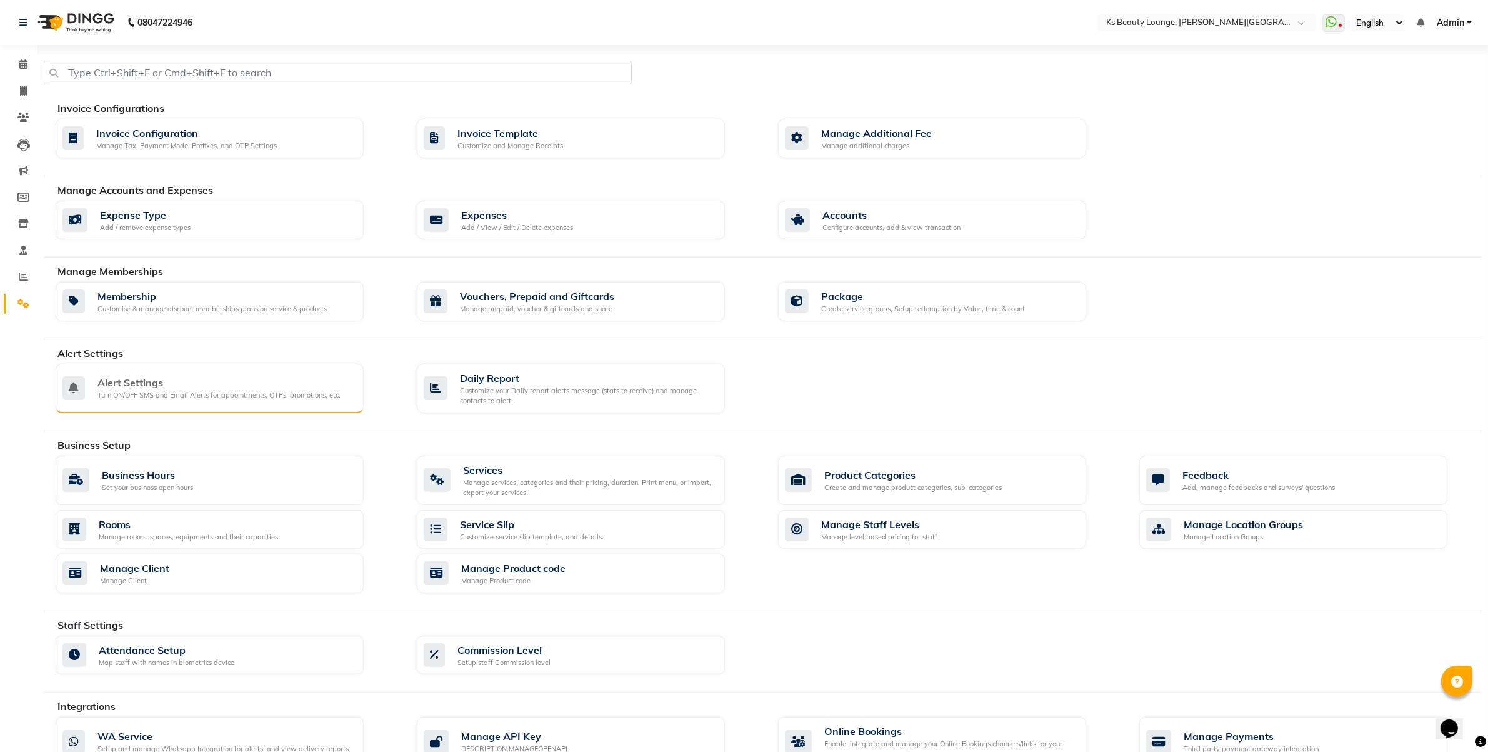
click at [177, 389] on div "Alert Settings" at bounding box center [218, 382] width 243 height 15
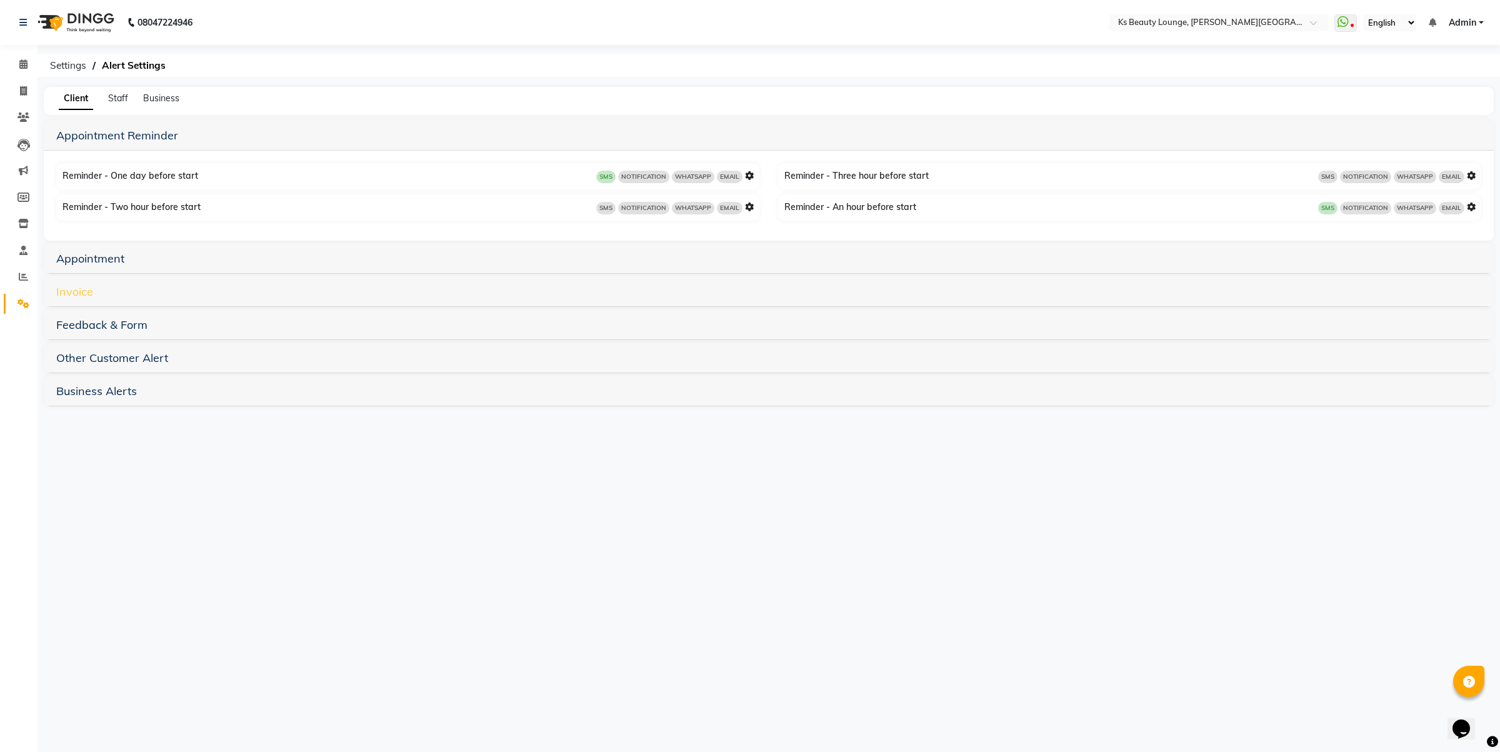
click at [56, 287] on link "Invoice" at bounding box center [74, 291] width 37 height 14
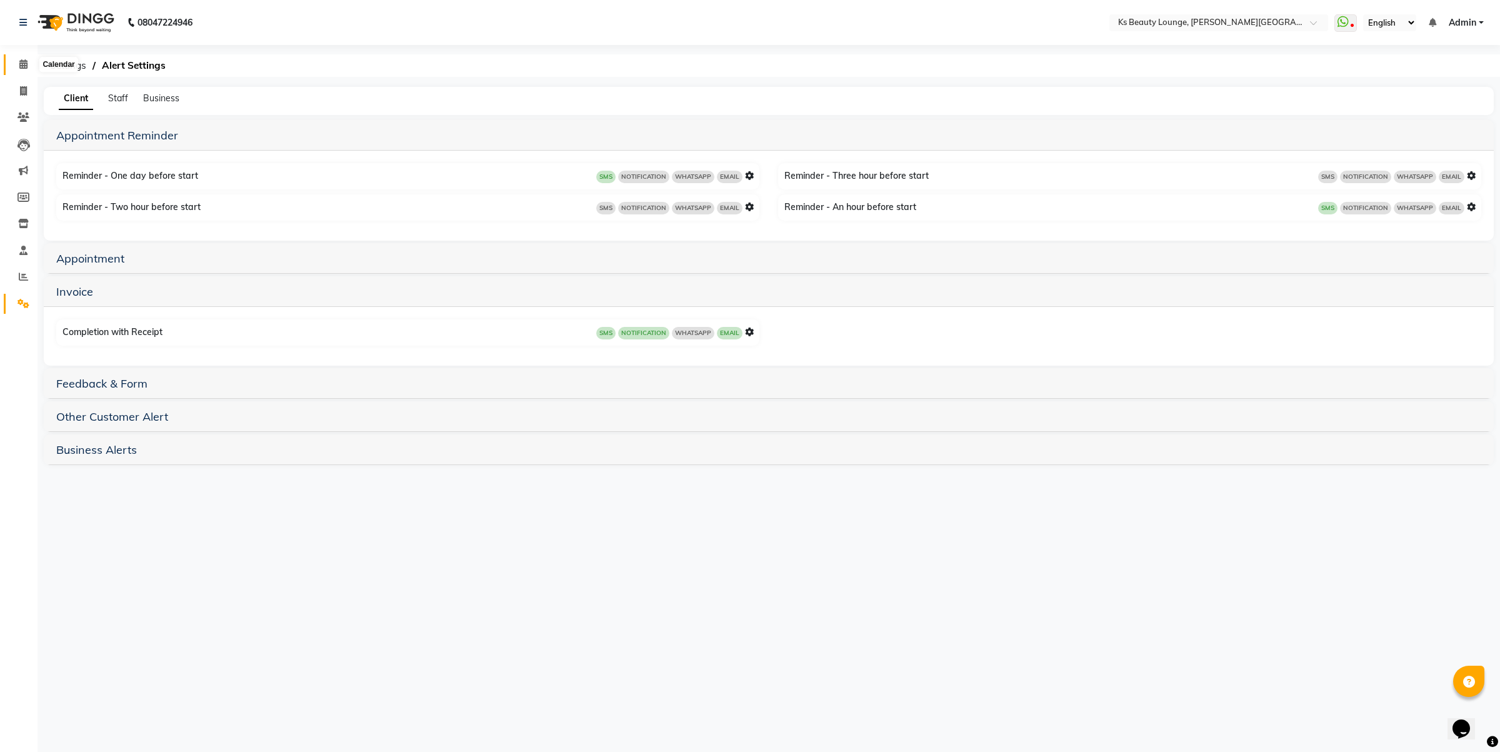
click at [22, 61] on icon at bounding box center [23, 63] width 8 height 9
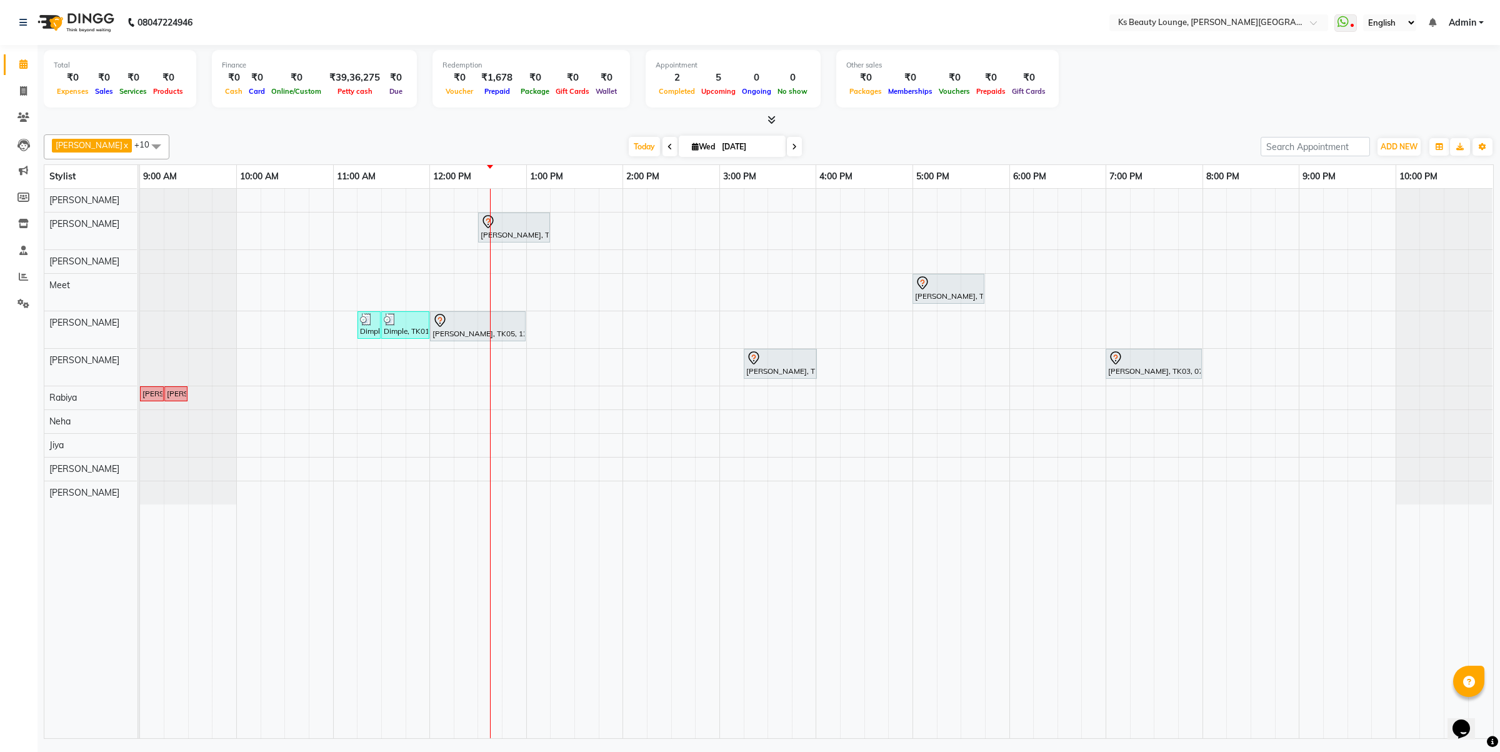
click at [517, 407] on div "Amol Ingole, TK07, 12:30 PM-01:15 PM, Haircut - Designer Stylist Namrata, TK02,…" at bounding box center [816, 463] width 1353 height 549
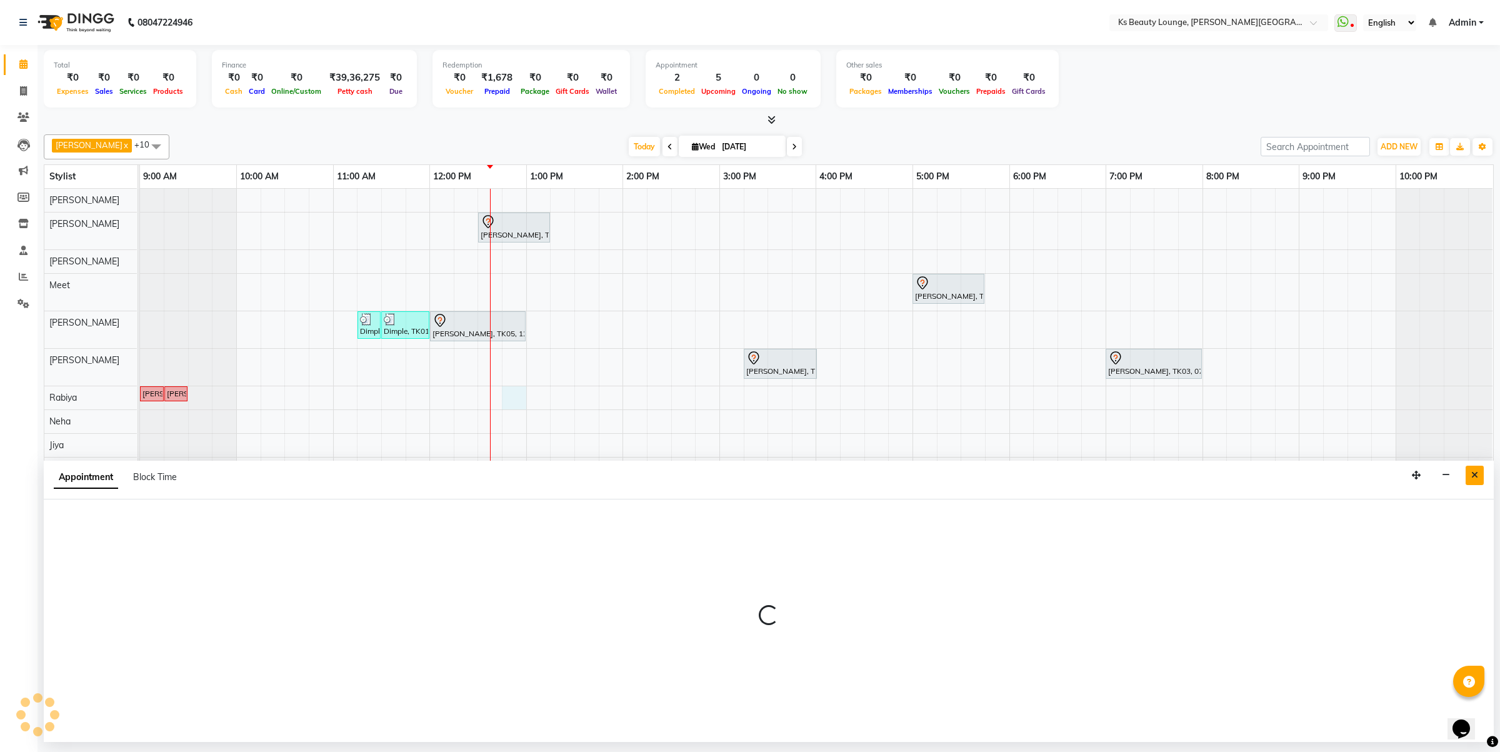
select select "79670"
select select "tentative"
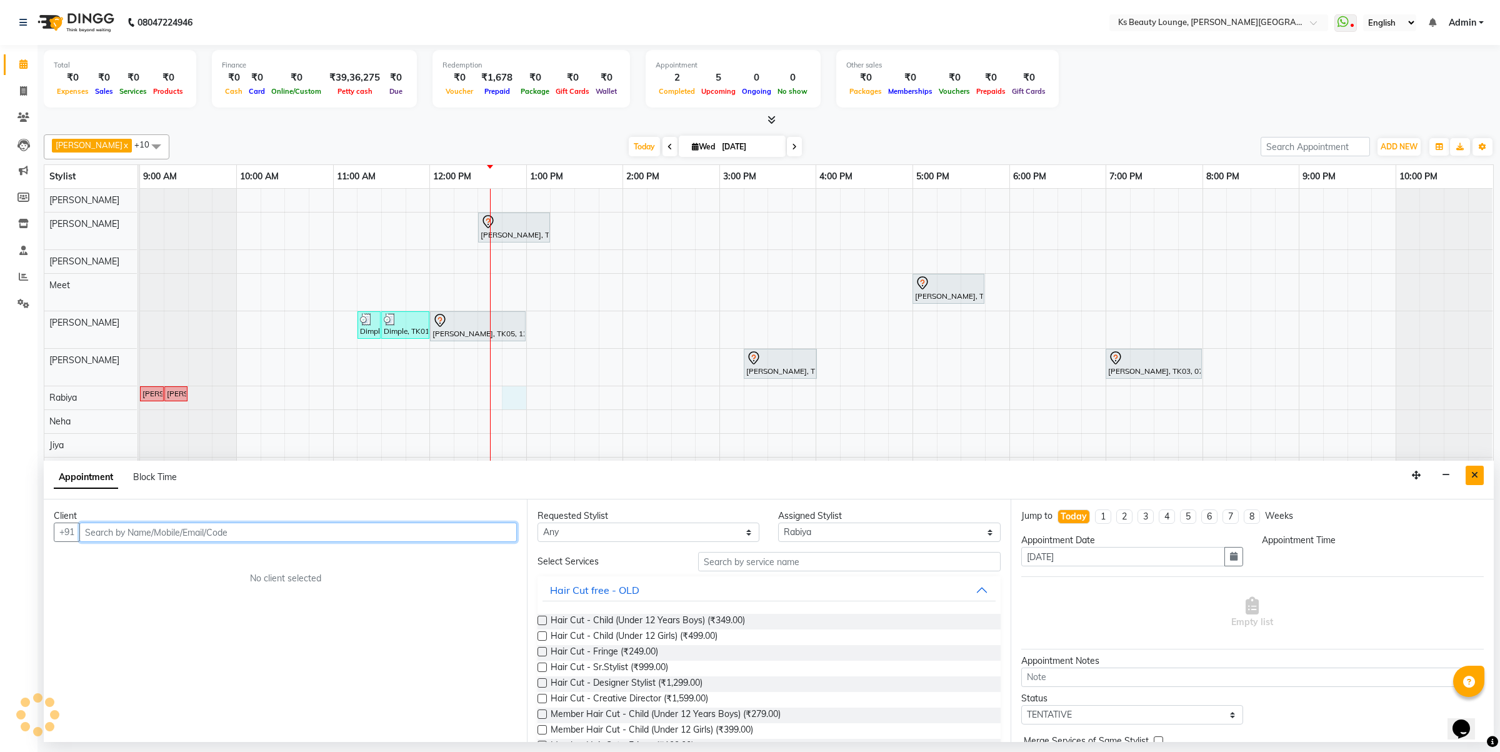
select select "765"
click at [1471, 474] on icon "Close" at bounding box center [1474, 475] width 7 height 9
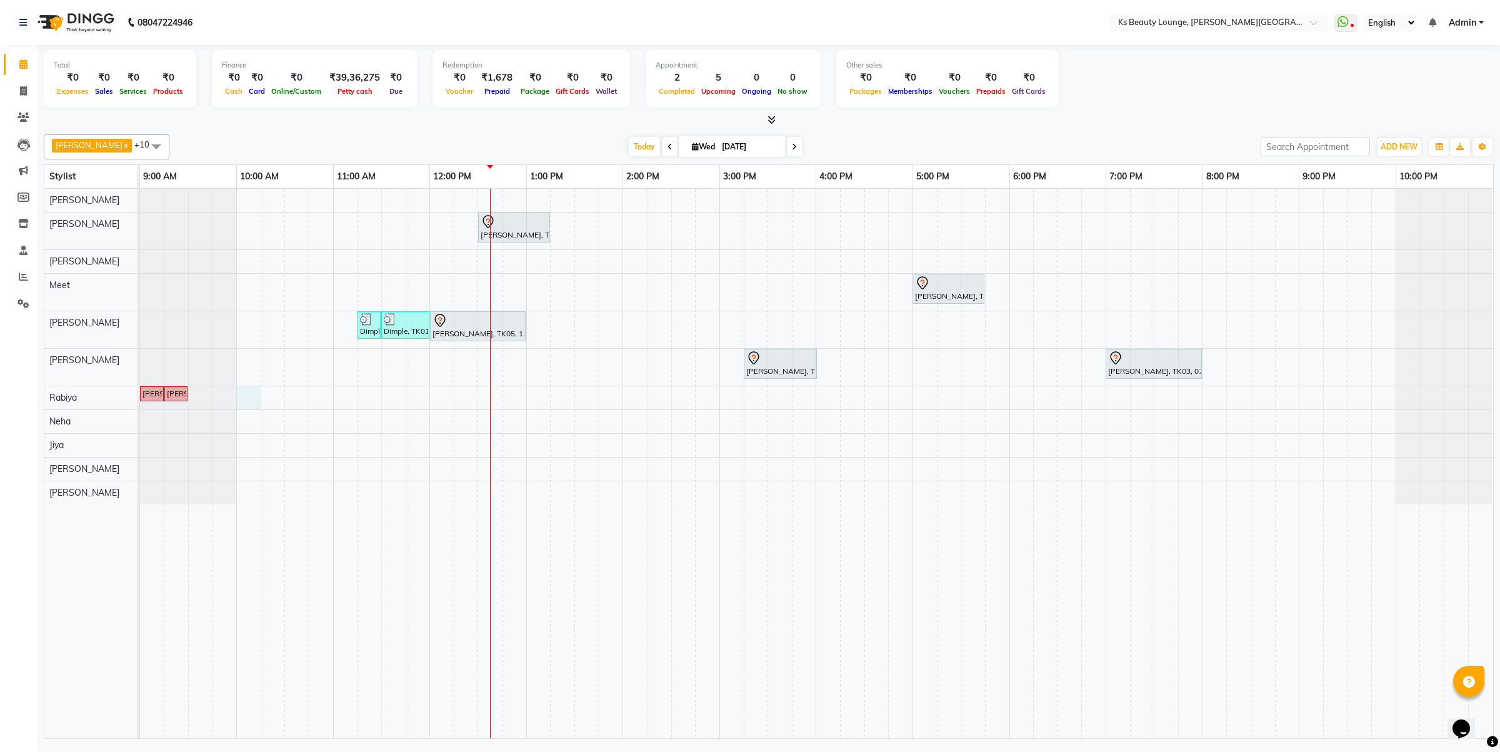
click at [251, 399] on div "Amol Ingole, TK07, 12:30 PM-01:15 PM, Haircut - Designer Stylist Namrata, TK02,…" at bounding box center [816, 463] width 1353 height 549
select select "79670"
select select "tentative"
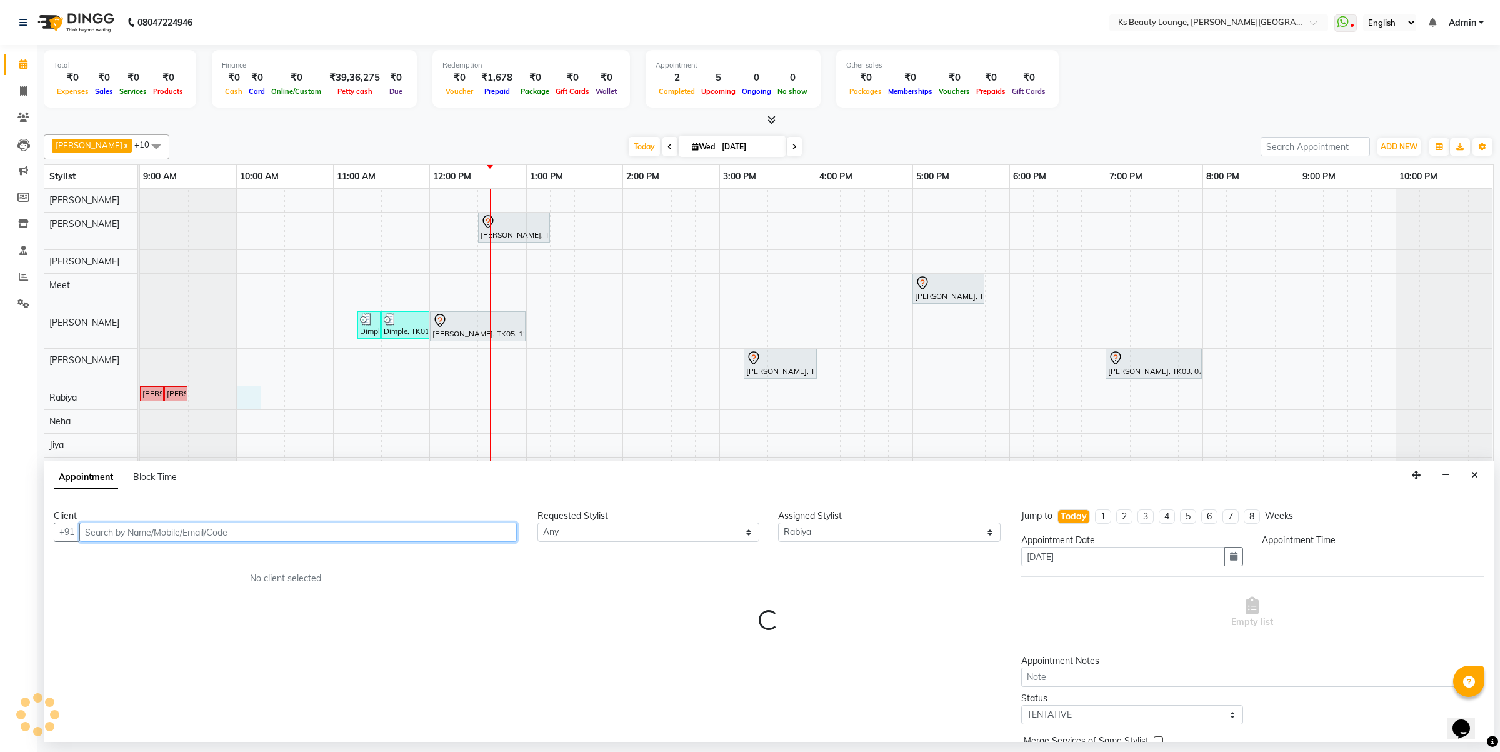
select select "600"
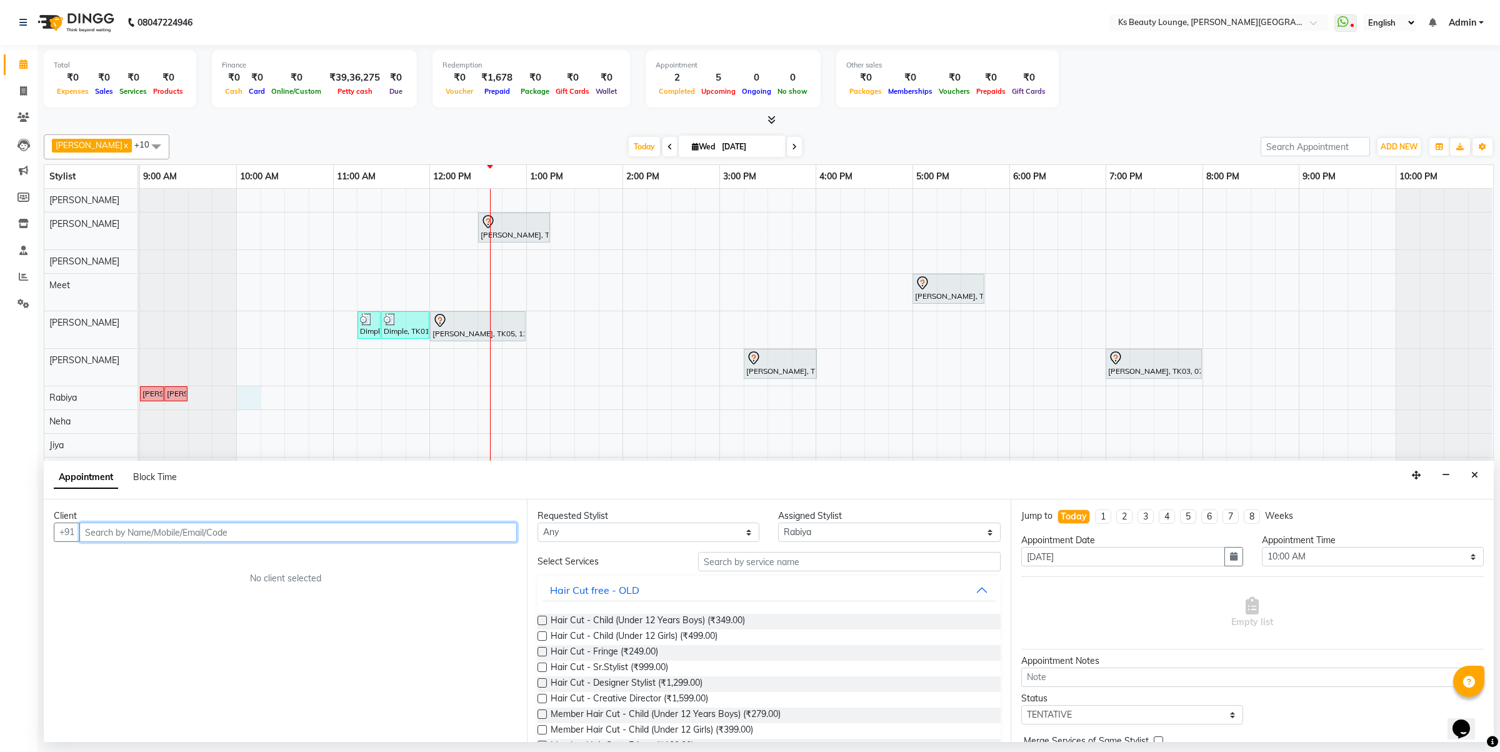
click at [162, 528] on input "text" at bounding box center [297, 531] width 437 height 19
click at [179, 582] on ngb-highlight "9773790031" at bounding box center [210, 578] width 62 height 12
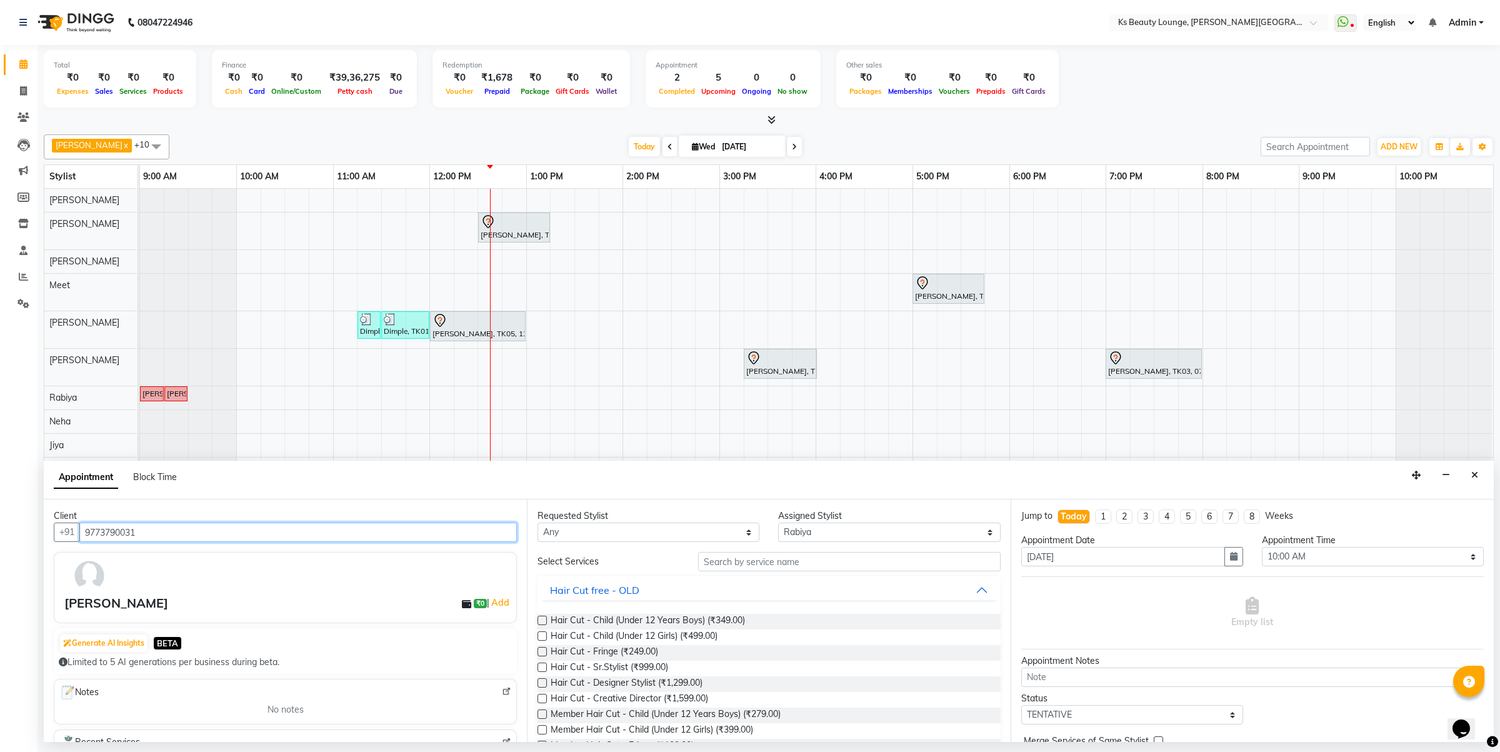
type input "9773790031"
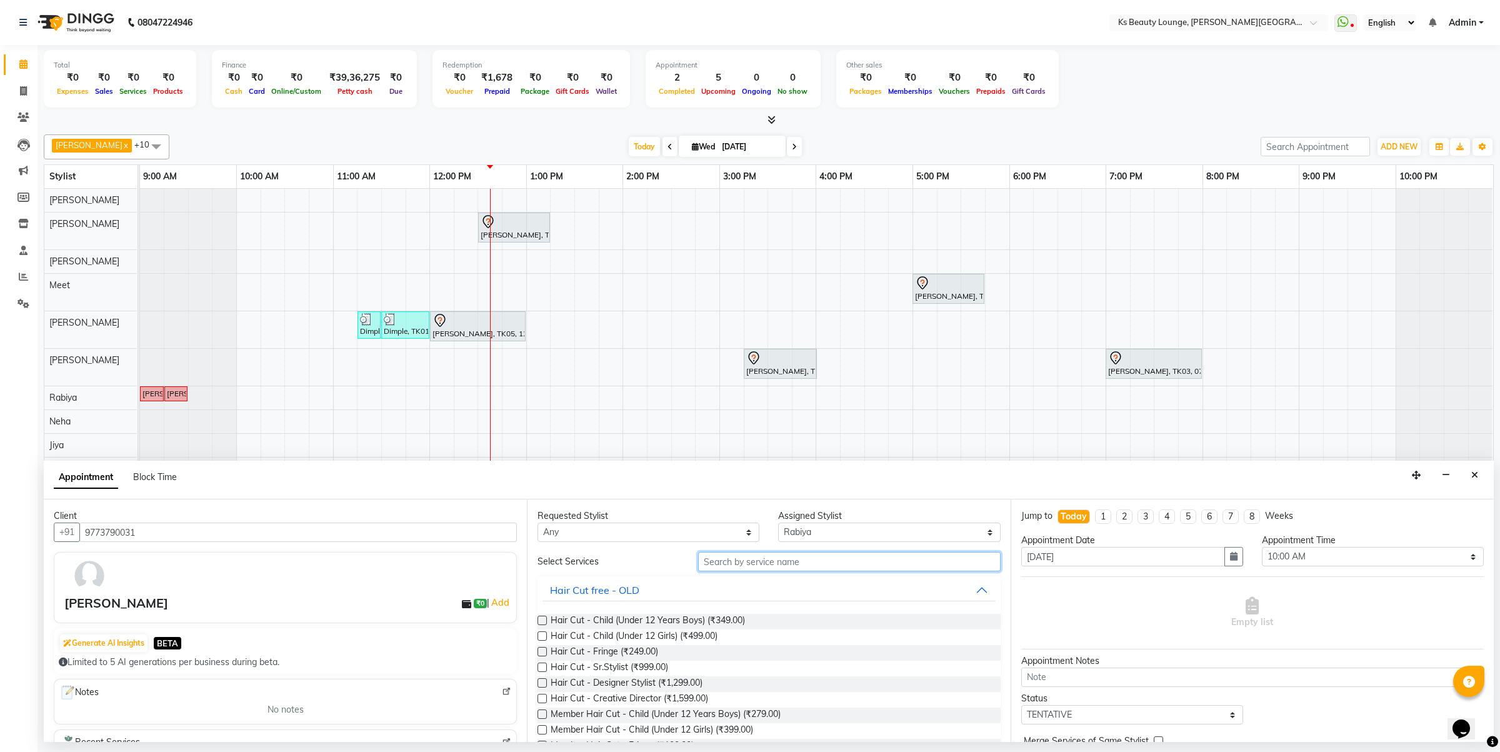
click at [728, 566] on input "text" at bounding box center [849, 561] width 302 height 19
click at [541, 619] on label at bounding box center [541, 620] width 9 height 9
click at [541, 619] on input "checkbox" at bounding box center [541, 621] width 8 height 8
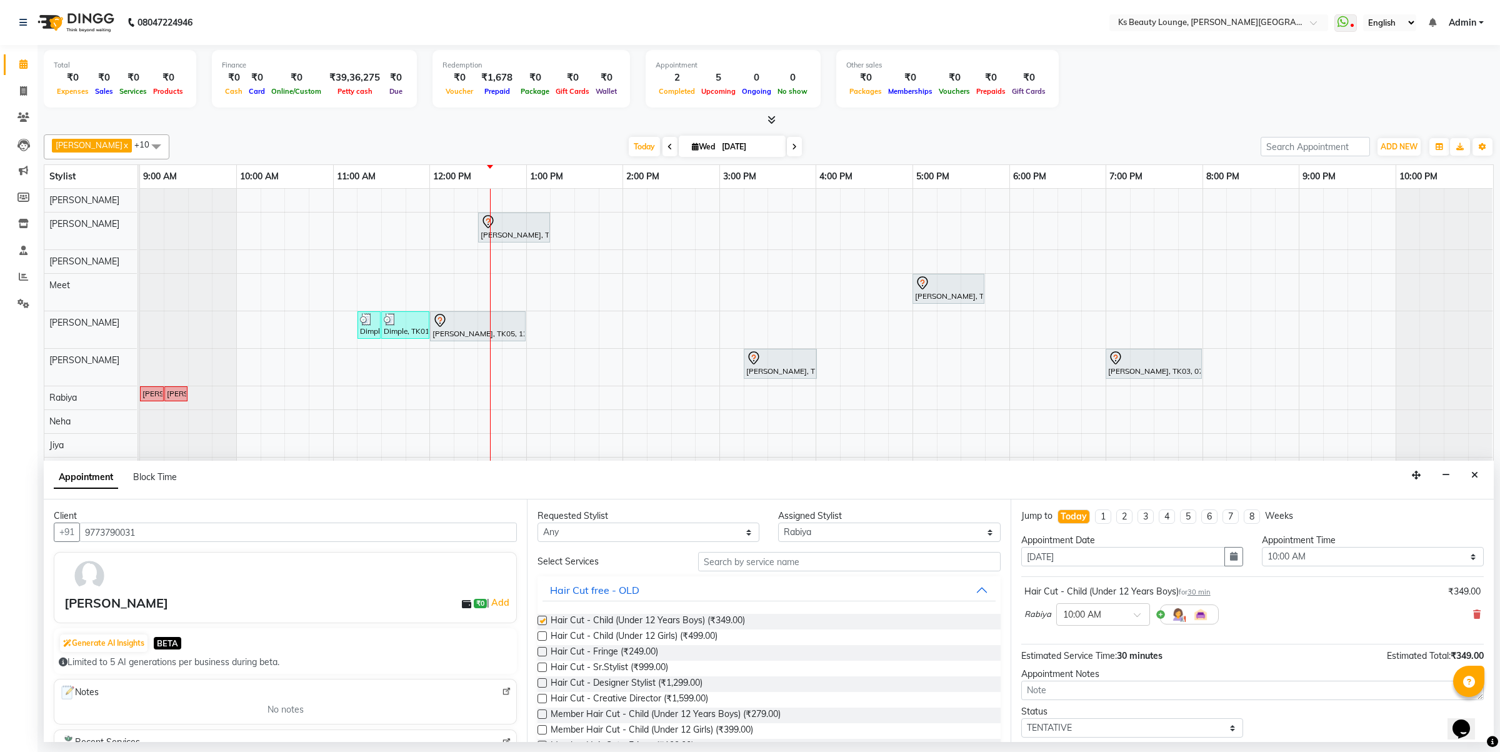
checkbox input "false"
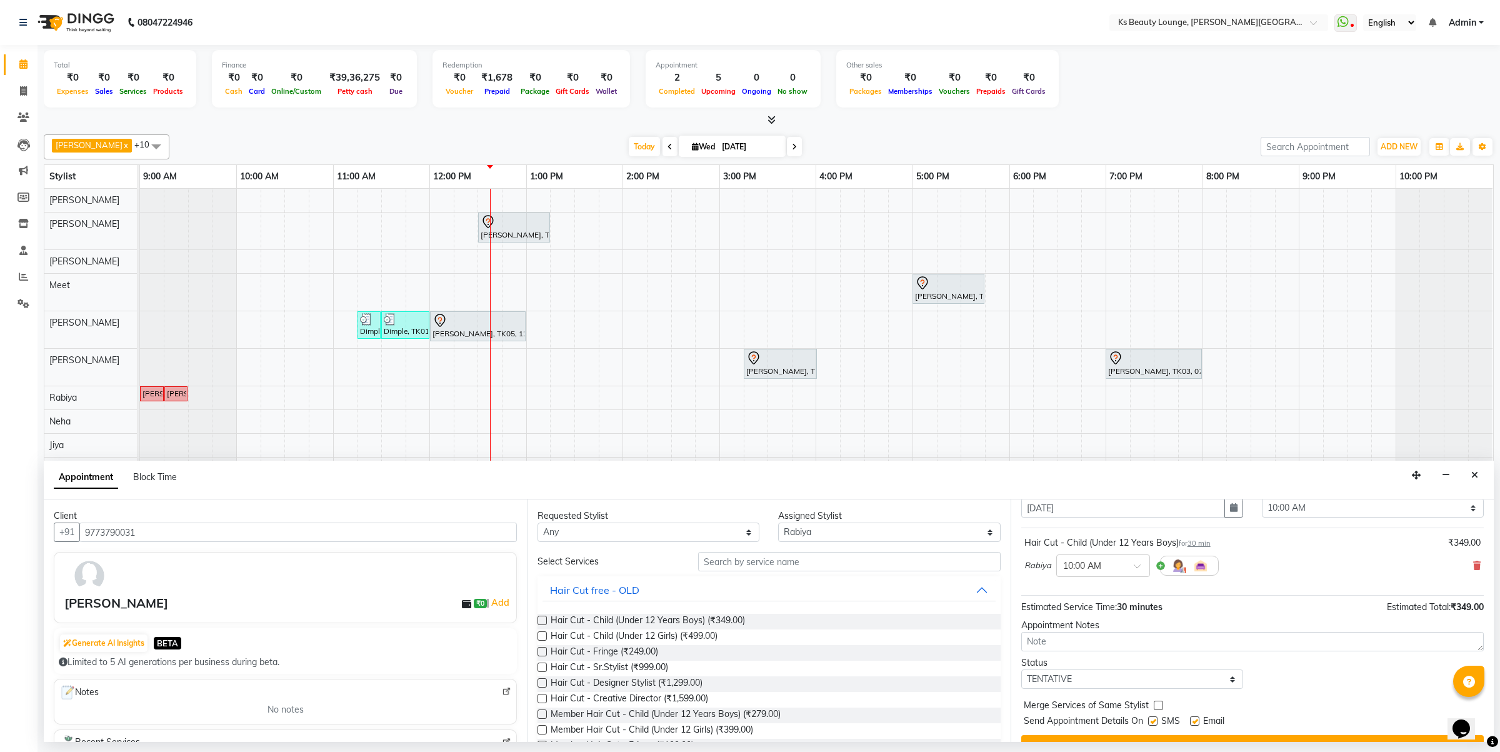
scroll to position [76, 0]
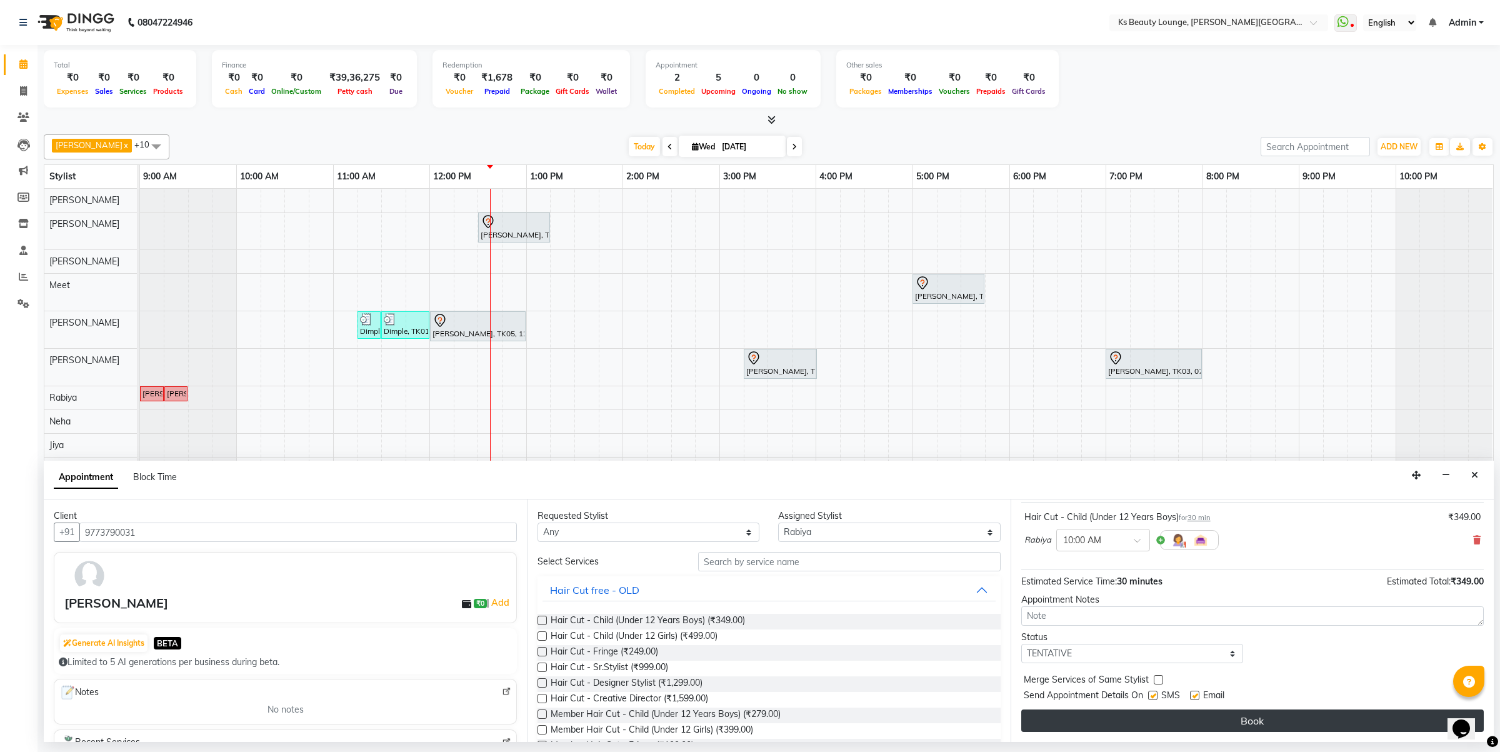
click at [1039, 714] on button "Book" at bounding box center [1252, 720] width 462 height 22
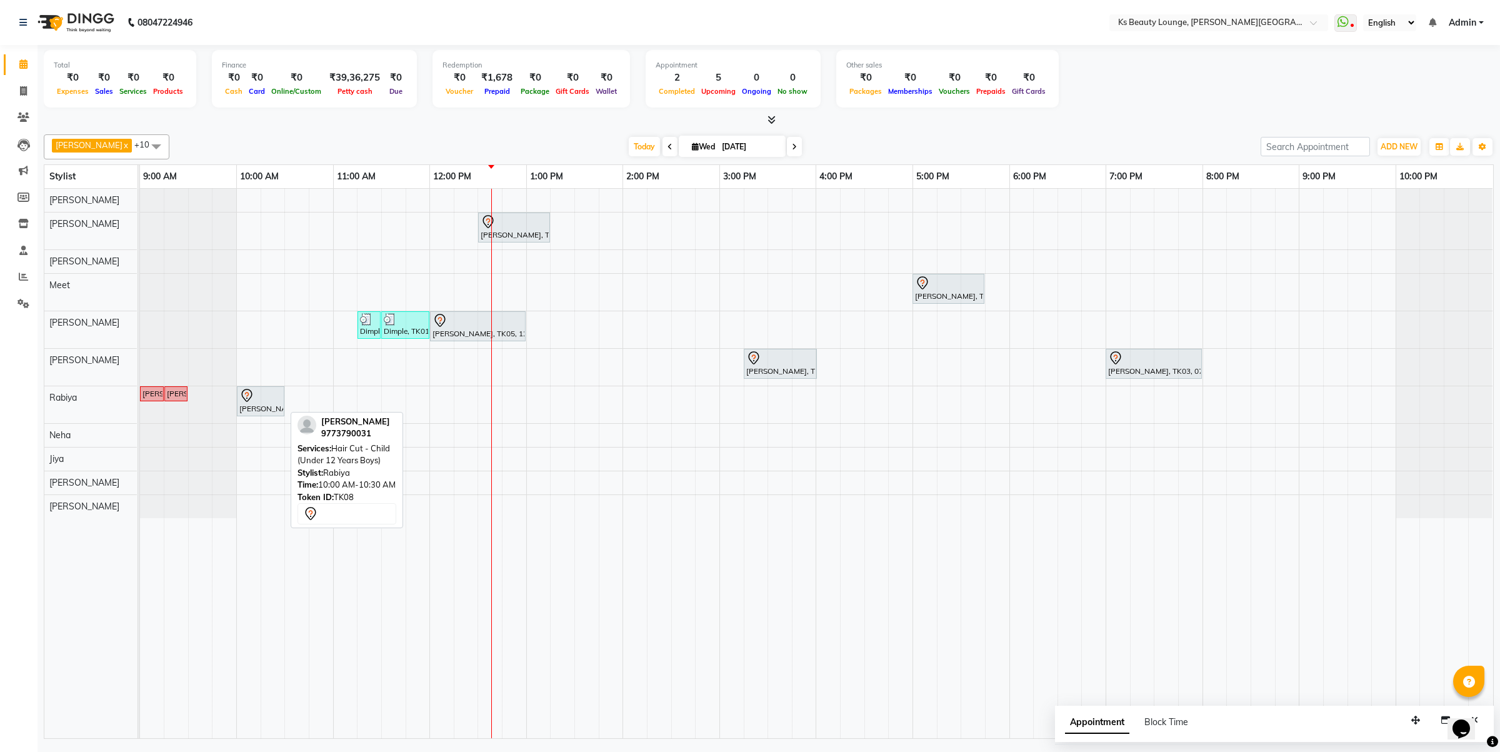
drag, startPoint x: 282, startPoint y: 397, endPoint x: 234, endPoint y: 407, distance: 48.5
click at [234, 407] on div "Bijal Shah, TK04, 09:00 AM-09:15 AM, Summer Offer Waxing Bijal Shah, TK04, 09:1…" at bounding box center [816, 404] width 1352 height 37
drag, startPoint x: 283, startPoint y: 401, endPoint x: 256, endPoint y: 400, distance: 26.9
click at [140, 400] on div "Bijal Shah, TK04, 09:00 AM-09:15 AM, Summer Offer Waxing Bijal Shah, TK04, 09:1…" at bounding box center [140, 404] width 0 height 37
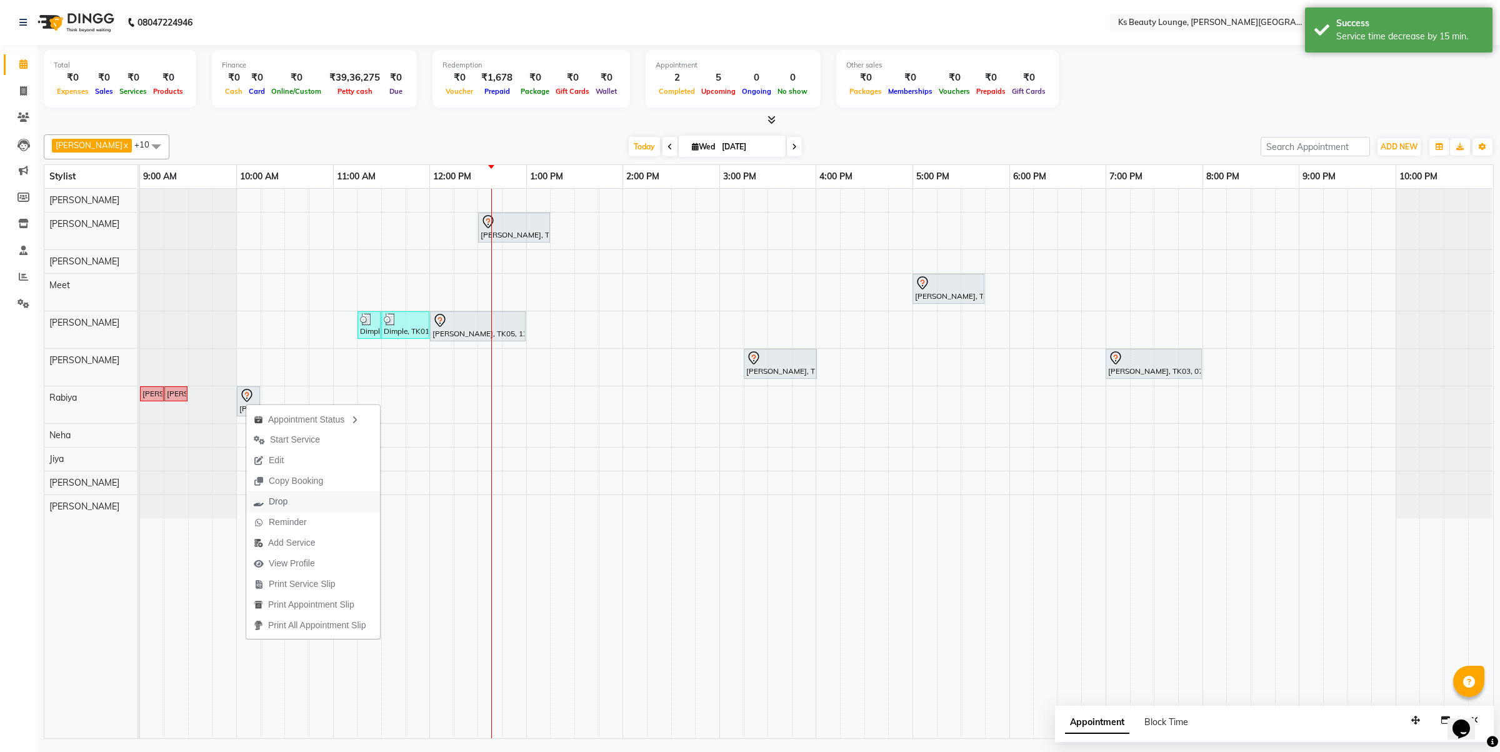
click at [288, 494] on span "Drop" at bounding box center [270, 501] width 49 height 21
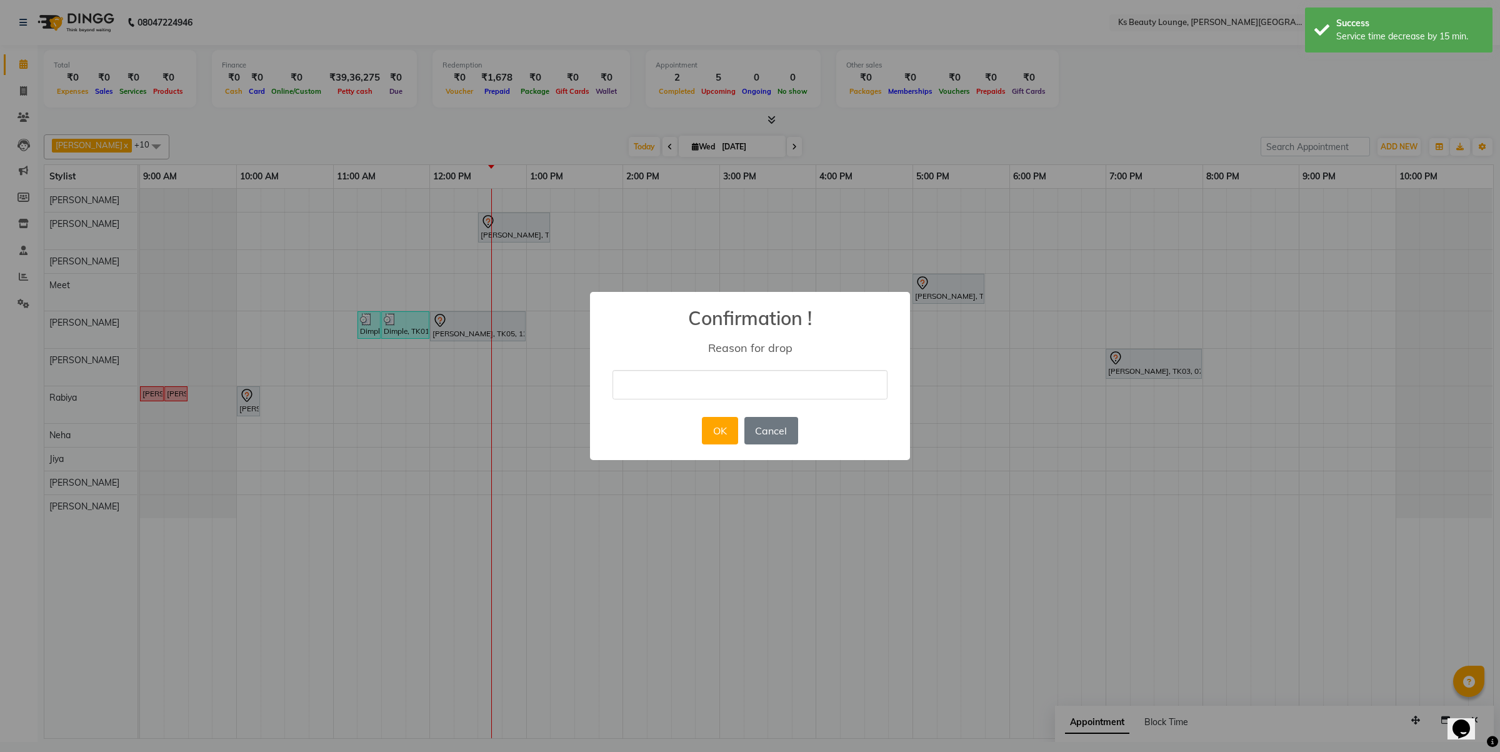
click at [654, 386] on input "text" at bounding box center [749, 384] width 275 height 29
type input "not answering the call"
click at [719, 435] on button "OK" at bounding box center [720, 430] width 36 height 27
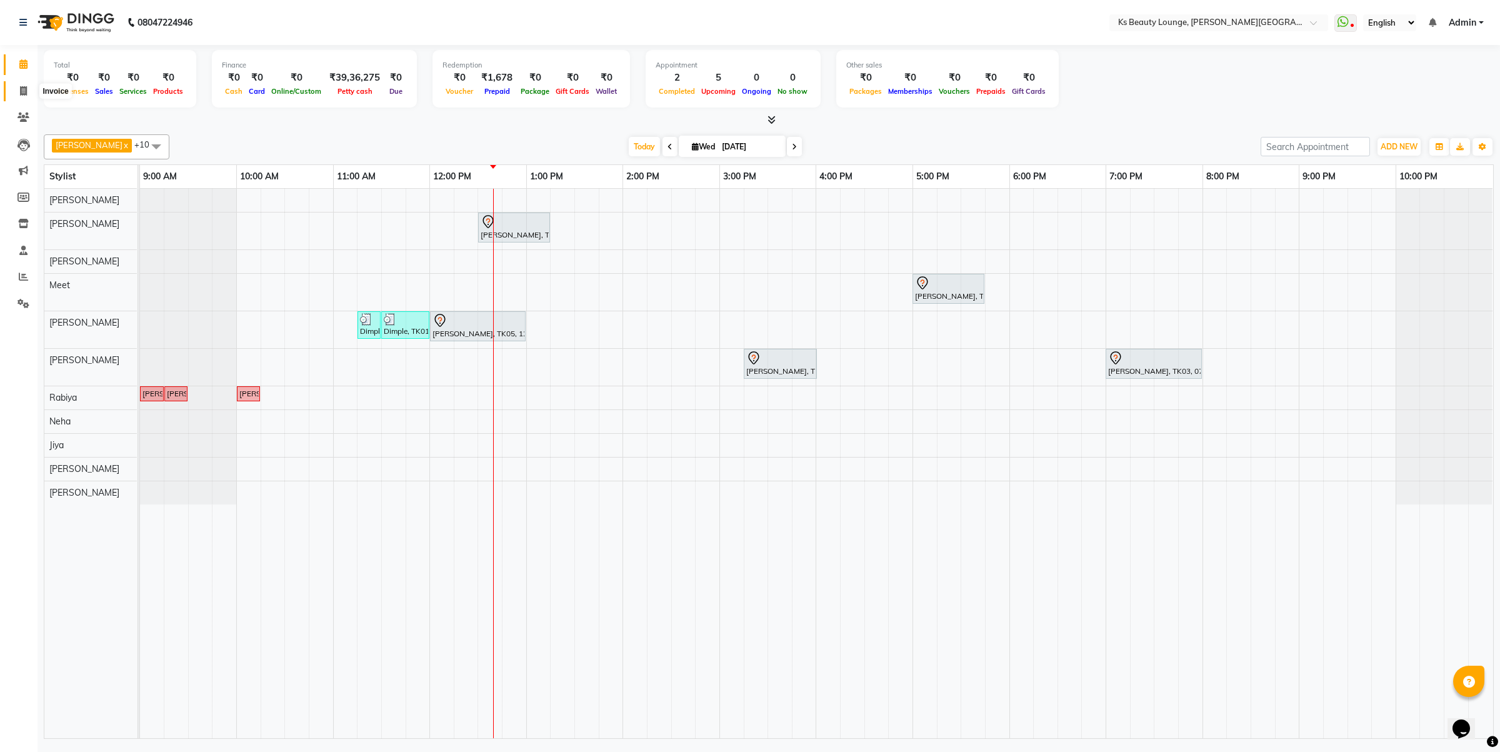
click at [14, 97] on span at bounding box center [23, 91] width 22 height 14
select select "service"
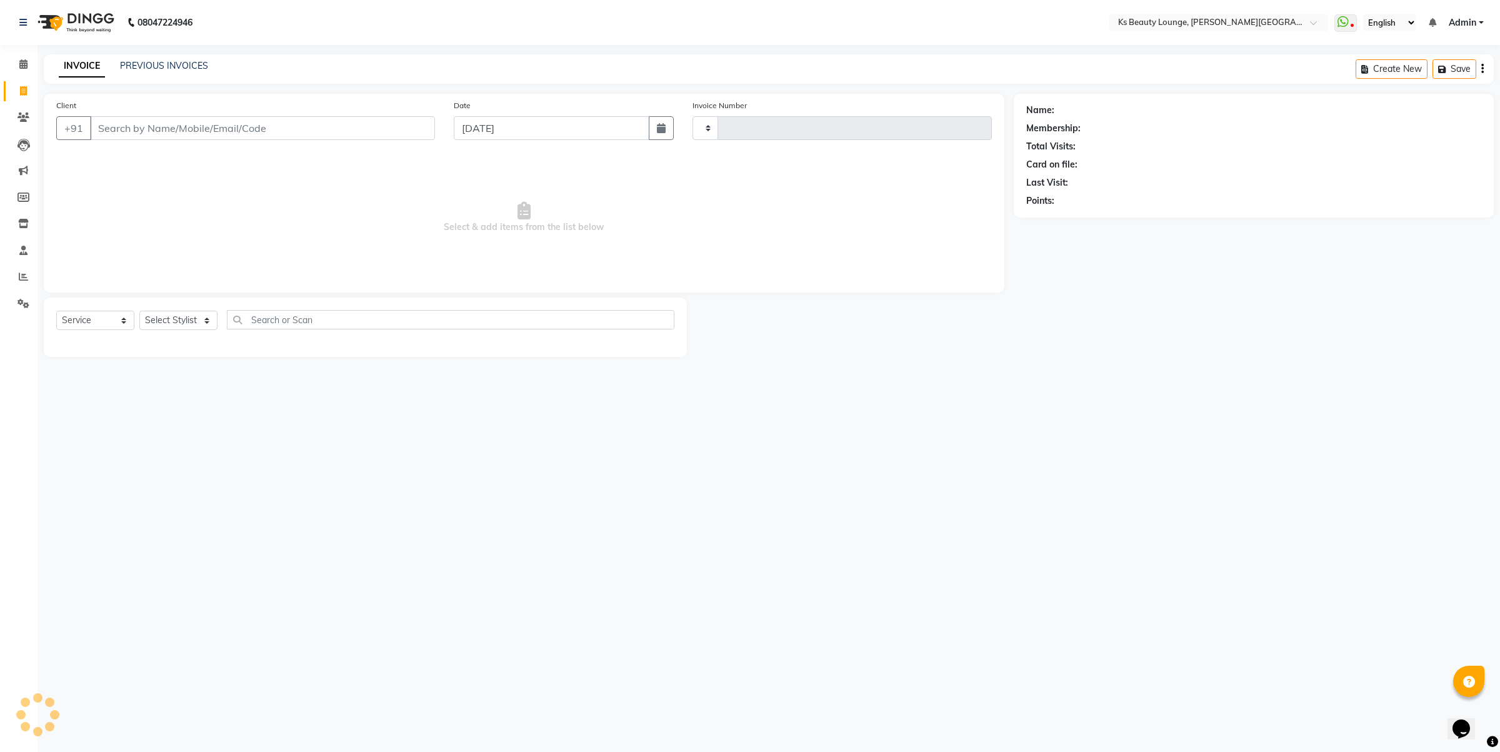
type input "3853"
select select "4411"
click at [183, 64] on link "PREVIOUS INVOICES" at bounding box center [164, 65] width 88 height 11
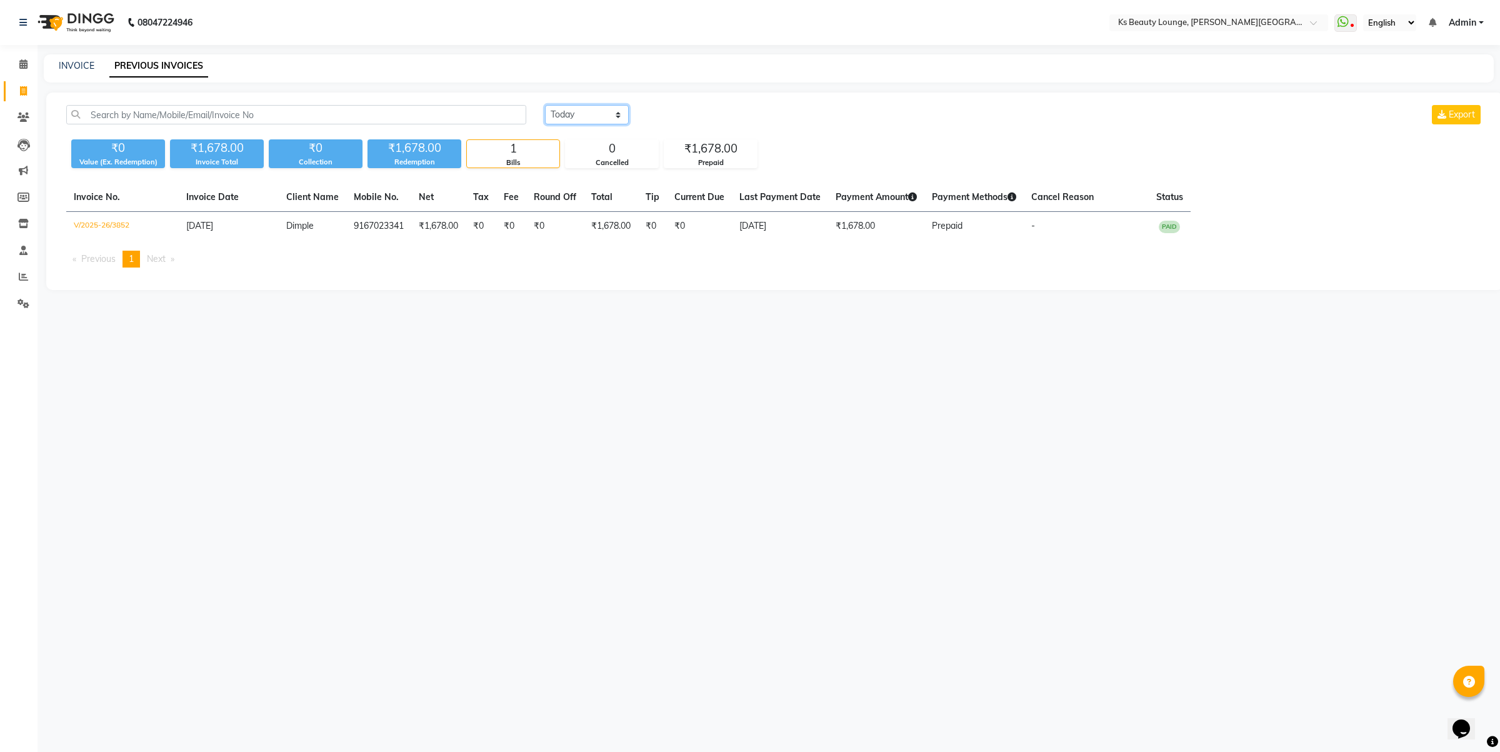
click at [585, 107] on select "Today Yesterday Custom Range" at bounding box center [587, 114] width 84 height 19
select select "range"
click at [545, 105] on select "Today Yesterday Custom Range" at bounding box center [587, 114] width 84 height 19
click at [697, 117] on input "03-09-2025" at bounding box center [688, 114] width 87 height 17
select select "9"
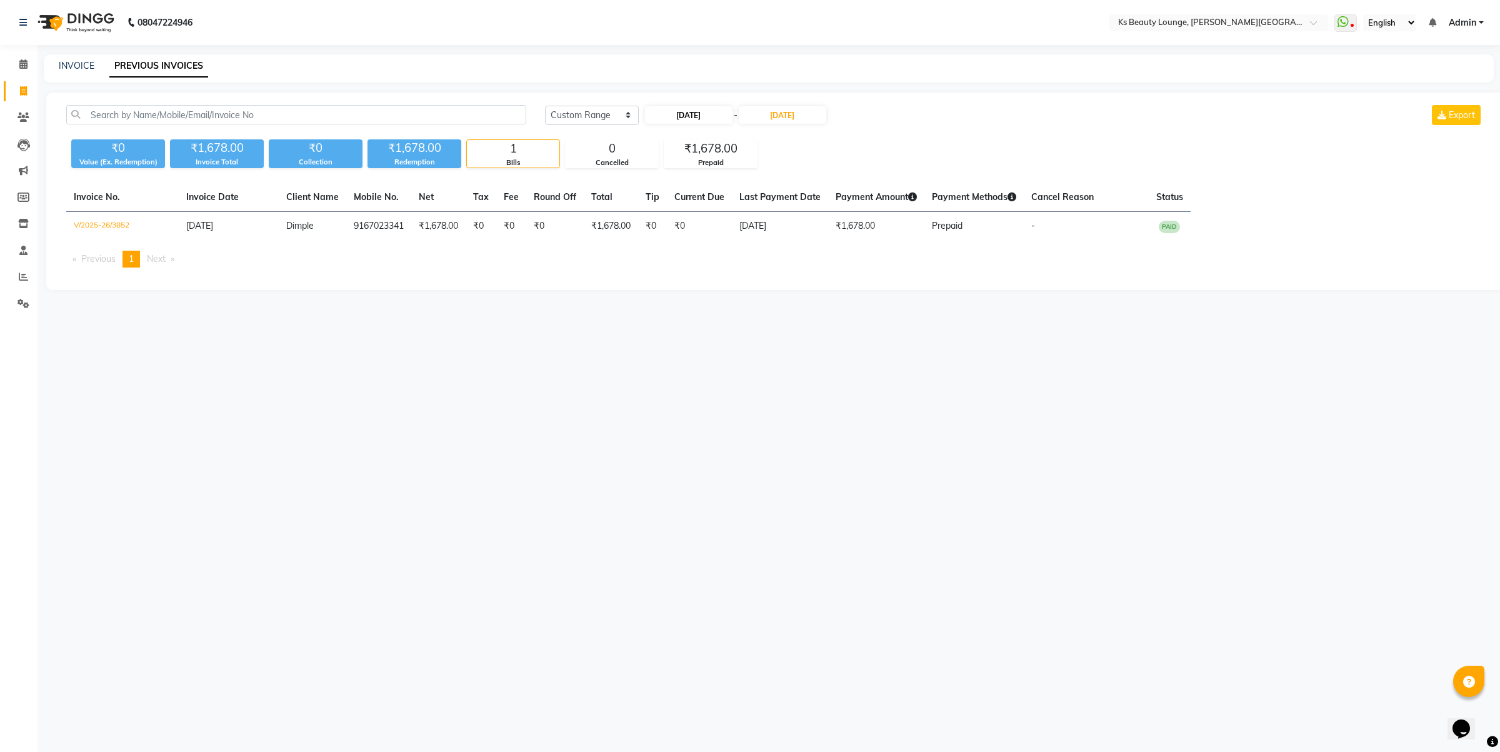
select select "2025"
click at [661, 177] on div "1" at bounding box center [658, 179] width 20 height 20
type input "[DATE]"
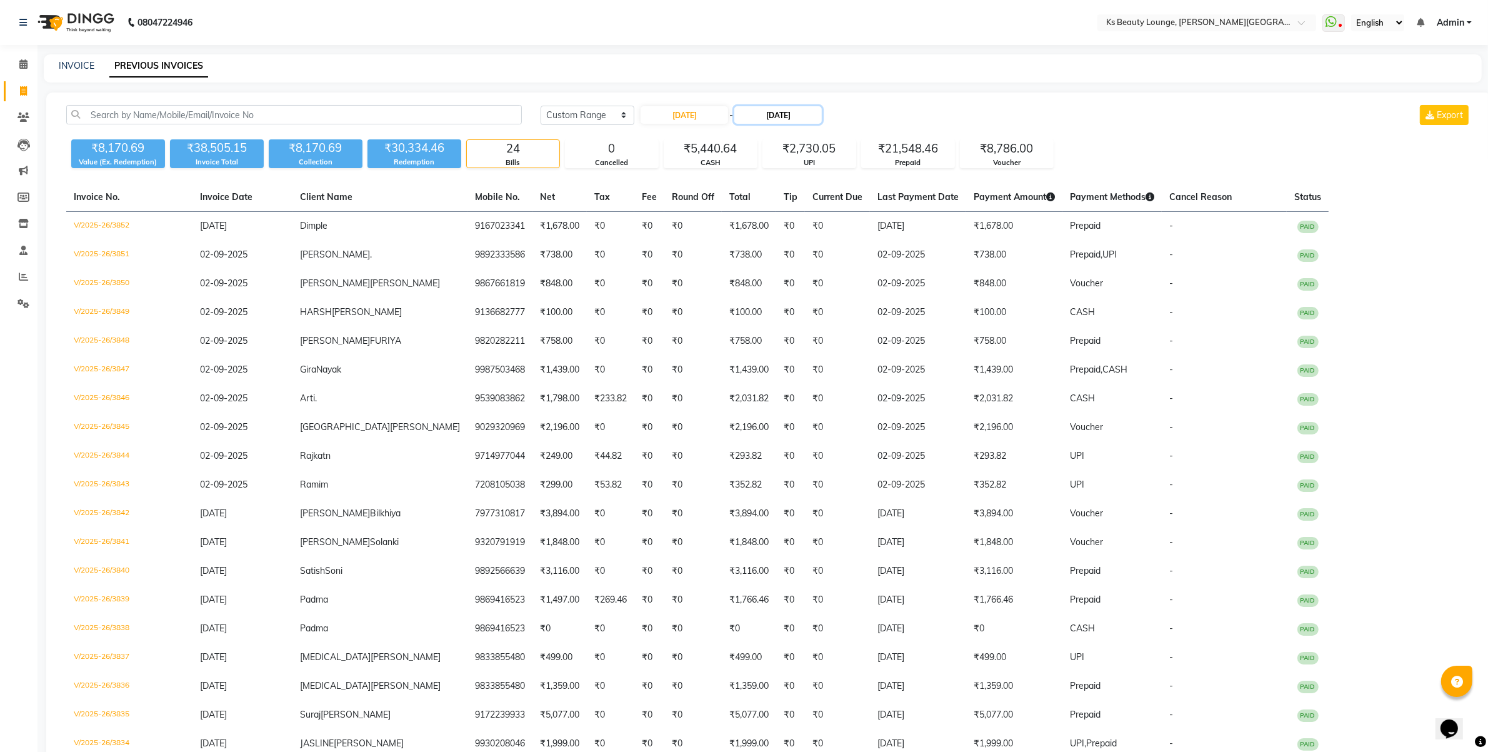
click at [791, 114] on input "03-09-2025" at bounding box center [777, 114] width 87 height 17
click at [750, 182] on div "1" at bounding box center [752, 179] width 20 height 20
type input "[DATE]"
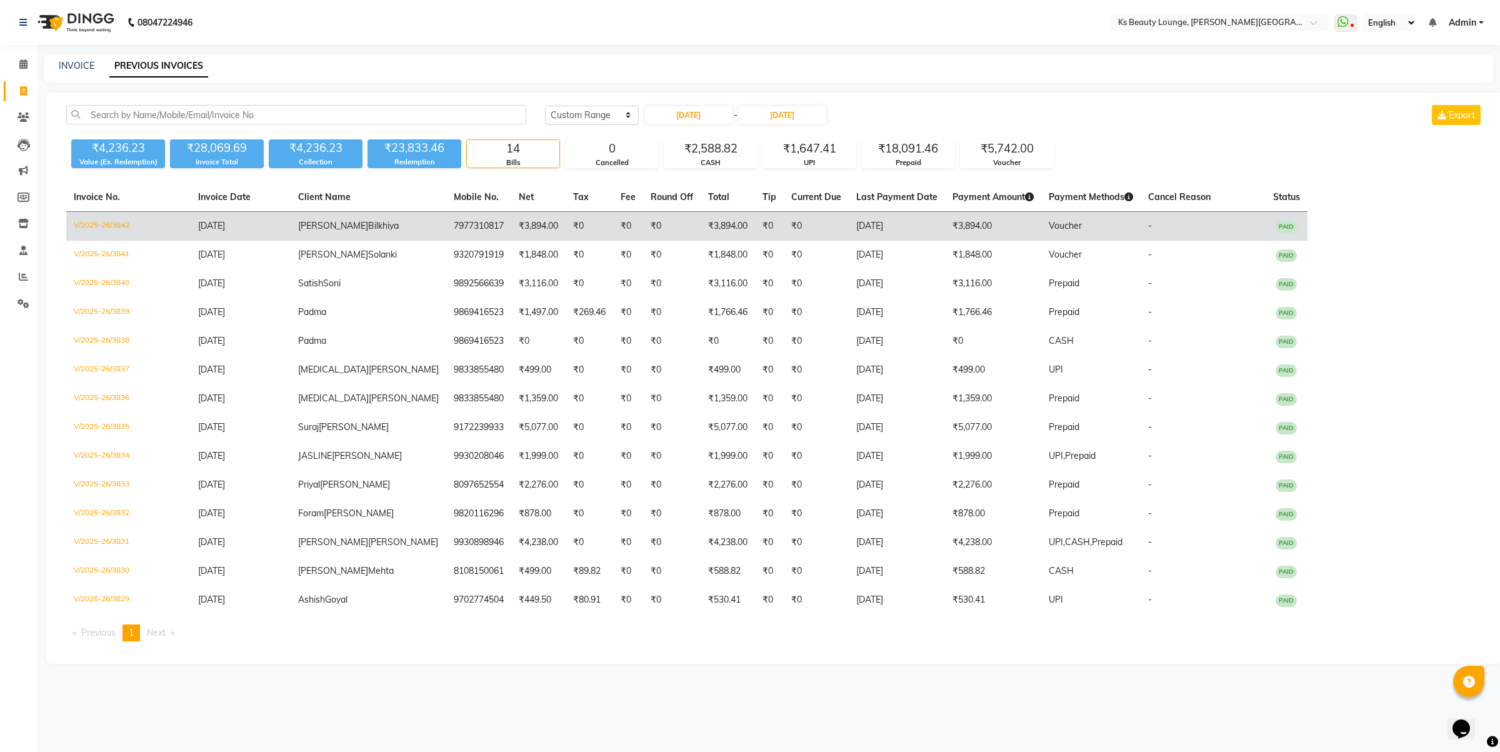
click at [511, 239] on td "₹3,894.00" at bounding box center [538, 226] width 54 height 29
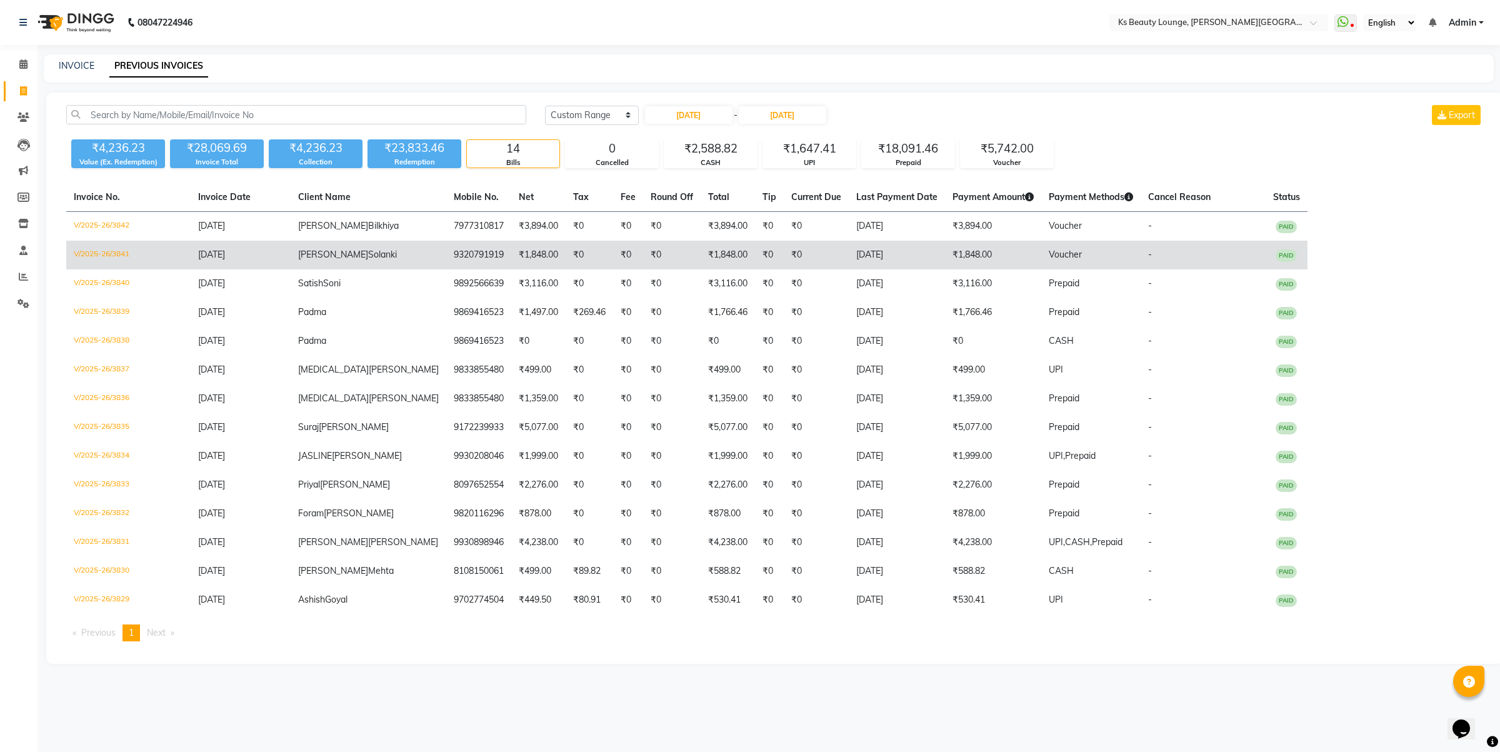
click at [332, 247] on td "Akansha Solanki" at bounding box center [369, 255] width 156 height 29
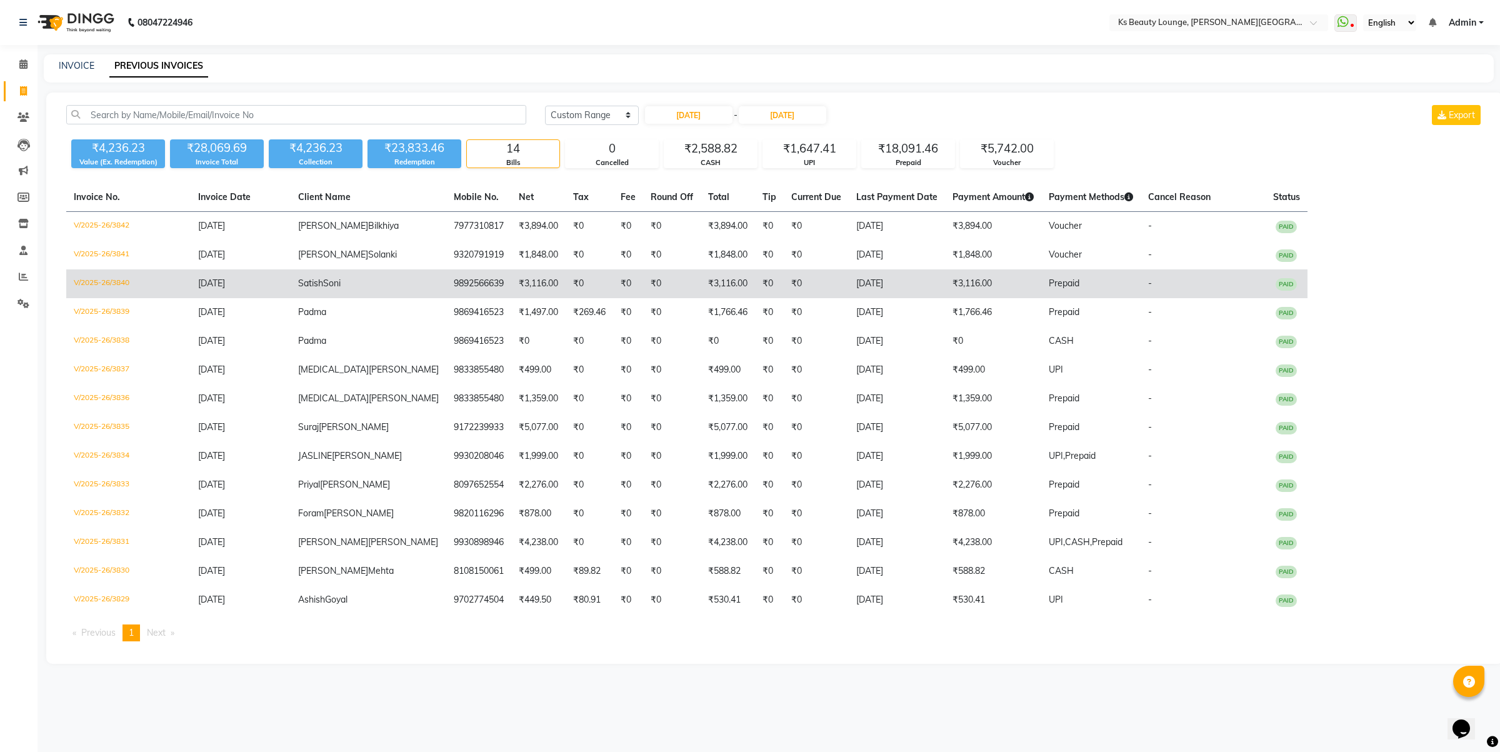
click at [379, 289] on td "Satish Soni" at bounding box center [369, 283] width 156 height 29
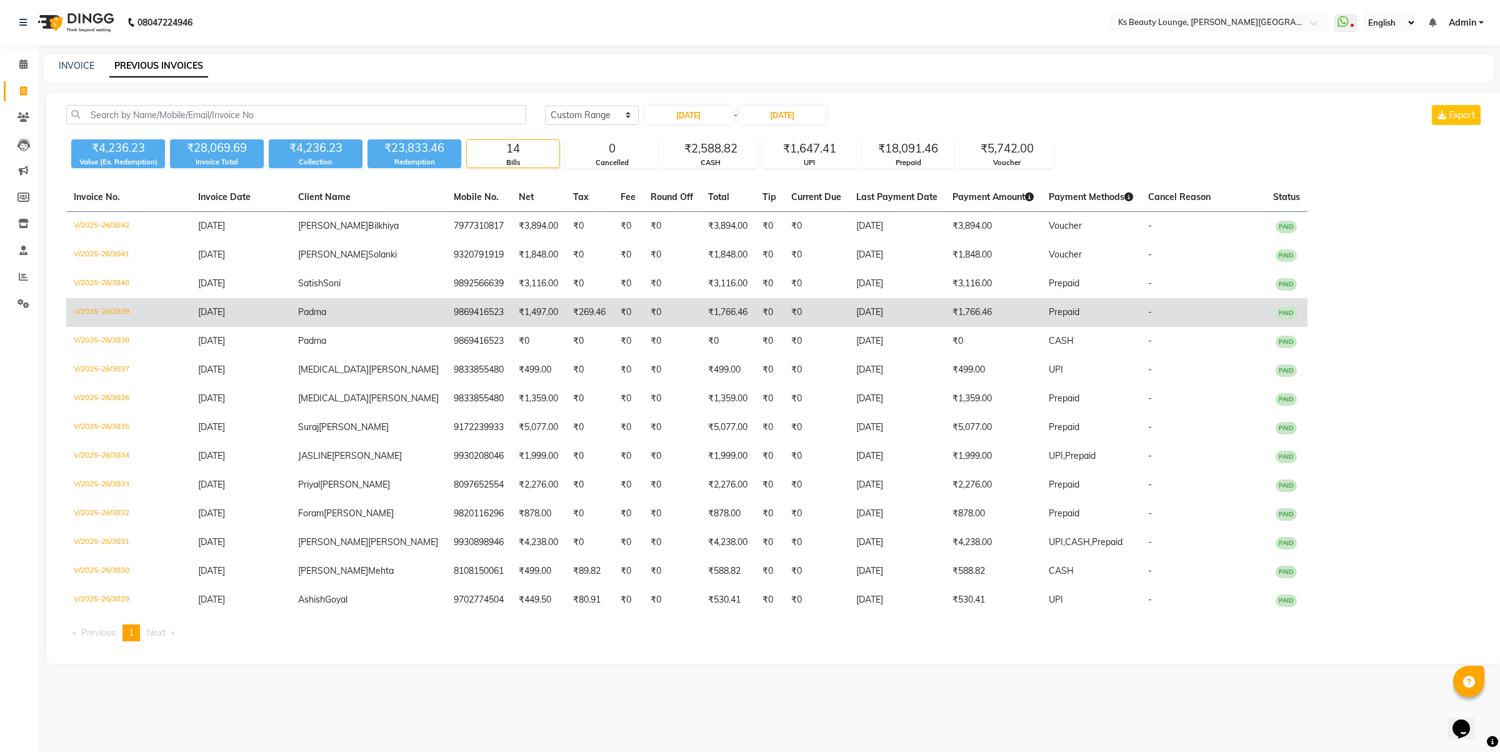
click at [372, 311] on td "Padma" at bounding box center [369, 312] width 156 height 29
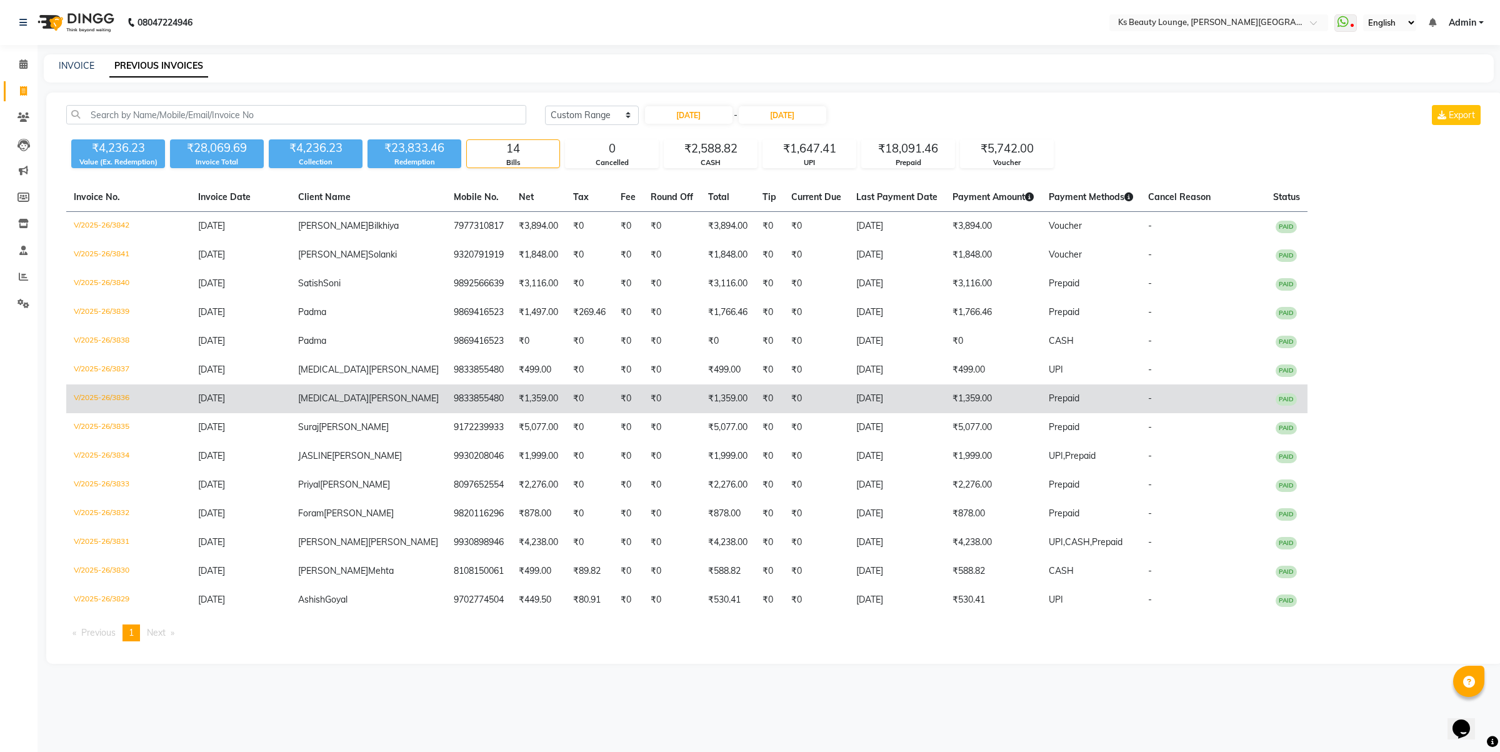
click at [386, 392] on td "Nikita Thakkar" at bounding box center [369, 398] width 156 height 29
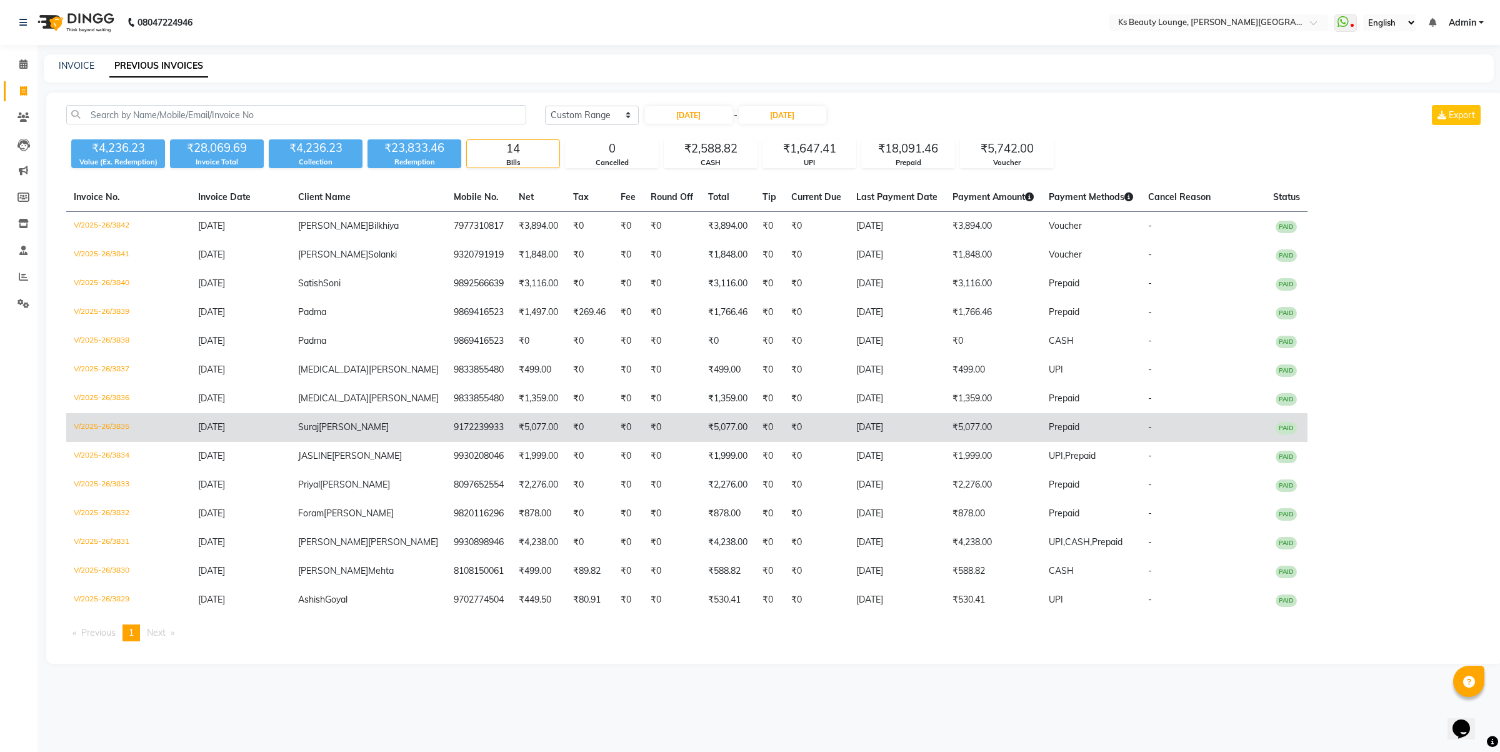
click at [511, 432] on td "₹5,077.00" at bounding box center [538, 427] width 54 height 29
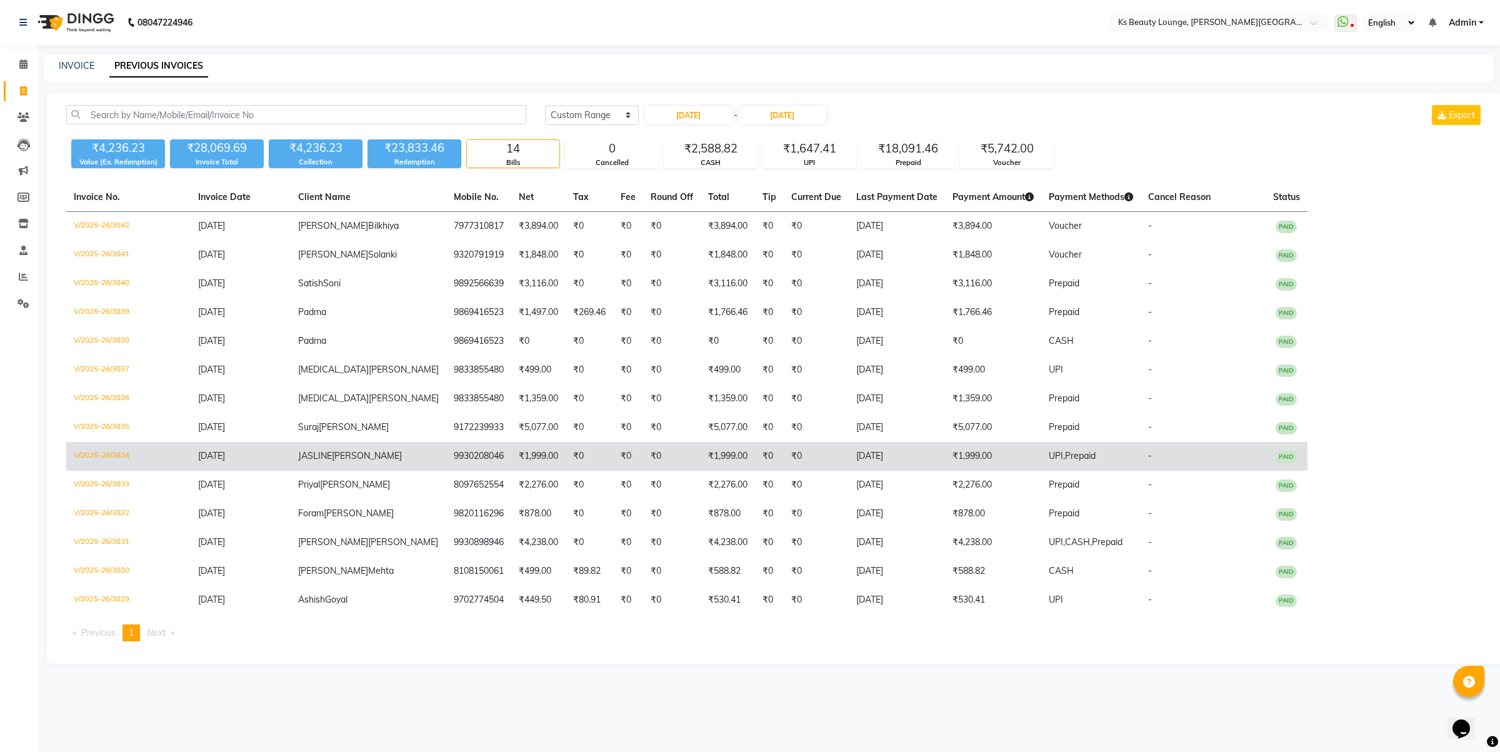
click at [511, 450] on td "₹1,999.00" at bounding box center [538, 456] width 54 height 29
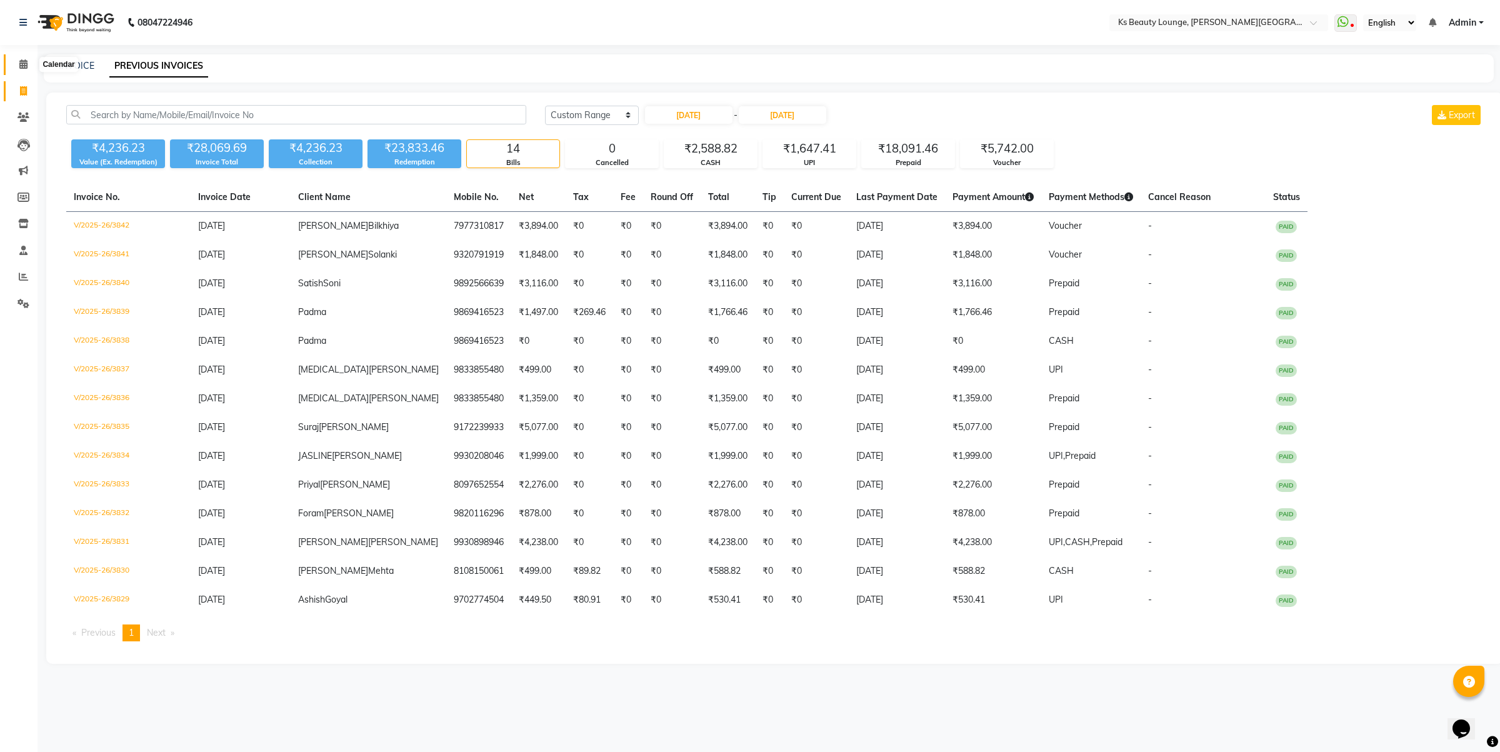
click at [21, 62] on icon at bounding box center [23, 63] width 8 height 9
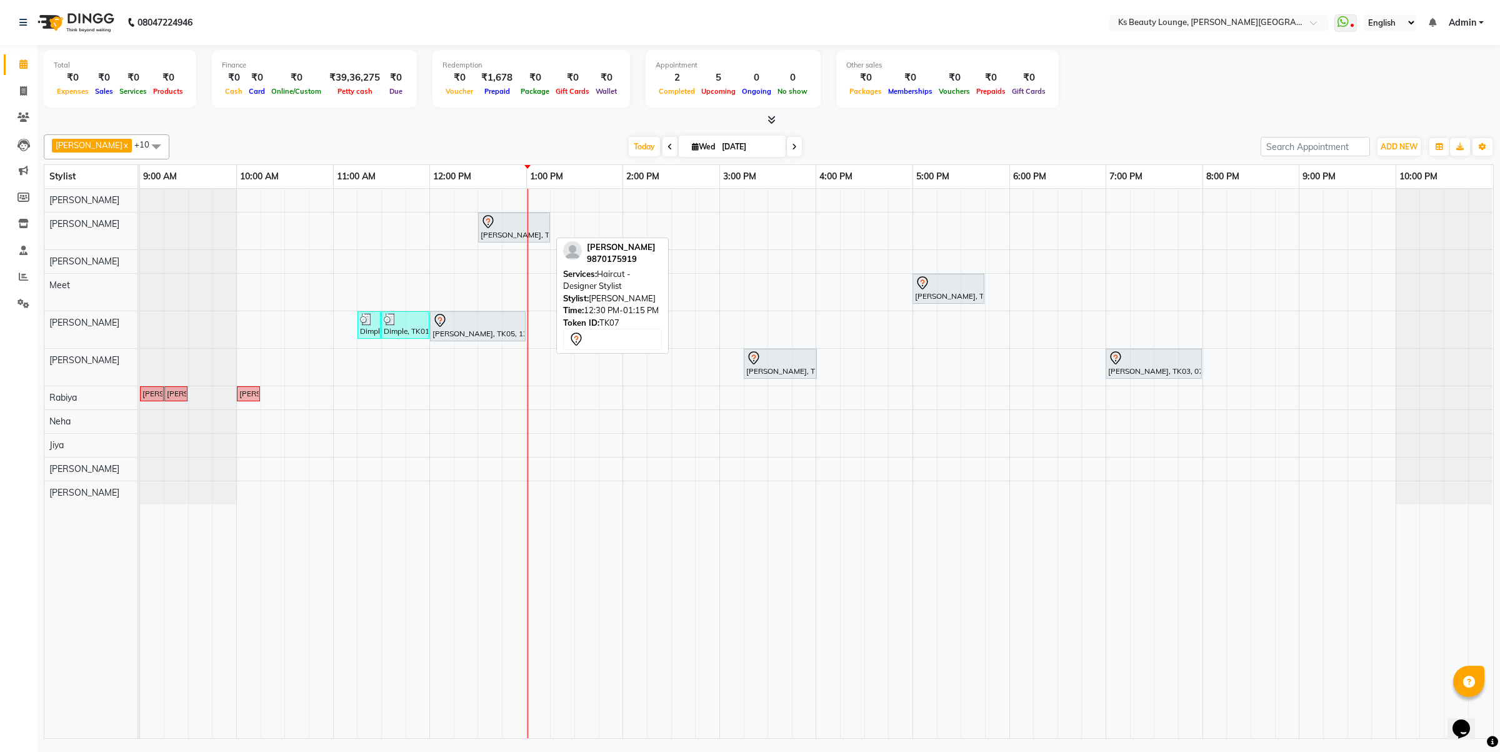
click at [491, 236] on div "Amol Ingole, TK07, 12:30 PM-01:15 PM, Haircut - Designer Stylist" at bounding box center [513, 227] width 69 height 26
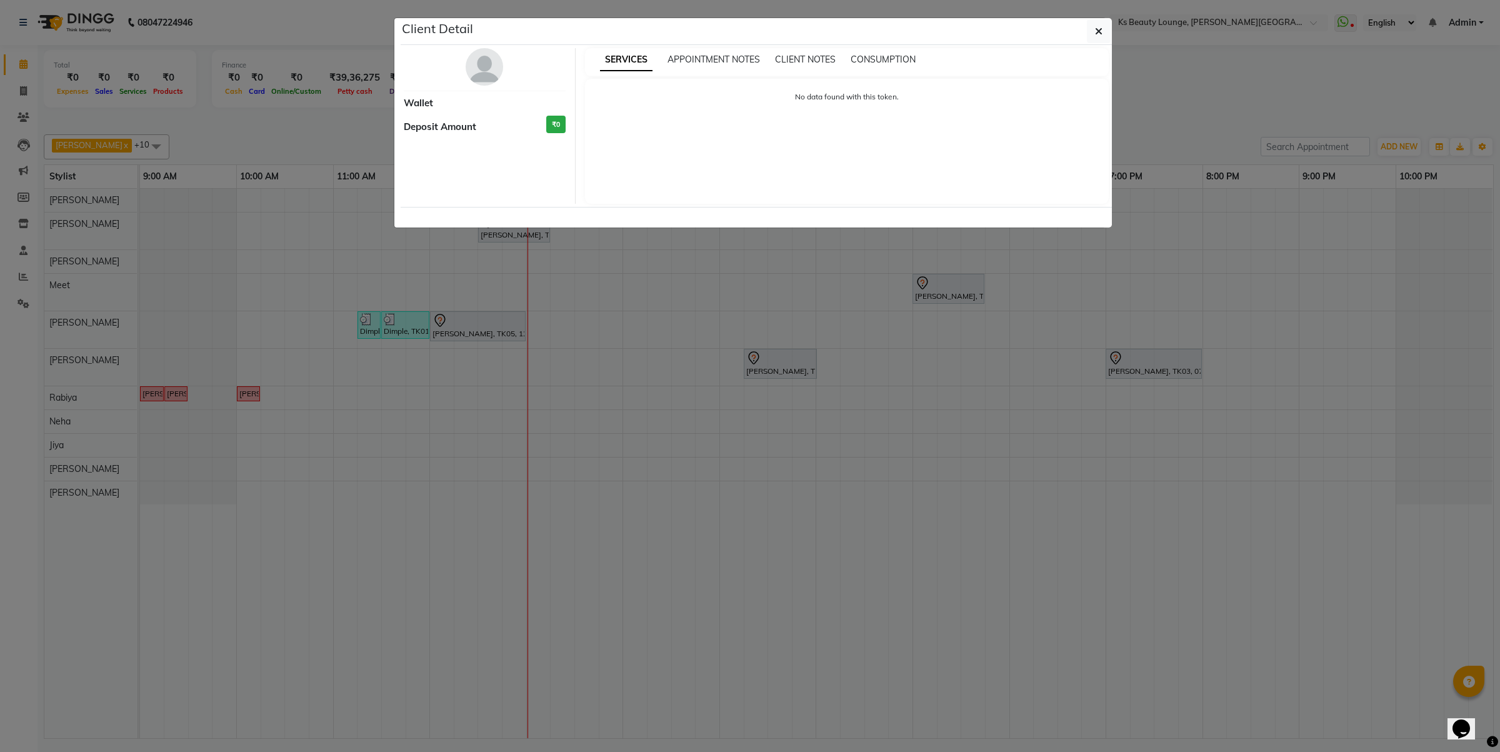
select select "7"
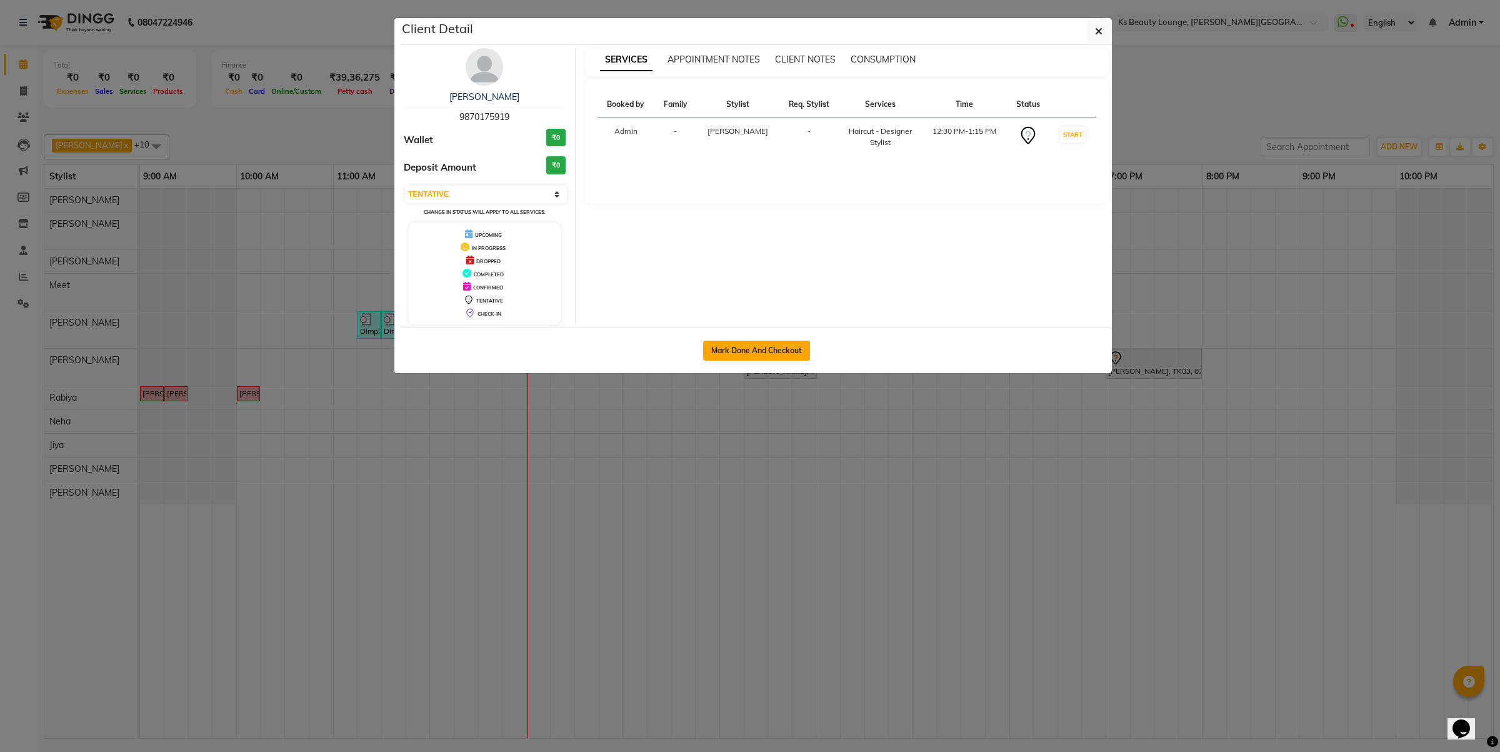
click at [788, 348] on button "Mark Done And Checkout" at bounding box center [756, 351] width 107 height 20
select select "4411"
select select "service"
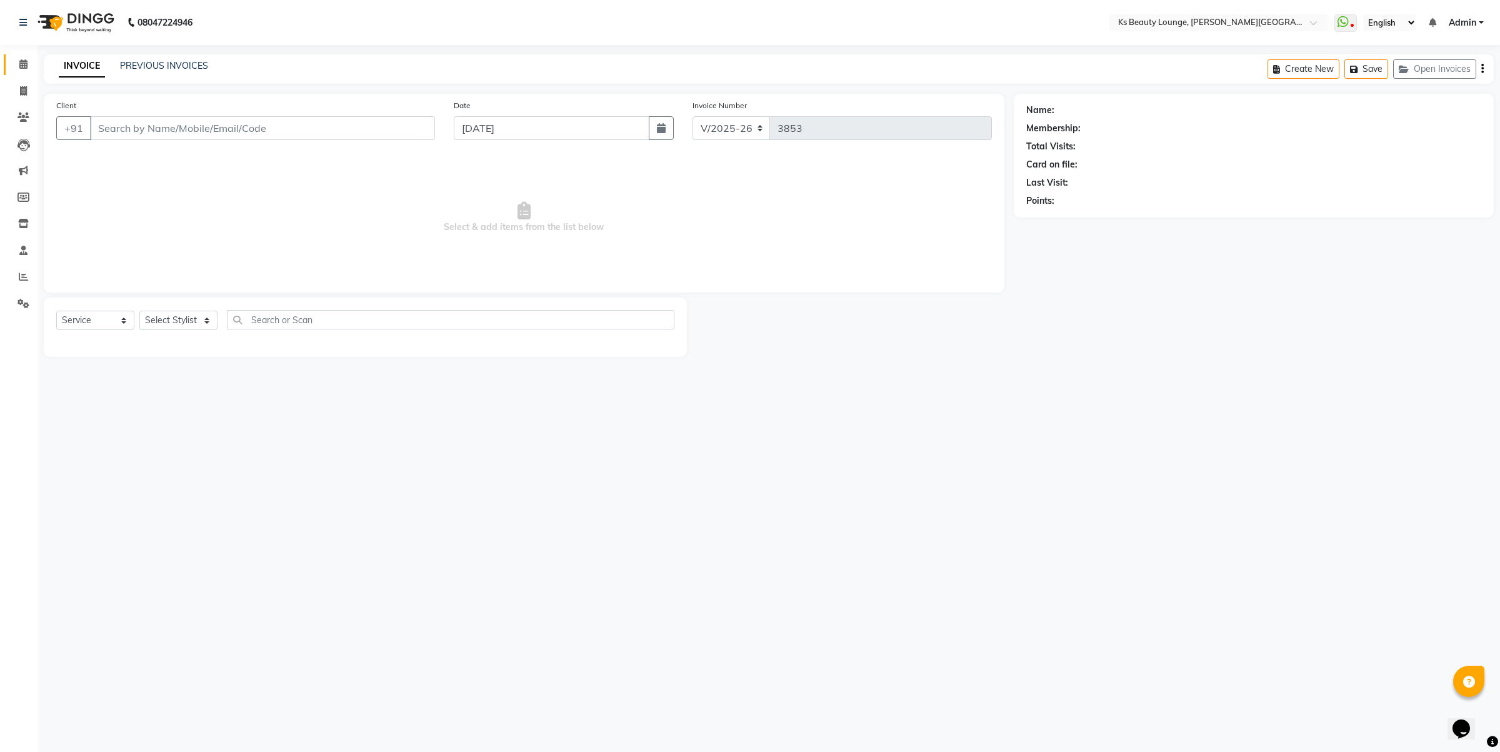
type input "9870175919"
select select "58074"
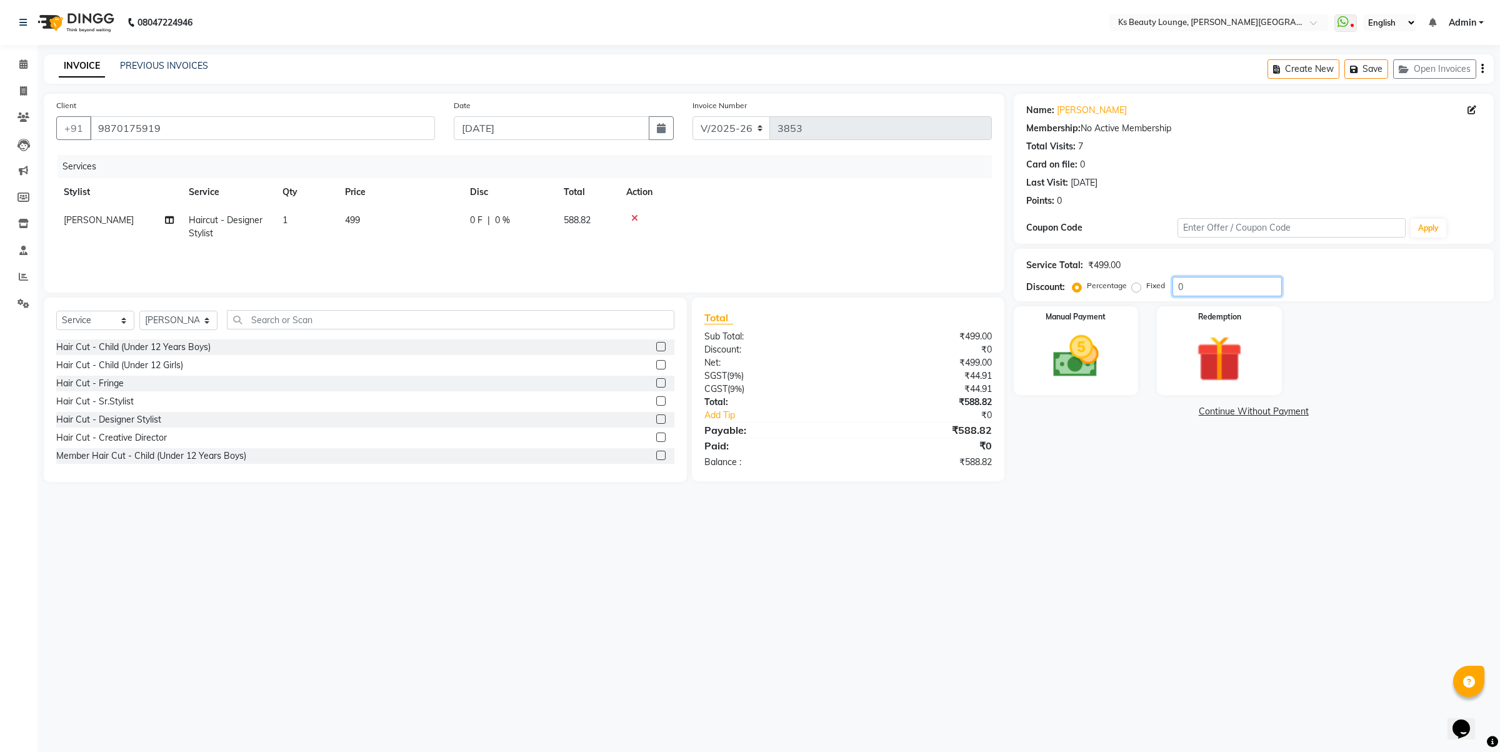
drag, startPoint x: 1185, startPoint y: 286, endPoint x: 1158, endPoint y: 294, distance: 28.3
click at [1158, 294] on div "Percentage Fixed 0" at bounding box center [1178, 286] width 207 height 19
type input "20"
click at [1116, 355] on div "Manual Payment" at bounding box center [1076, 350] width 130 height 92
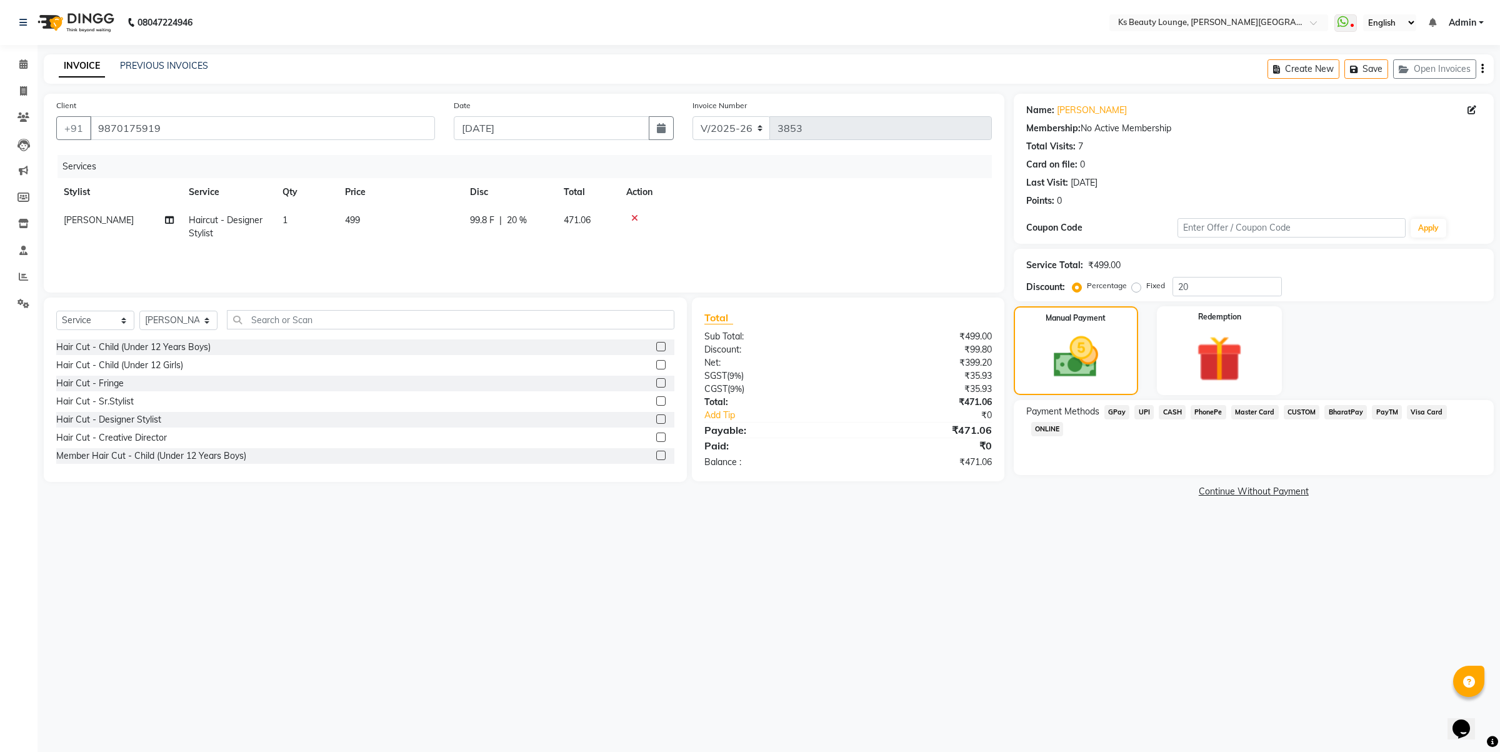
click at [1147, 410] on span "UPI" at bounding box center [1143, 412] width 19 height 14
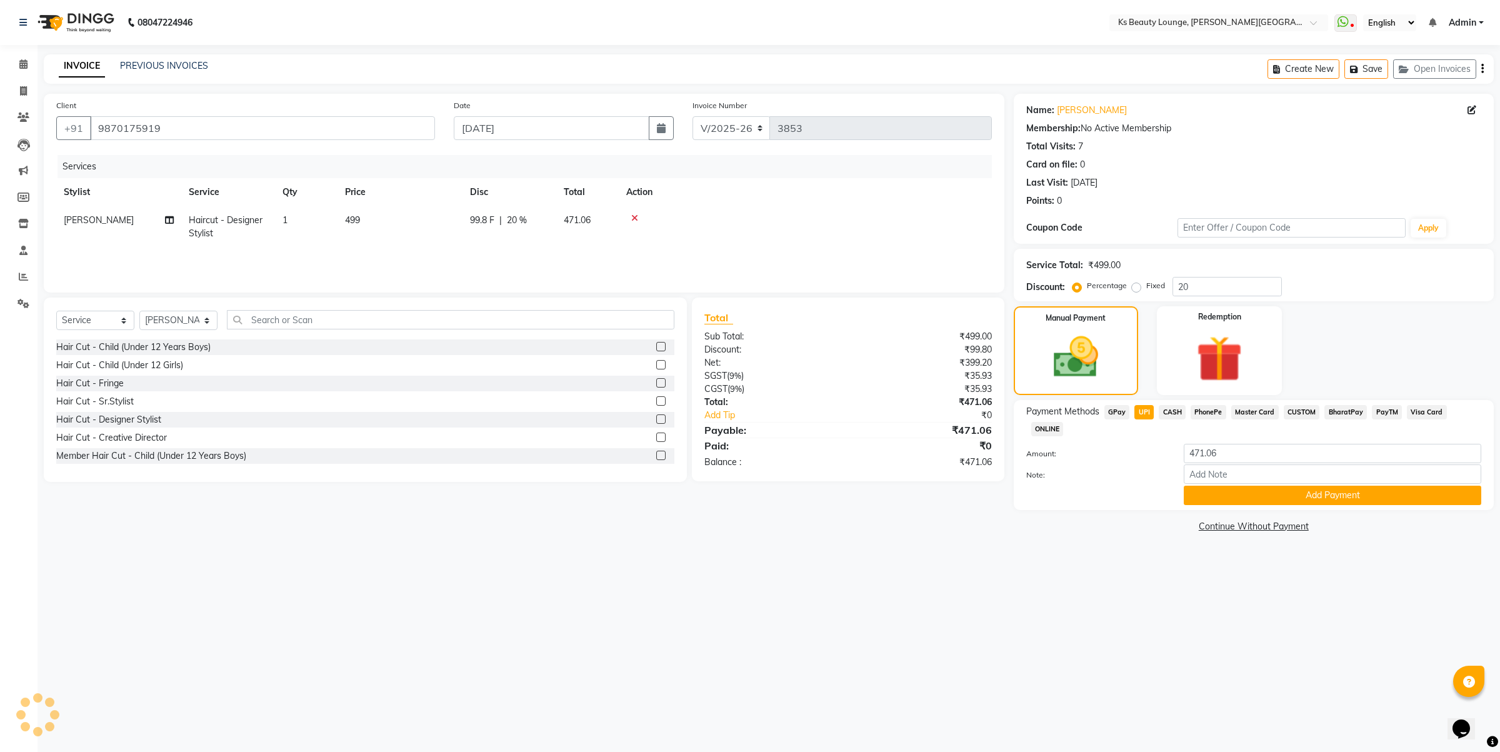
click at [1281, 491] on div "Payment Methods GPay UPI CASH PhonePe Master Card CUSTOM BharatPay PayTM Visa C…" at bounding box center [1254, 455] width 480 height 110
click at [1281, 486] on button "Add Payment" at bounding box center [1332, 495] width 297 height 19
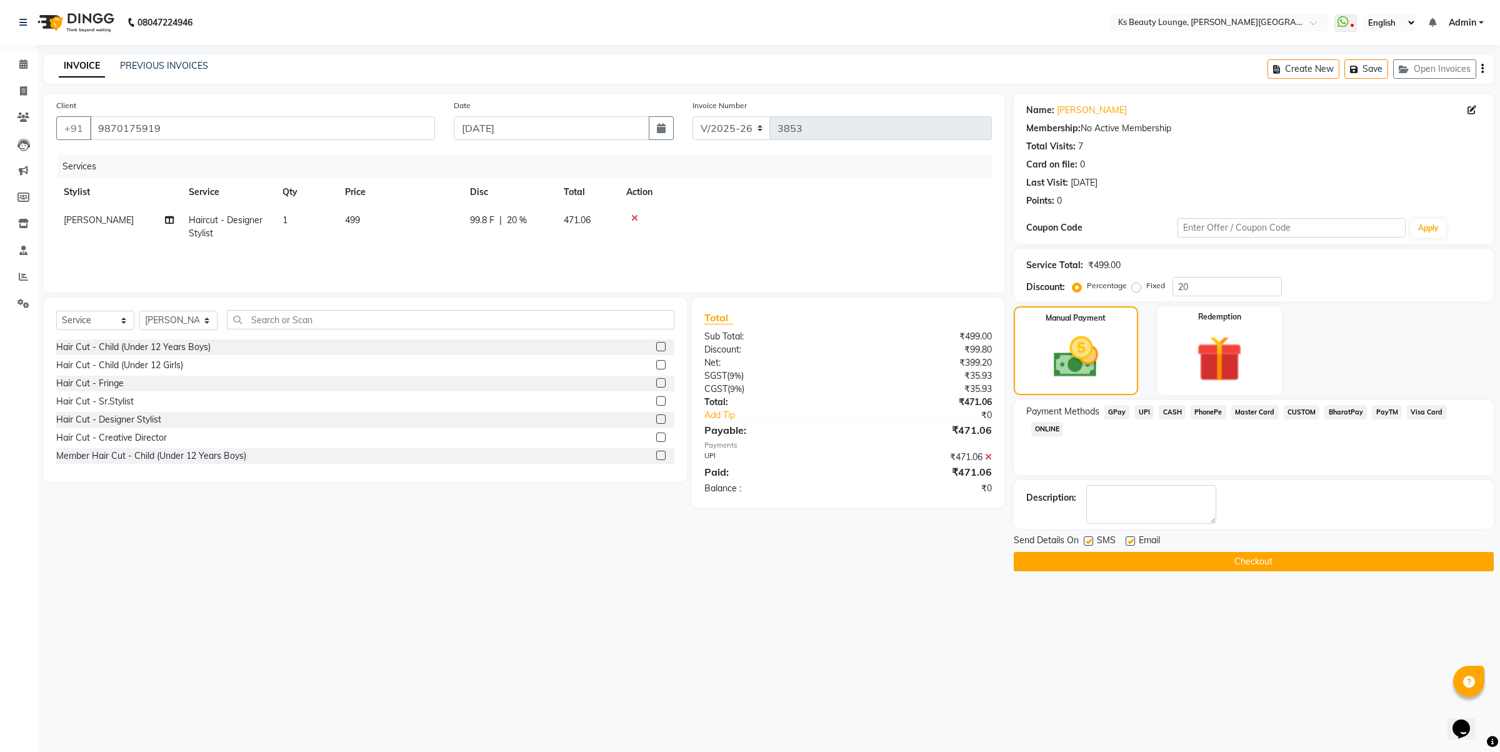
click at [1186, 573] on main "INVOICE PREVIOUS INVOICES Create New Save Open Invoices Client +91 9870175919 D…" at bounding box center [768, 322] width 1462 height 536
click at [1194, 566] on button "Checkout" at bounding box center [1254, 561] width 480 height 19
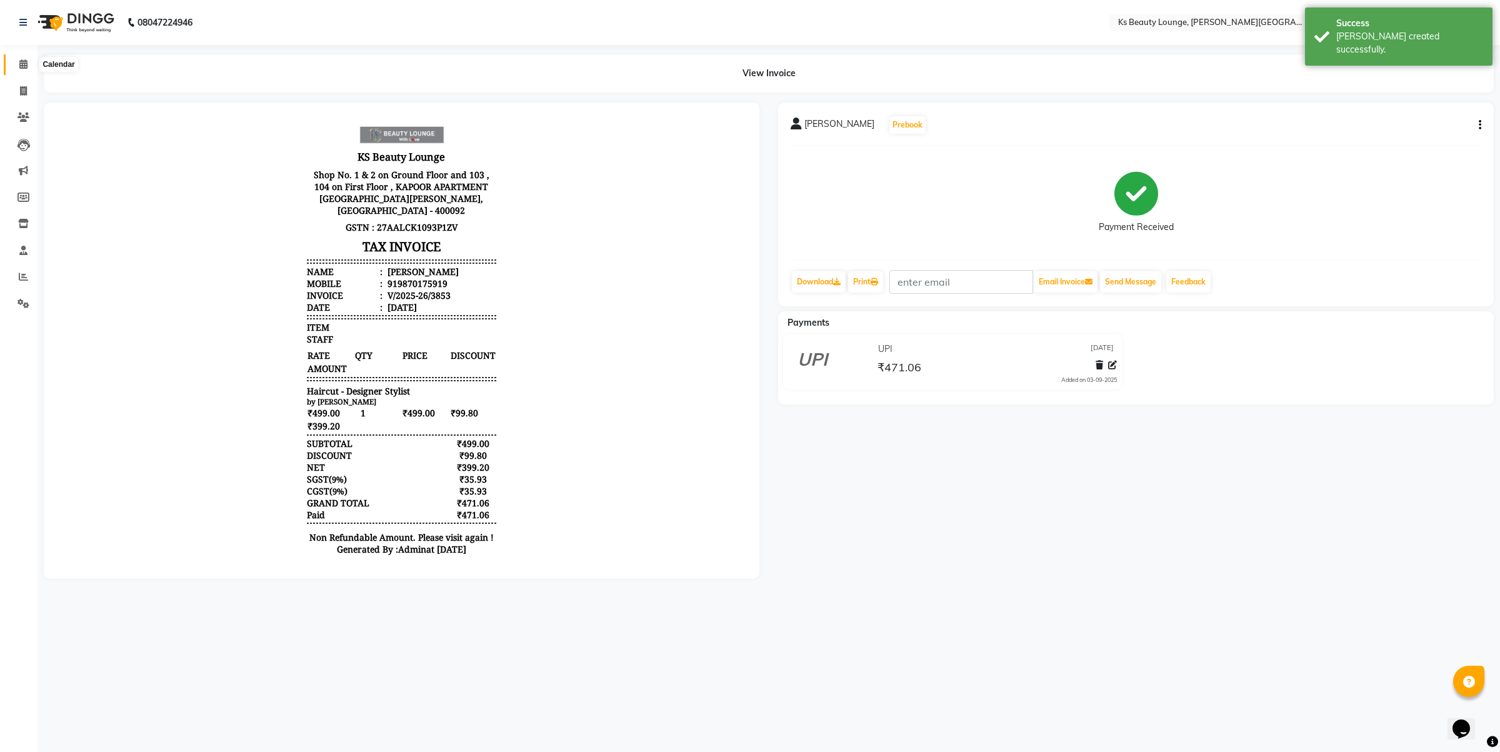
click at [24, 57] on span at bounding box center [23, 64] width 22 height 14
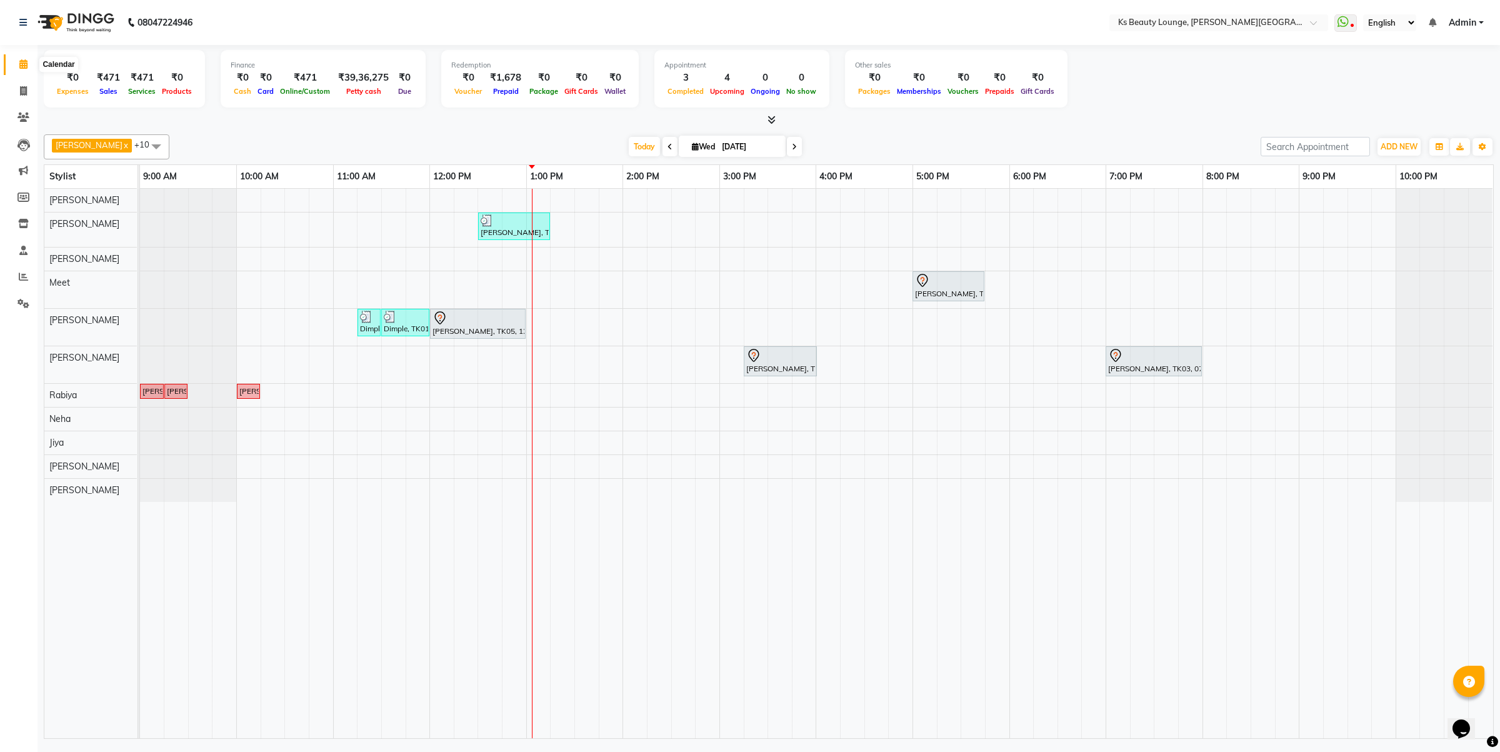
click at [25, 69] on span at bounding box center [23, 64] width 22 height 14
click at [17, 97] on span at bounding box center [23, 91] width 22 height 14
select select "service"
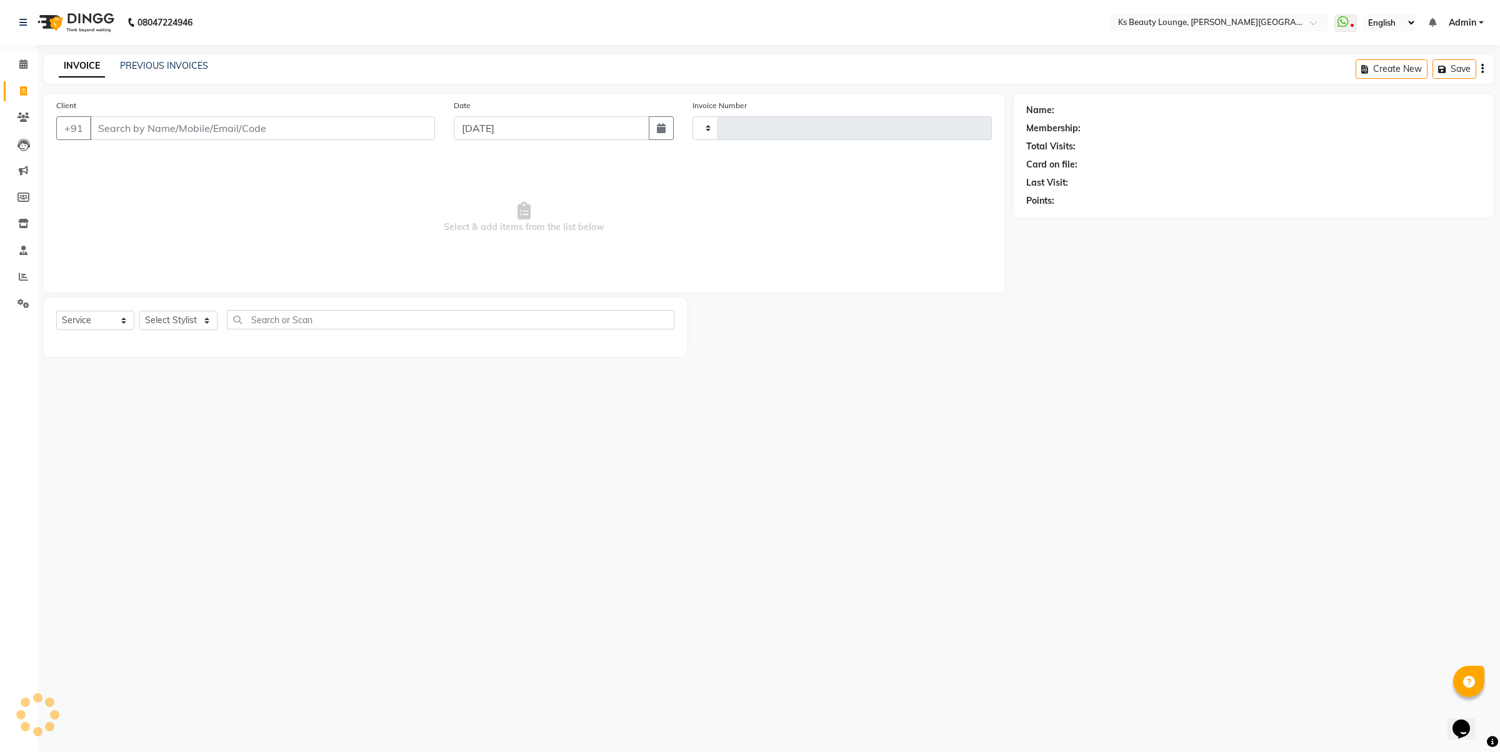
type input "3854"
select select "4411"
click at [194, 60] on link "PREVIOUS INVOICES" at bounding box center [164, 65] width 88 height 11
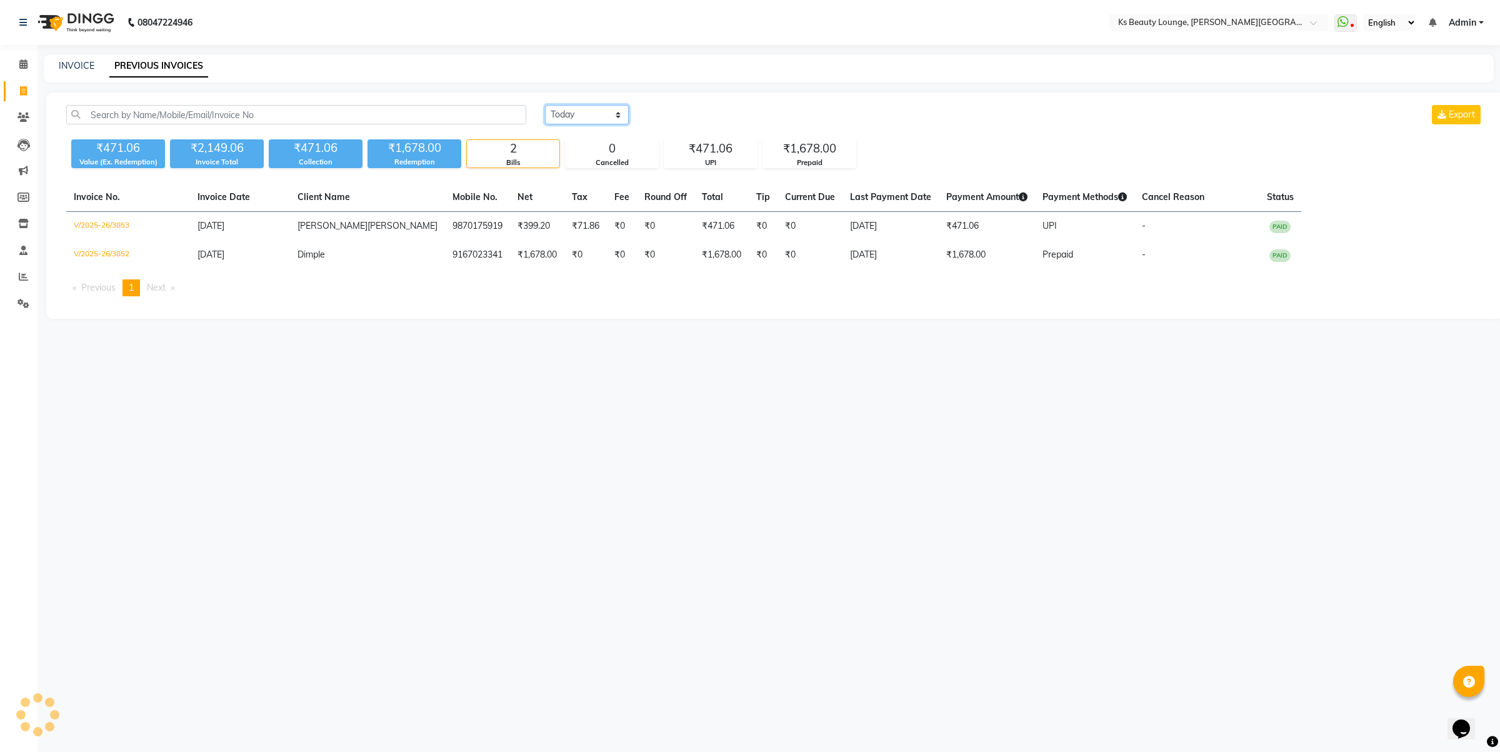
click at [572, 114] on select "Today Yesterday Custom Range" at bounding box center [587, 114] width 84 height 19
select select "range"
click at [545, 105] on select "Today Yesterday Custom Range" at bounding box center [587, 114] width 84 height 19
click at [691, 119] on input "03-09-2025" at bounding box center [688, 114] width 87 height 17
select select "9"
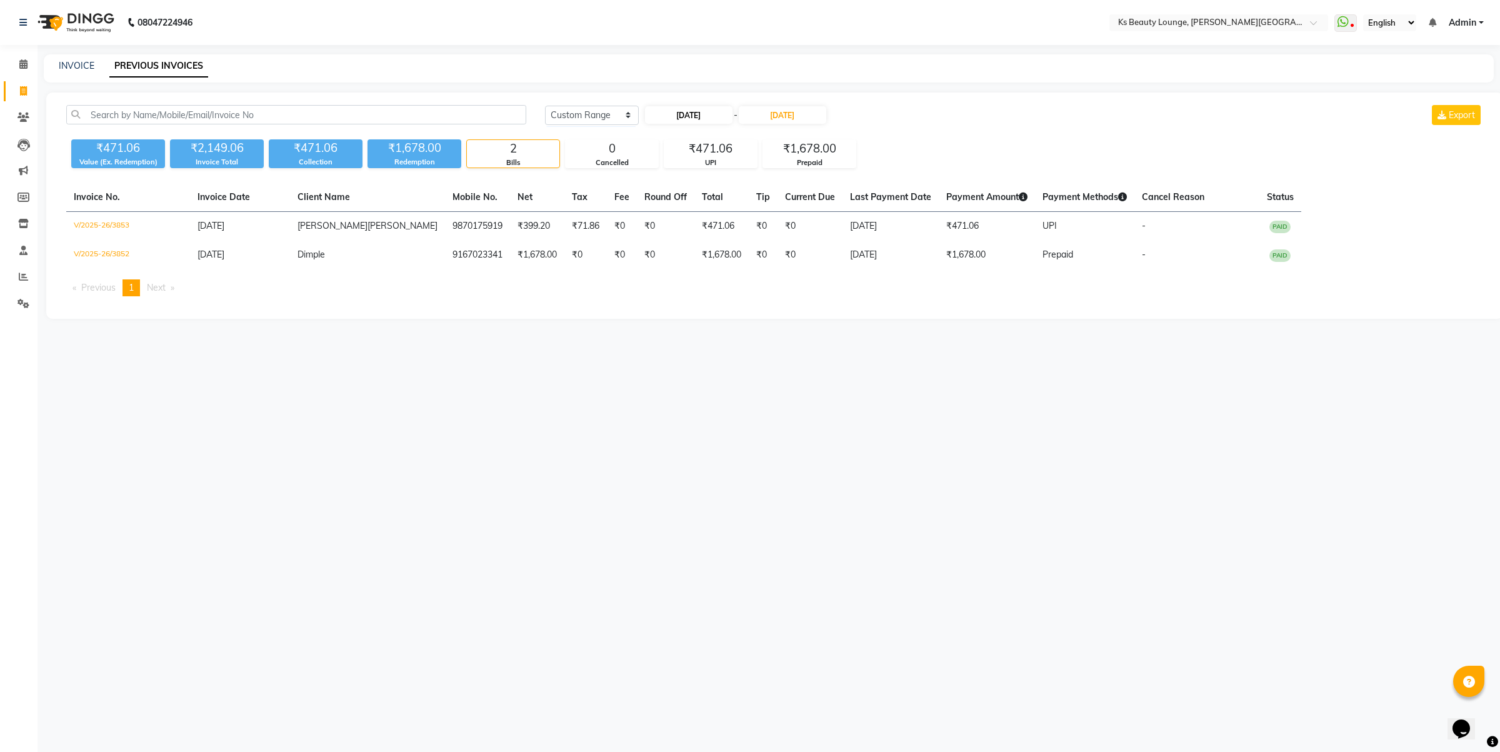
select select "2025"
click at [660, 180] on div "1" at bounding box center [658, 179] width 20 height 20
type input "01-09-2025"
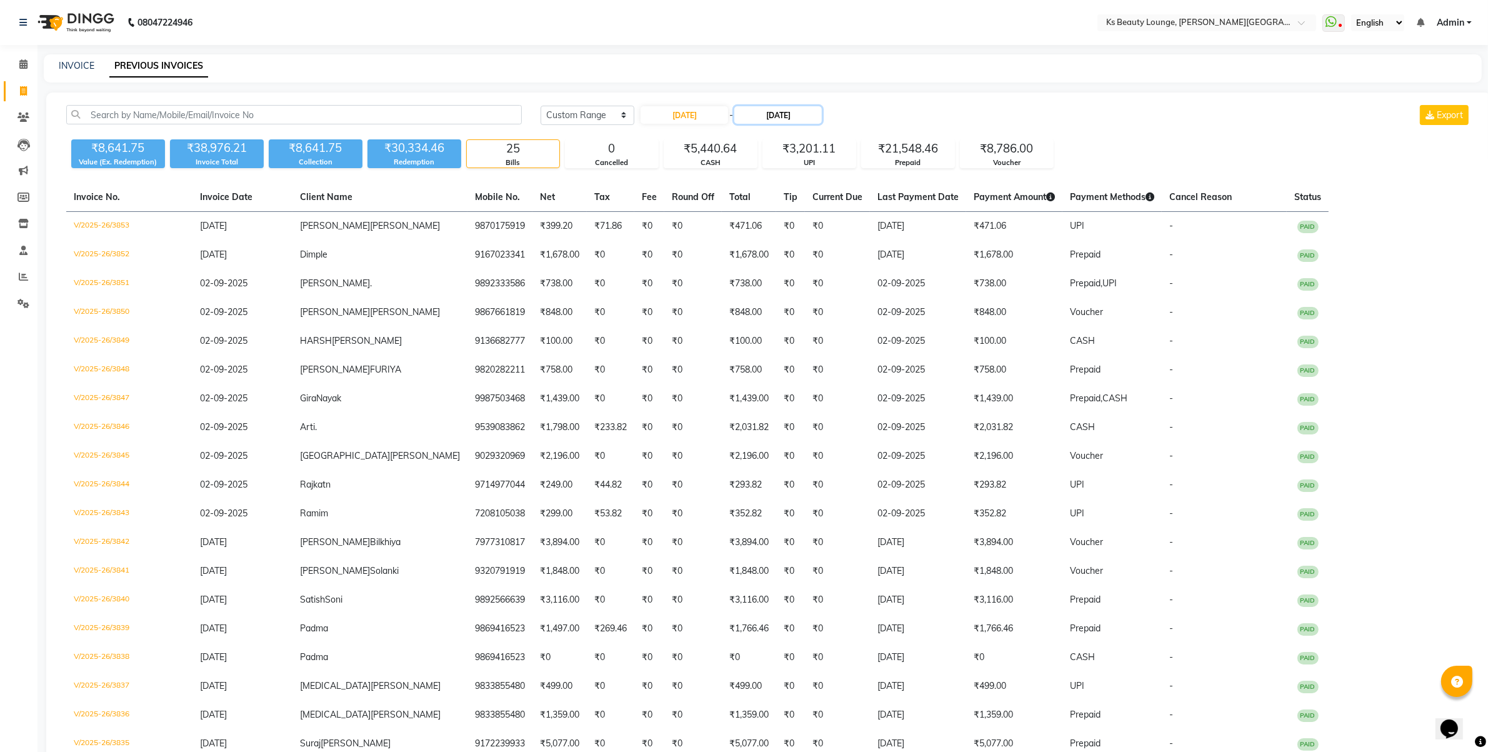
click at [772, 119] on input "03-09-2025" at bounding box center [777, 114] width 87 height 17
click at [747, 177] on div "1" at bounding box center [752, 179] width 20 height 20
type input "01-09-2025"
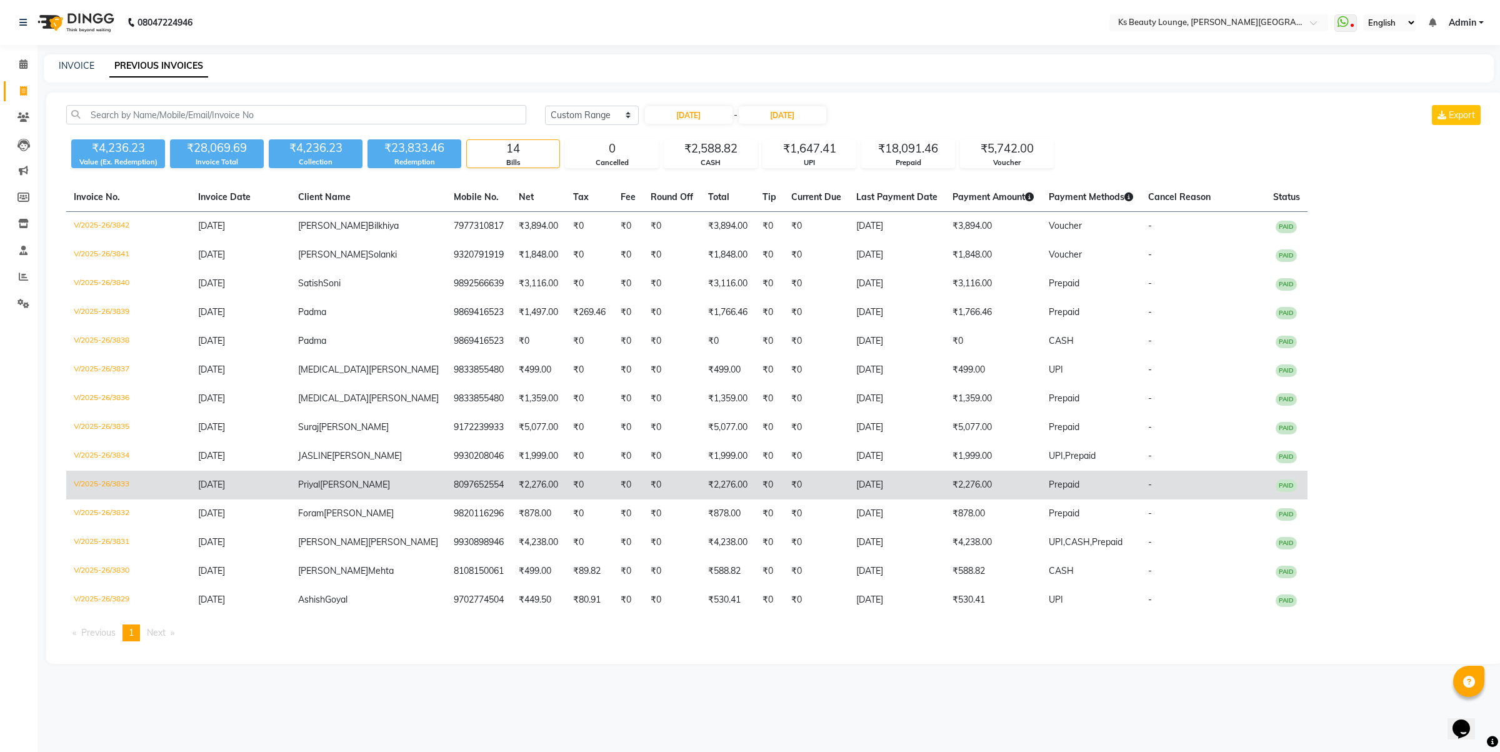
click at [446, 471] on td "8097652554" at bounding box center [478, 485] width 65 height 29
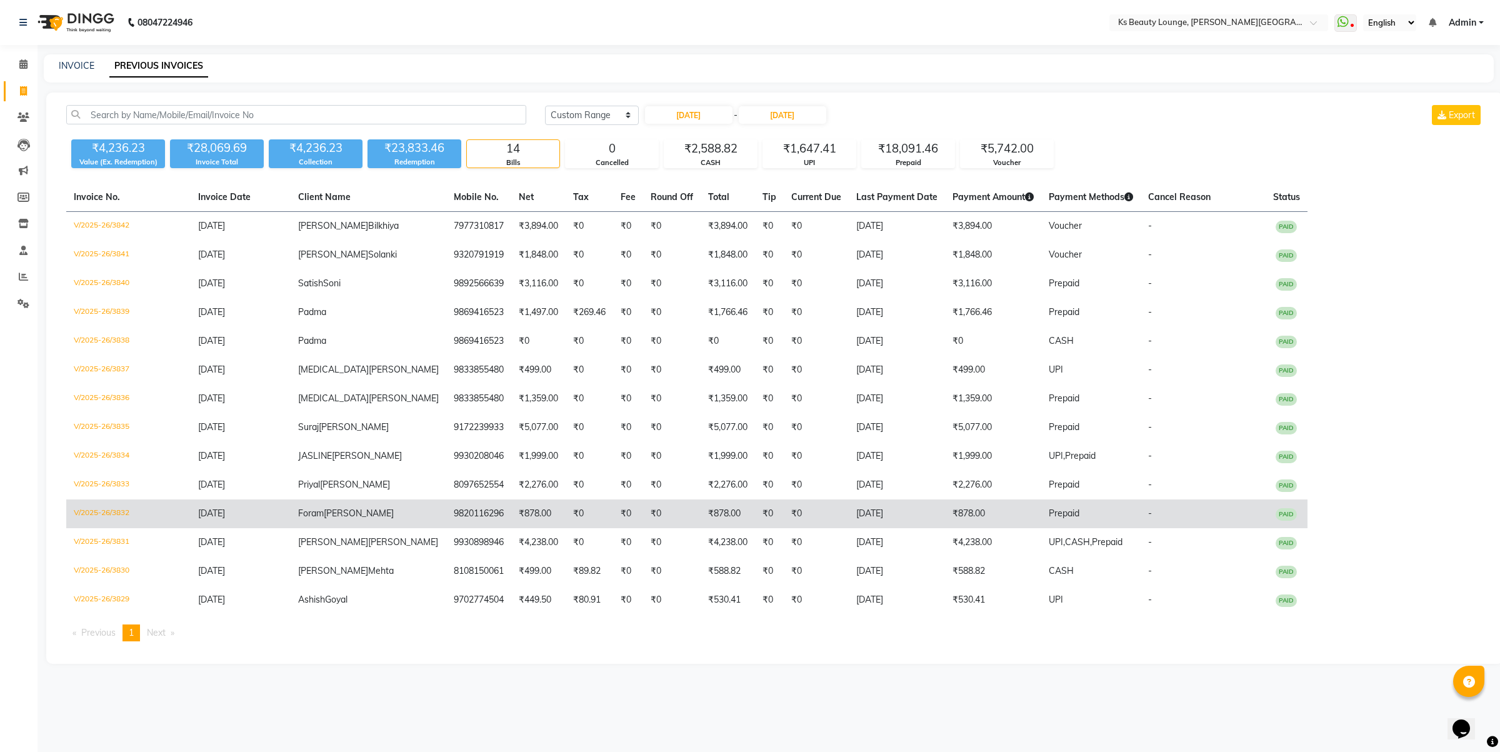
click at [511, 500] on td "₹878.00" at bounding box center [538, 513] width 54 height 29
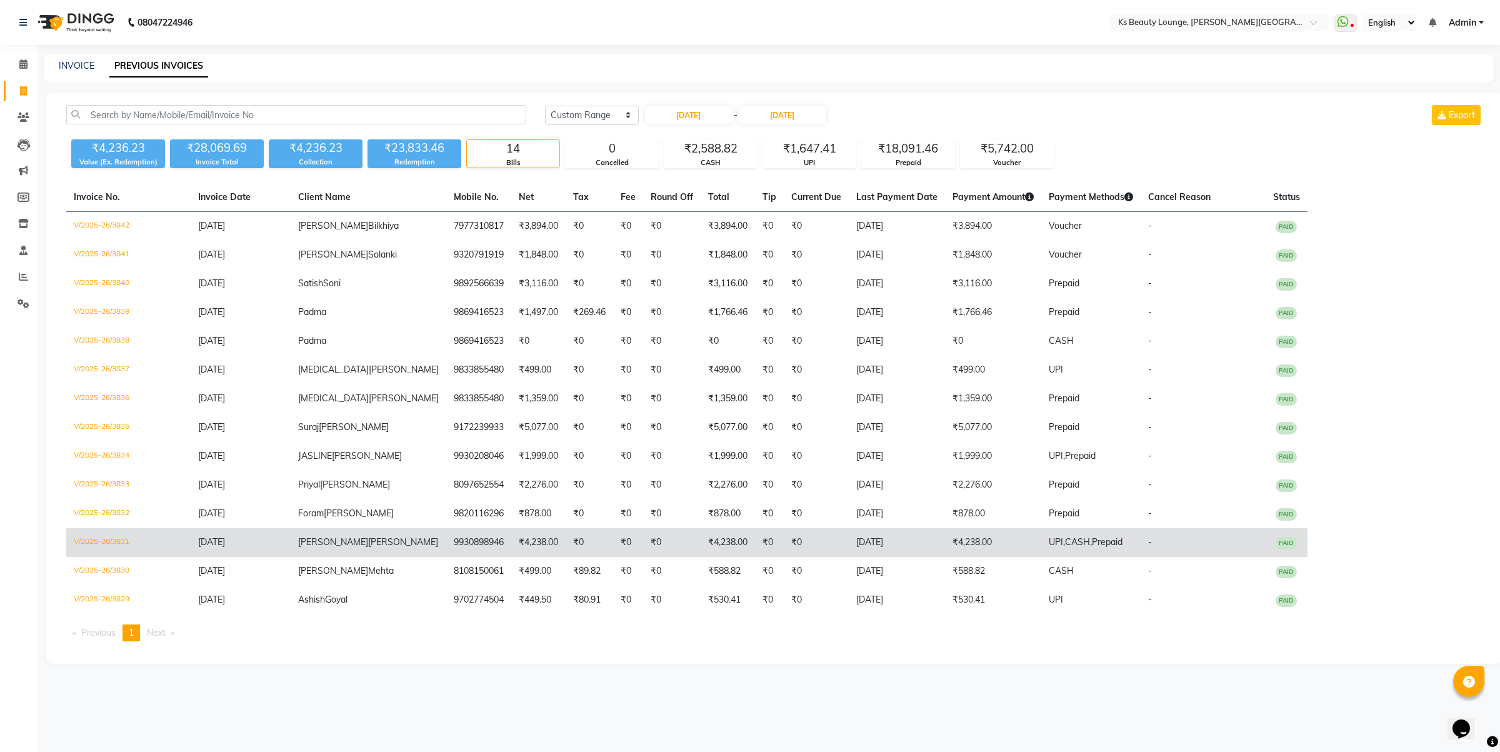
click at [373, 539] on td "Rajesh Shah" at bounding box center [369, 542] width 156 height 29
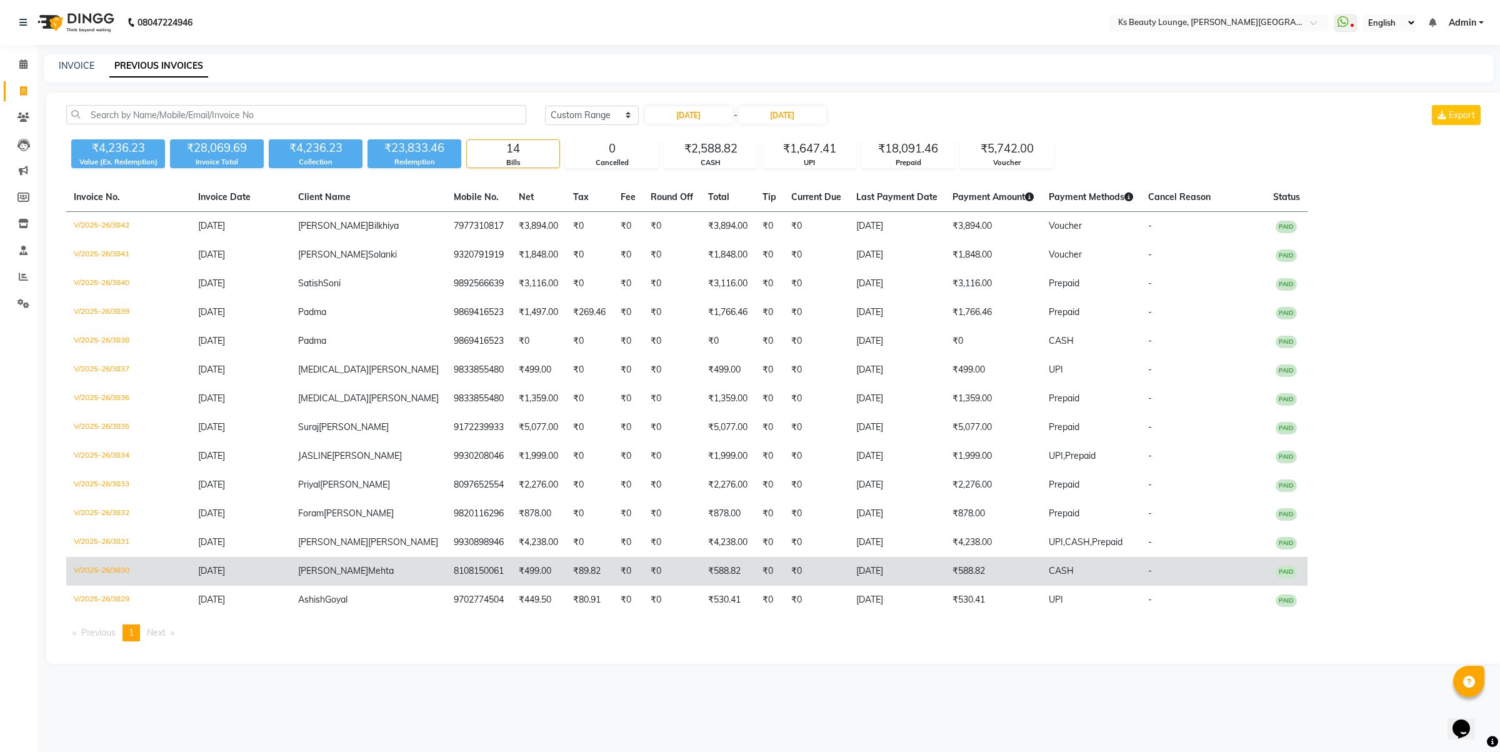
click at [446, 572] on td "8108150061" at bounding box center [478, 571] width 65 height 29
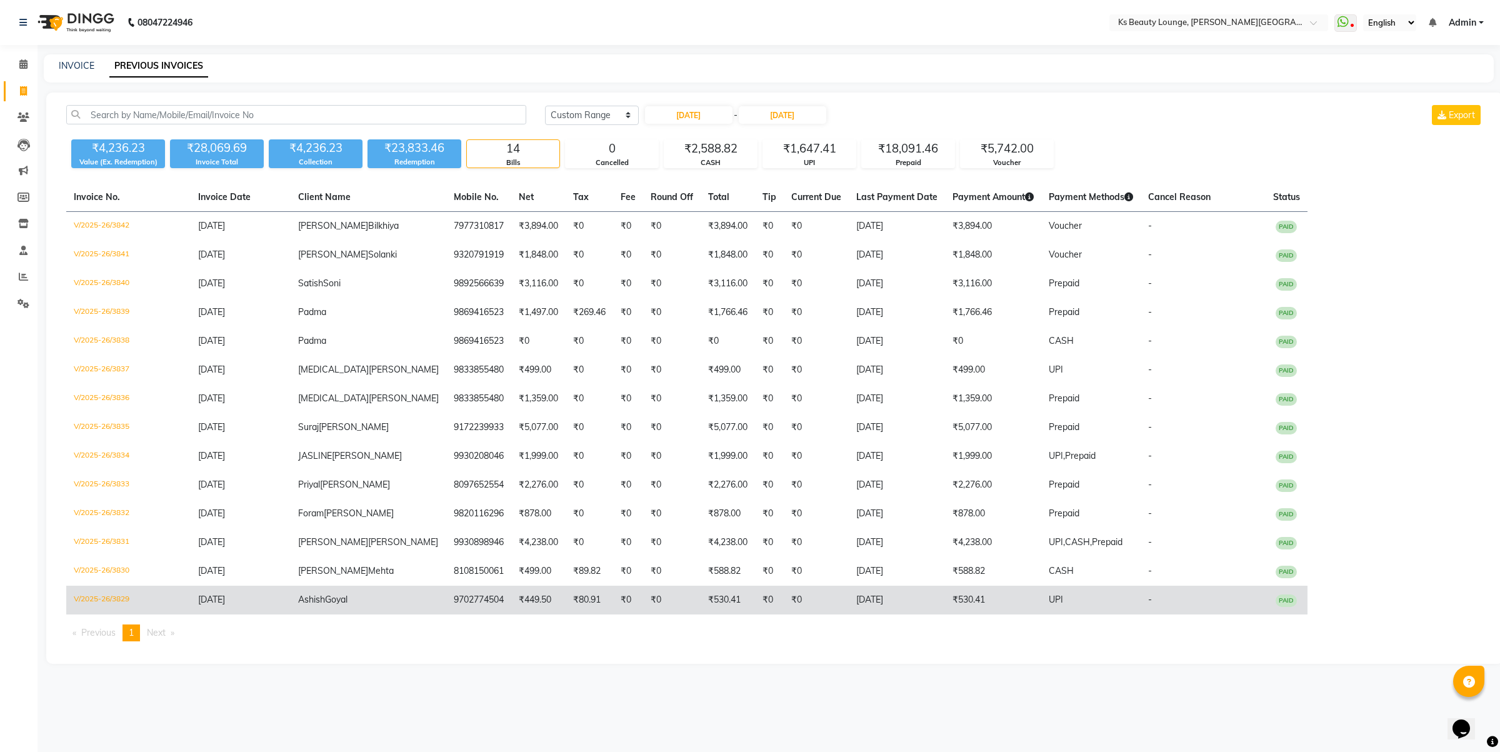
click at [372, 600] on td "Ashish Goyal" at bounding box center [369, 600] width 156 height 29
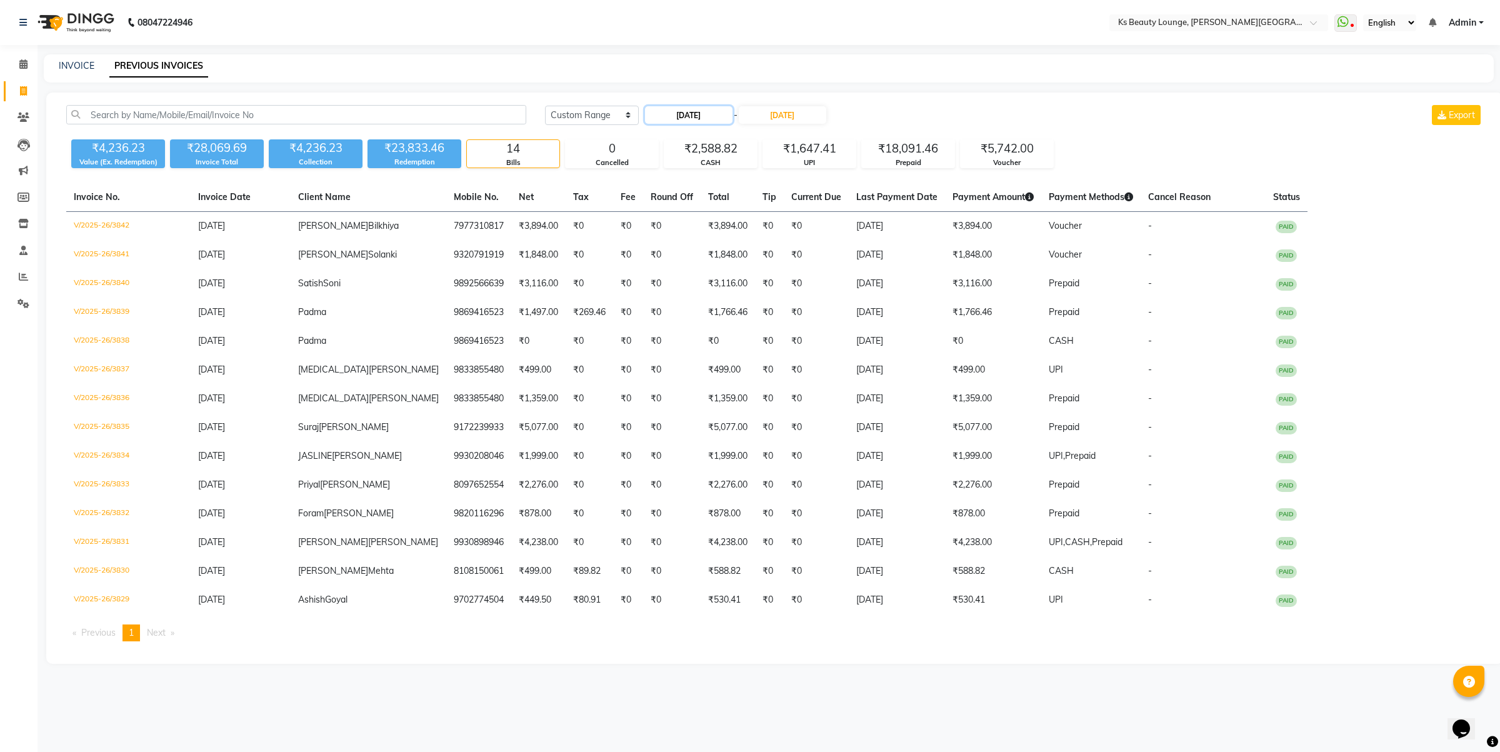
click at [663, 113] on input "01-09-2025" at bounding box center [688, 114] width 87 height 17
select select "9"
select select "2025"
click at [681, 178] on div "2" at bounding box center [678, 179] width 20 height 20
type input "02-09-2025"
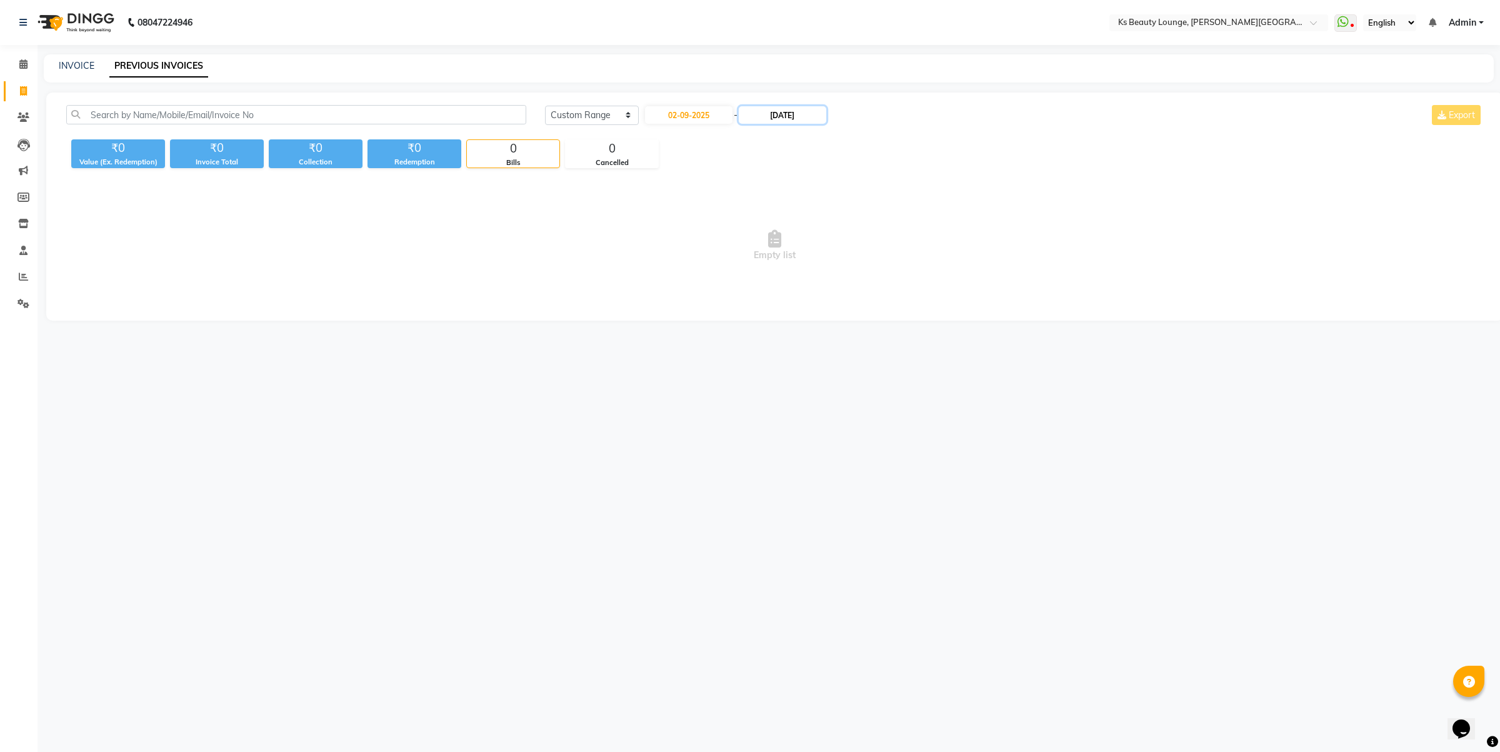
click at [783, 116] on input "01-09-2025" at bounding box center [782, 114] width 87 height 17
click at [774, 179] on div "2" at bounding box center [776, 179] width 20 height 20
type input "02-09-2025"
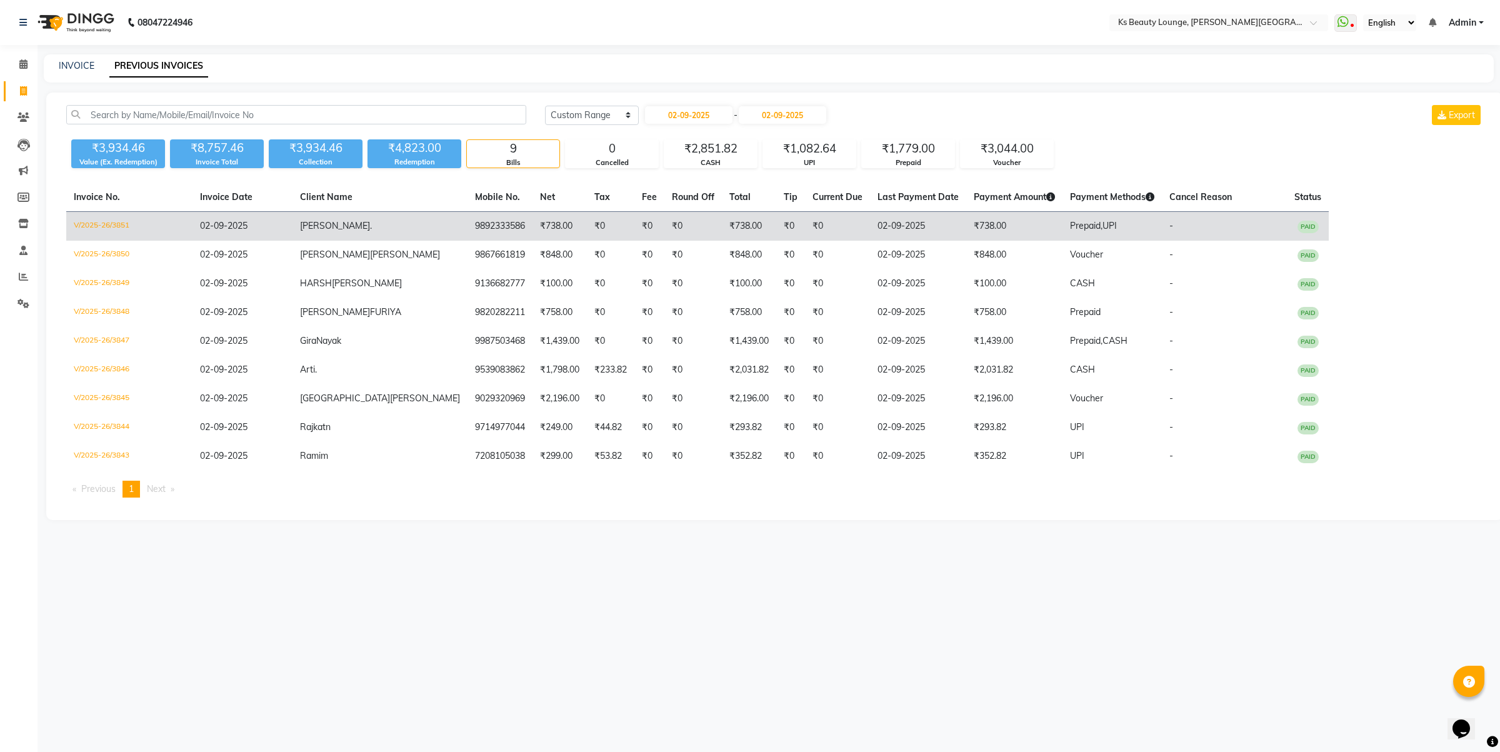
click at [342, 226] on td "Meghna ." at bounding box center [379, 226] width 175 height 29
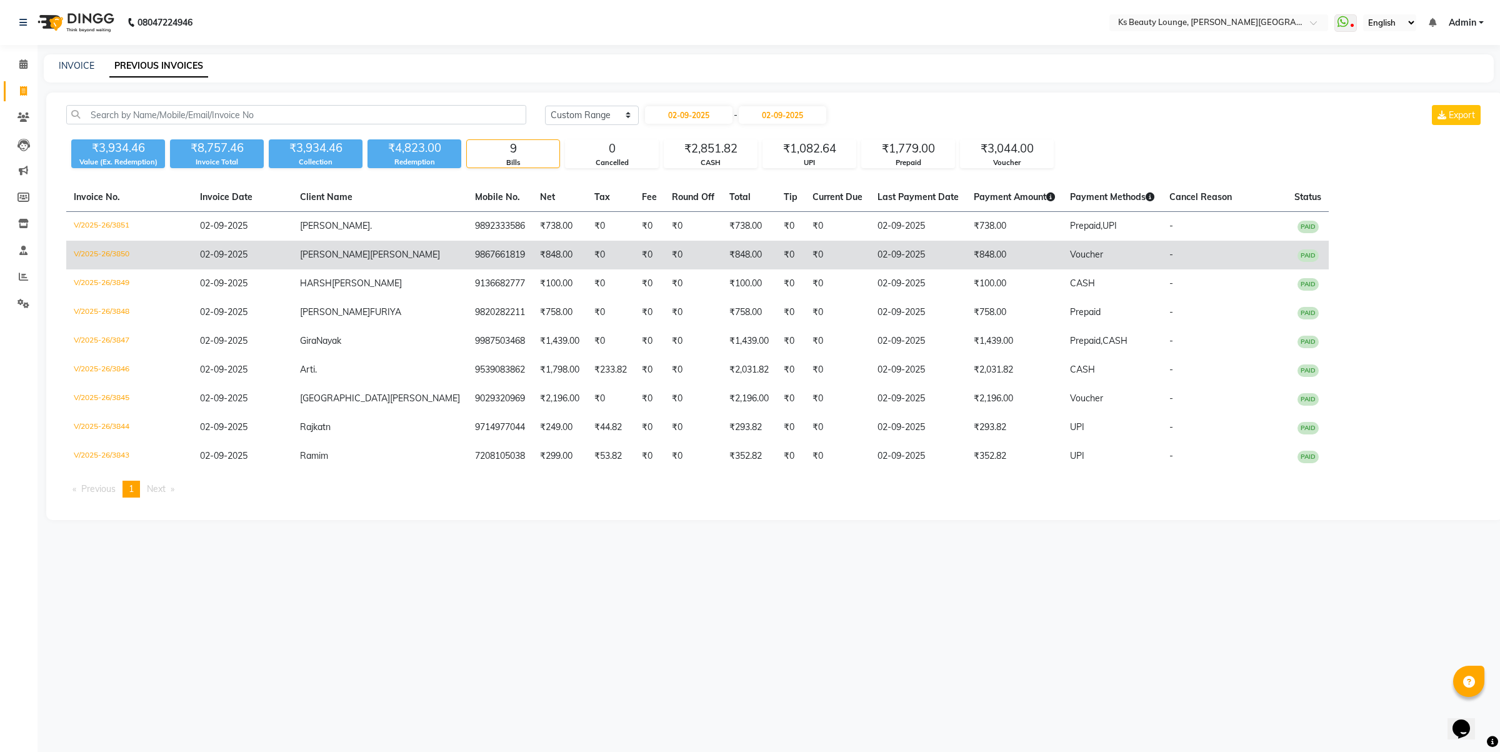
click at [532, 257] on td "₹848.00" at bounding box center [559, 255] width 54 height 29
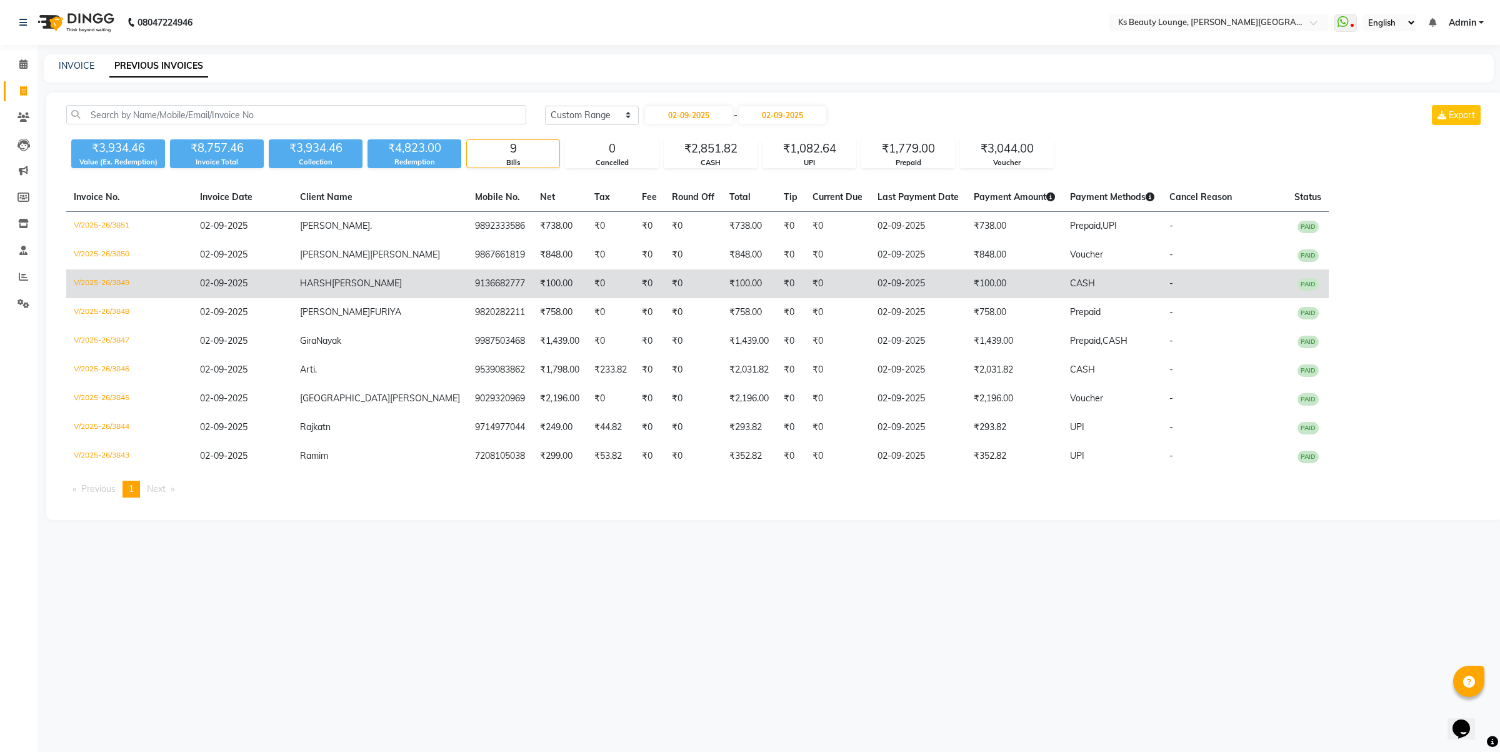
click at [467, 292] on td "9136682777" at bounding box center [499, 283] width 65 height 29
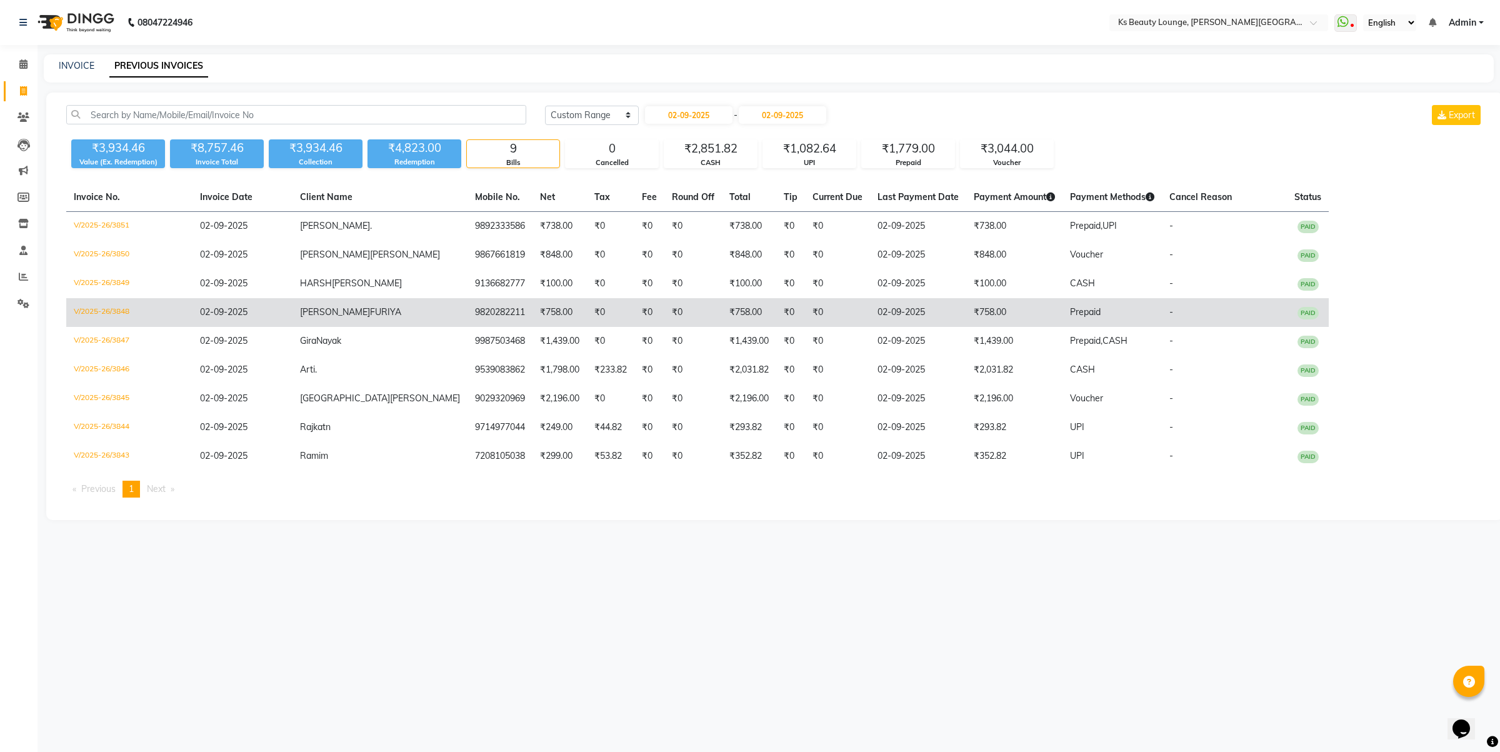
click at [532, 313] on td "₹758.00" at bounding box center [559, 312] width 54 height 29
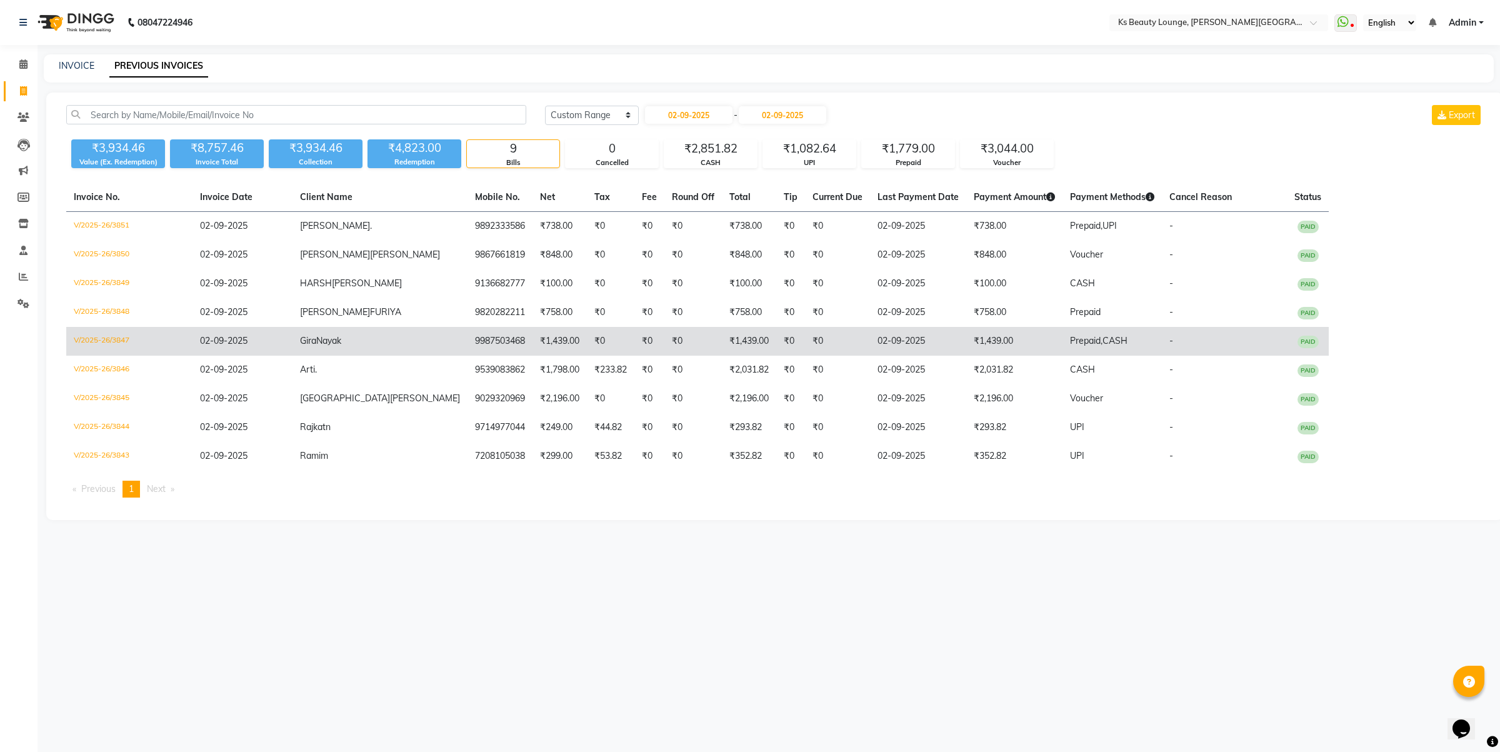
click at [355, 342] on td "Gira Nayak" at bounding box center [379, 341] width 175 height 29
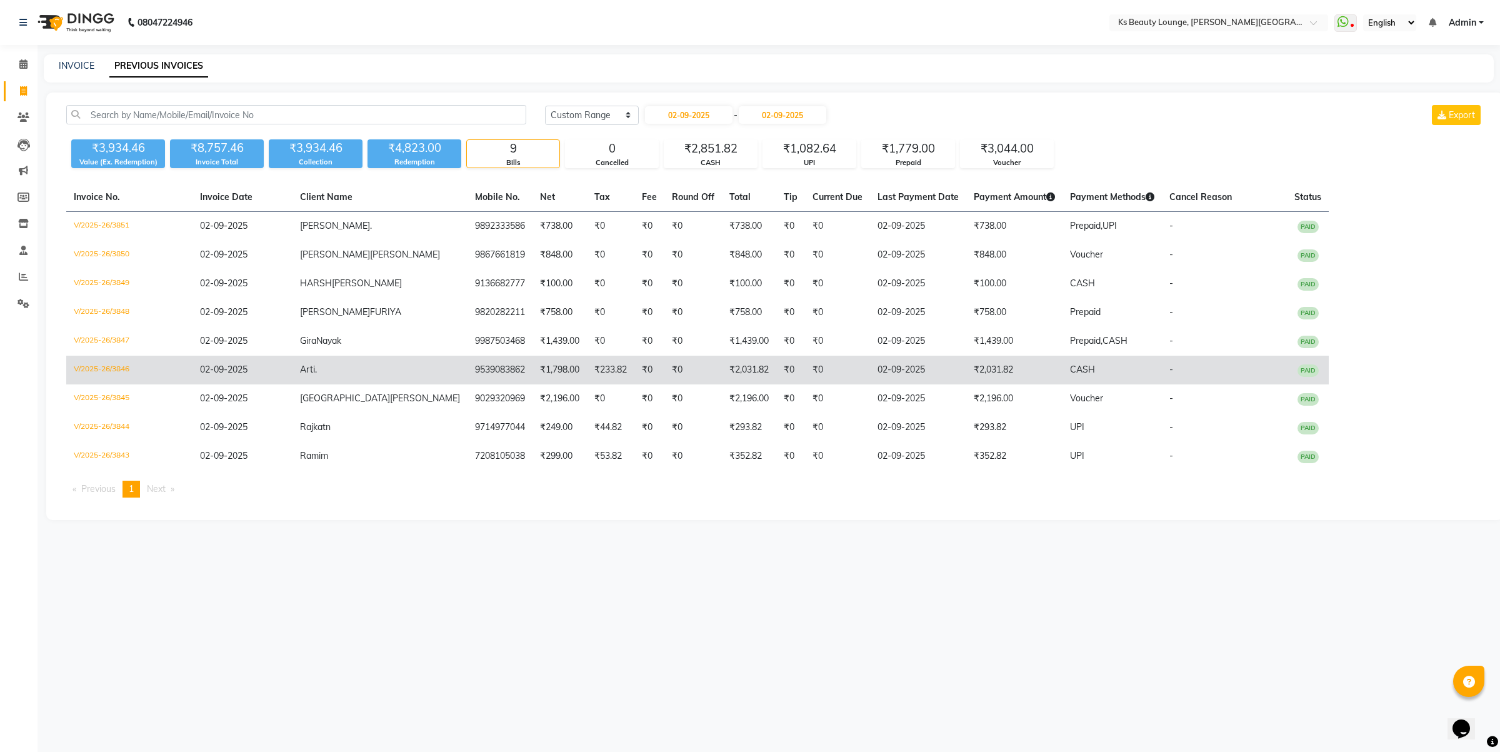
click at [352, 361] on td "Arti ." at bounding box center [379, 370] width 175 height 29
click at [332, 367] on td "Arti ." at bounding box center [379, 370] width 175 height 29
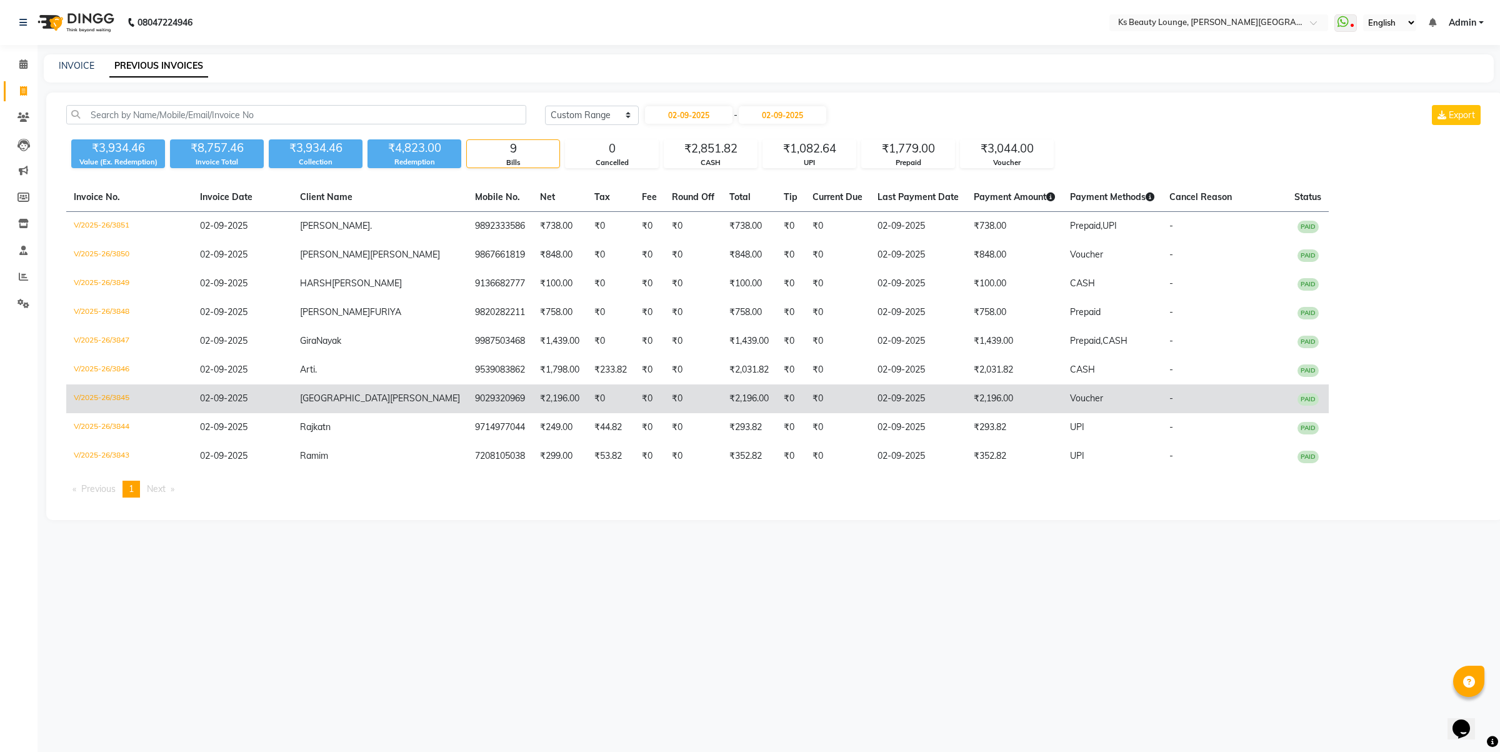
click at [467, 398] on td "9029320969" at bounding box center [499, 398] width 65 height 29
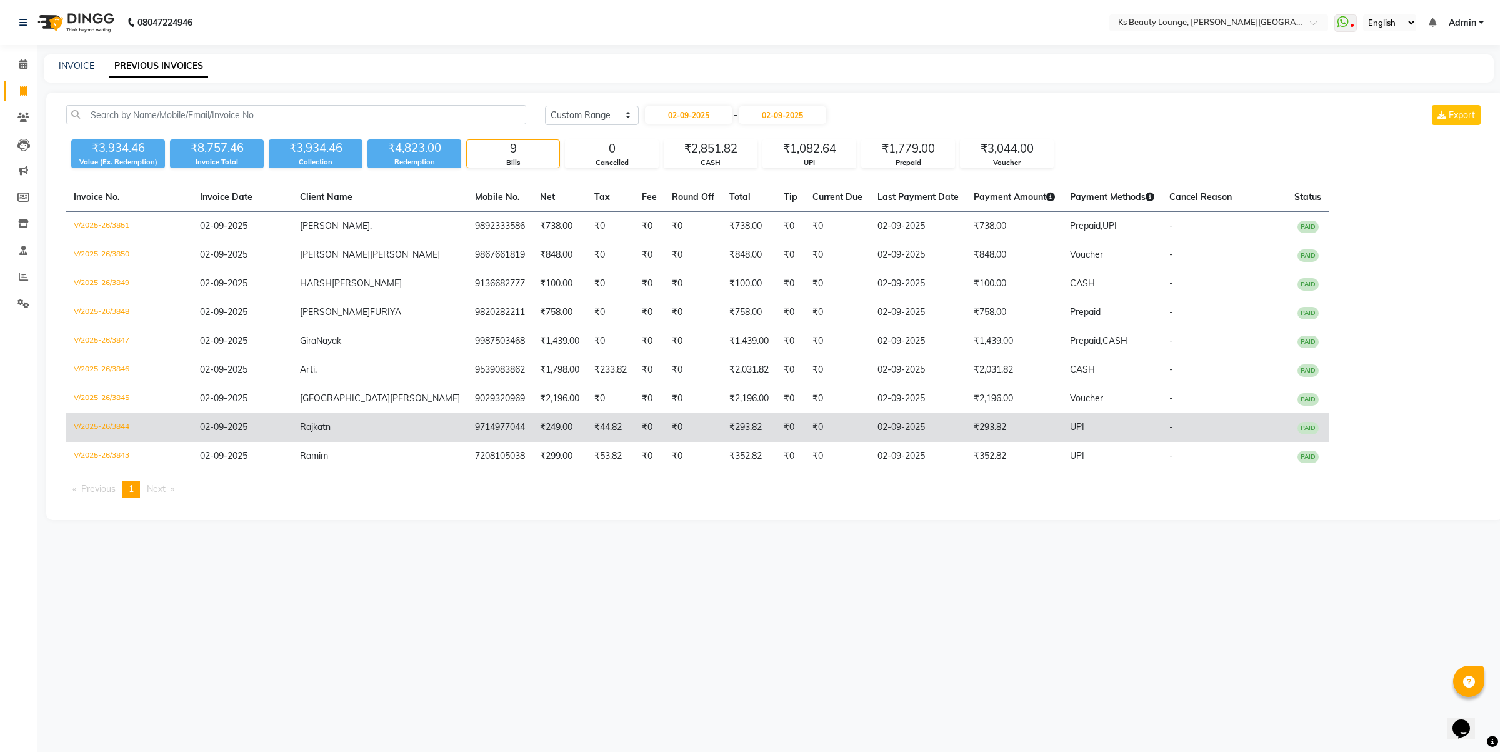
click at [467, 436] on td "9714977044" at bounding box center [499, 427] width 65 height 29
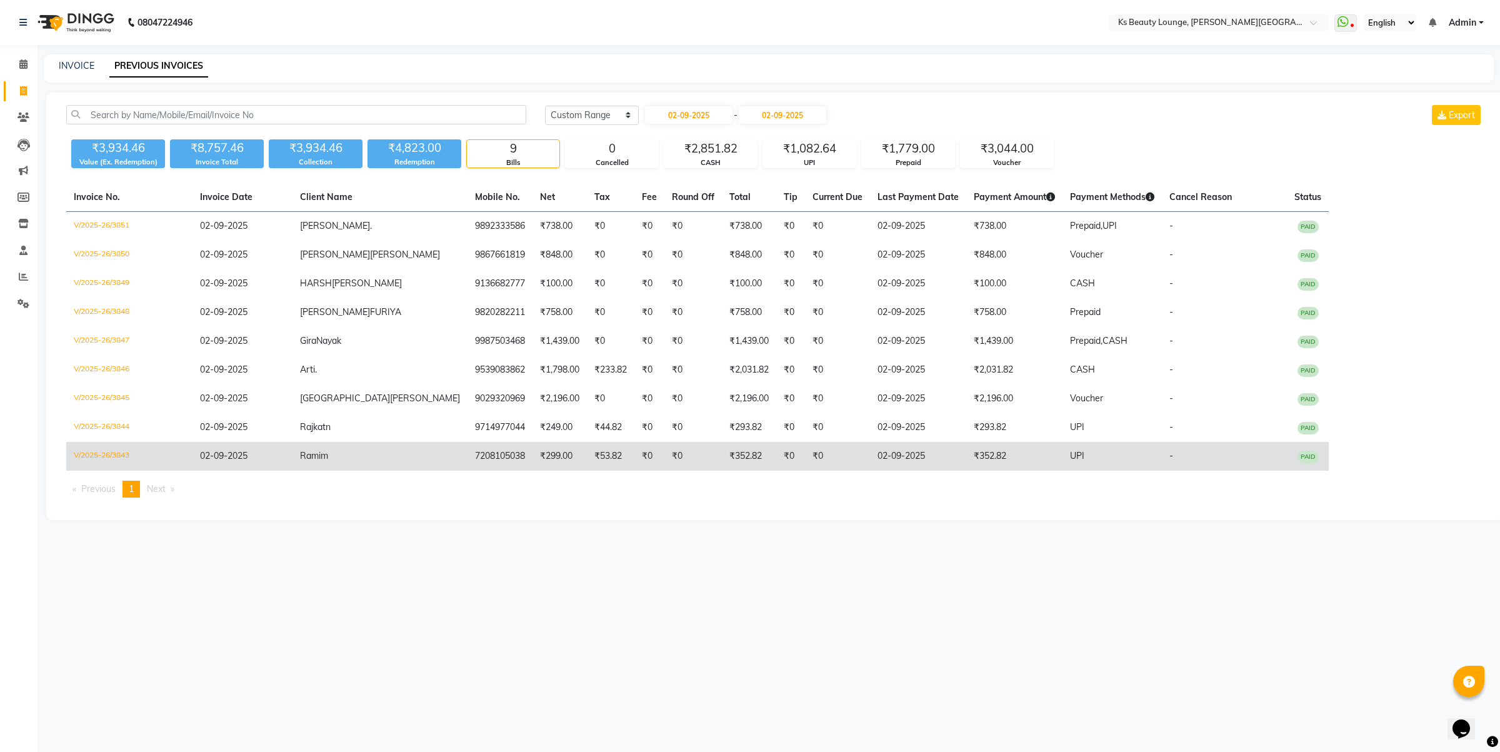
click at [467, 447] on td "7208105038" at bounding box center [499, 456] width 65 height 29
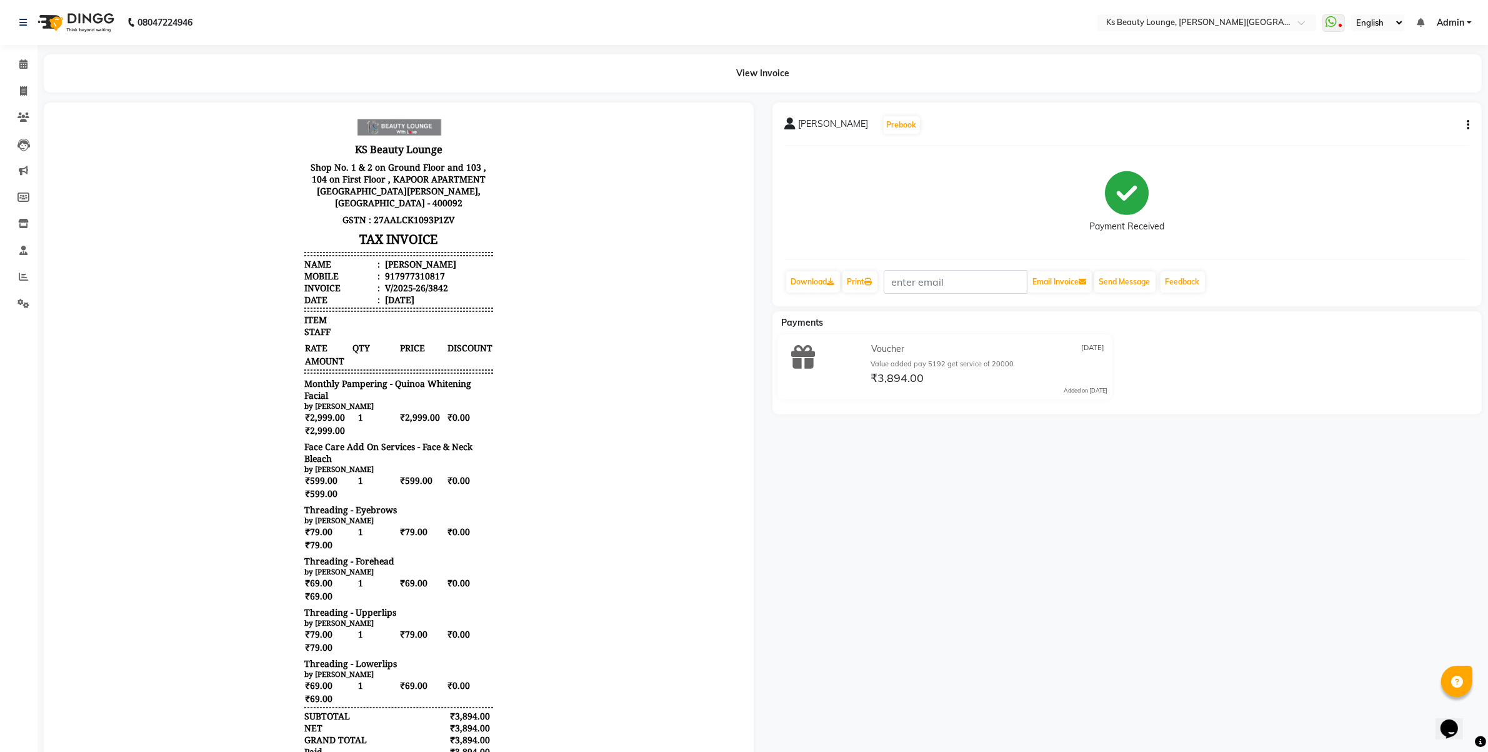
scroll to position [10, 0]
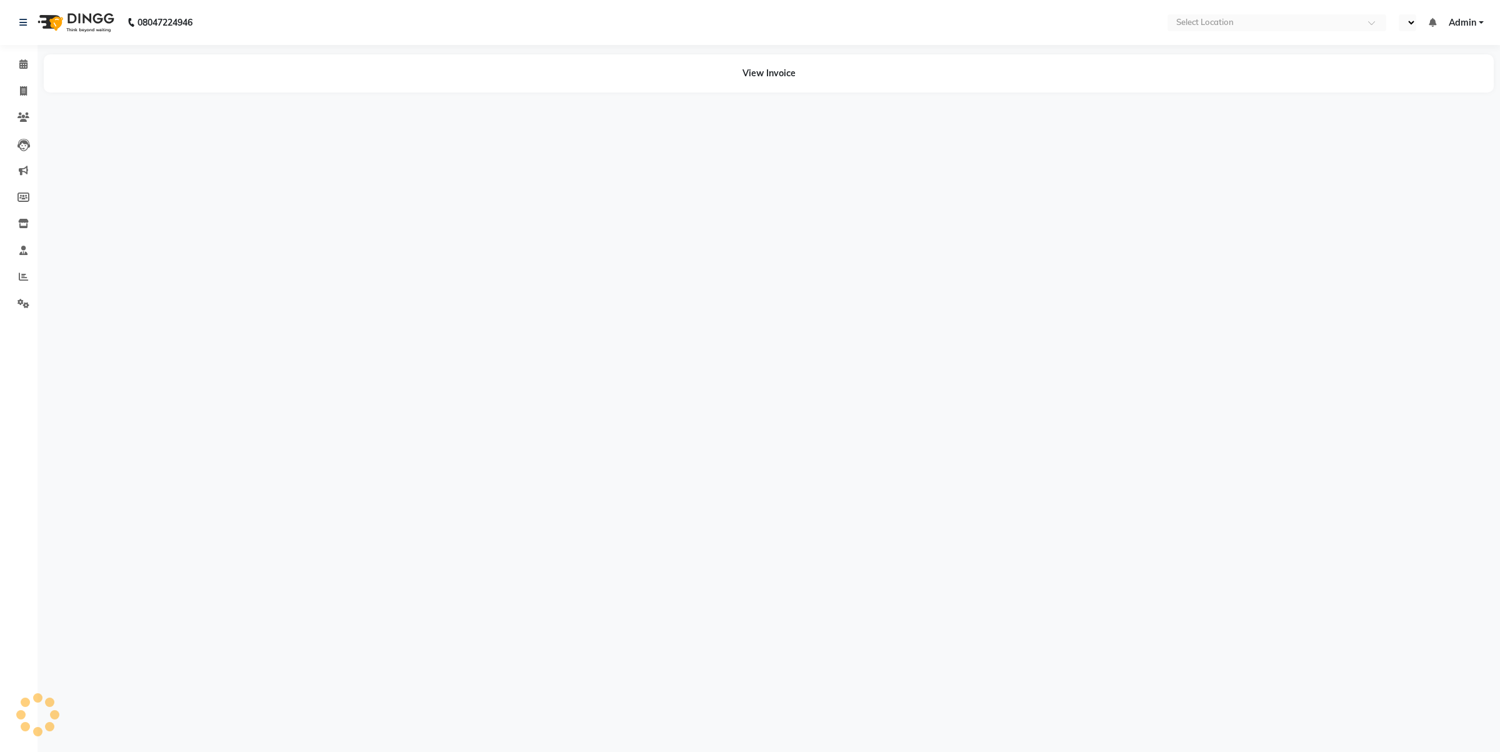
select select "en"
